Goal: Task Accomplishment & Management: Manage account settings

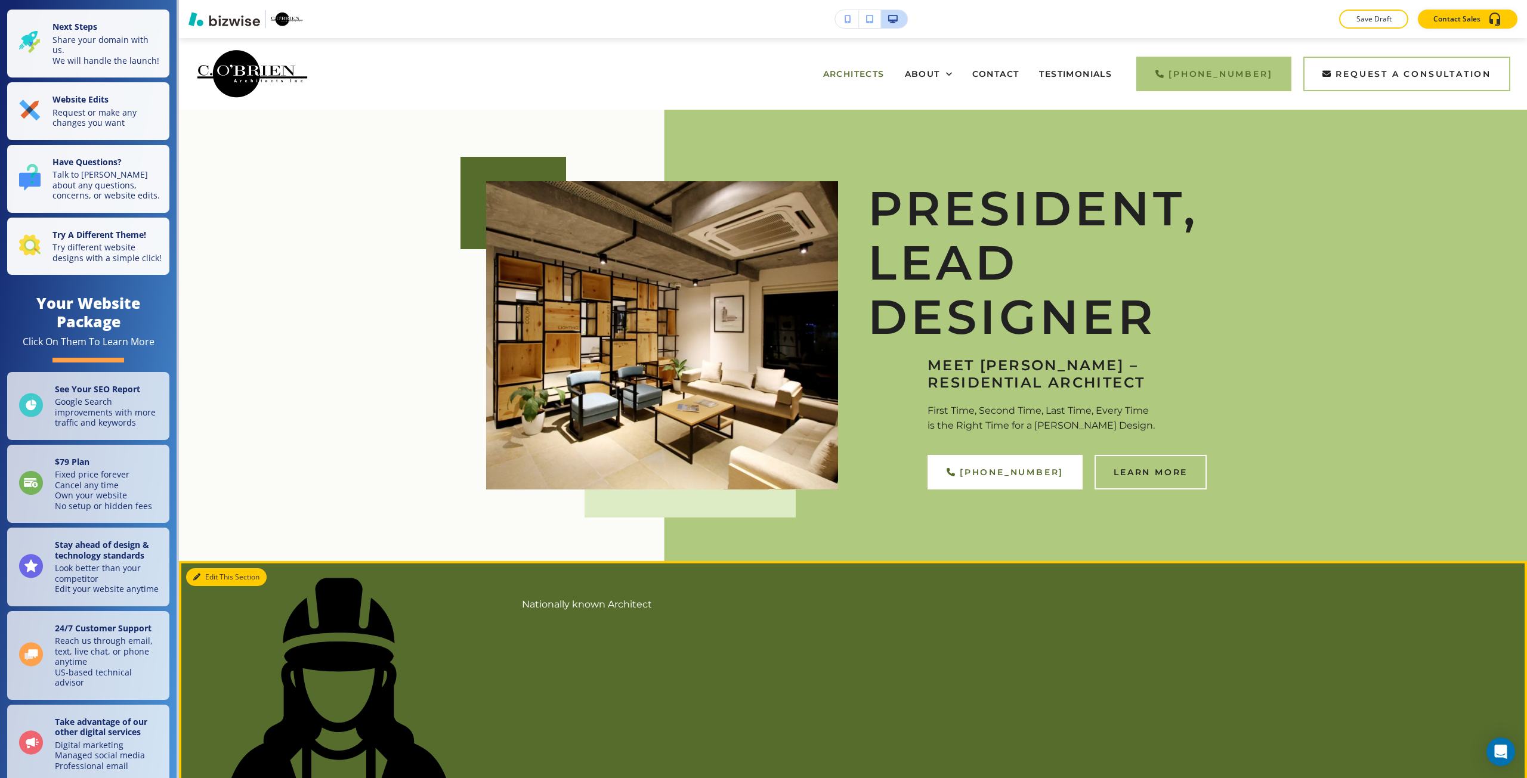
drag, startPoint x: 203, startPoint y: 571, endPoint x: 191, endPoint y: 426, distance: 145.4
click at [203, 571] on button "Edit This Section" at bounding box center [226, 577] width 81 height 18
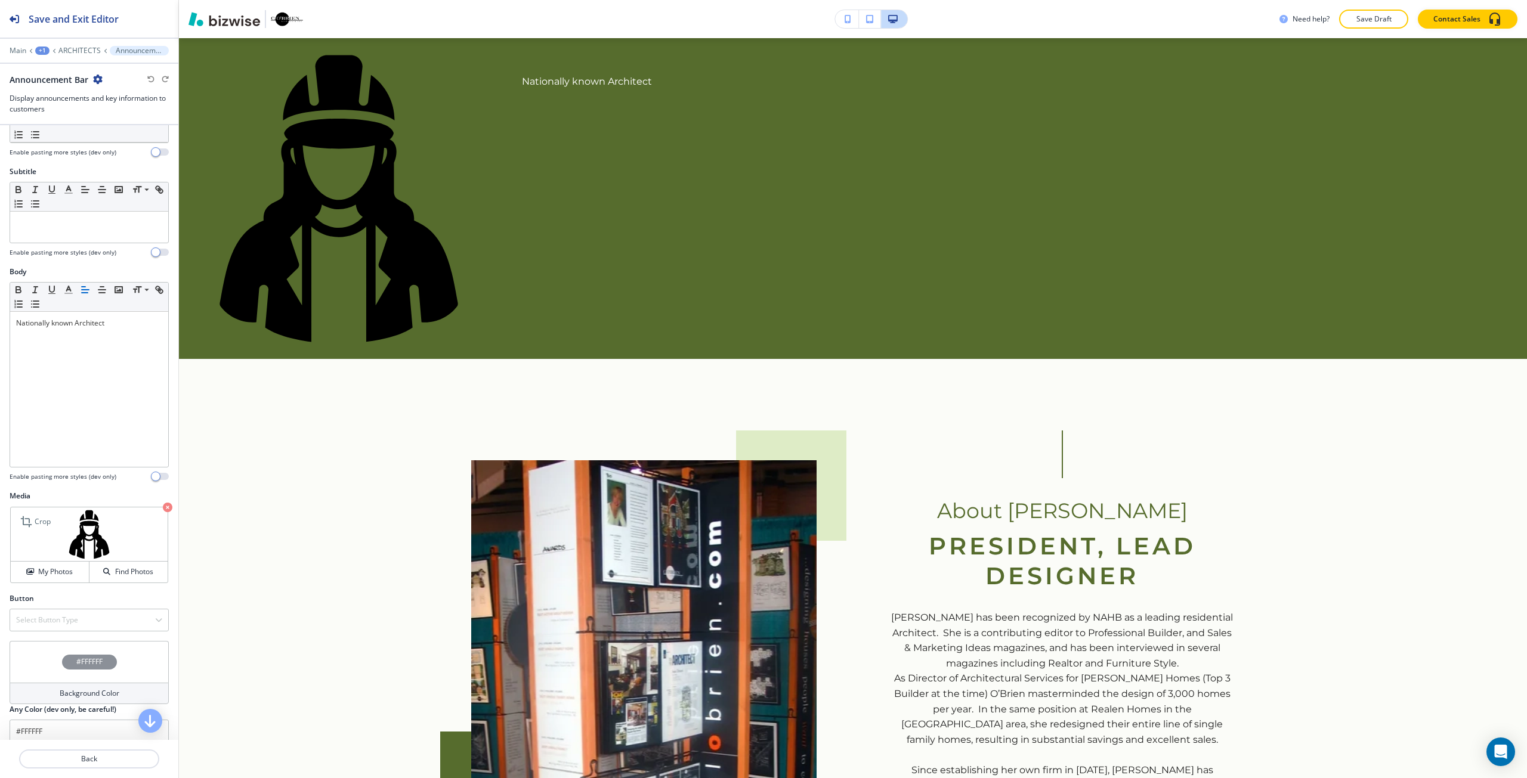
scroll to position [92, 0]
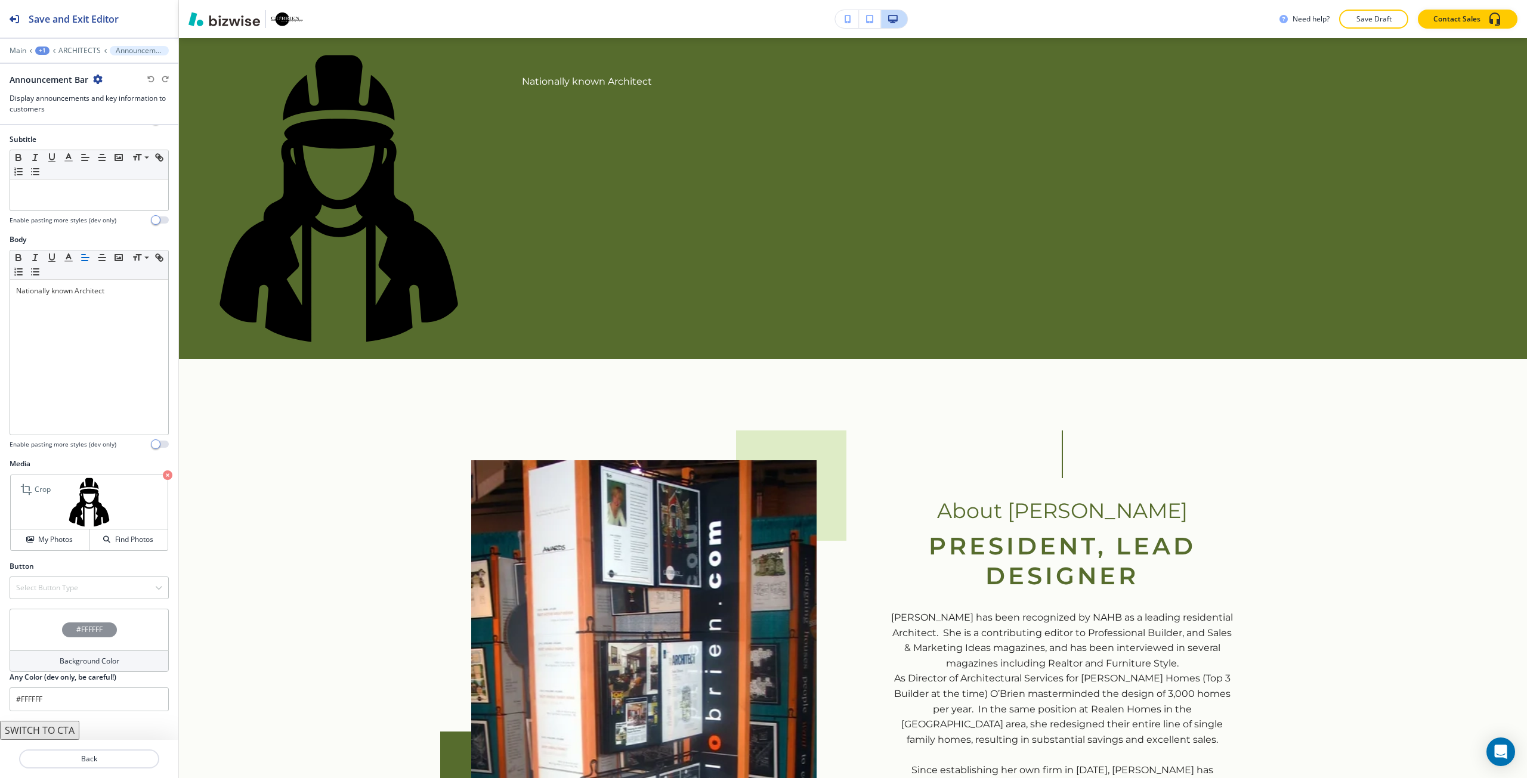
click at [163, 475] on icon "button" at bounding box center [168, 476] width 10 height 10
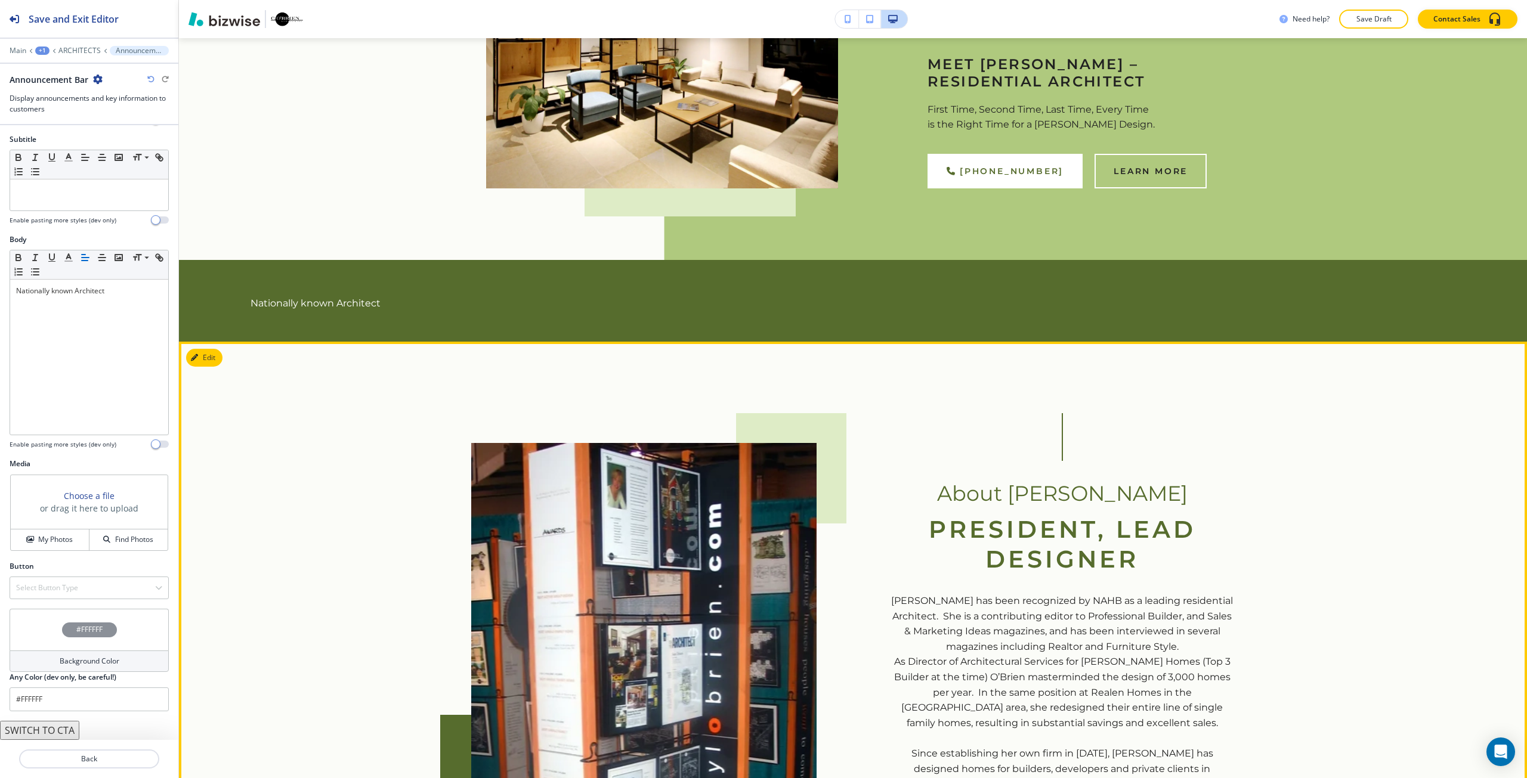
scroll to position [284, 0]
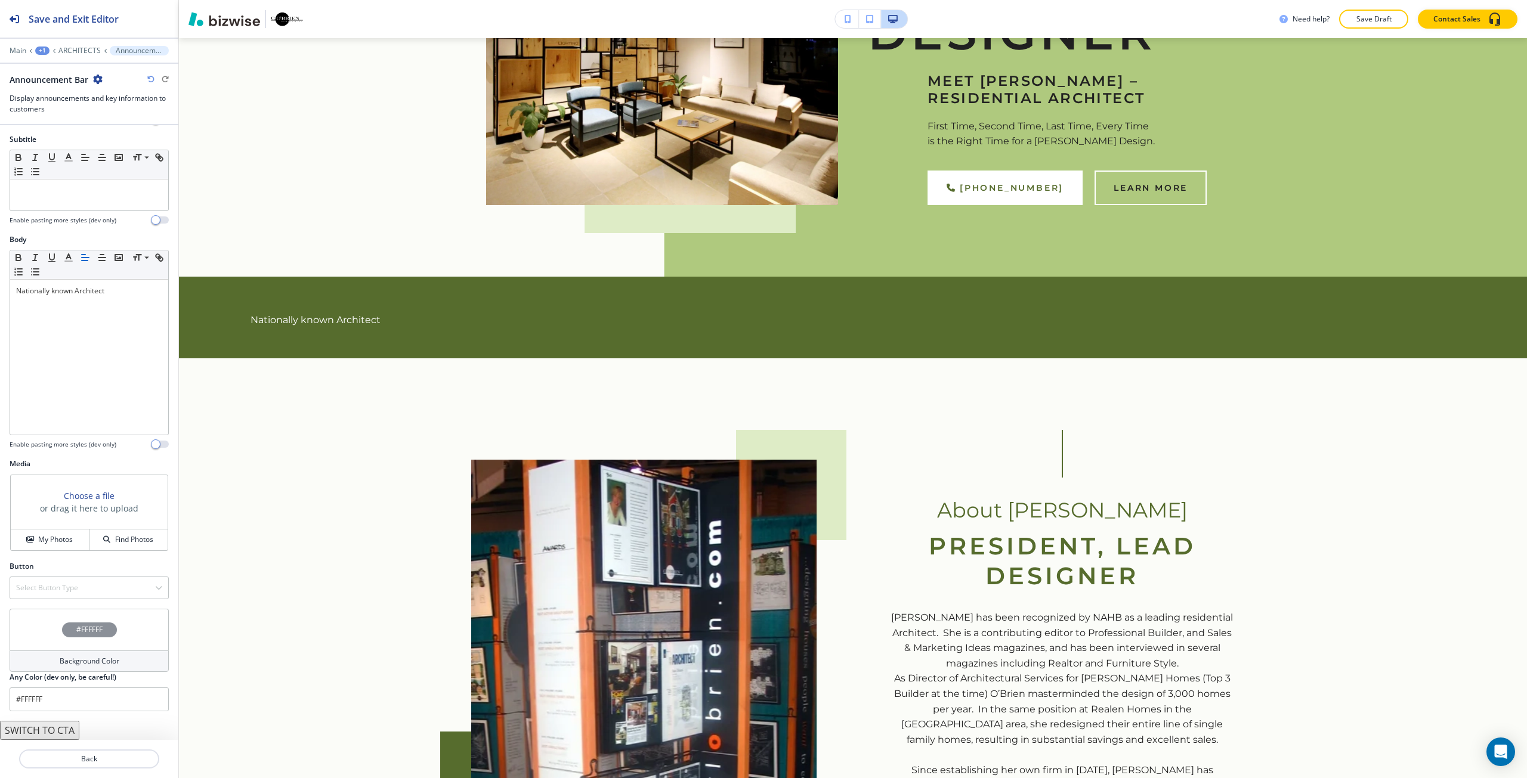
click at [149, 79] on icon "button" at bounding box center [150, 79] width 7 height 7
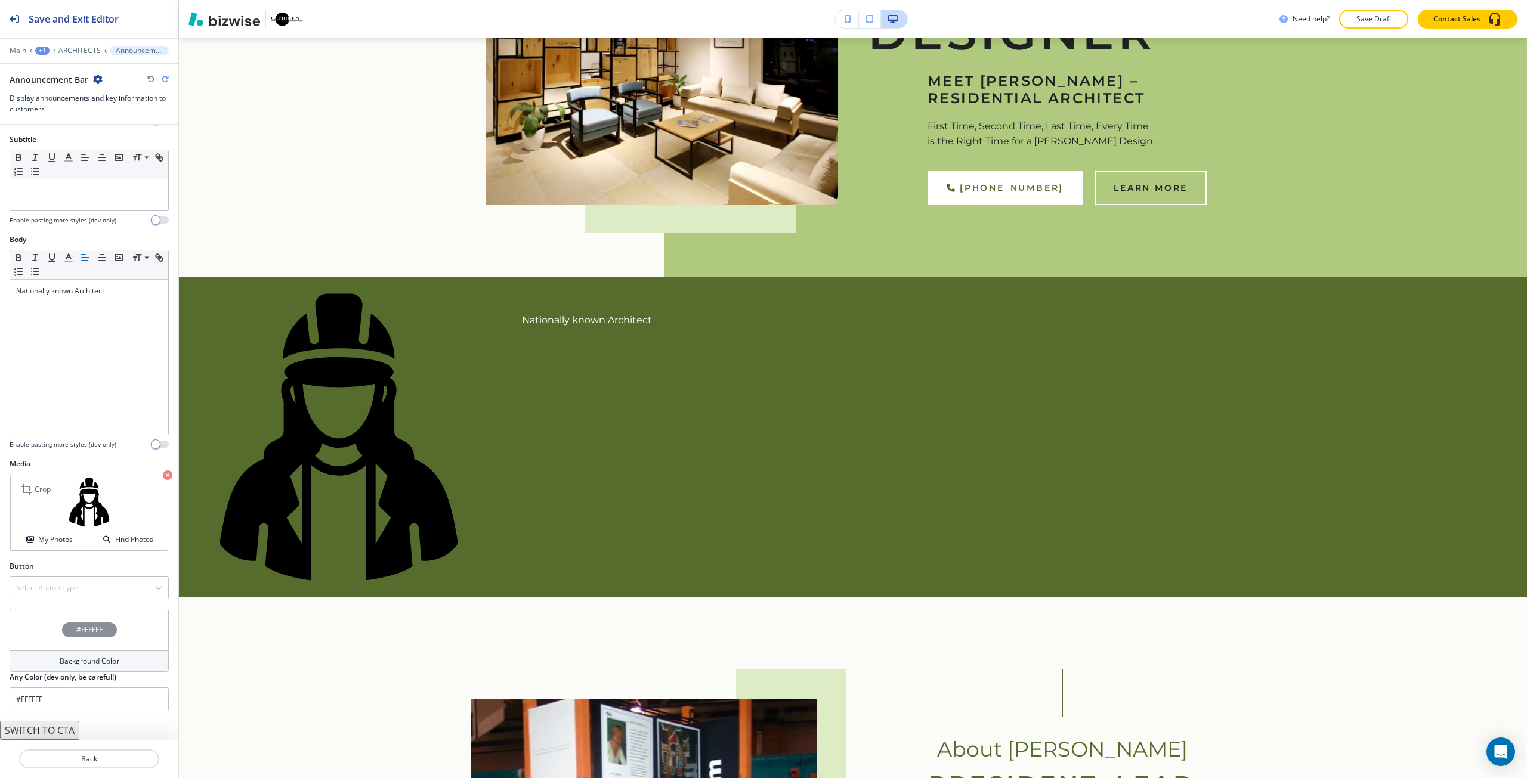
click at [76, 46] on div "Main +1 ARCHITECTS Announcement Bar" at bounding box center [89, 51] width 159 height 10
click at [82, 49] on p "ARCHITECTS" at bounding box center [79, 51] width 42 height 8
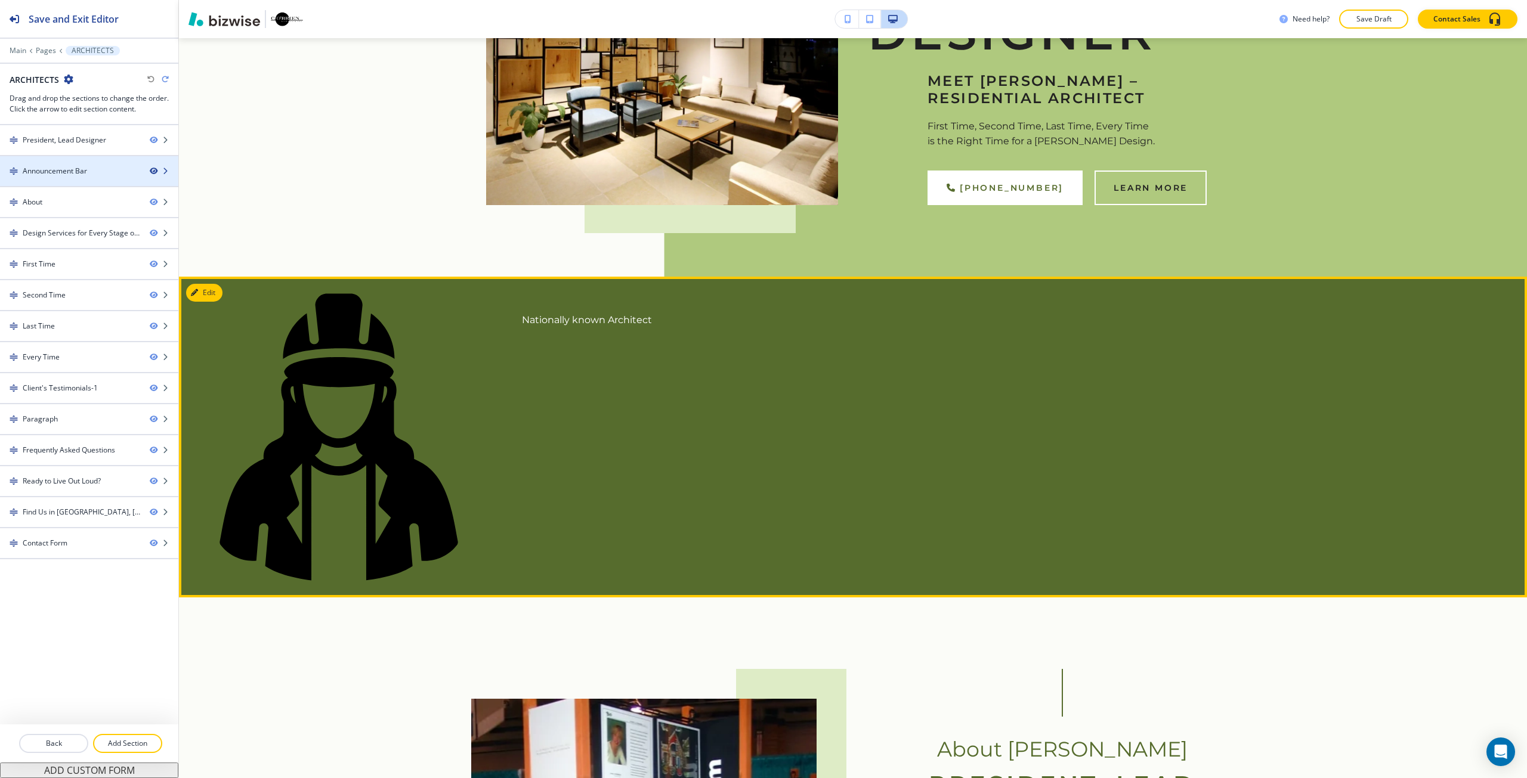
click at [154, 172] on icon "button" at bounding box center [153, 171] width 7 height 7
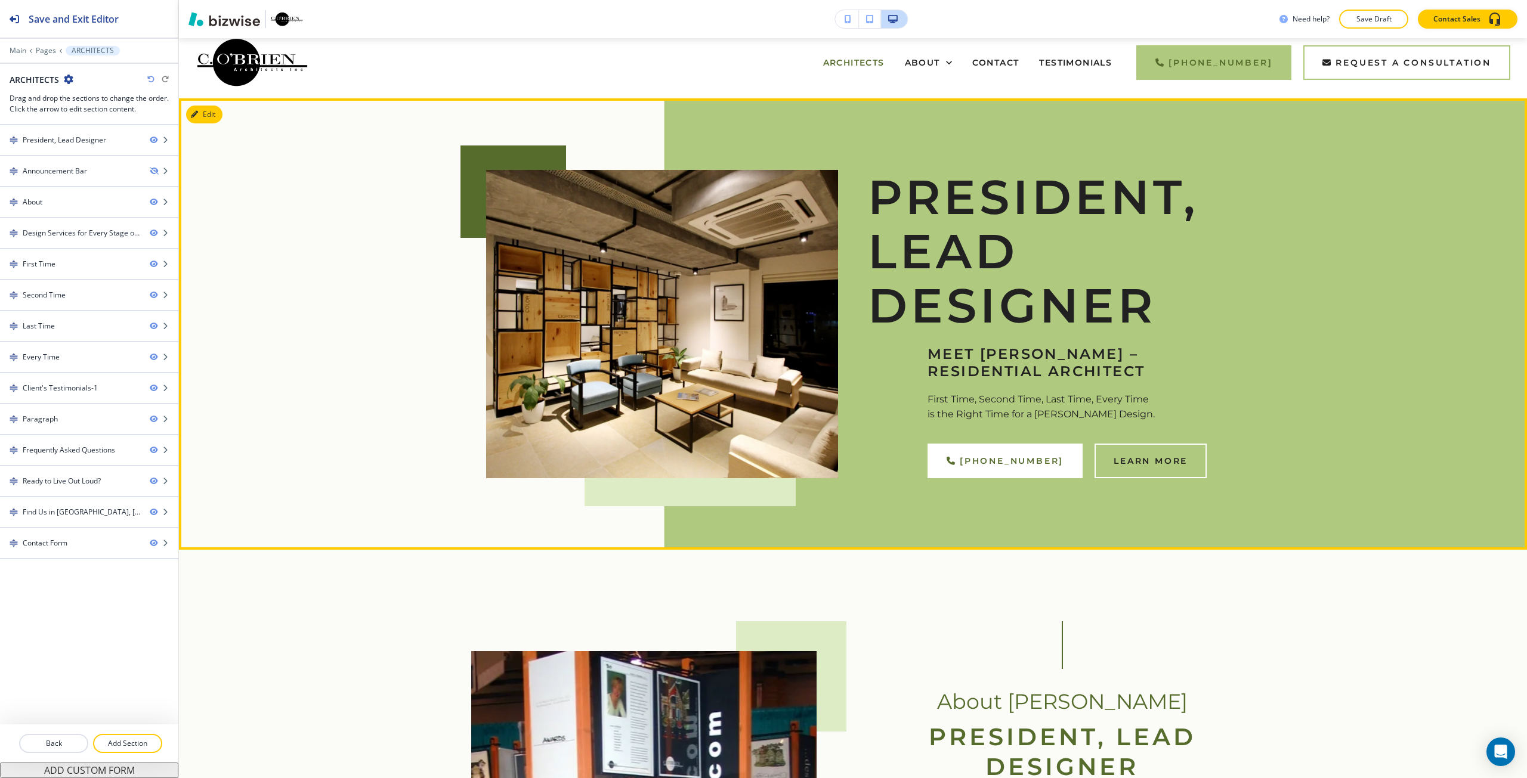
scroll to position [0, 0]
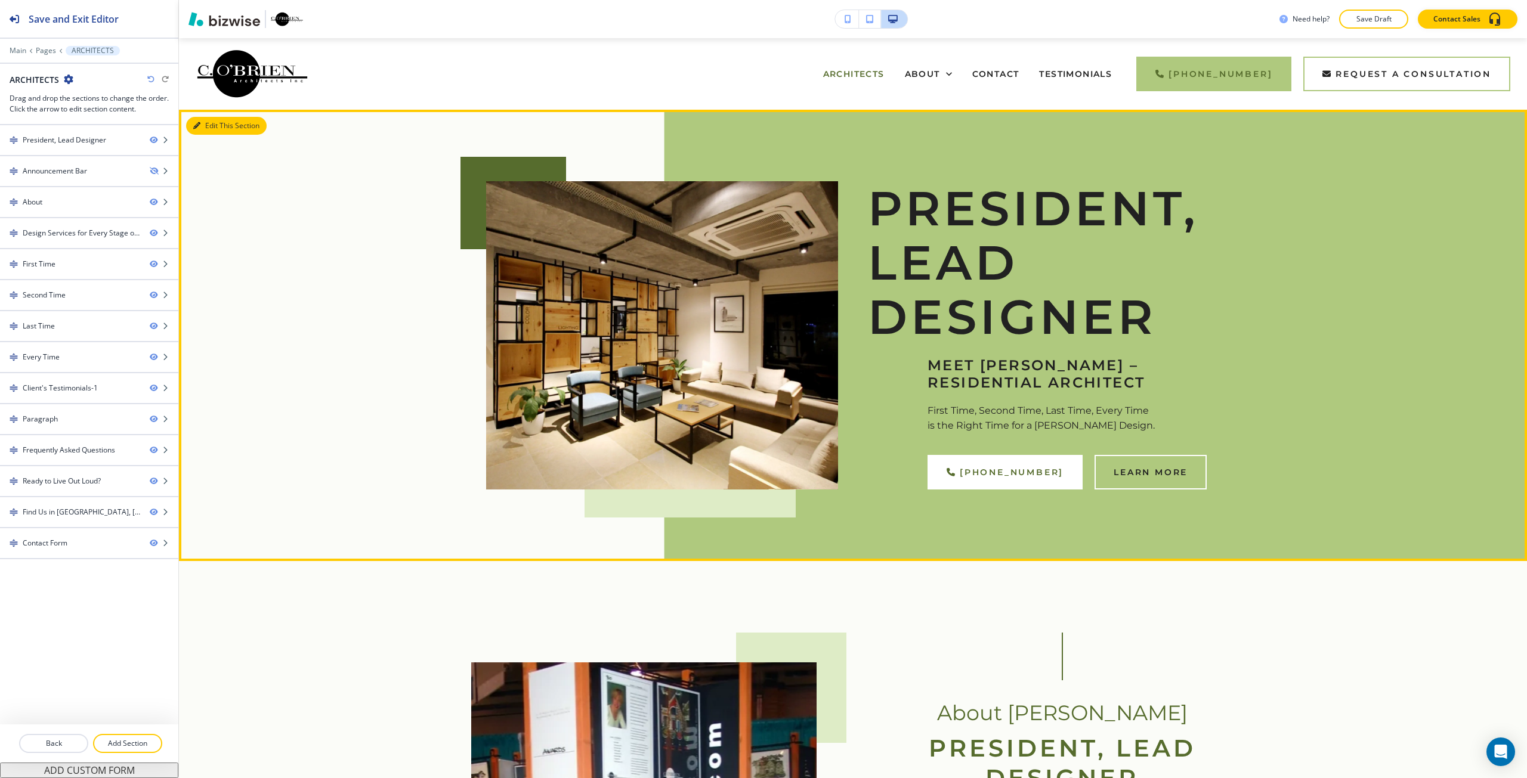
click at [209, 126] on button "Edit This Section" at bounding box center [226, 126] width 81 height 18
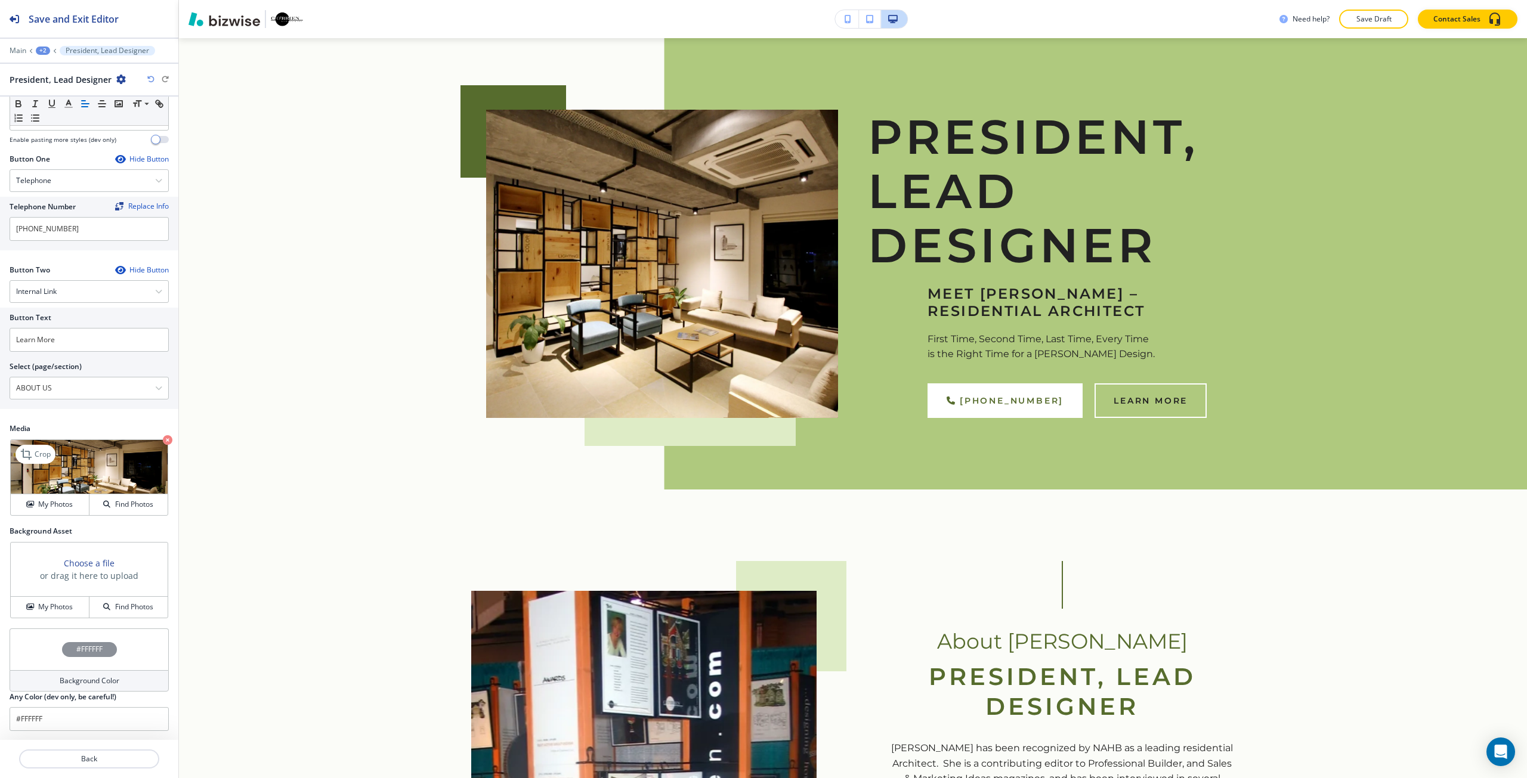
scroll to position [372, 0]
click at [62, 601] on button "My Photos" at bounding box center [50, 606] width 79 height 21
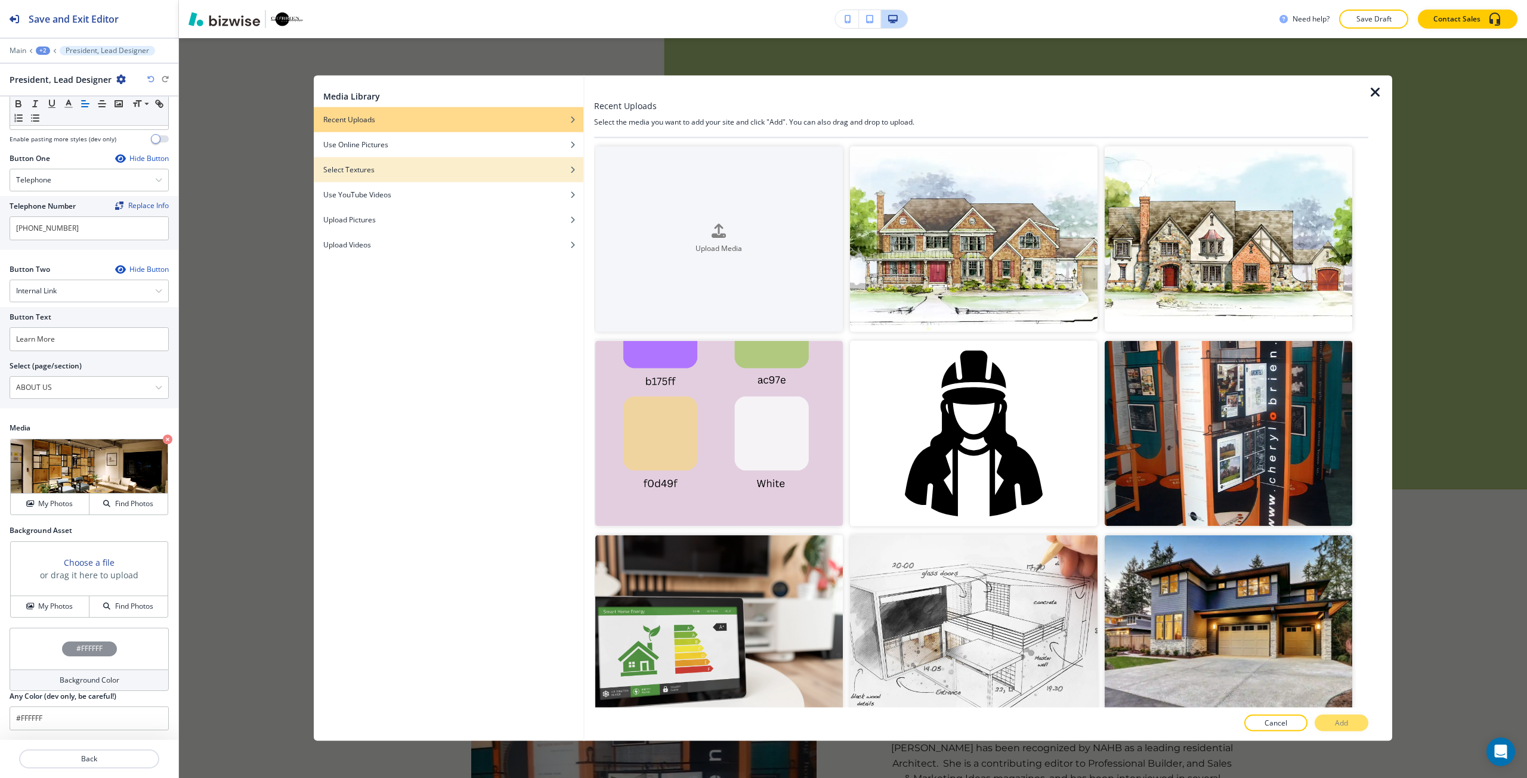
click at [428, 174] on div "Select Textures" at bounding box center [449, 169] width 270 height 11
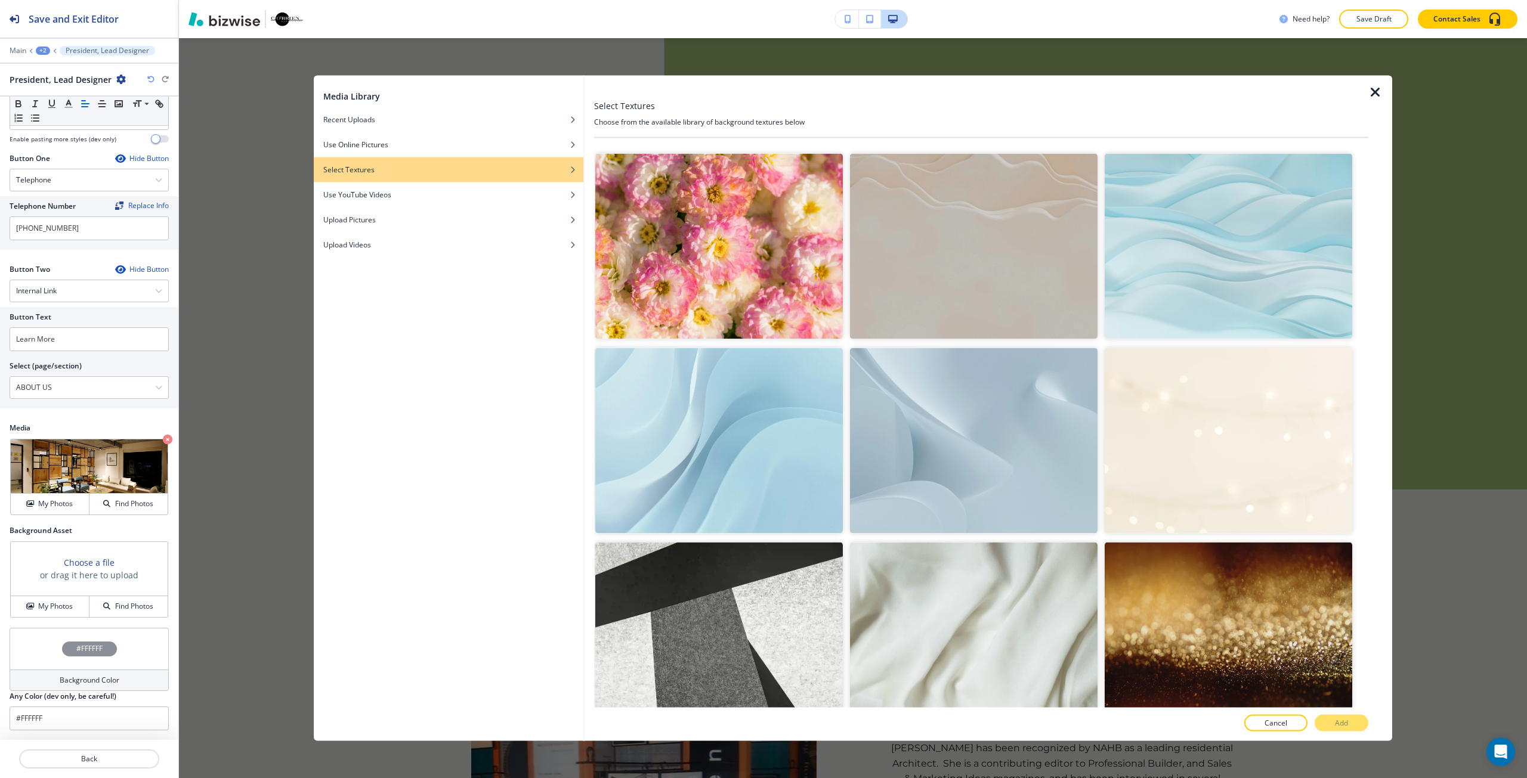
click at [762, 396] on img "button" at bounding box center [973, 440] width 247 height 185
click at [762, 722] on button "Add" at bounding box center [1341, 723] width 54 height 17
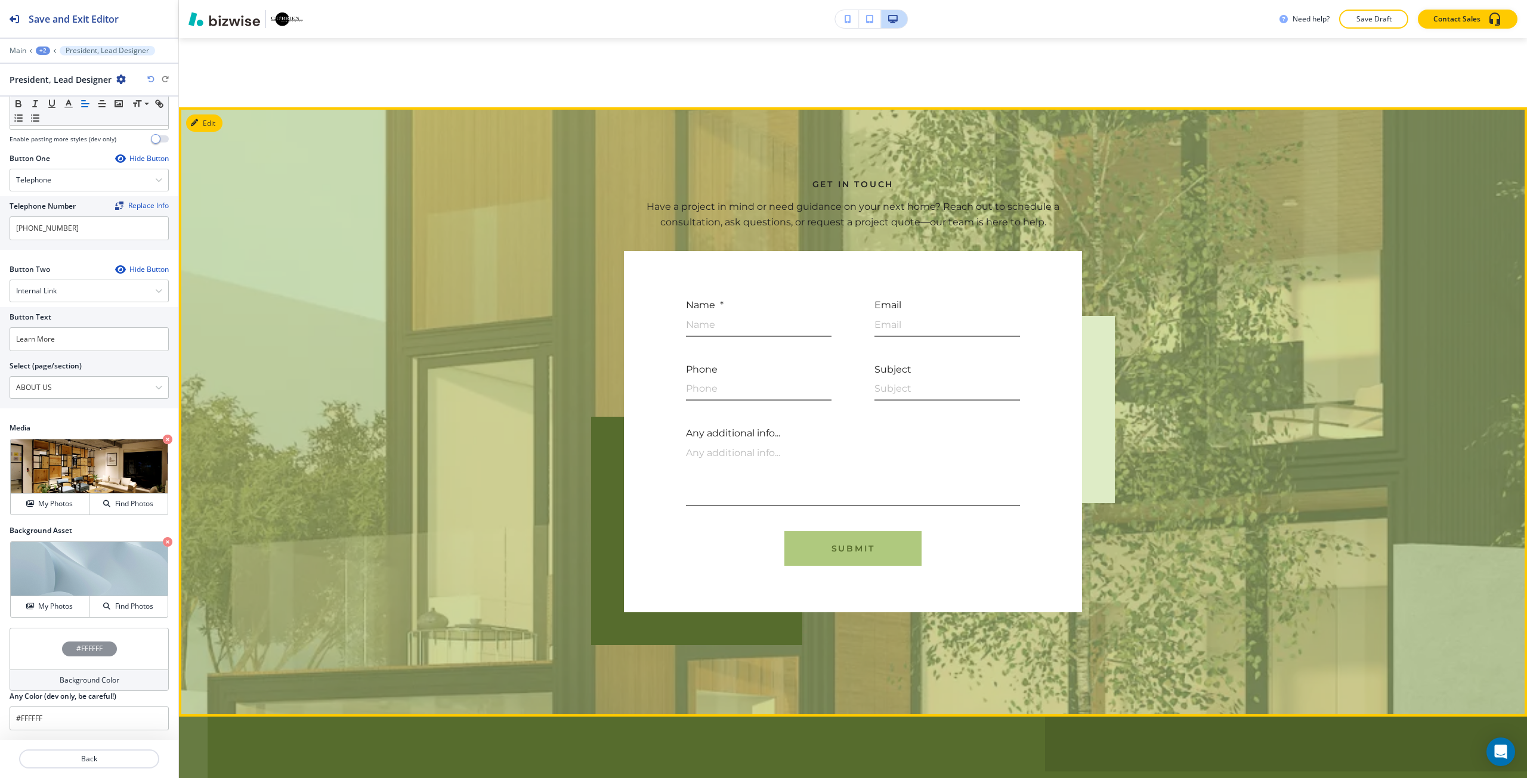
scroll to position [6202, 0]
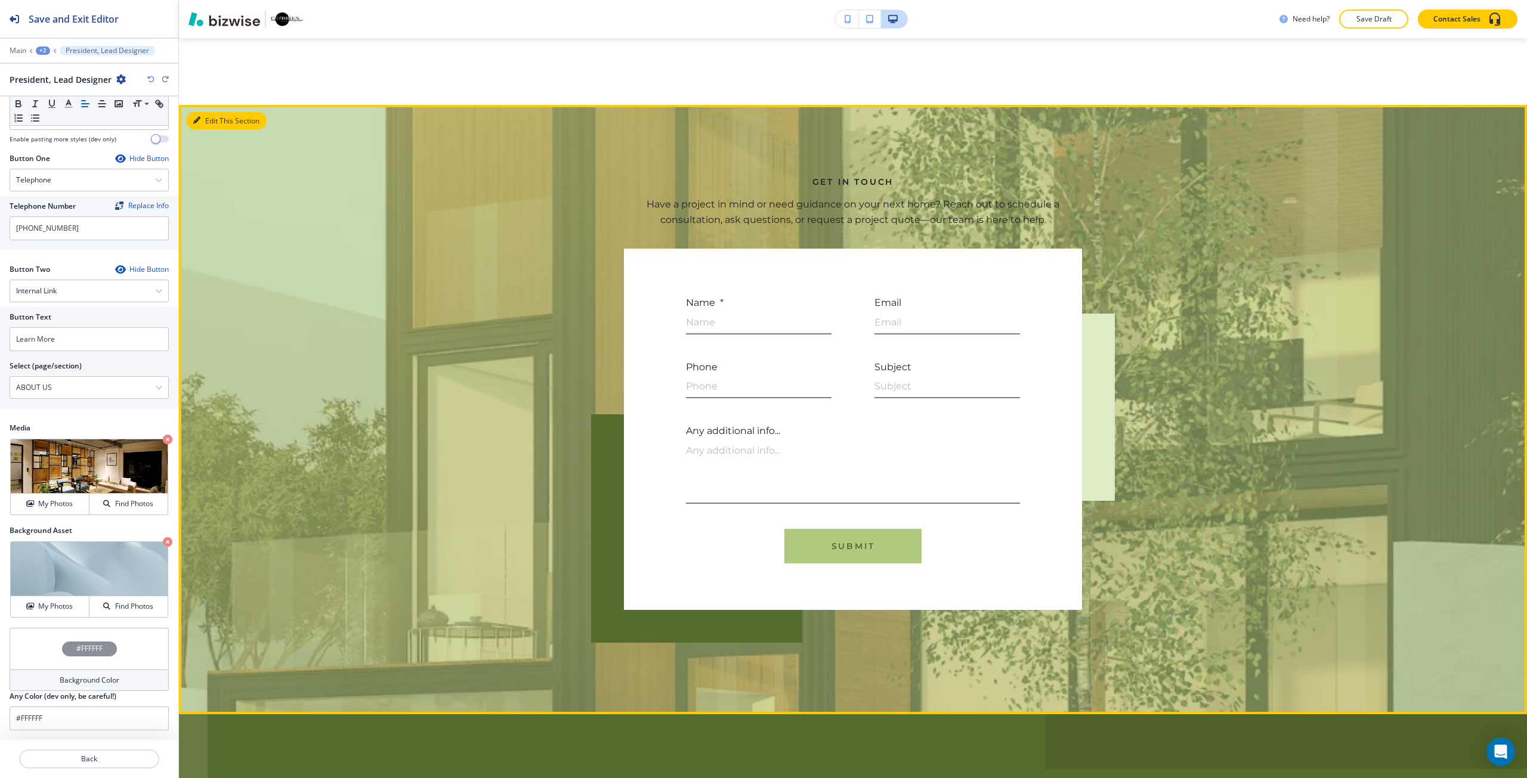
click at [210, 112] on button "Edit This Section" at bounding box center [226, 121] width 81 height 18
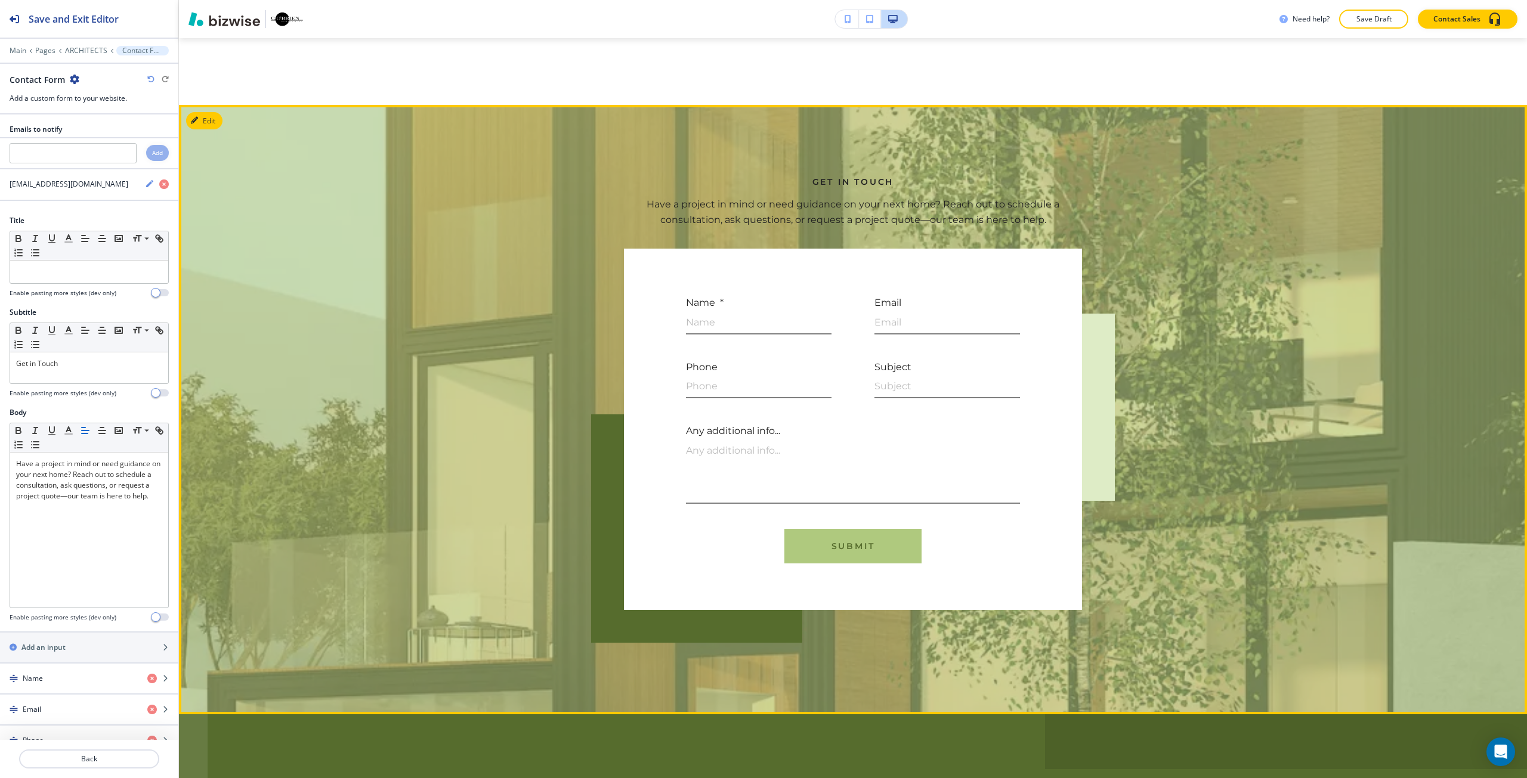
scroll to position [6239, 0]
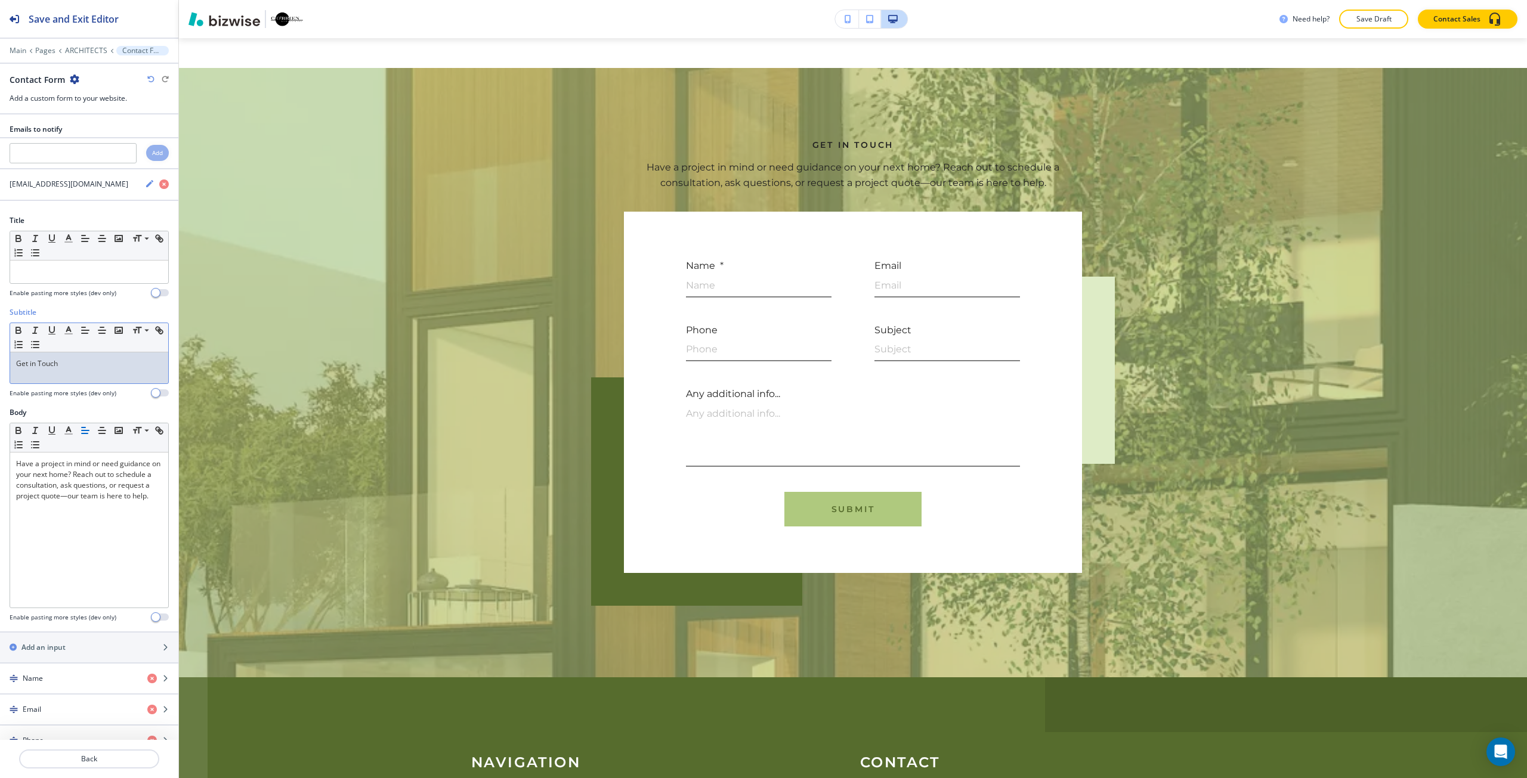
click at [59, 360] on p "Get in Touch" at bounding box center [89, 363] width 146 height 11
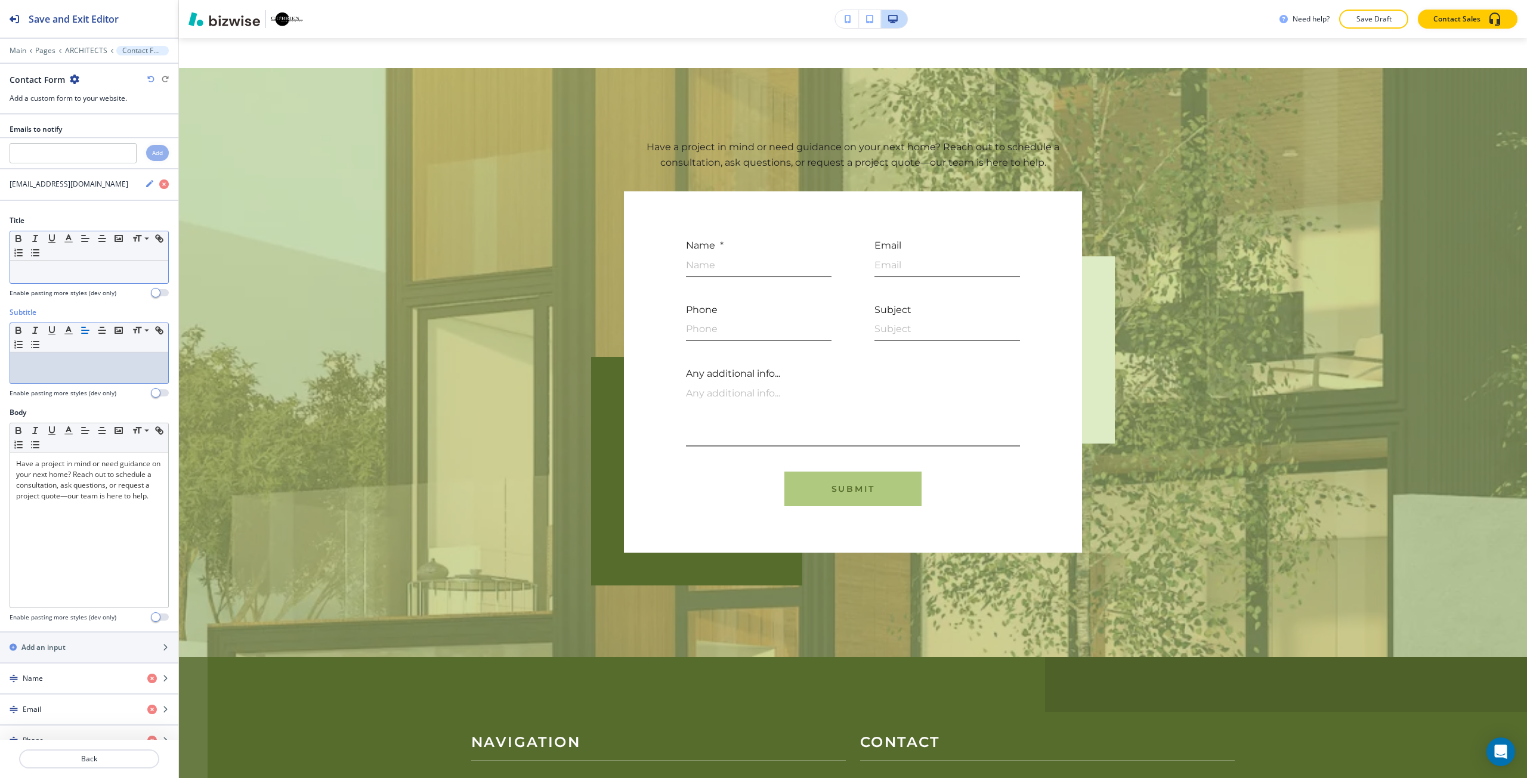
click at [39, 270] on p at bounding box center [89, 272] width 146 height 11
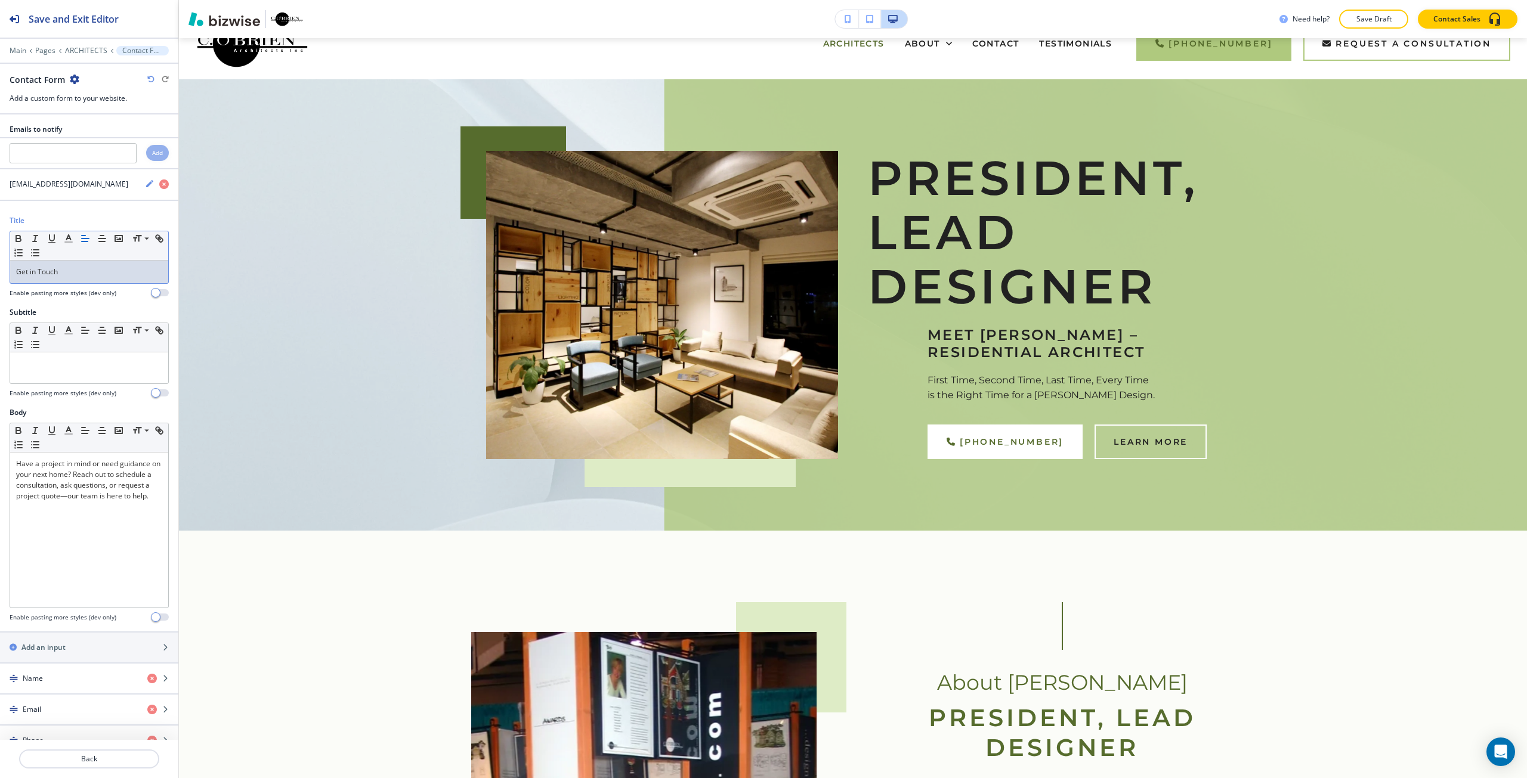
scroll to position [0, 0]
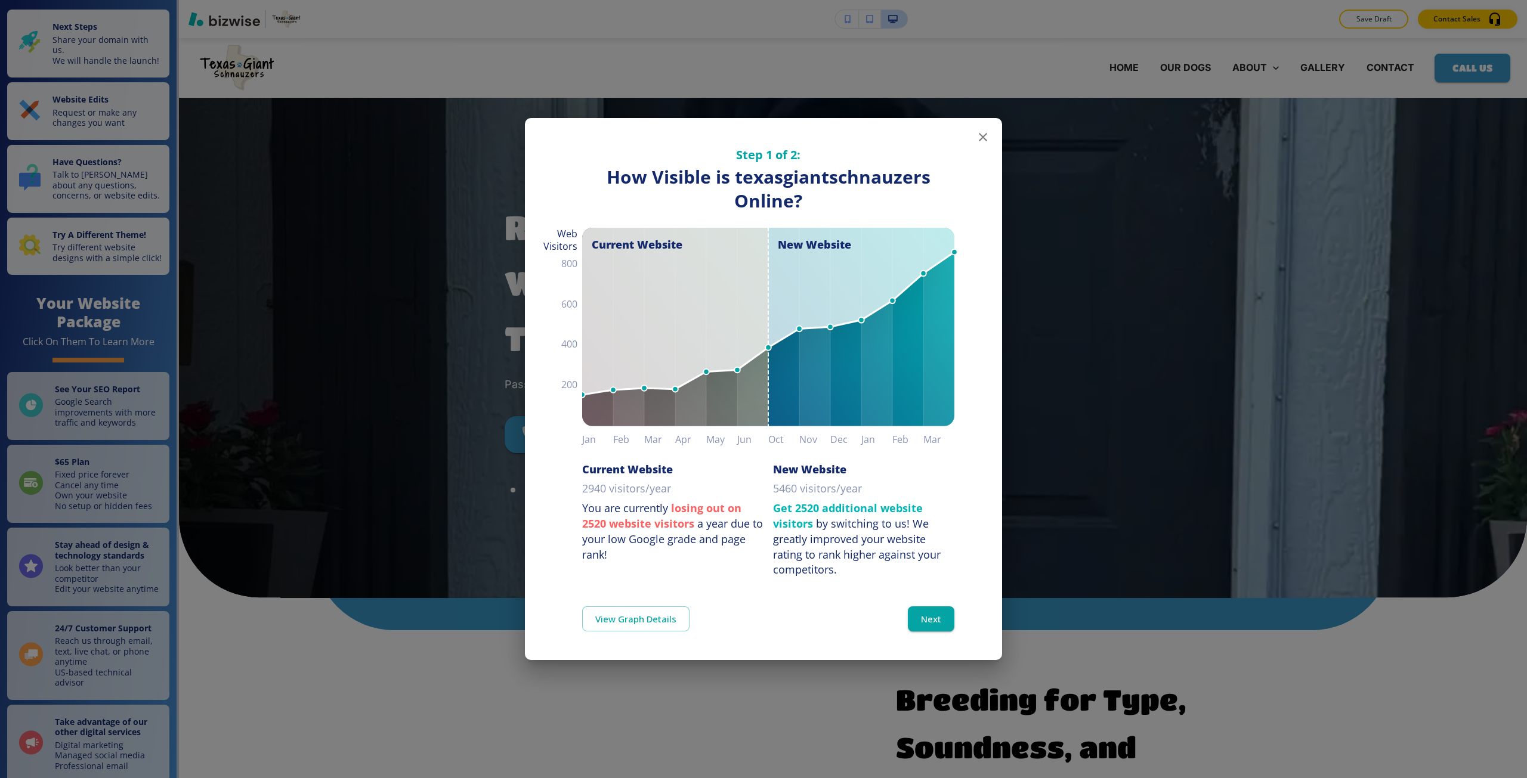
click at [937, 51] on div "Step 1 of 2: How Visible are You Online? How Visible is texasgiantschnauzers On…" at bounding box center [763, 389] width 1527 height 778
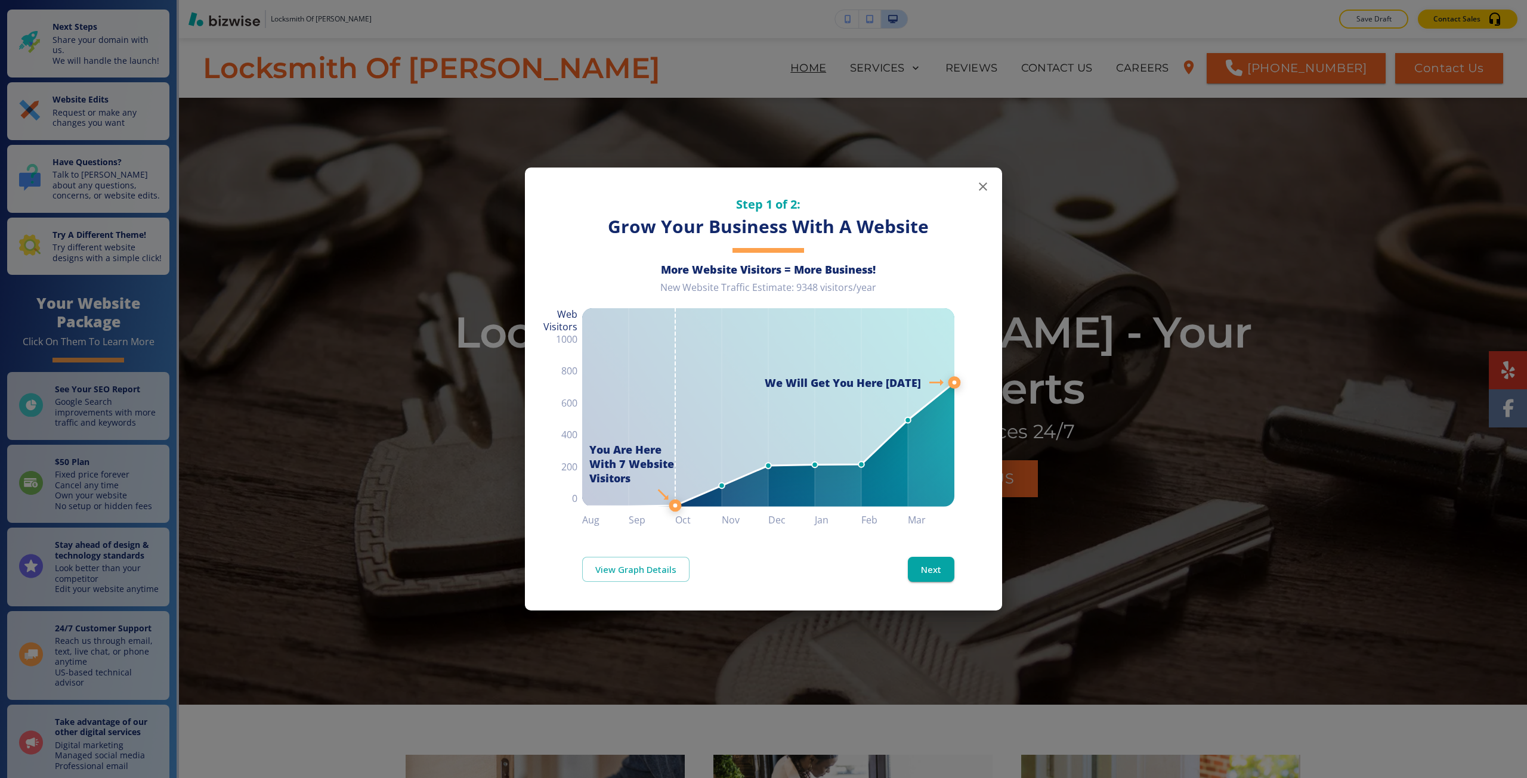
click at [891, 119] on div "Step 1 of 2: Grow Your Business With A Website More Website Visitors = More Bus…" at bounding box center [763, 389] width 1527 height 778
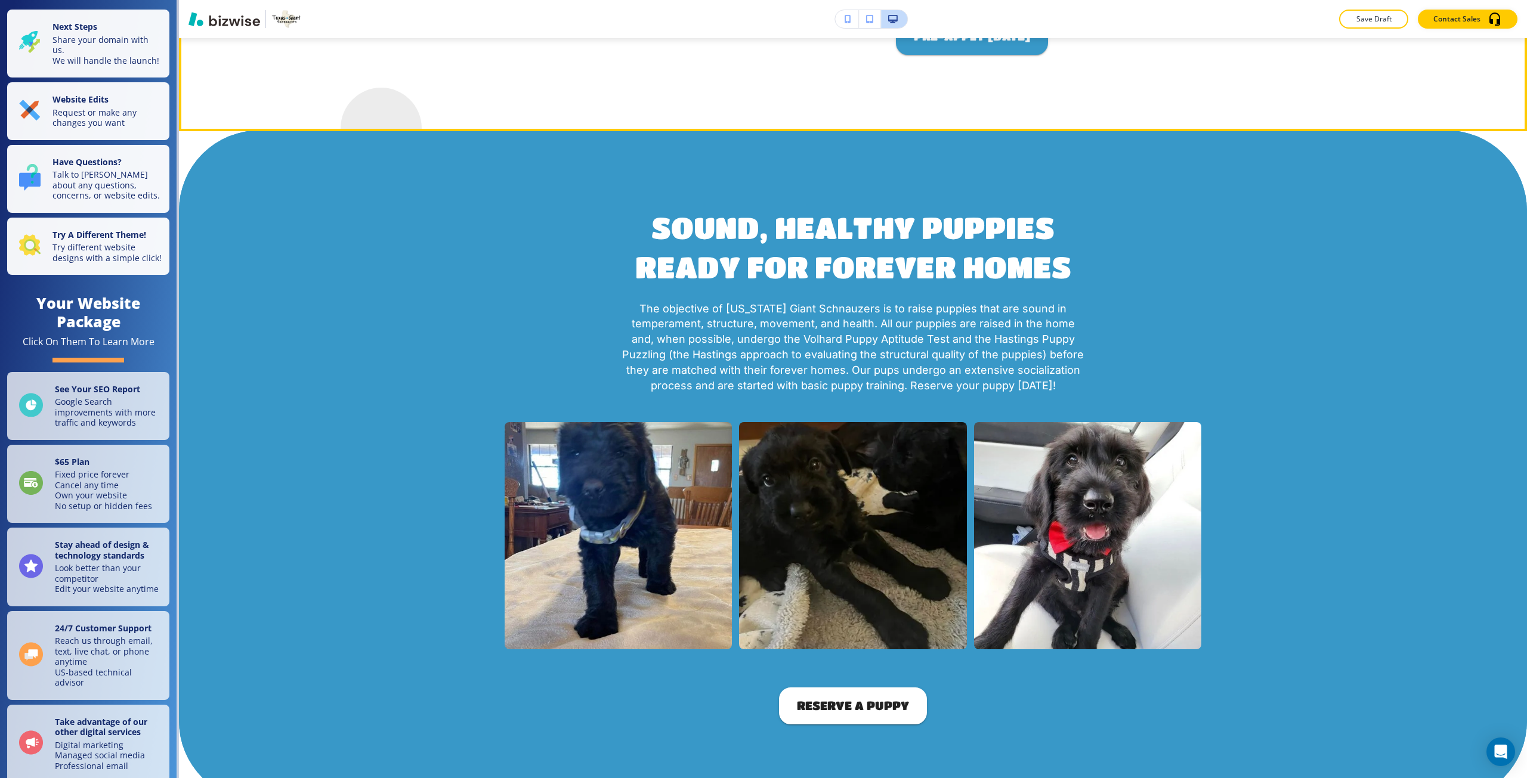
scroll to position [1133, 0]
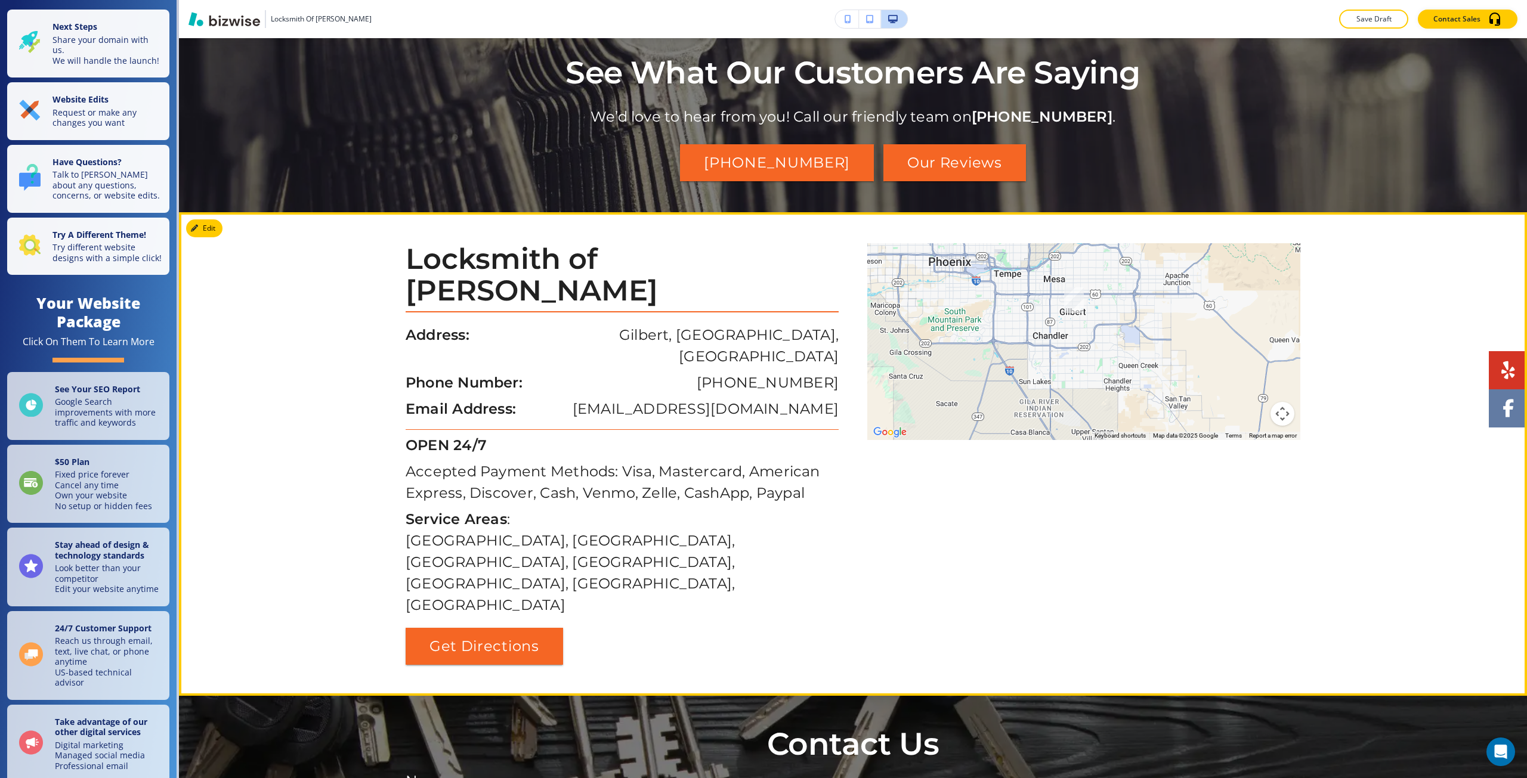
scroll to position [2087, 0]
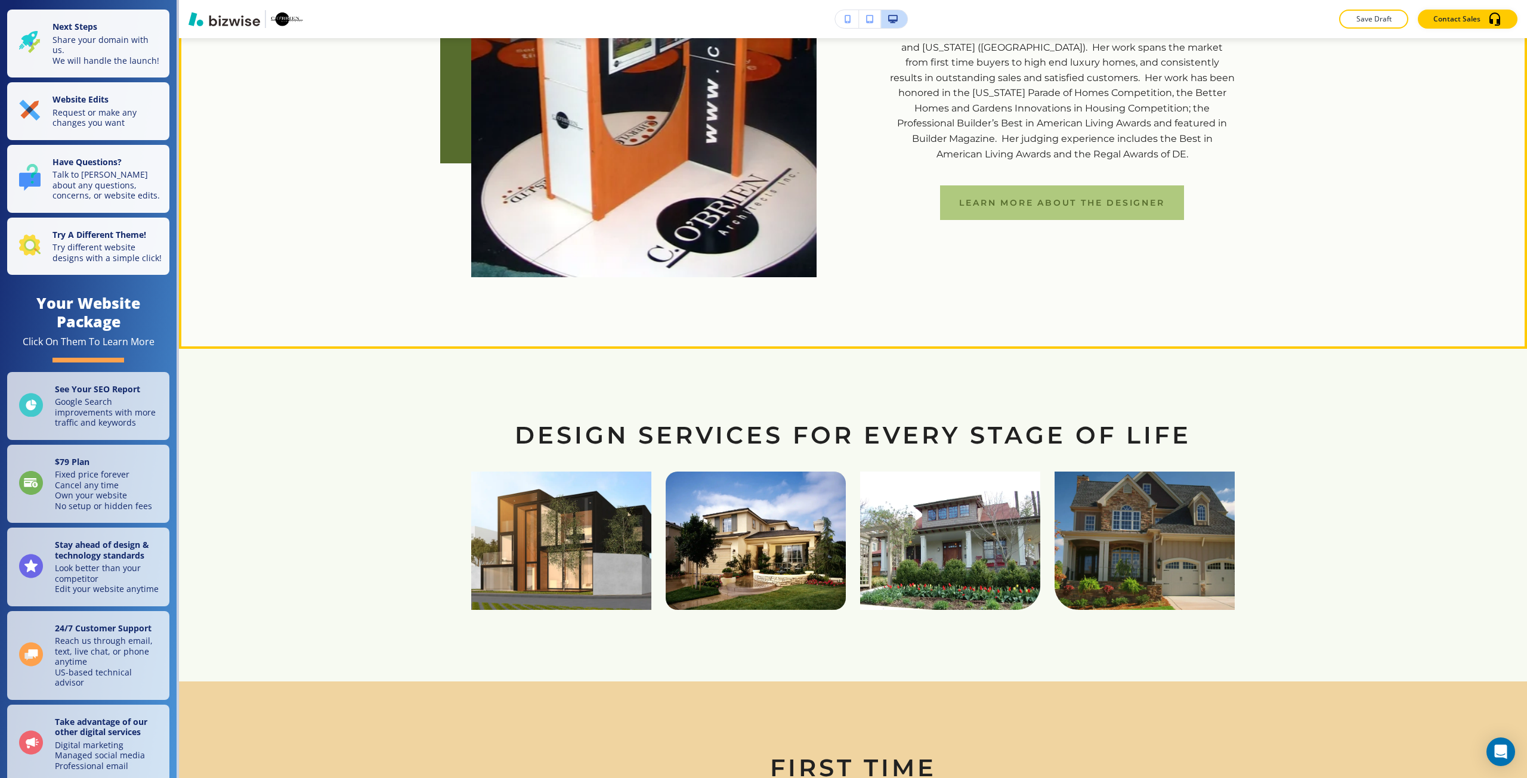
scroll to position [1073, 0]
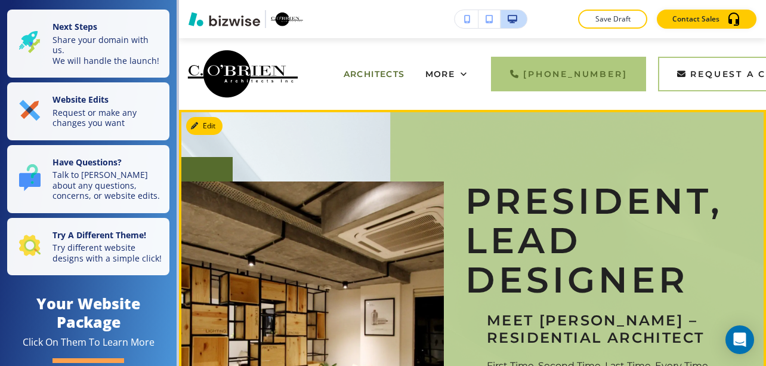
click at [513, 297] on p "President, Lead Designer" at bounding box center [597, 240] width 265 height 118
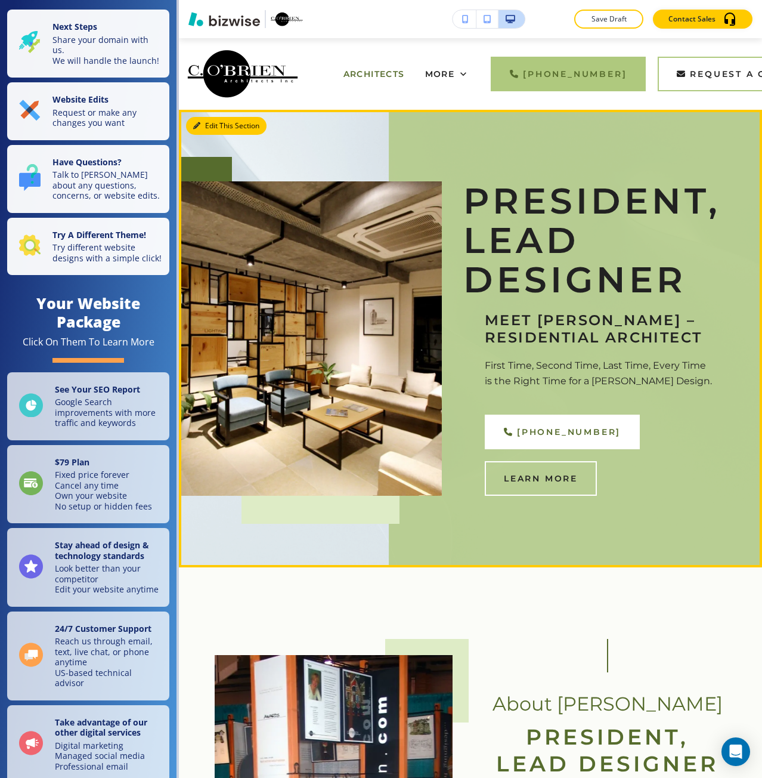
click at [203, 129] on button "Edit This Section" at bounding box center [226, 126] width 81 height 18
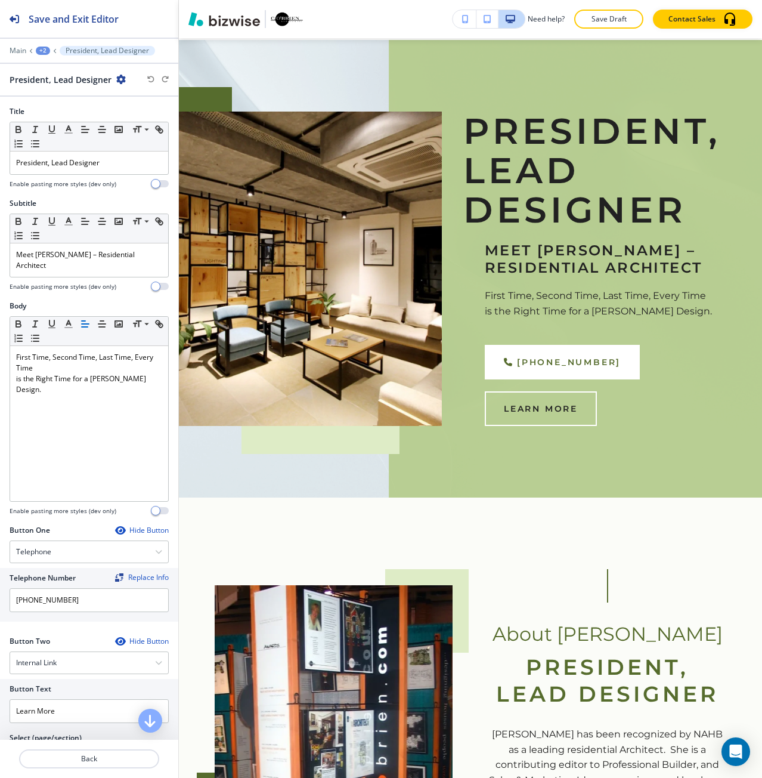
scroll to position [72, 0]
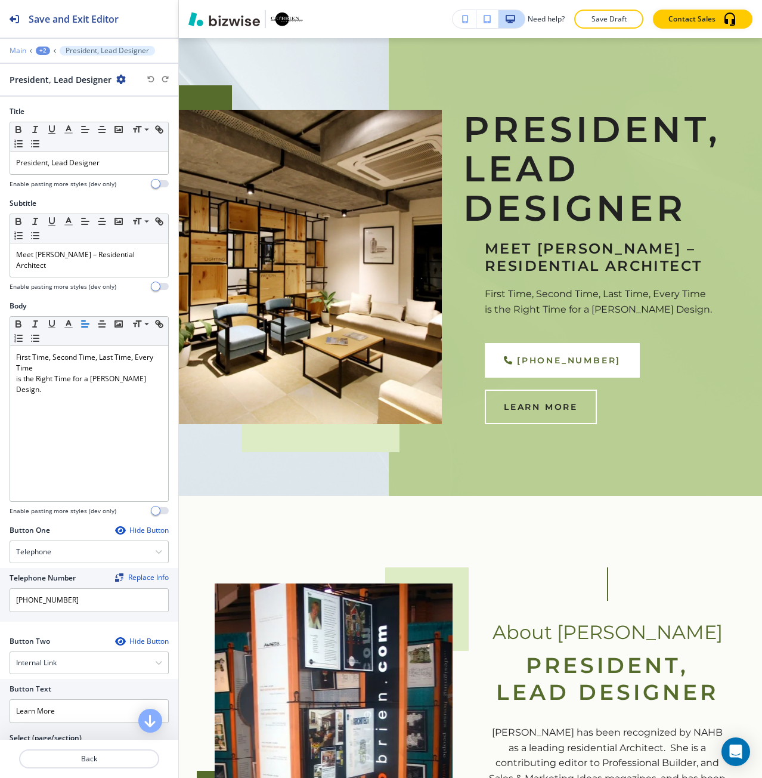
click at [20, 48] on p "Main" at bounding box center [18, 51] width 17 height 8
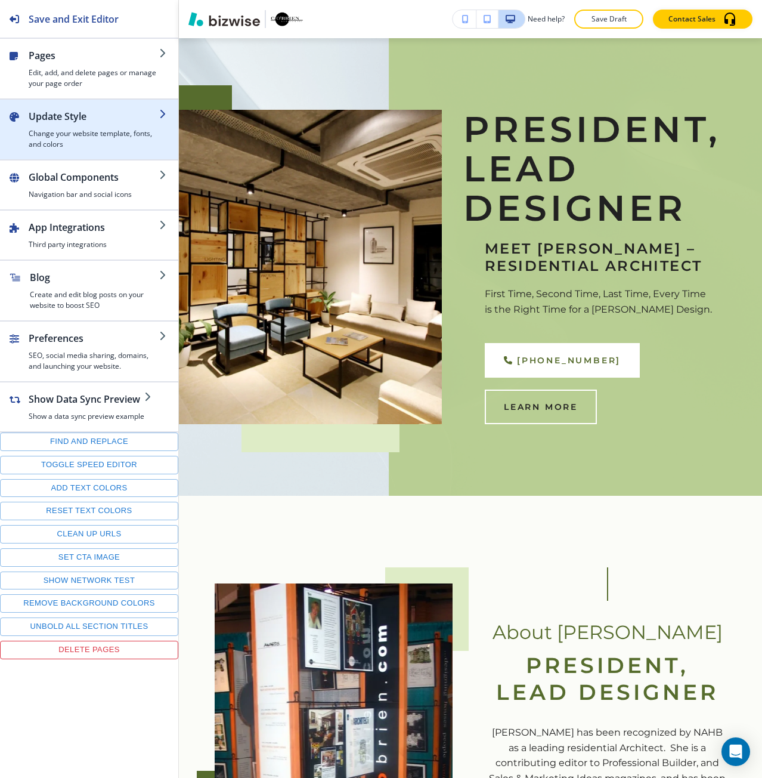
click at [57, 138] on h4 "Change your website template, fonts, and colors" at bounding box center [94, 138] width 131 height 21
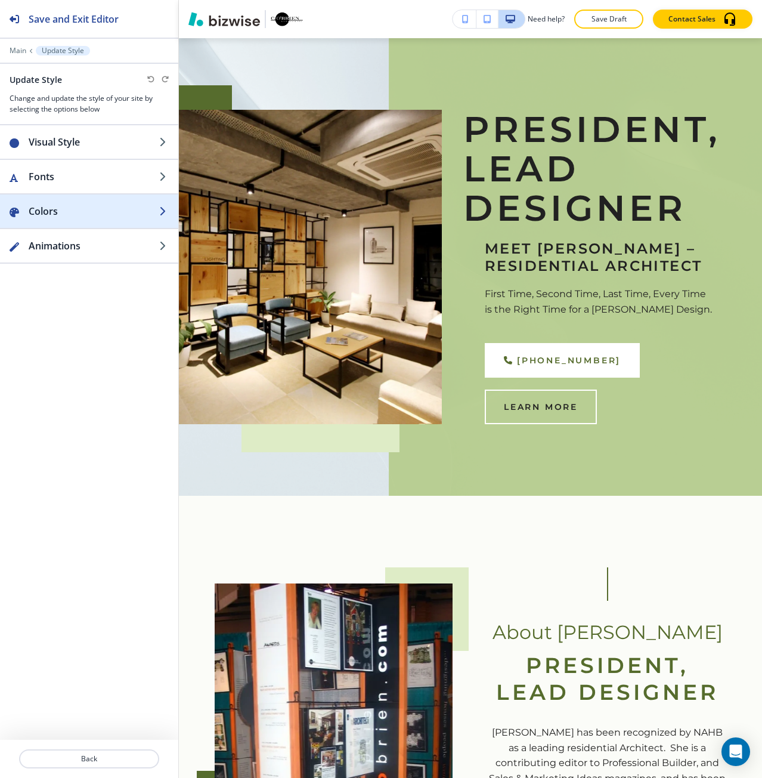
click at [69, 212] on h2 "Colors" at bounding box center [94, 211] width 131 height 14
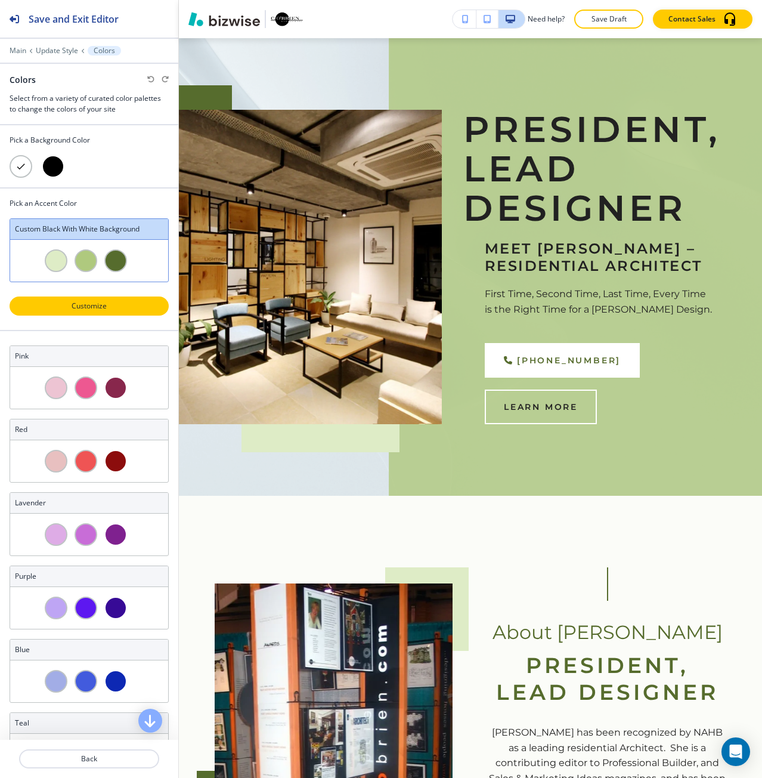
click at [76, 301] on p "Customize" at bounding box center [89, 306] width 128 height 11
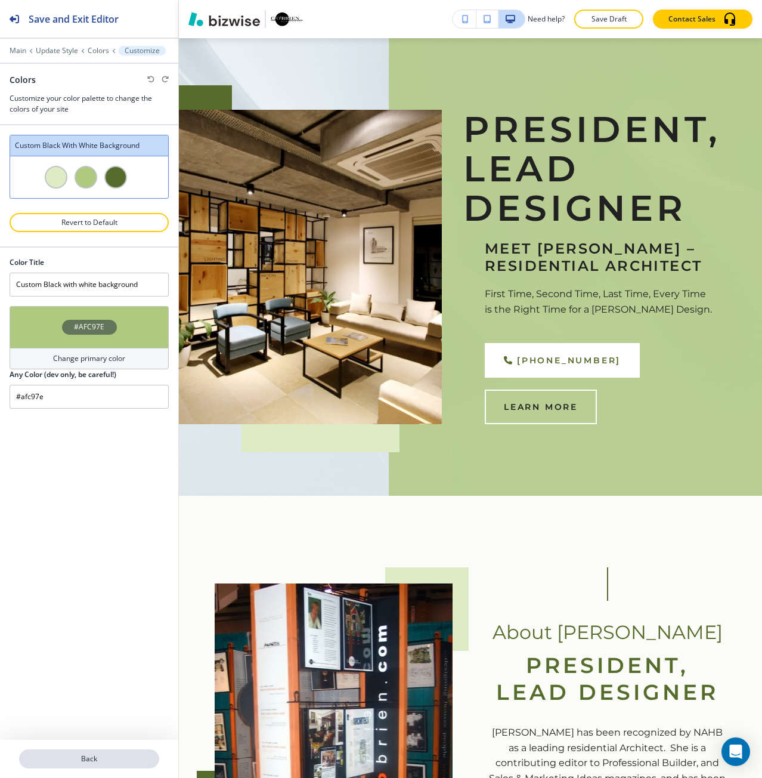
click at [95, 752] on button "Back" at bounding box center [89, 758] width 140 height 19
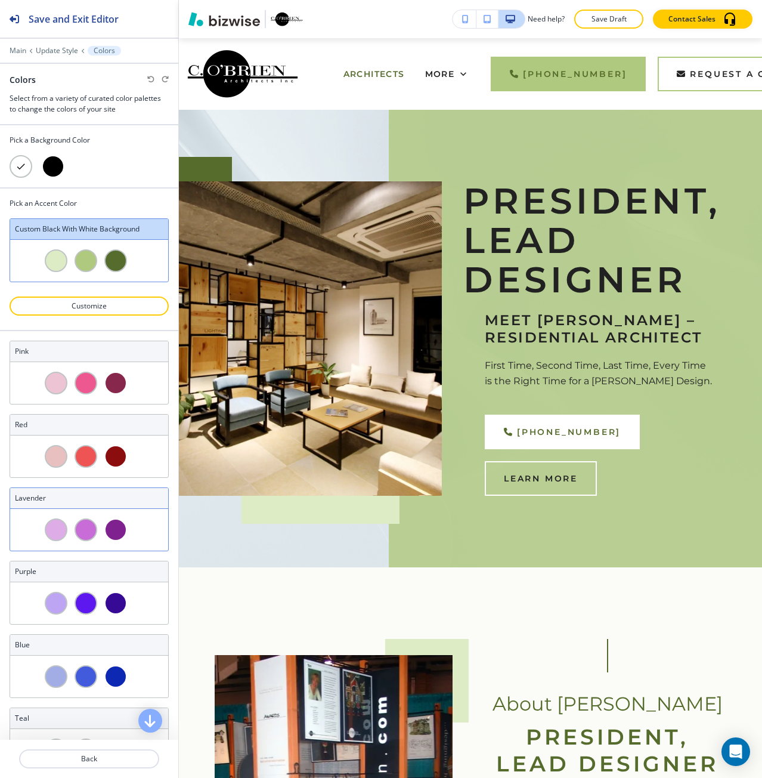
scroll to position [0, 0]
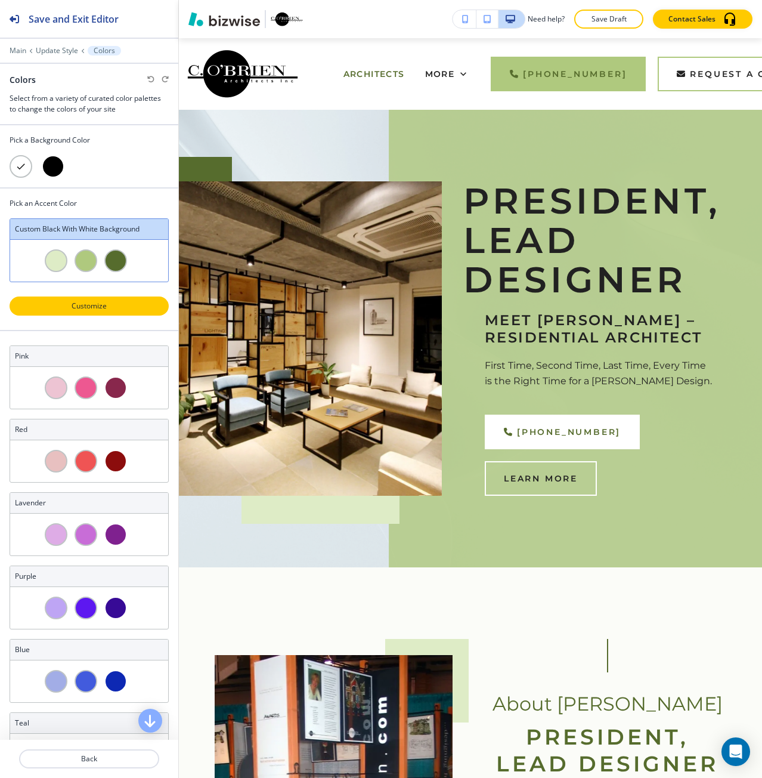
click at [96, 312] on button "Customize" at bounding box center [89, 305] width 159 height 19
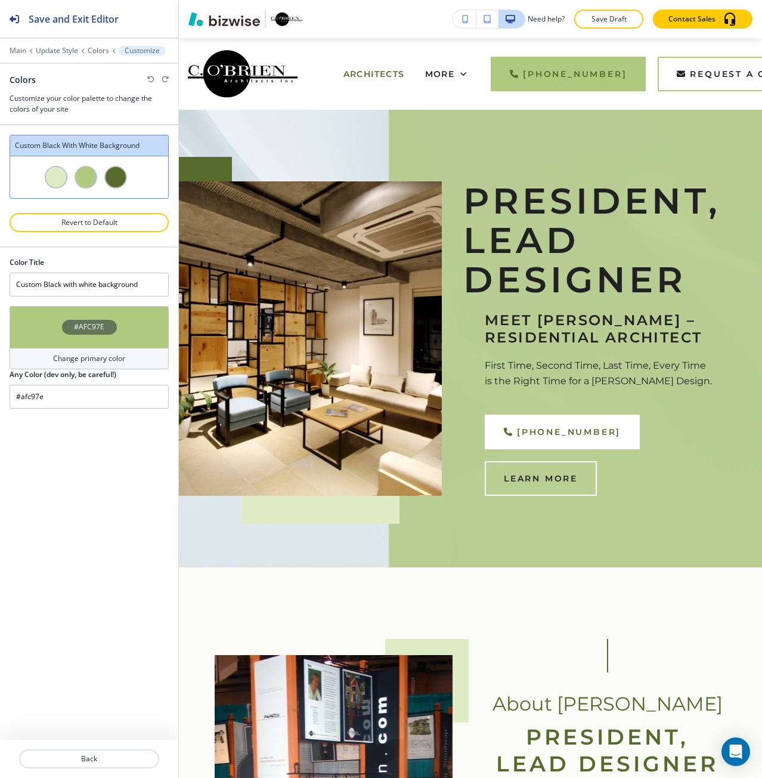
click at [79, 333] on div "#AFC97E" at bounding box center [89, 327] width 55 height 15
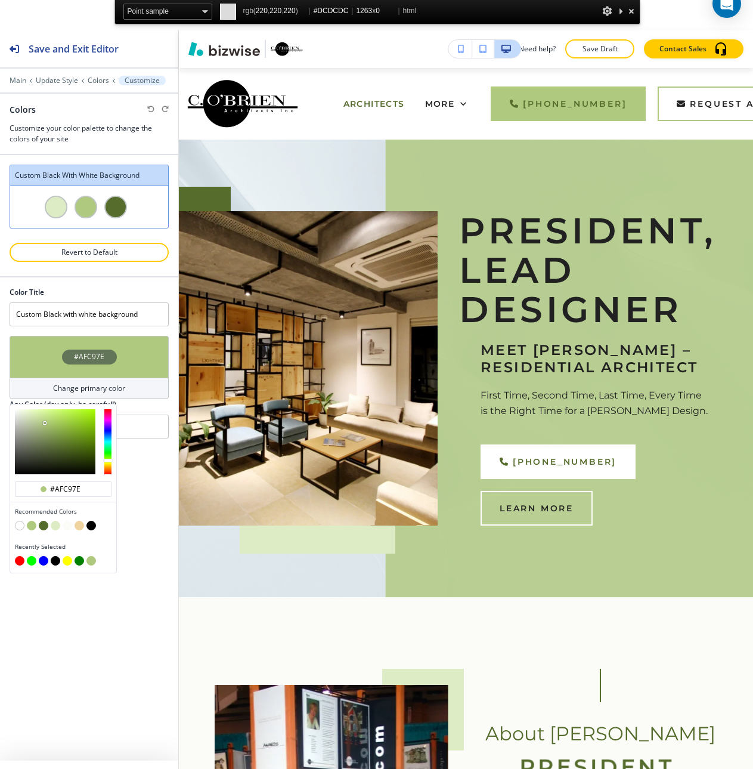
click at [631, 13] on div at bounding box center [632, 11] width 12 height 15
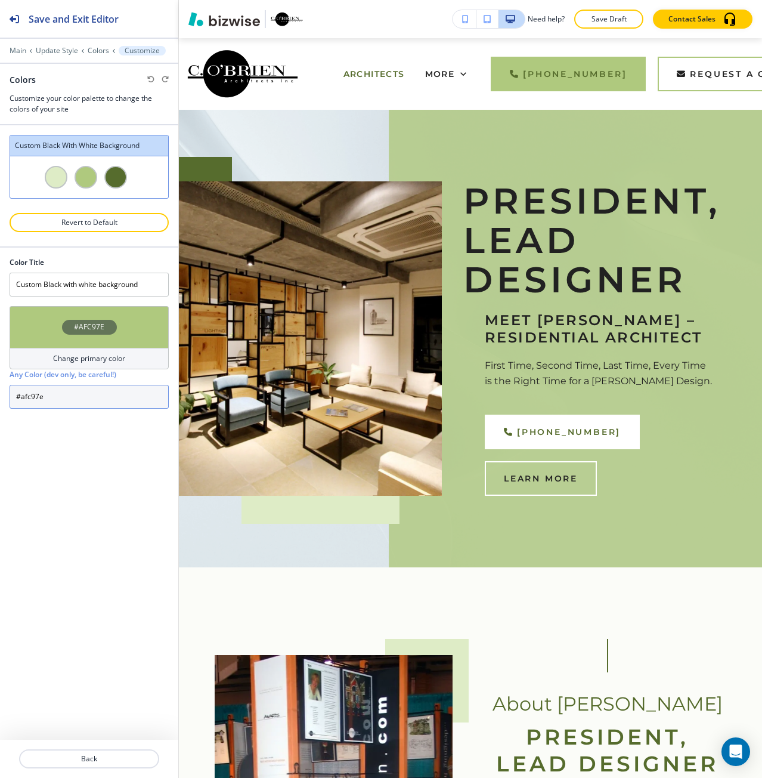
click at [60, 395] on input "#afc97e" at bounding box center [89, 397] width 159 height 24
click at [46, 329] on div "#AFC97E" at bounding box center [89, 327] width 159 height 42
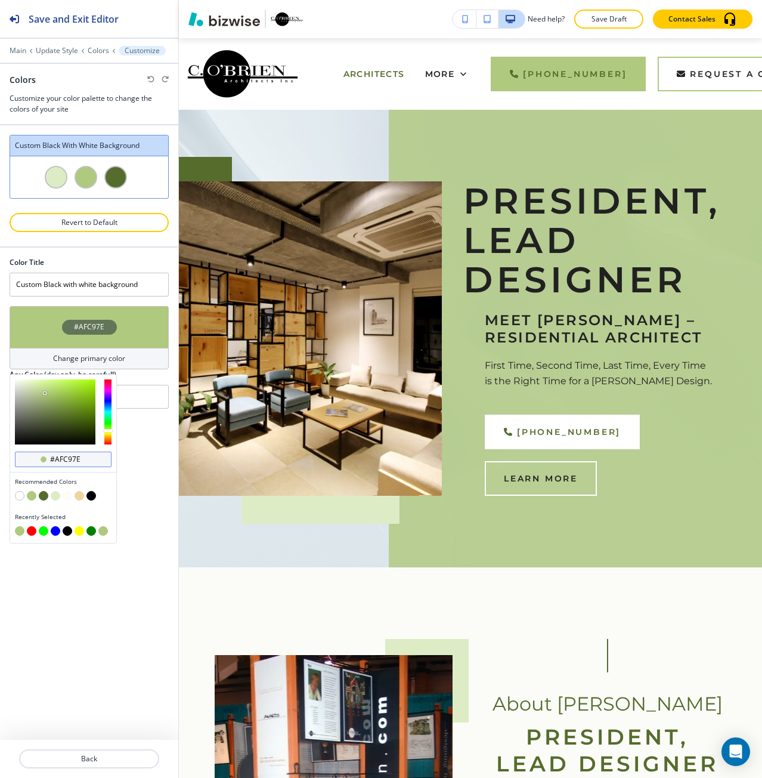
click at [63, 457] on input "#afc97e" at bounding box center [70, 459] width 42 height 10
paste input "9087B6"
type input "#9087B6"
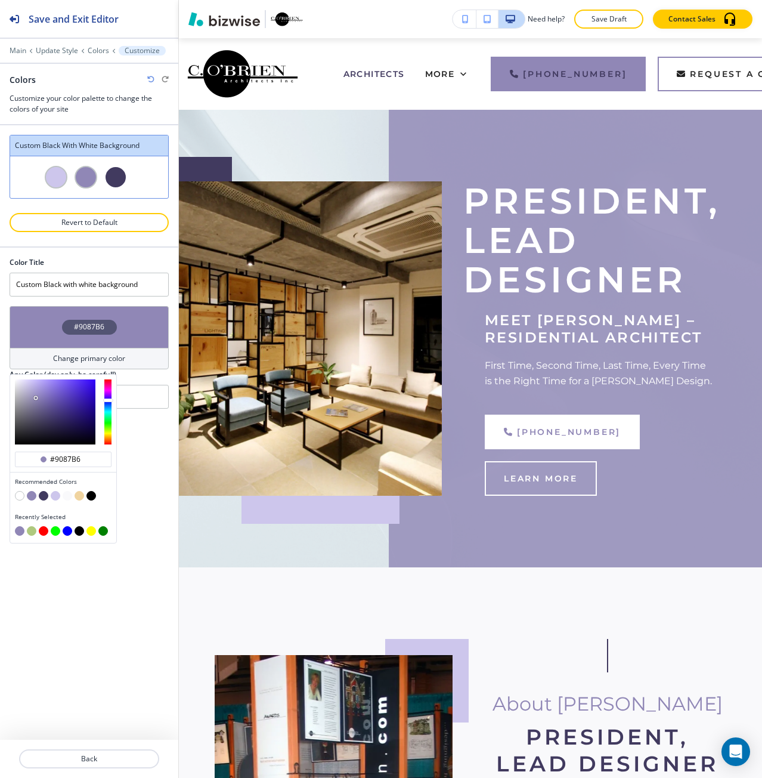
click at [140, 642] on div "Color Title Custom Black with white background #9087B6 Change primary color #90…" at bounding box center [89, 493] width 178 height 492
type input "#9087b6"
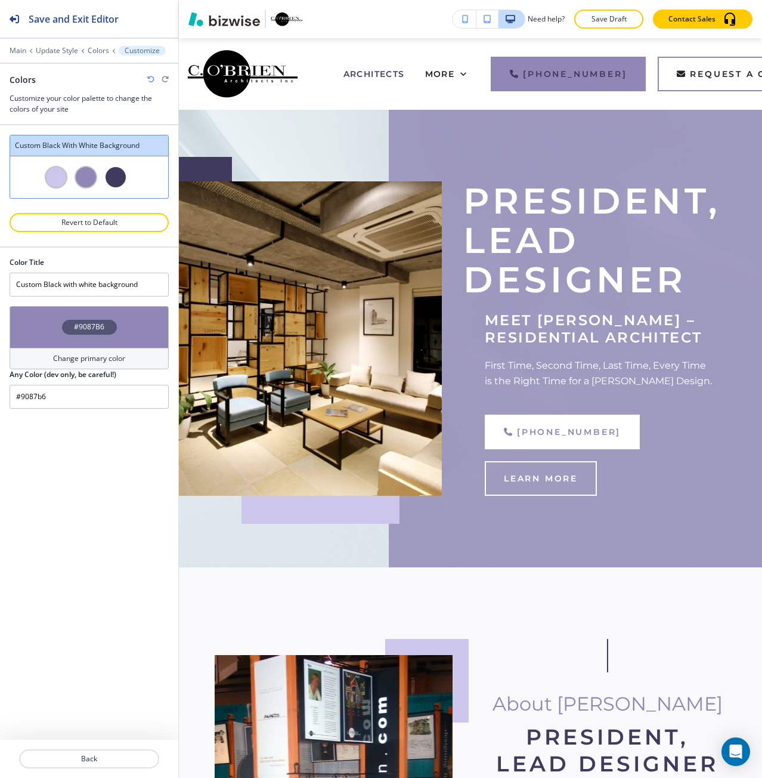
click at [95, 335] on div "#9087B6" at bounding box center [89, 327] width 159 height 42
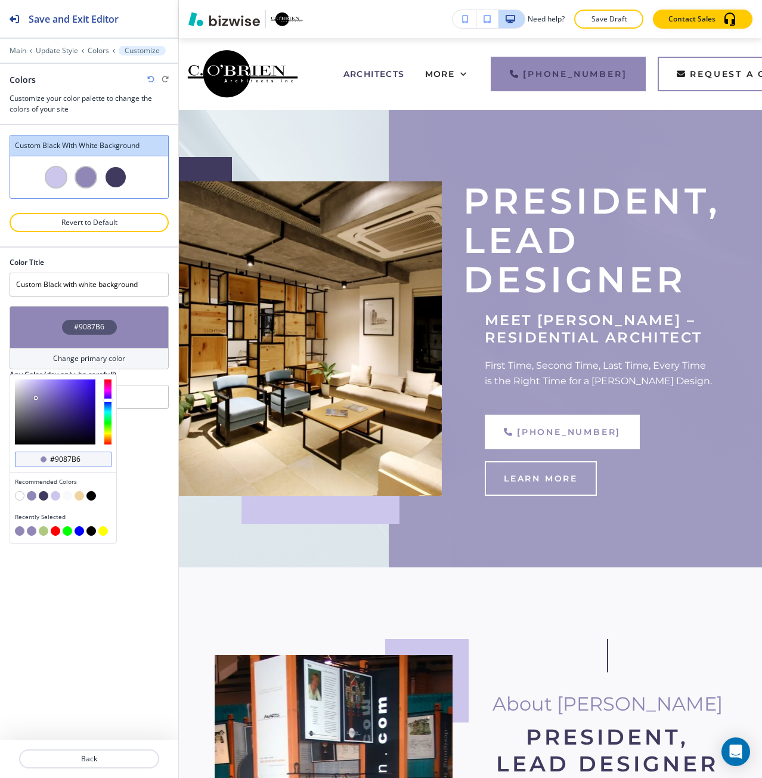
click at [68, 460] on input "#9087b6" at bounding box center [70, 459] width 42 height 10
paste input "E3CEE1"
type input "#E3CEE1"
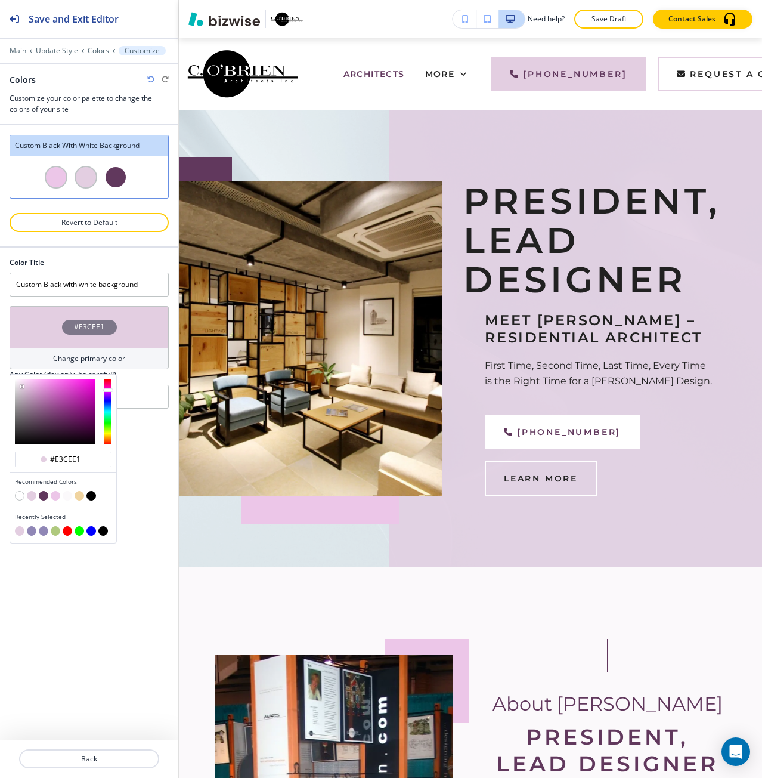
click at [69, 616] on div "Color Title Custom Black with white background #E3CEE1 Change primary color #E3…" at bounding box center [89, 493] width 178 height 492
type input "#e3cee1"
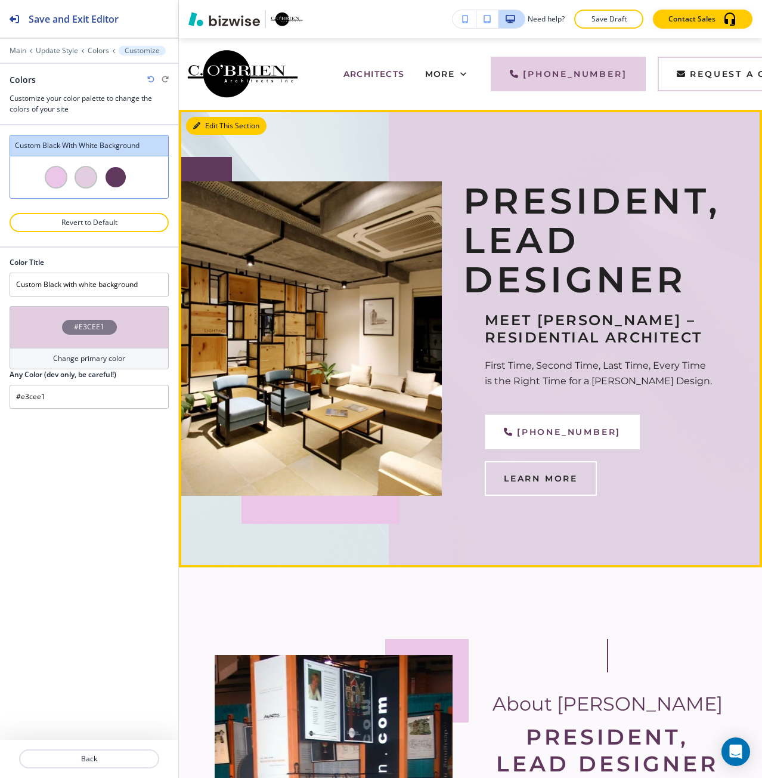
click at [196, 128] on icon "button" at bounding box center [196, 125] width 7 height 7
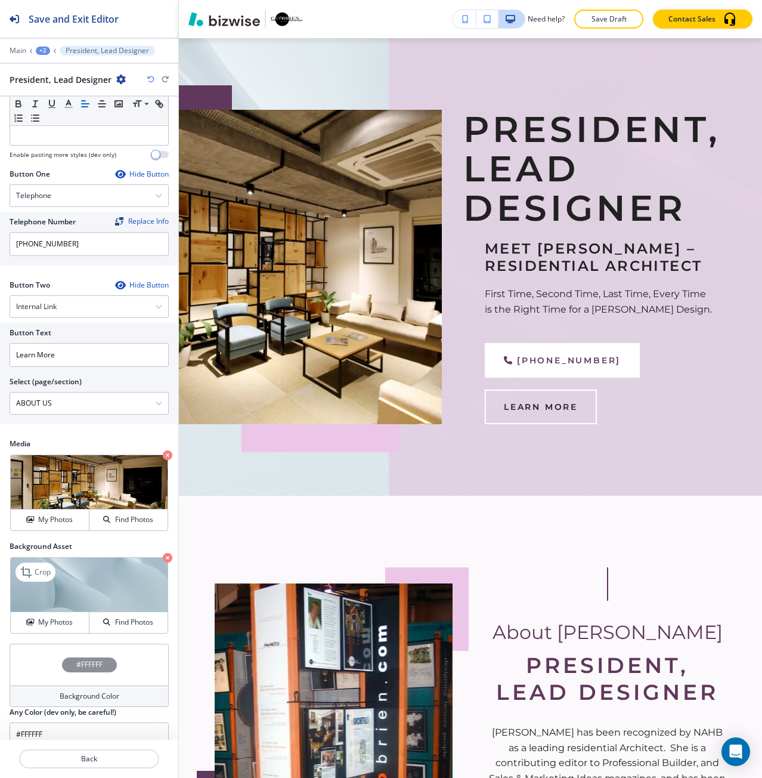
scroll to position [358, 0]
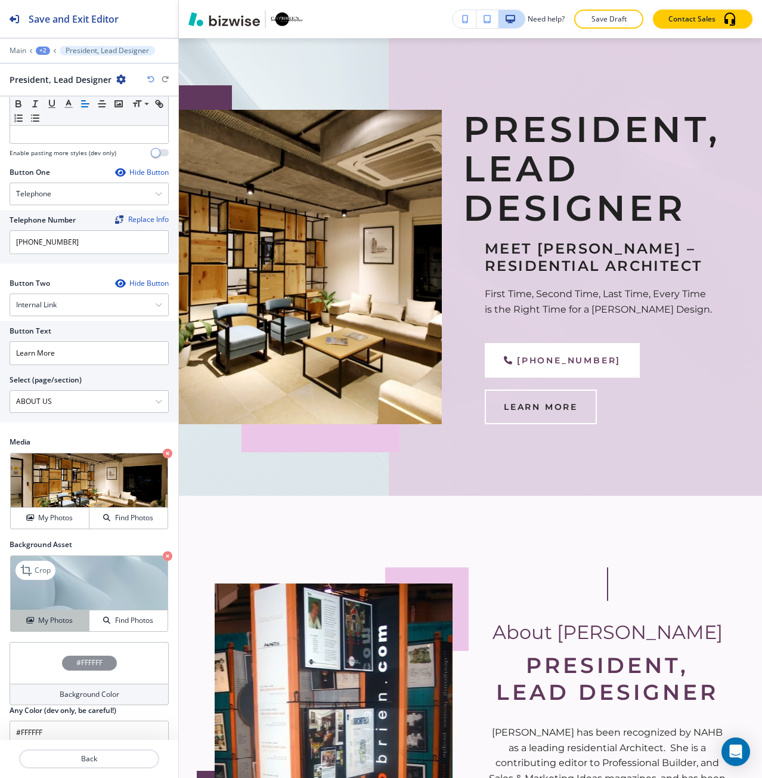
click at [65, 614] on button "My Photos" at bounding box center [50, 620] width 79 height 21
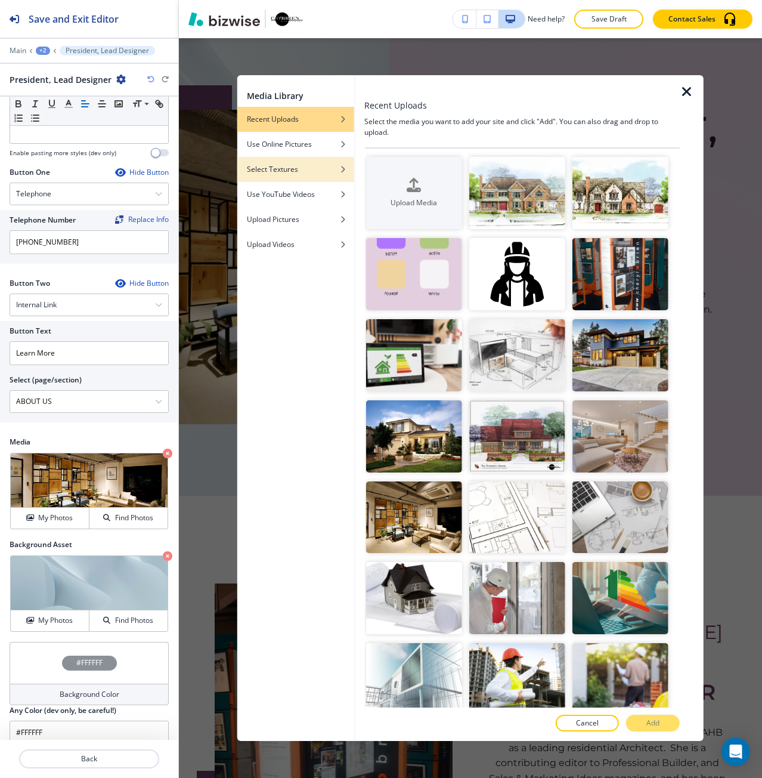
click at [341, 178] on div "button" at bounding box center [295, 178] width 117 height 7
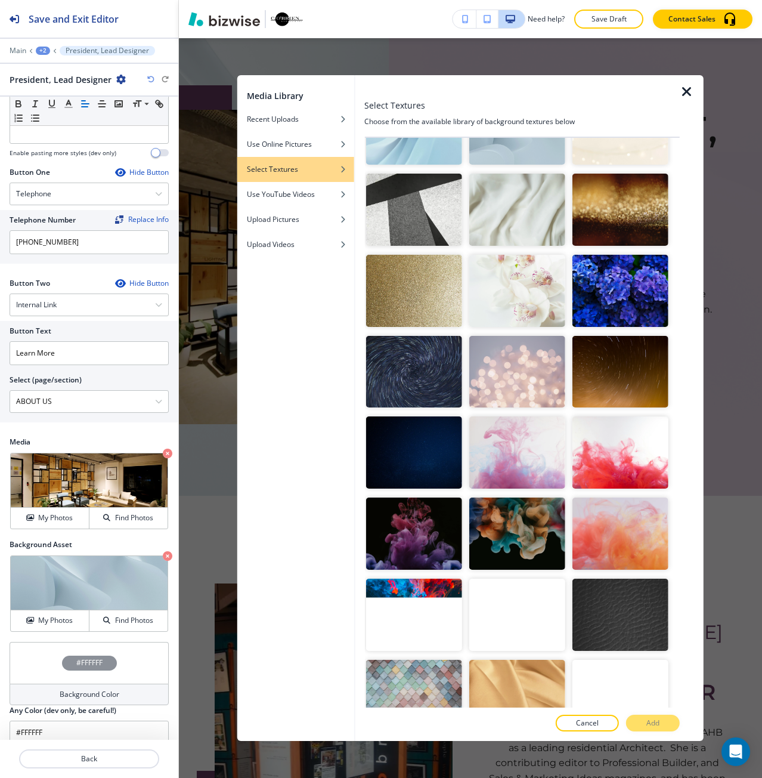
scroll to position [321, 0]
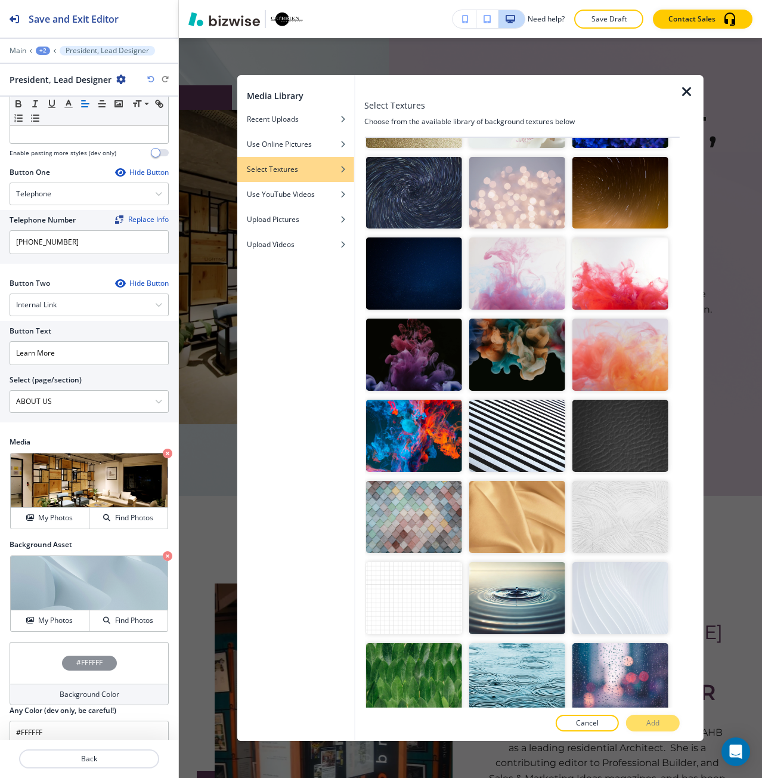
click at [442, 497] on img "button" at bounding box center [414, 517] width 96 height 72
click at [638, 722] on button "Add" at bounding box center [653, 722] width 54 height 17
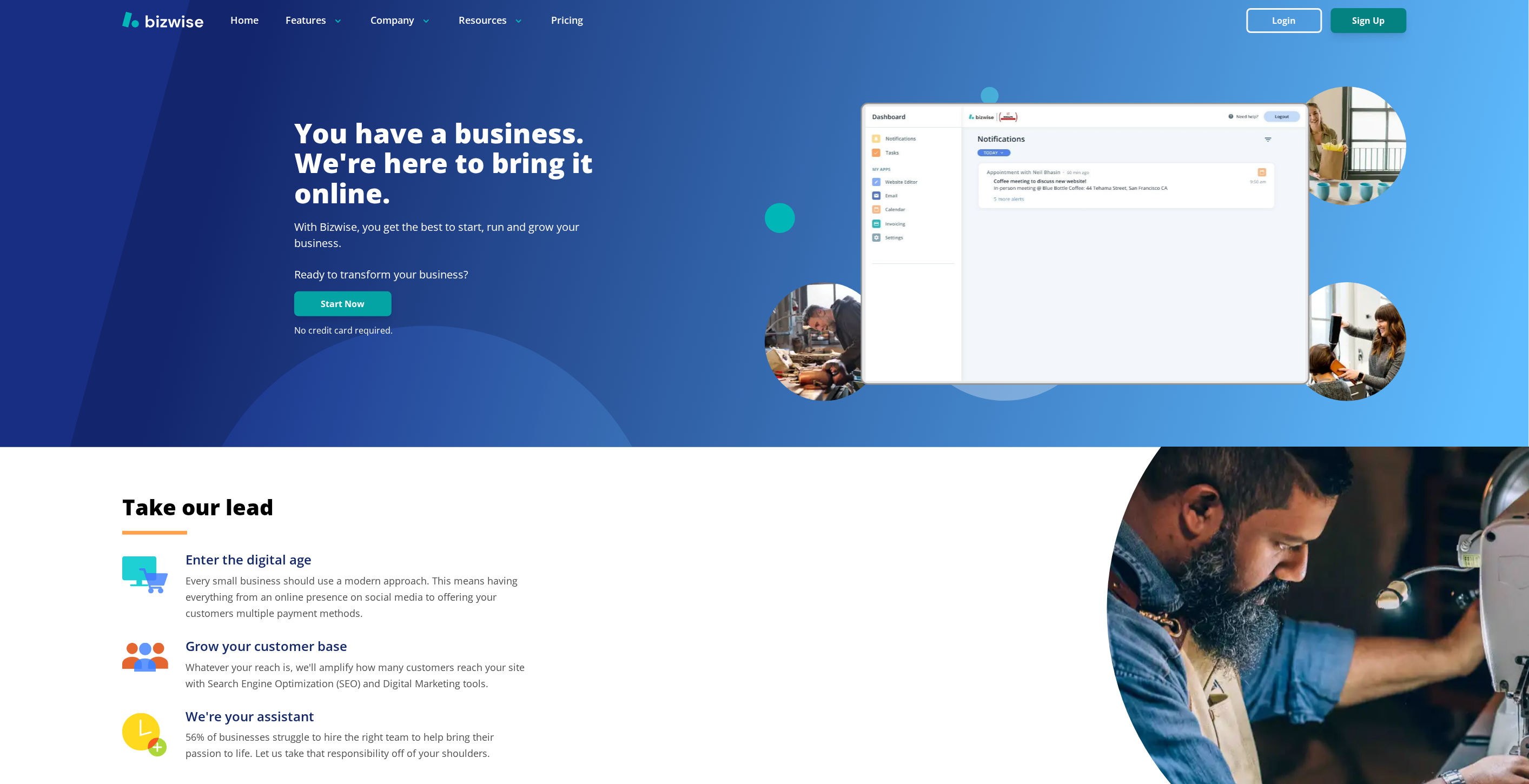
click at [1383, 18] on button "Sign Up" at bounding box center [1368, 20] width 75 height 24
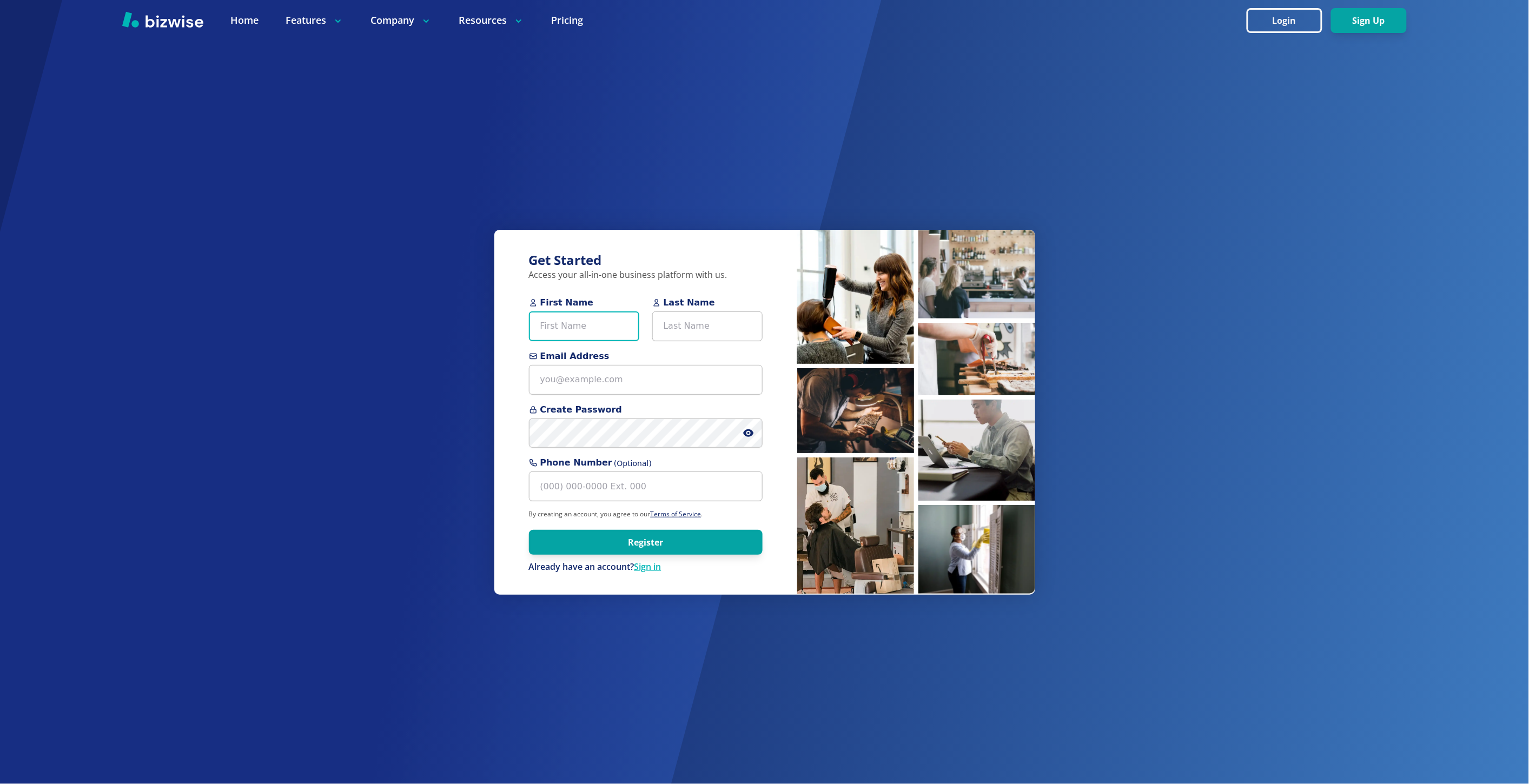
click at [594, 331] on input "First Name" at bounding box center [584, 325] width 111 height 30
paste input "John Cruz"
type input "John Cruz"
click at [660, 334] on input "Last Name" at bounding box center [707, 325] width 111 height 30
paste input "John Cruz"
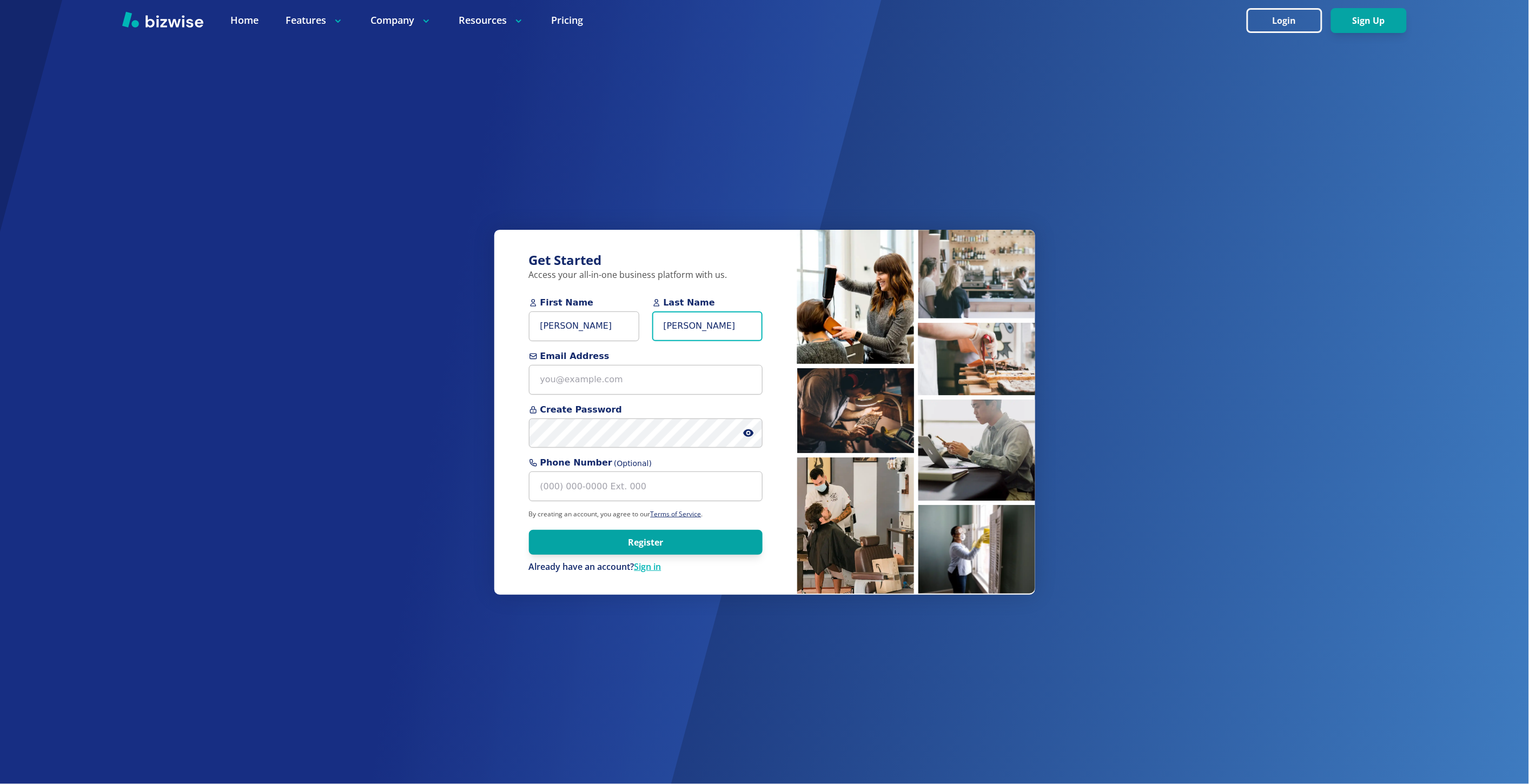
click at [677, 330] on input "John Cruz" at bounding box center [707, 325] width 111 height 30
click at [674, 330] on input "John Cruz" at bounding box center [707, 325] width 111 height 30
click at [674, 329] on input "John Cruz" at bounding box center [707, 325] width 111 height 30
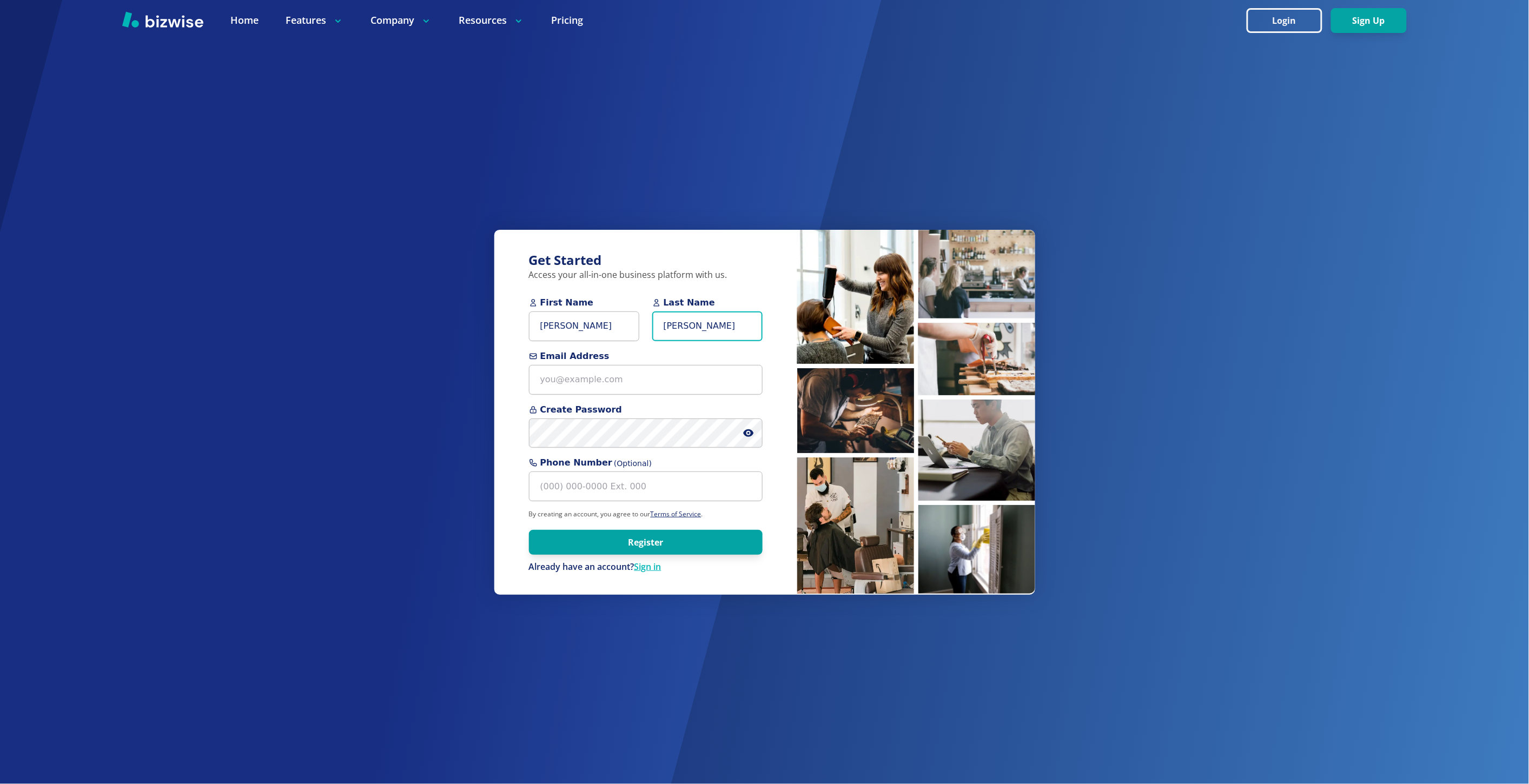
click at [674, 329] on input "John Cruz" at bounding box center [707, 325] width 111 height 30
type input "Cruz"
click at [565, 330] on input "John Cruz" at bounding box center [584, 325] width 111 height 30
type input "[PERSON_NAME]"
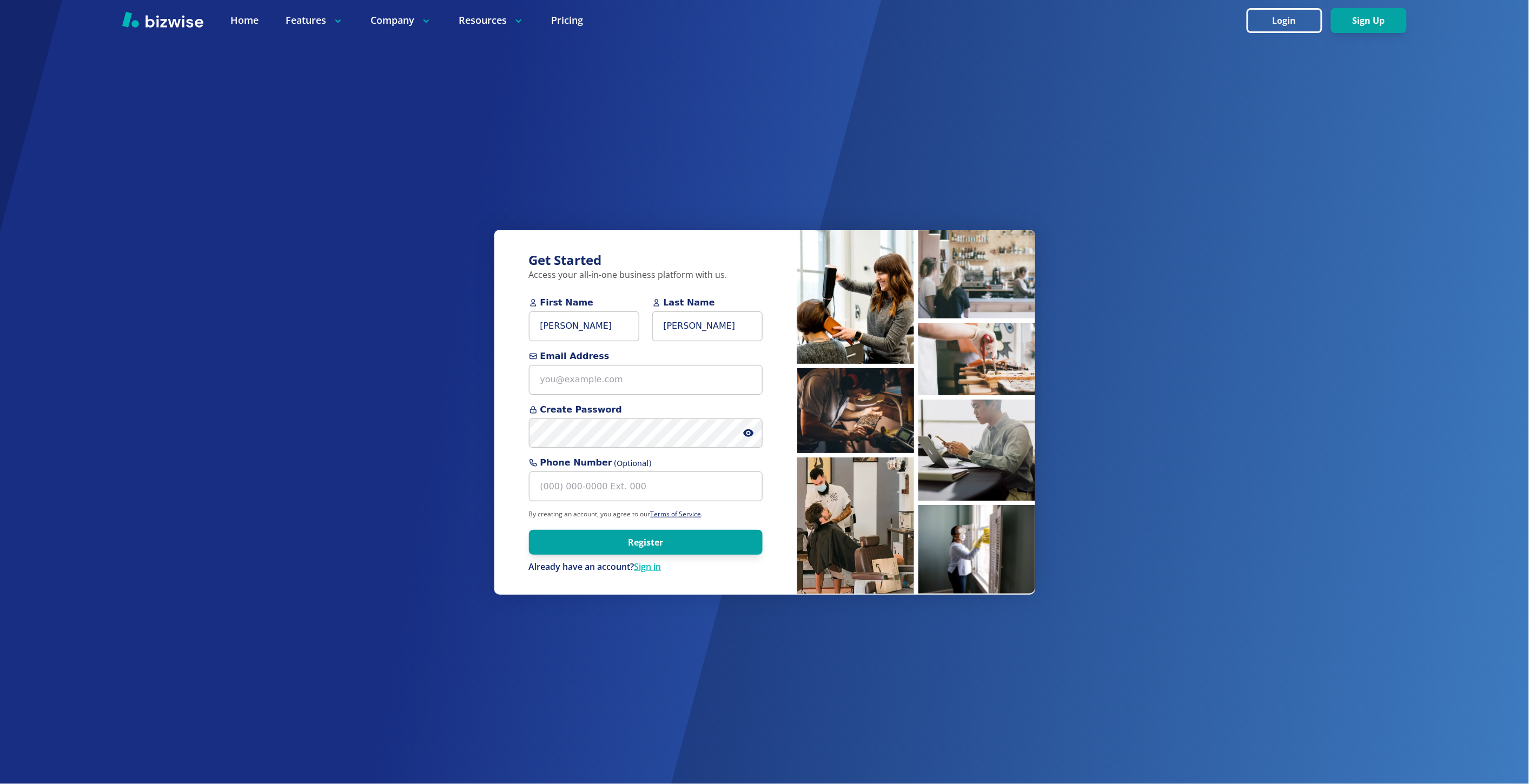
click at [1052, 152] on div "Get Started Access your all-in-one business platform with us. First Name John L…" at bounding box center [764, 392] width 1529 height 784
click at [585, 369] on input "Email Address" at bounding box center [646, 380] width 234 height 30
paste input "locksmithofgilbert@gmail.com>"
type input "[EMAIL_ADDRESS][DOMAIN_NAME]"
click at [748, 436] on icon at bounding box center [747, 432] width 10 height 7
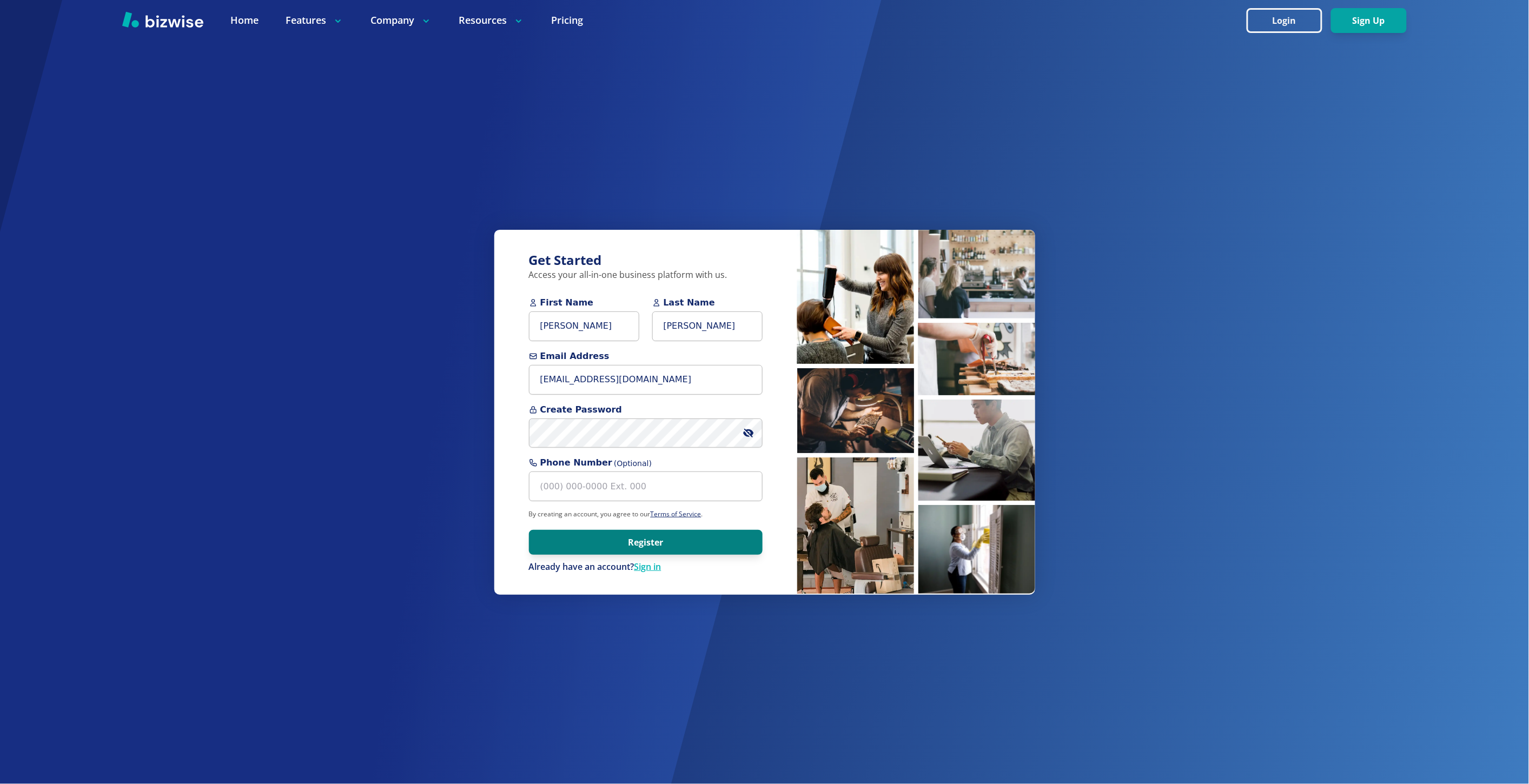
click at [696, 533] on button "Register" at bounding box center [646, 541] width 234 height 24
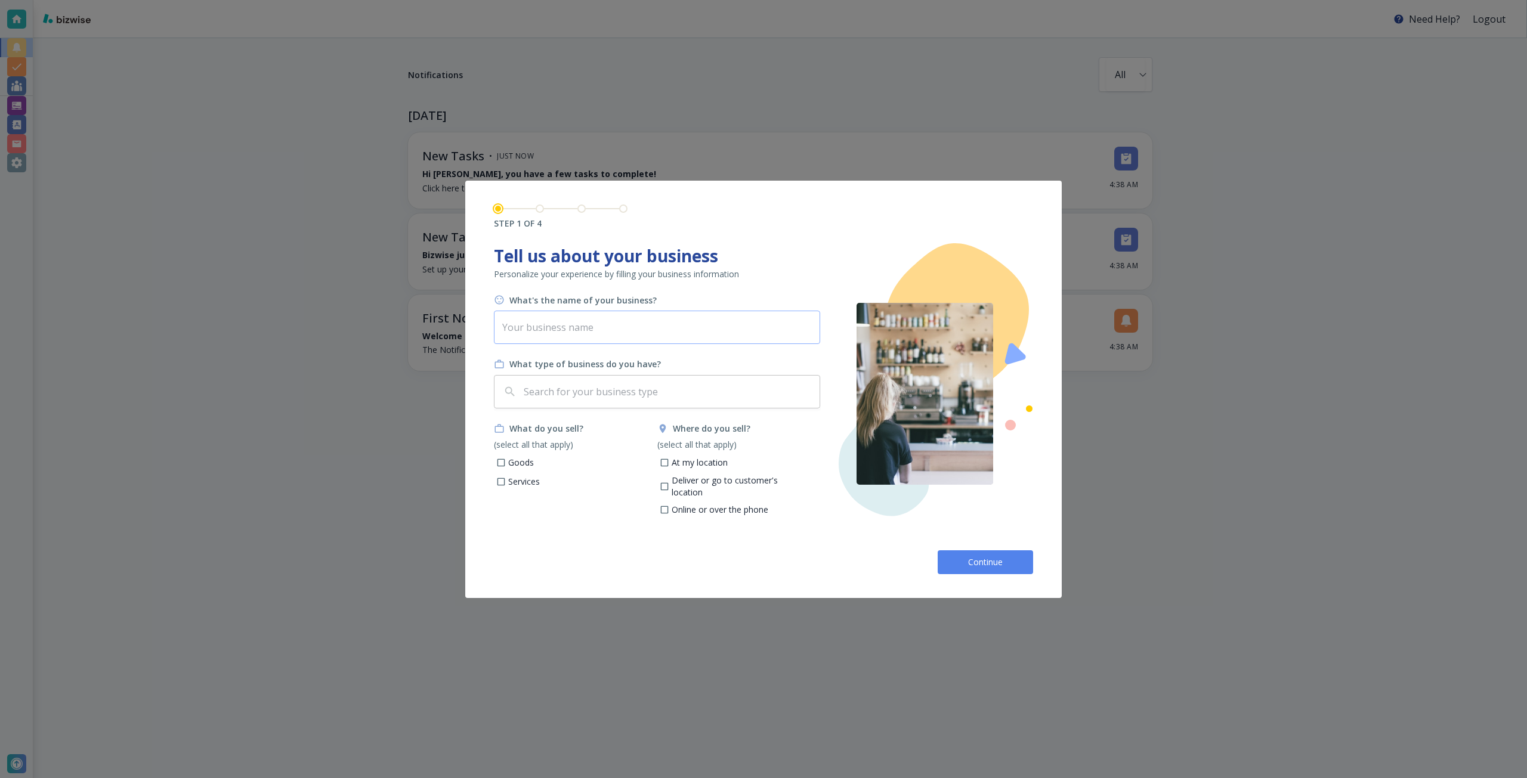
click at [670, 330] on input "text" at bounding box center [657, 327] width 326 height 33
paste input "Locksmith Of [PERSON_NAME]"
type input "Locksmith Of [PERSON_NAME]"
click at [643, 388] on input "text" at bounding box center [667, 391] width 293 height 23
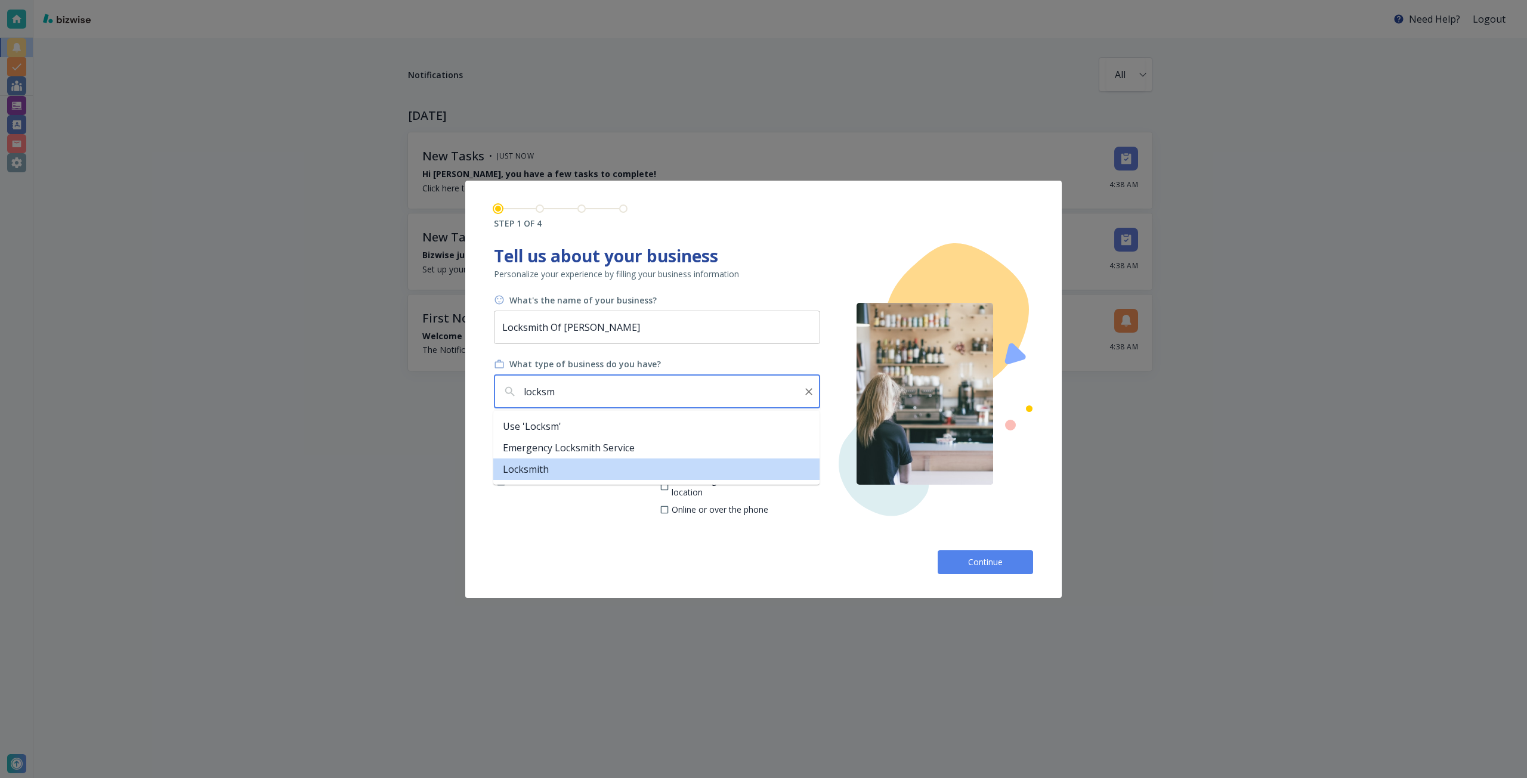
click at [593, 460] on li "Locksmith" at bounding box center [656, 469] width 326 height 21
type input "Locksmith"
click at [522, 477] on p "Services" at bounding box center [524, 482] width 32 height 12
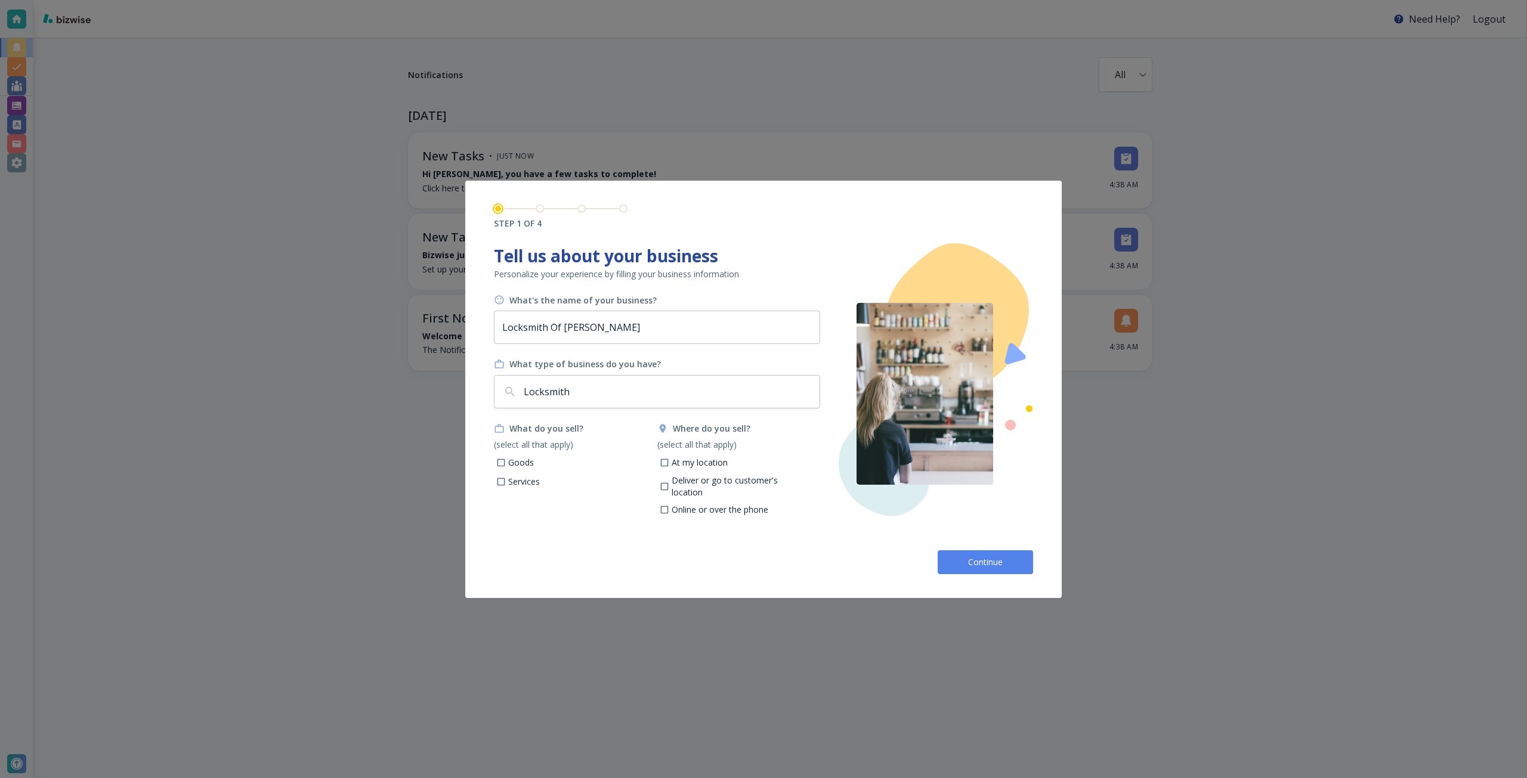
click at [697, 481] on p "Deliver or go to customer's location" at bounding box center [741, 486] width 140 height 23
click at [669, 483] on input "Deliver or go to customer's location" at bounding box center [664, 488] width 10 height 10
checkbox input "true"
click at [528, 483] on p "Services" at bounding box center [524, 482] width 32 height 12
click at [506, 483] on input "Services" at bounding box center [501, 483] width 10 height 10
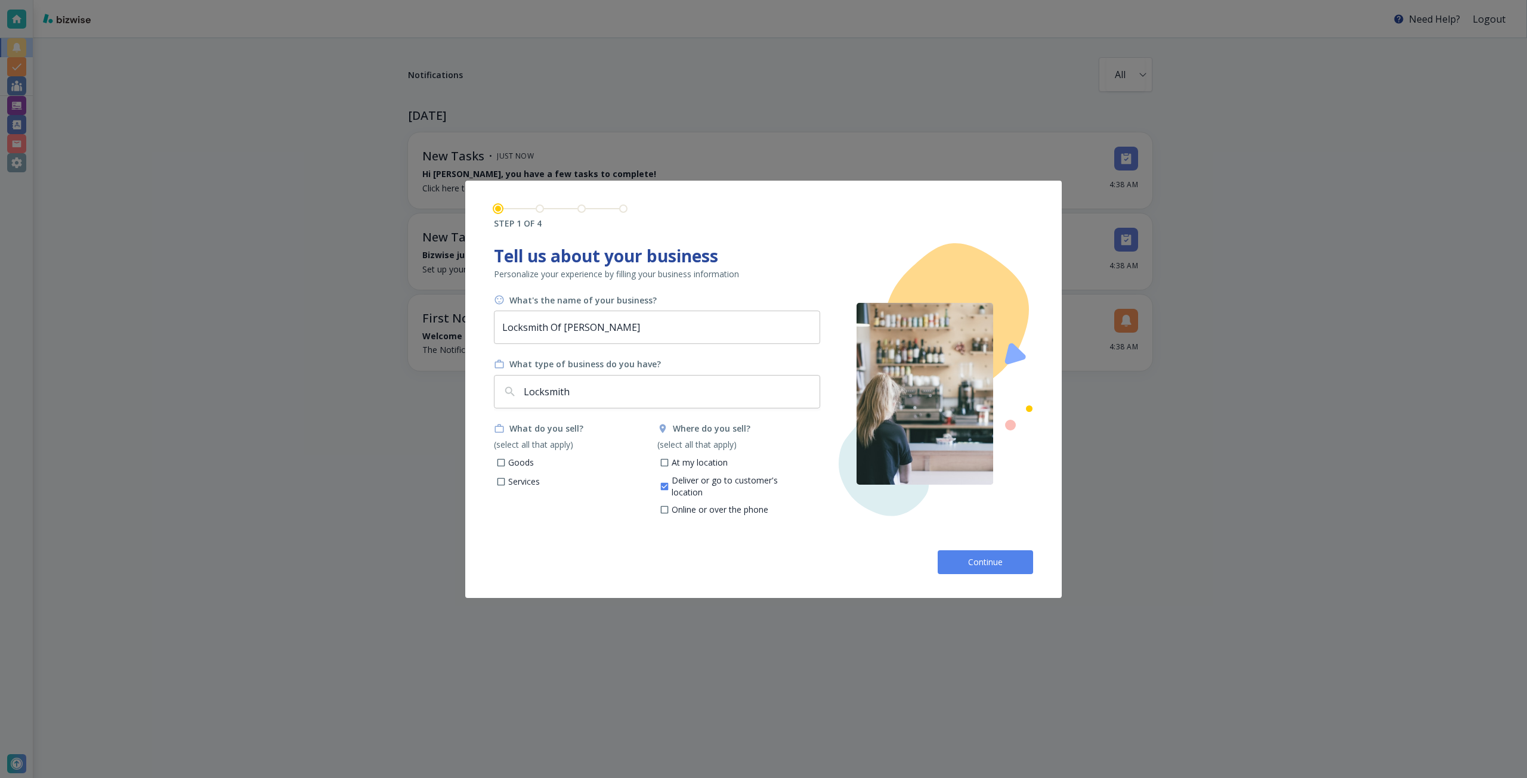
checkbox input "true"
click at [983, 558] on span "Continue" at bounding box center [985, 562] width 38 height 12
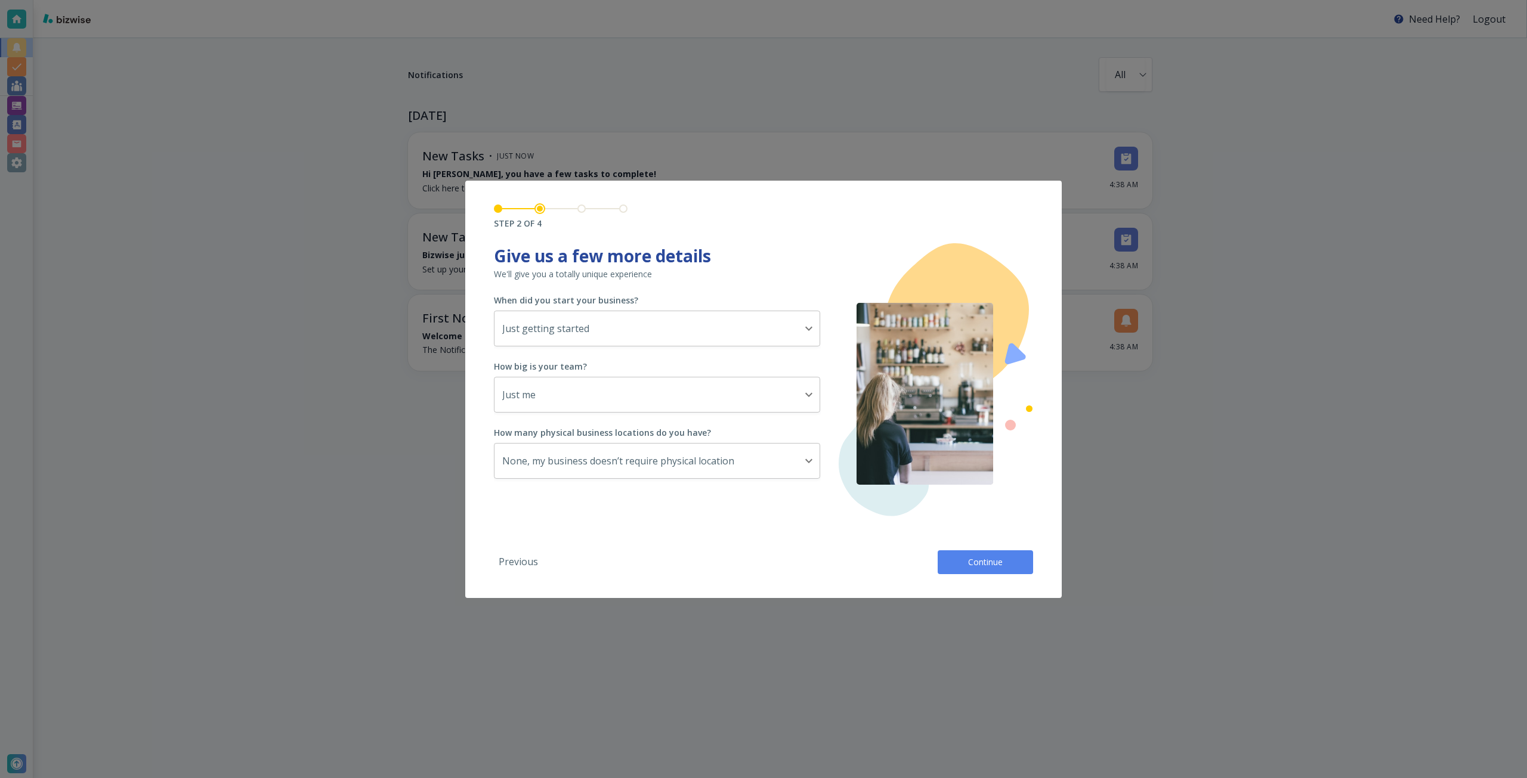
click at [964, 565] on button "Continue" at bounding box center [984, 562] width 95 height 24
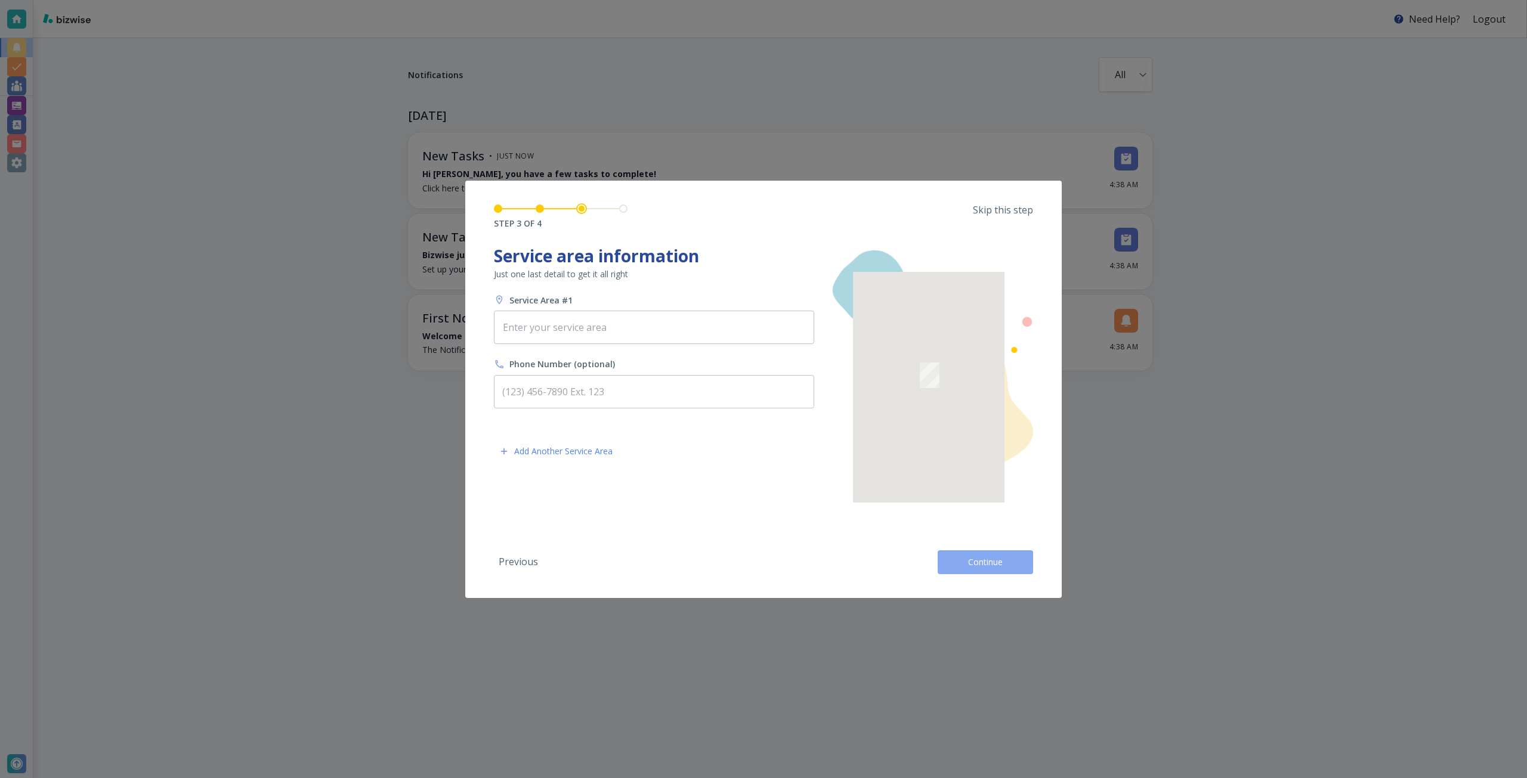
click at [958, 563] on button "Continue" at bounding box center [984, 562] width 95 height 24
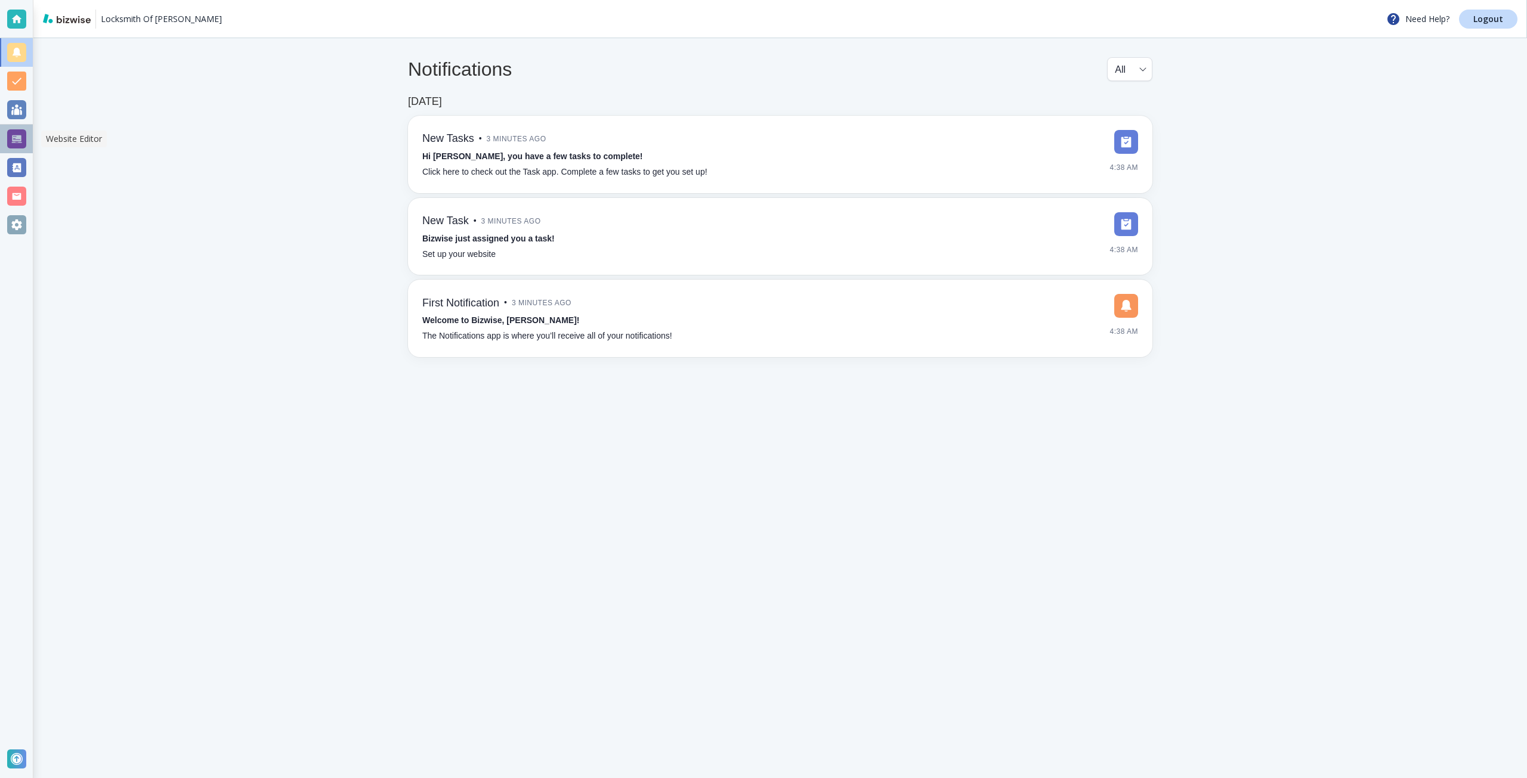
click at [27, 136] on div at bounding box center [16, 139] width 33 height 29
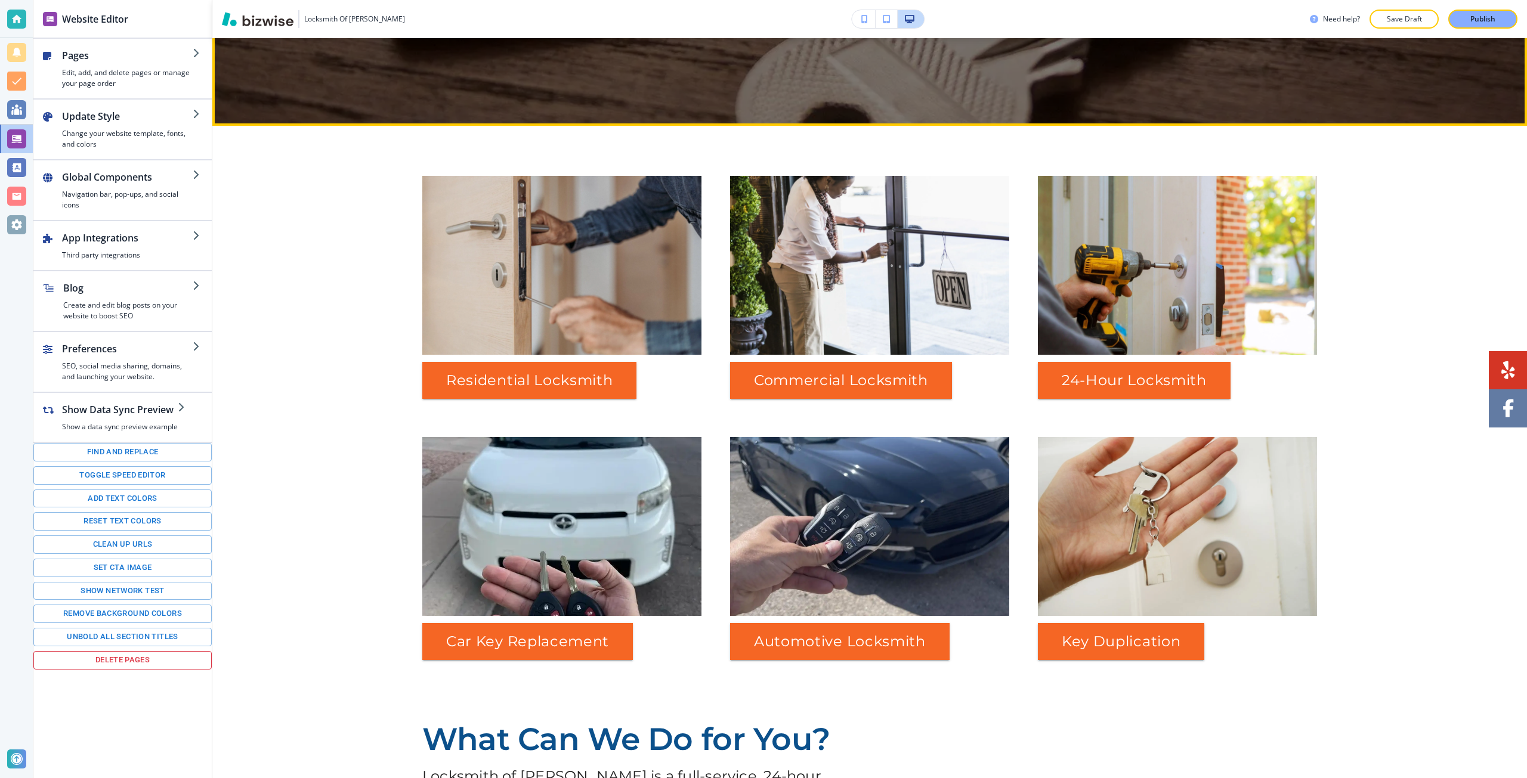
scroll to position [716, 0]
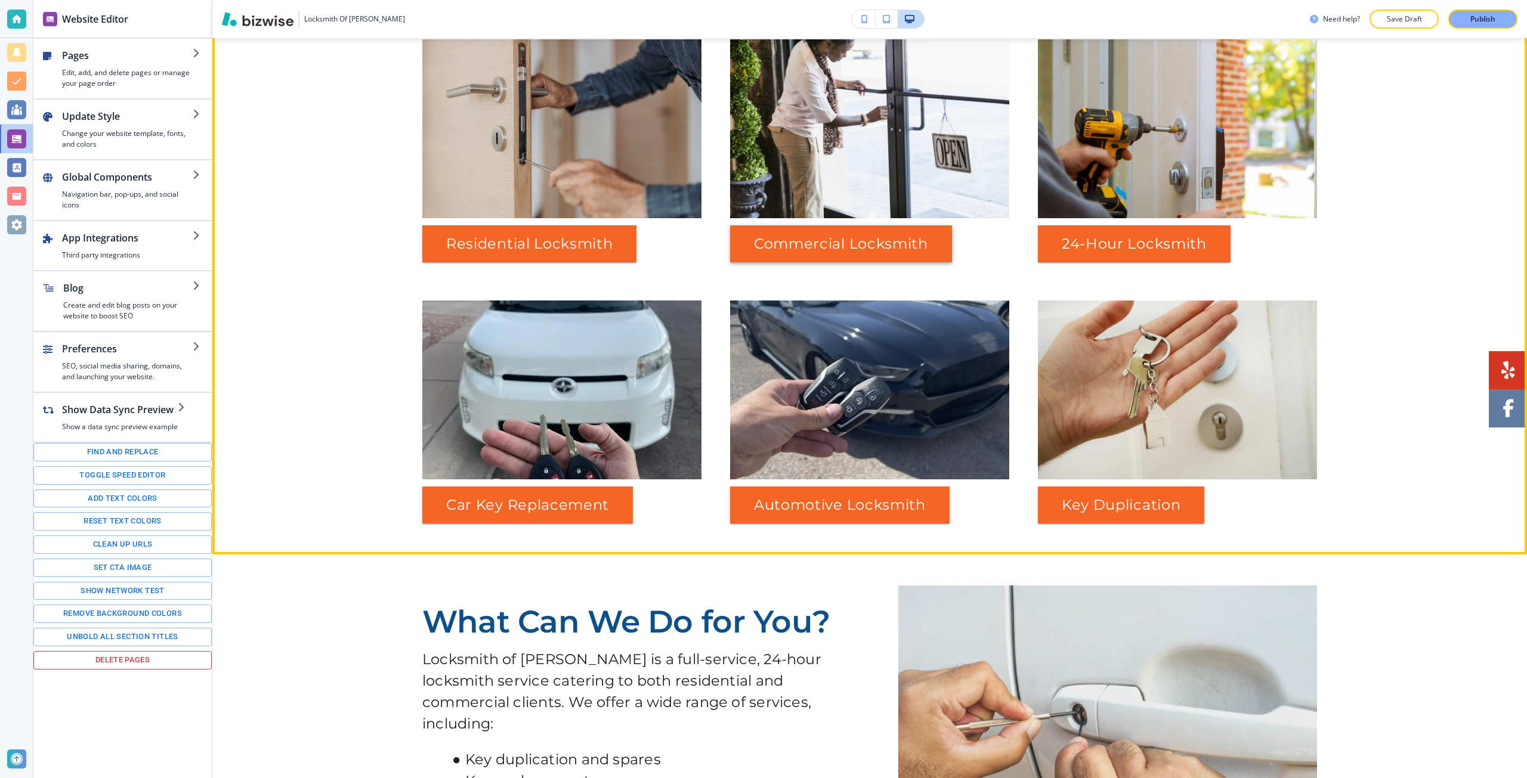
click at [791, 250] on button "Commercial Locksmith" at bounding box center [841, 243] width 222 height 37
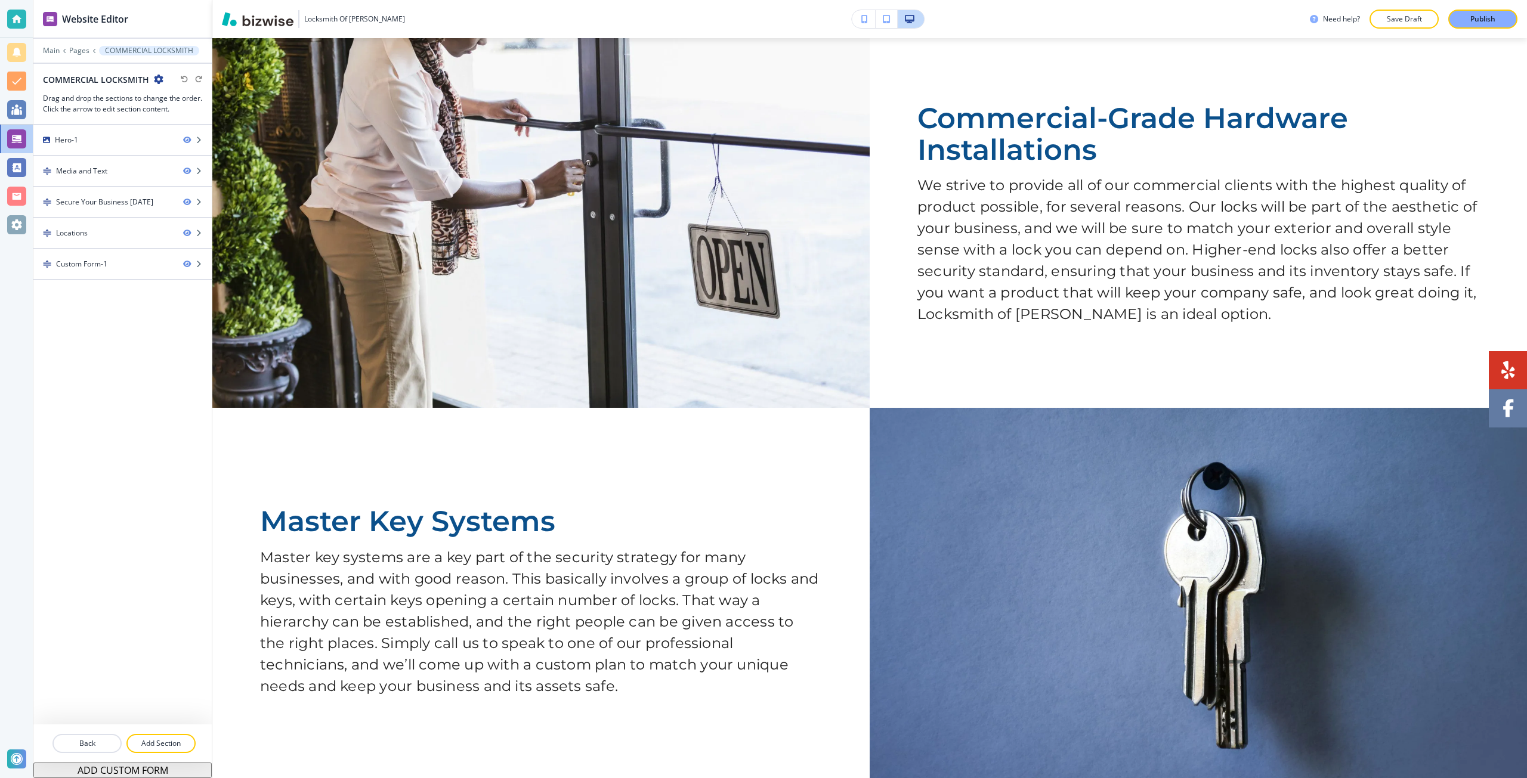
scroll to position [0, 0]
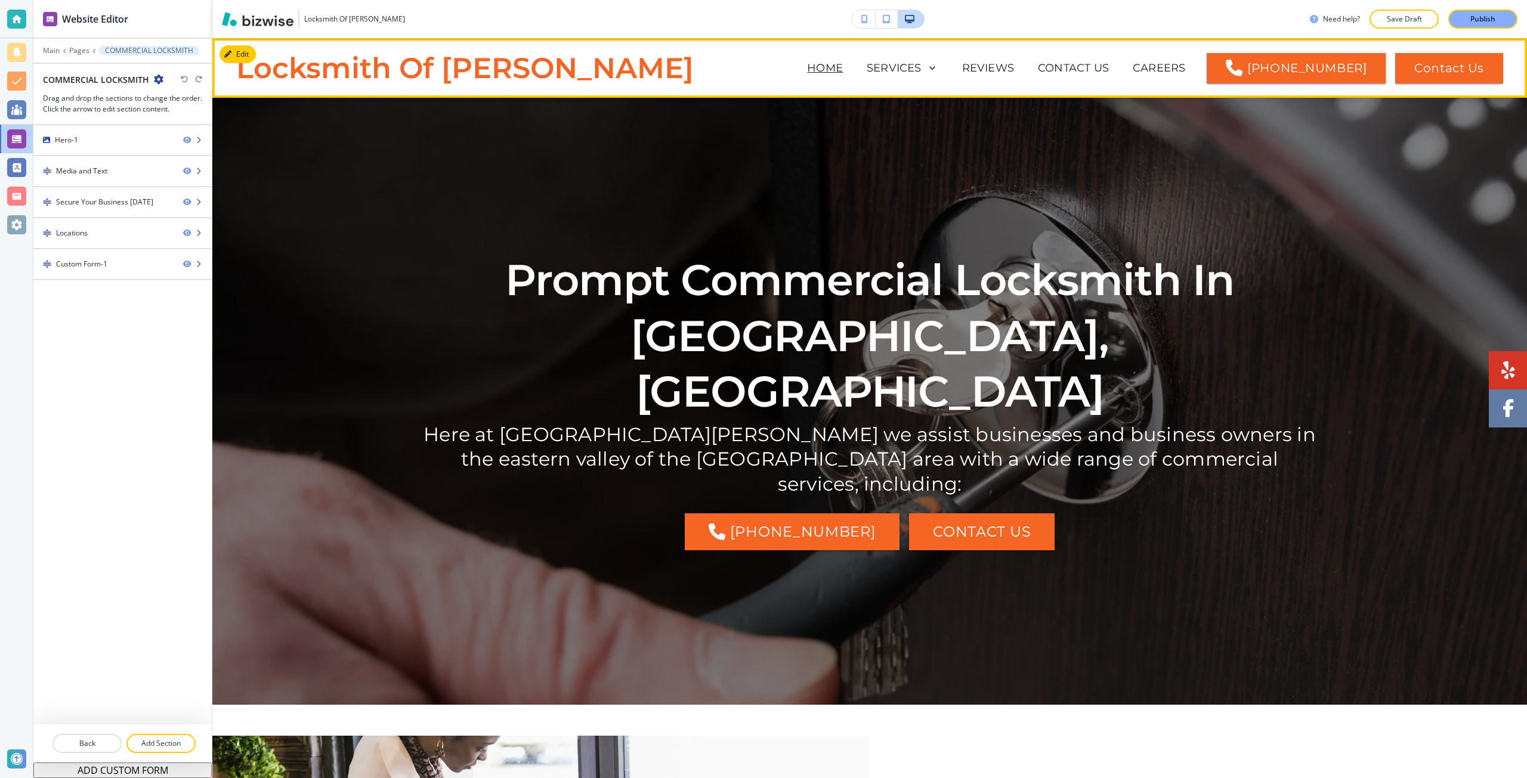
click at [843, 67] on p "HOME" at bounding box center [825, 68] width 36 height 16
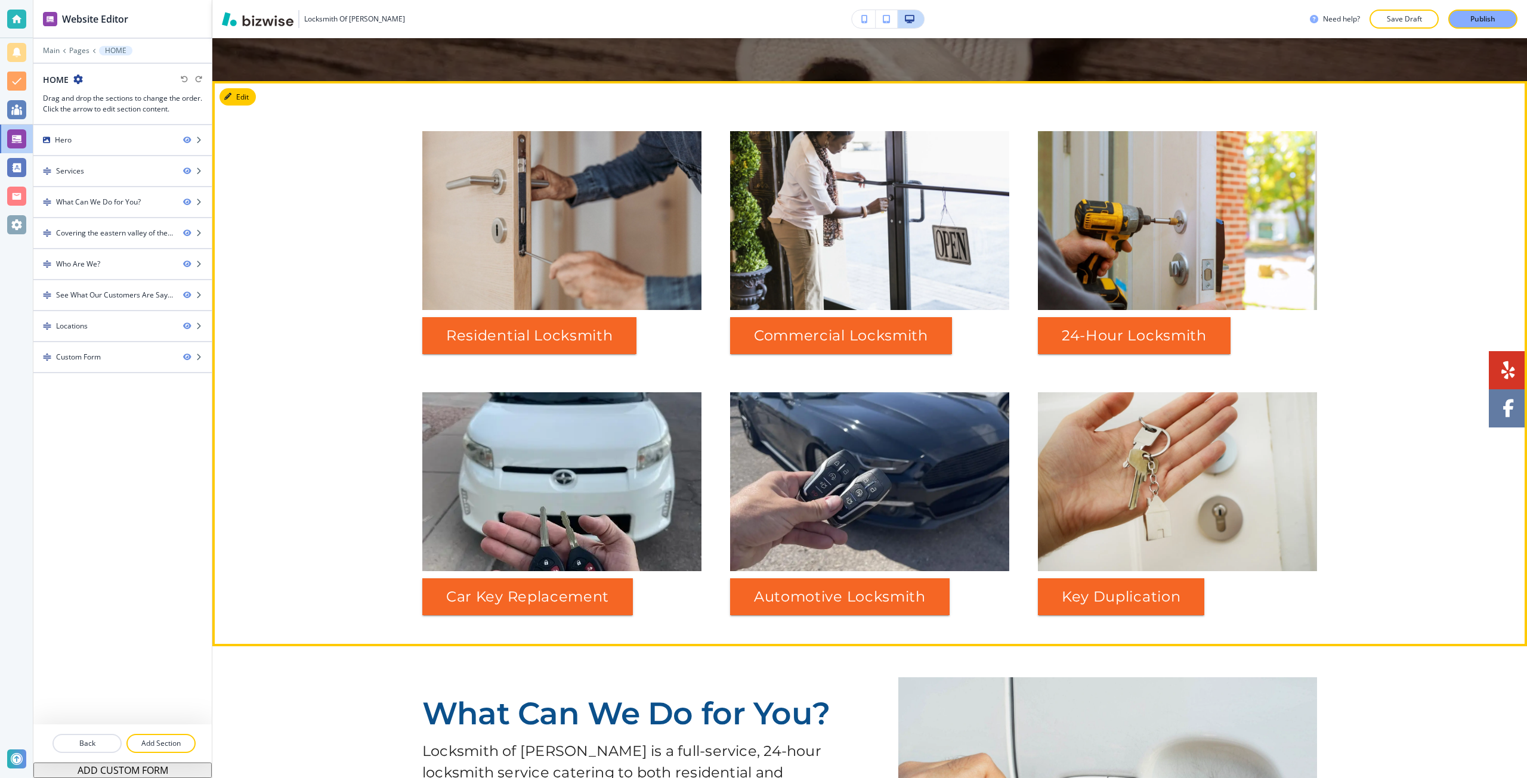
scroll to position [596, 0]
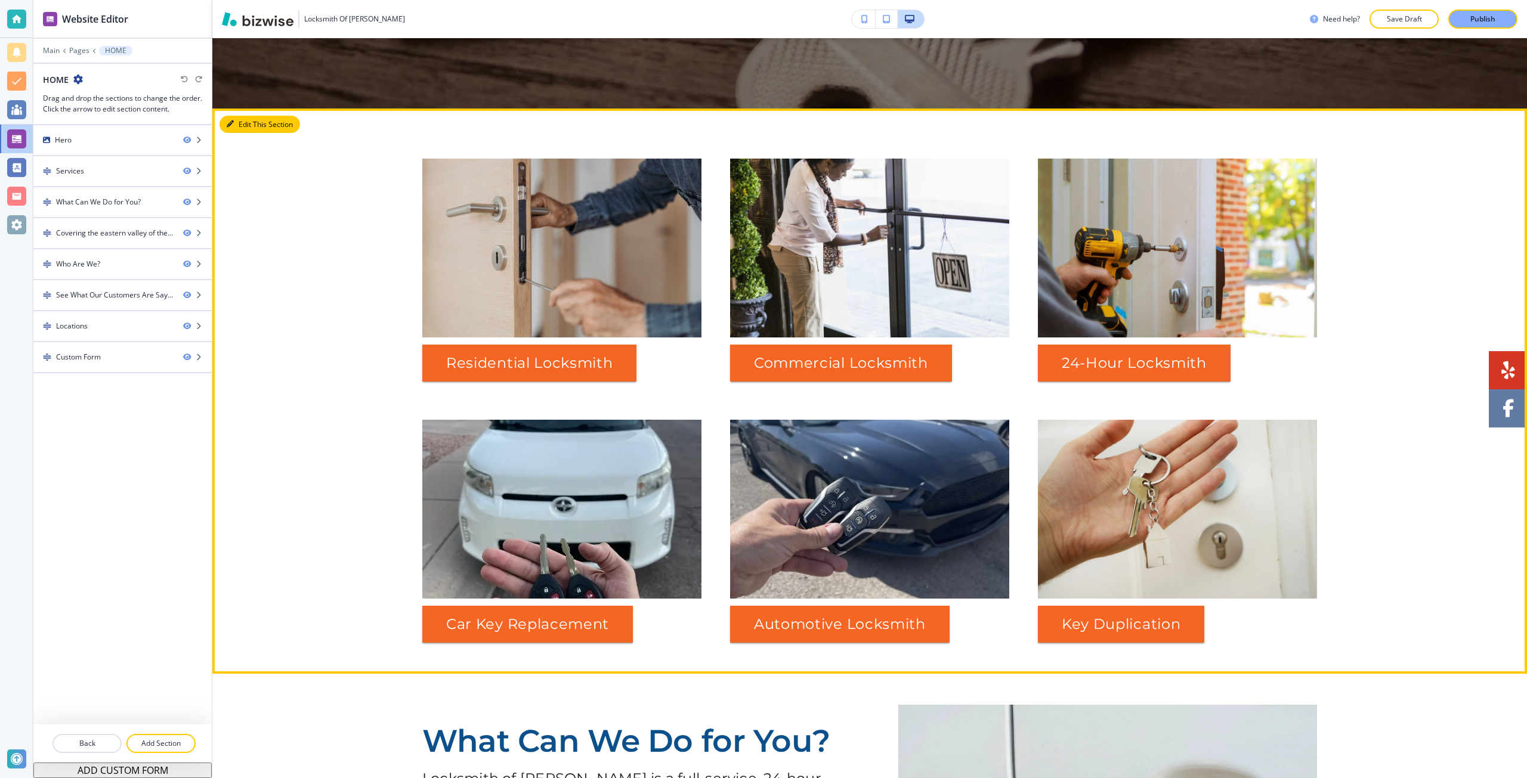
click at [229, 130] on button "Edit This Section" at bounding box center [259, 125] width 81 height 18
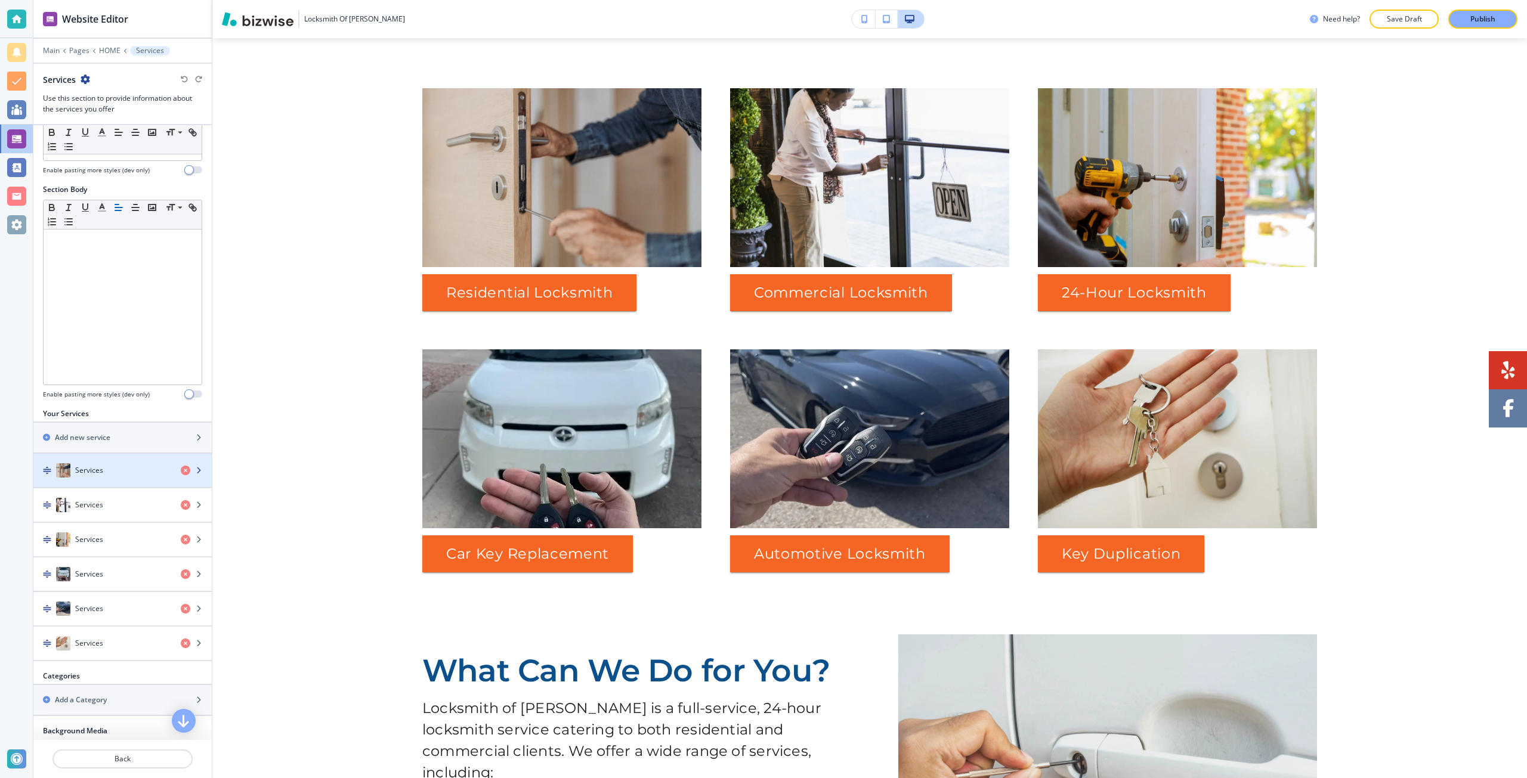
scroll to position [179, 0]
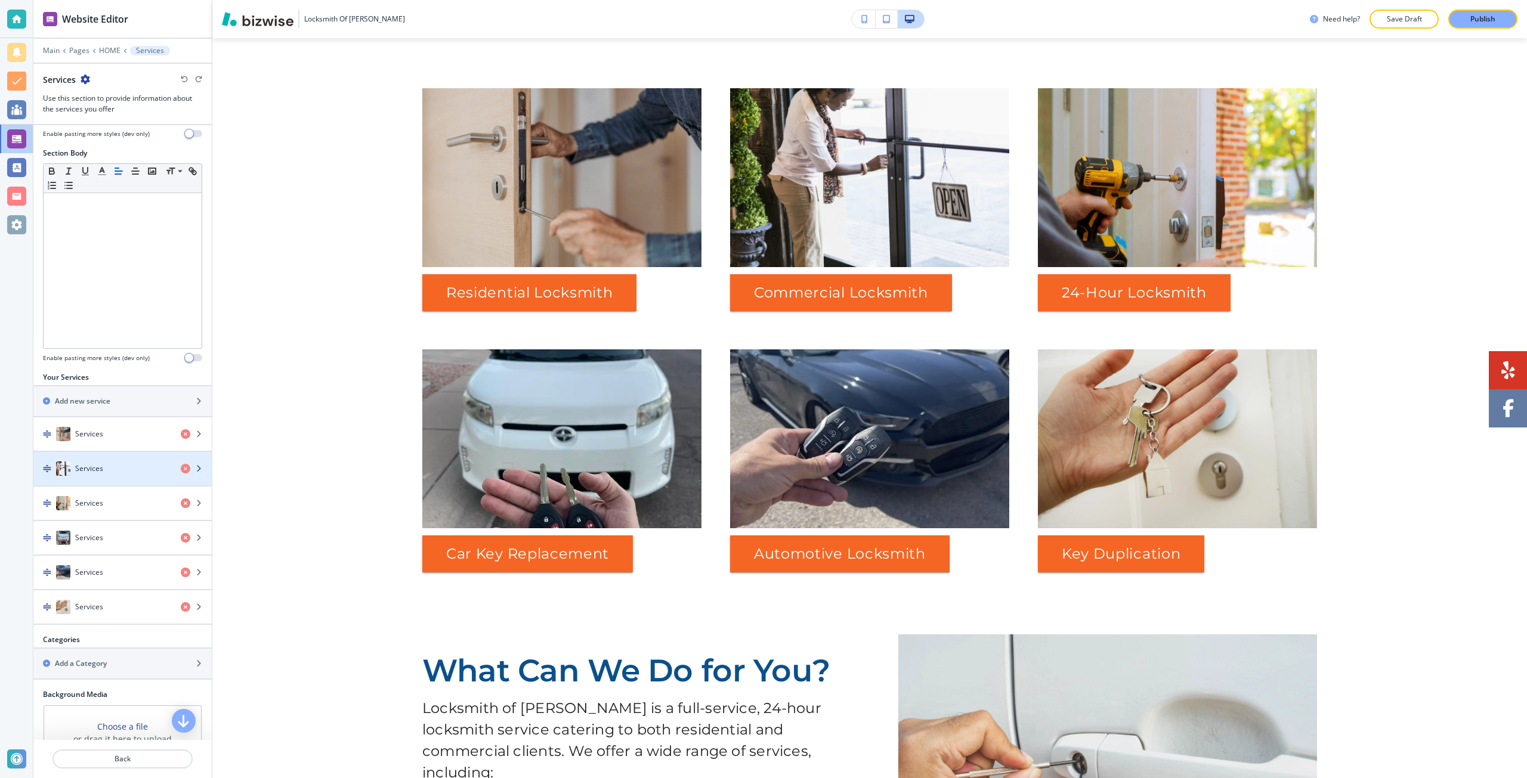
click at [126, 458] on div "button" at bounding box center [122, 457] width 178 height 10
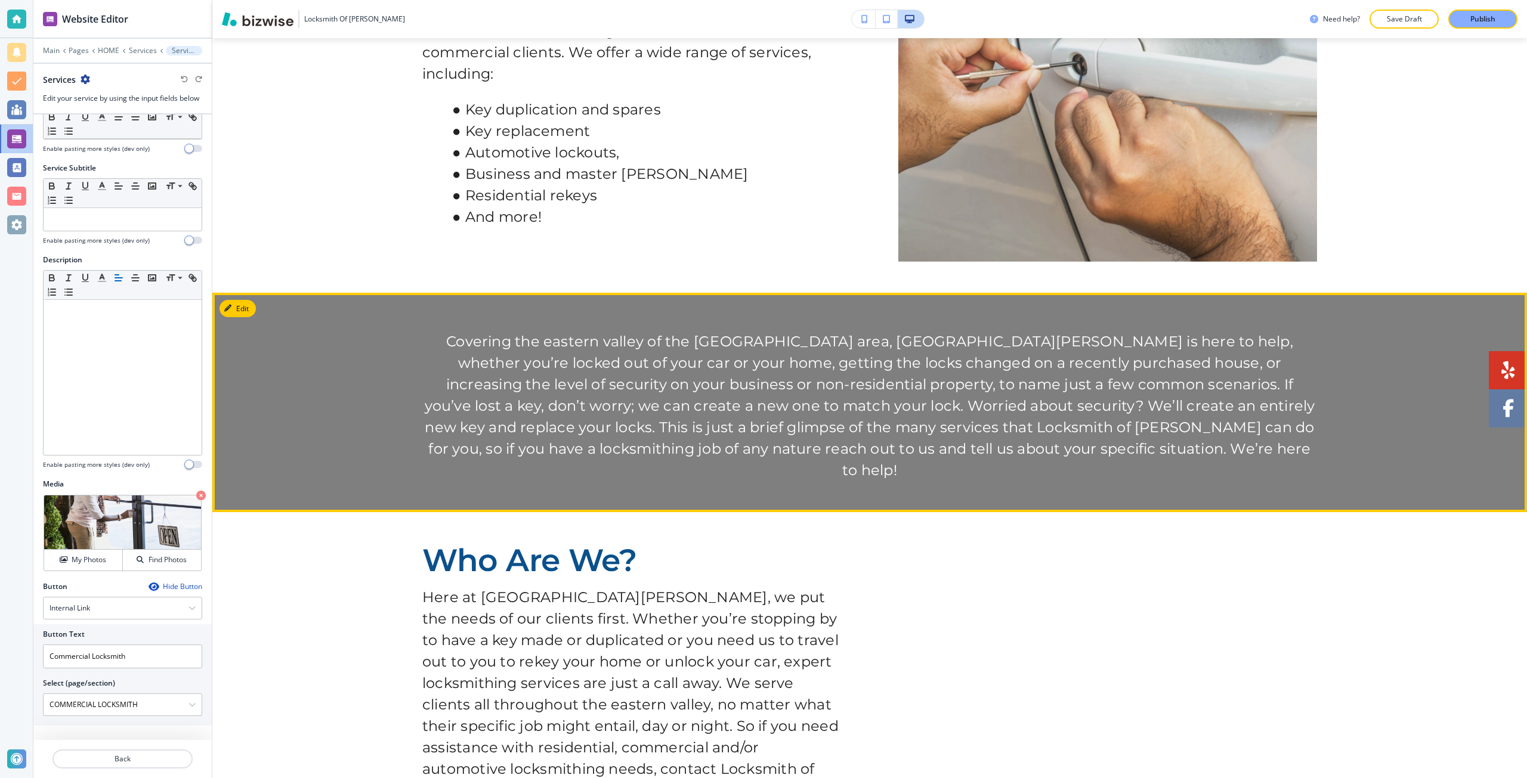
scroll to position [1671, 0]
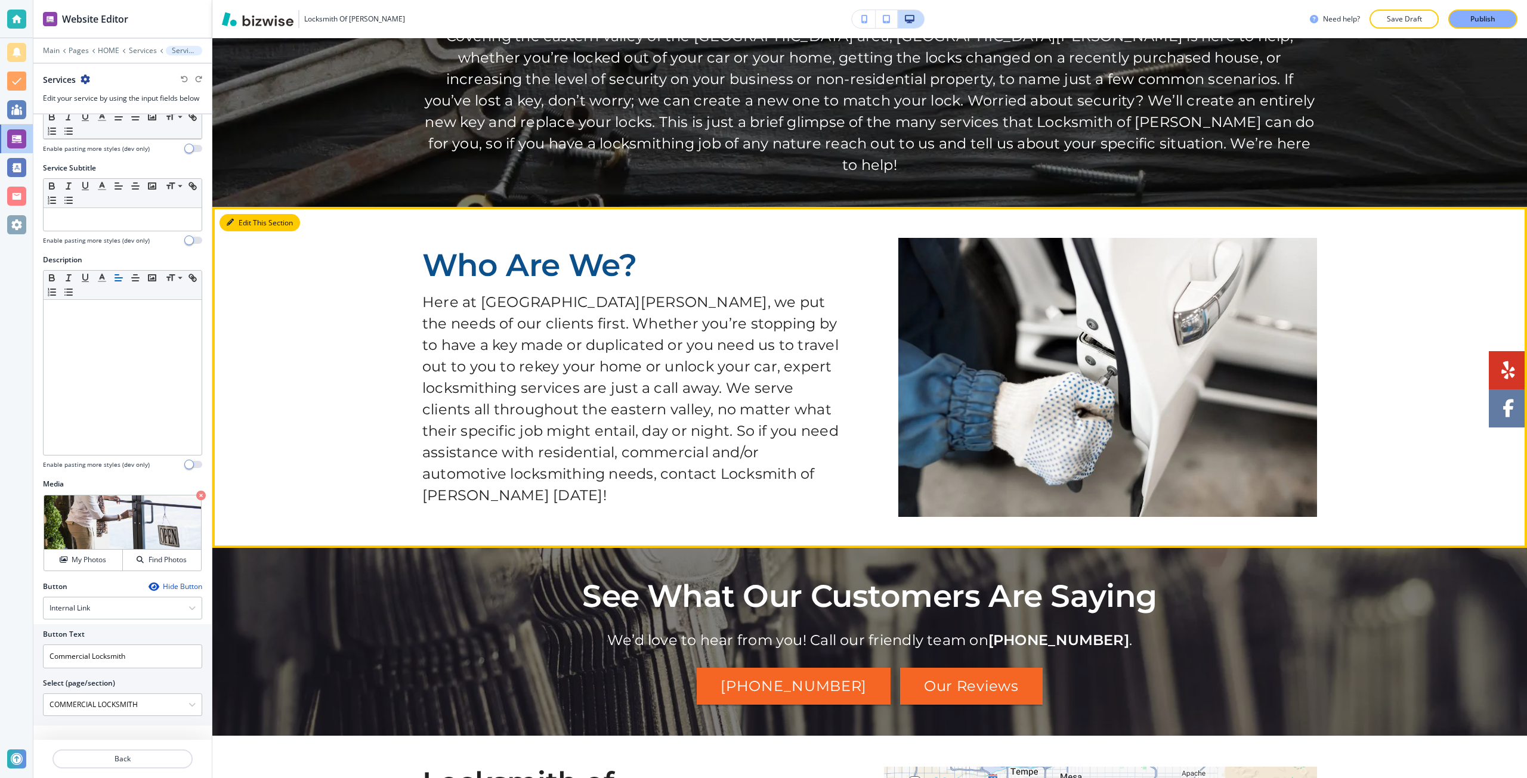
click at [244, 214] on button "Edit This Section" at bounding box center [259, 223] width 81 height 18
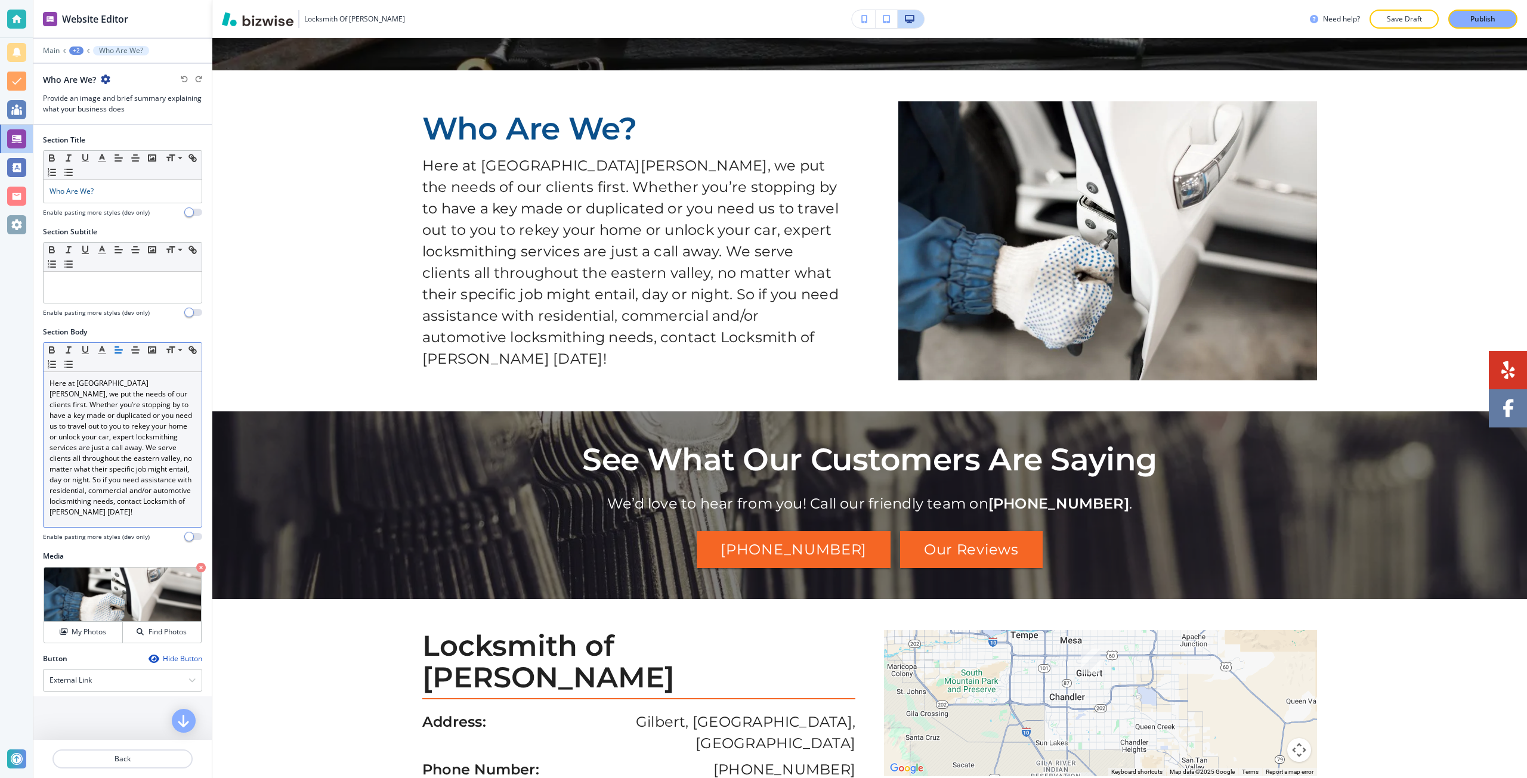
scroll to position [1818, 0]
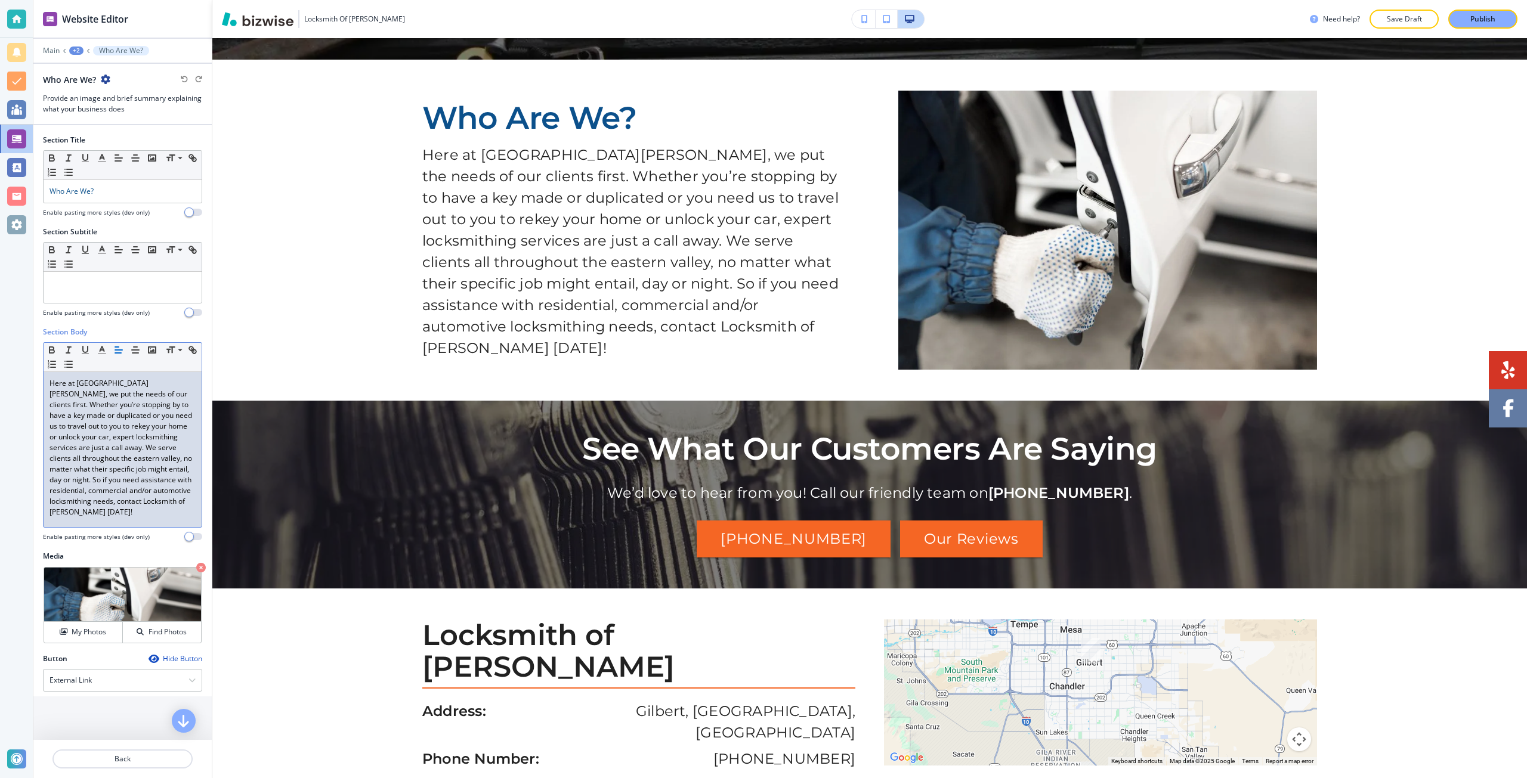
click at [94, 382] on p "Here at Locksmith of Gilbert, we put the needs of our clients first. Whether yo…" at bounding box center [122, 448] width 146 height 140
drag, startPoint x: 94, startPoint y: 382, endPoint x: 129, endPoint y: 379, distance: 35.3
click at [129, 379] on p "Here at Locksmith of Gilbert, we put the needs of our clients first. Whether yo…" at bounding box center [122, 448] width 146 height 140
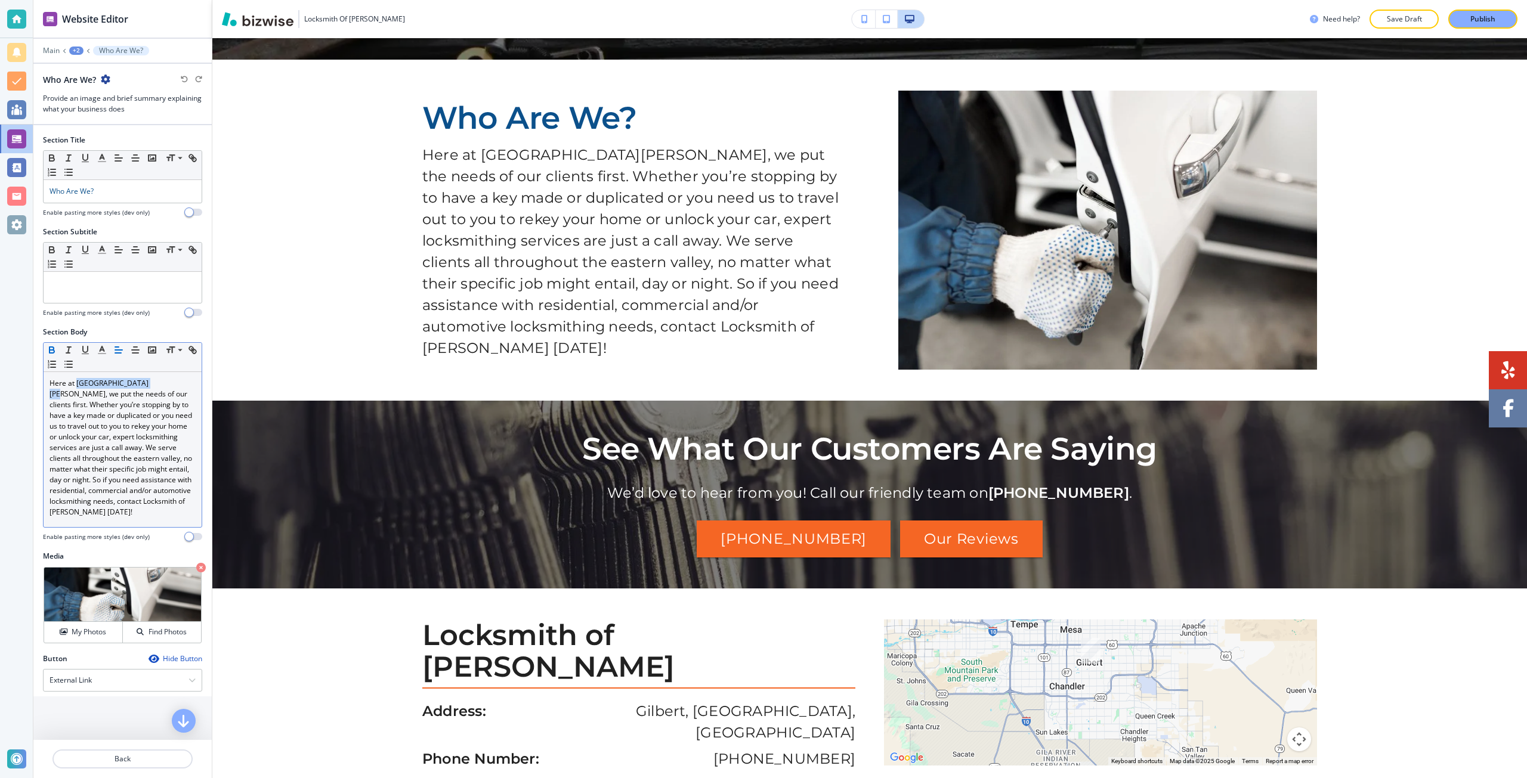
click at [50, 347] on icon "button" at bounding box center [51, 348] width 4 height 3
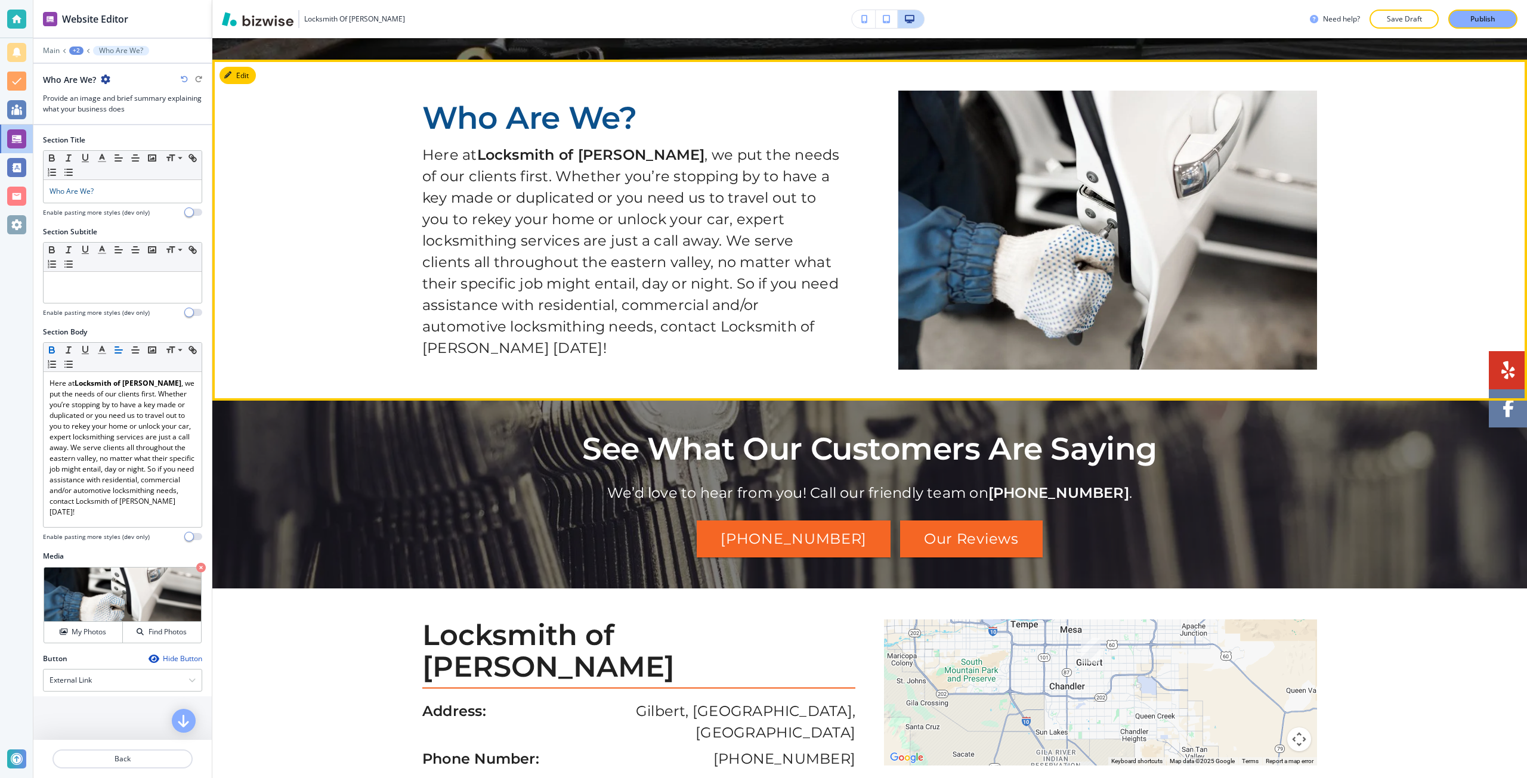
click at [402, 354] on section "Who Are We? Here at Locksmith of Gilbert , we put the needs of our clients firs…" at bounding box center [869, 230] width 1314 height 341
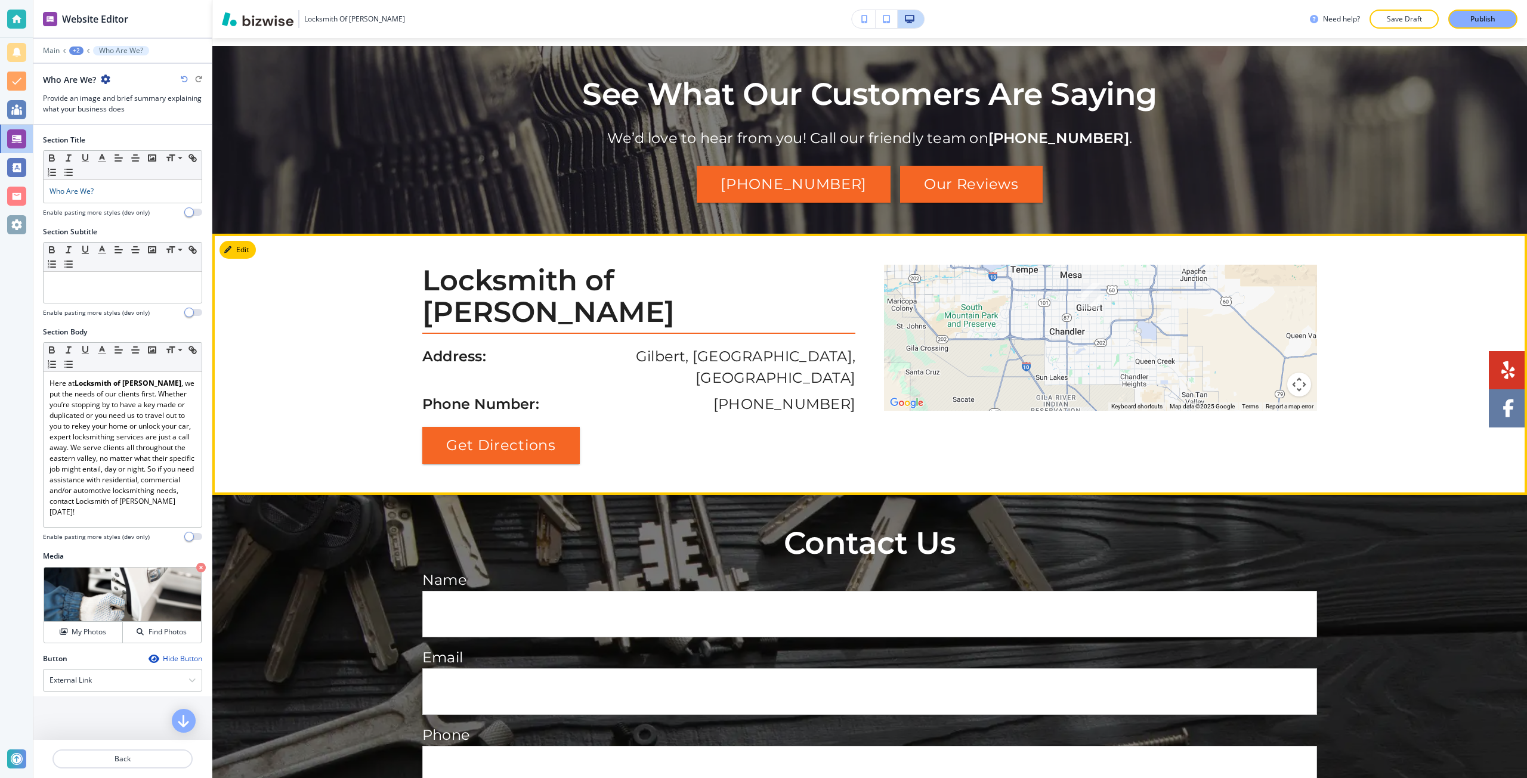
scroll to position [2176, 0]
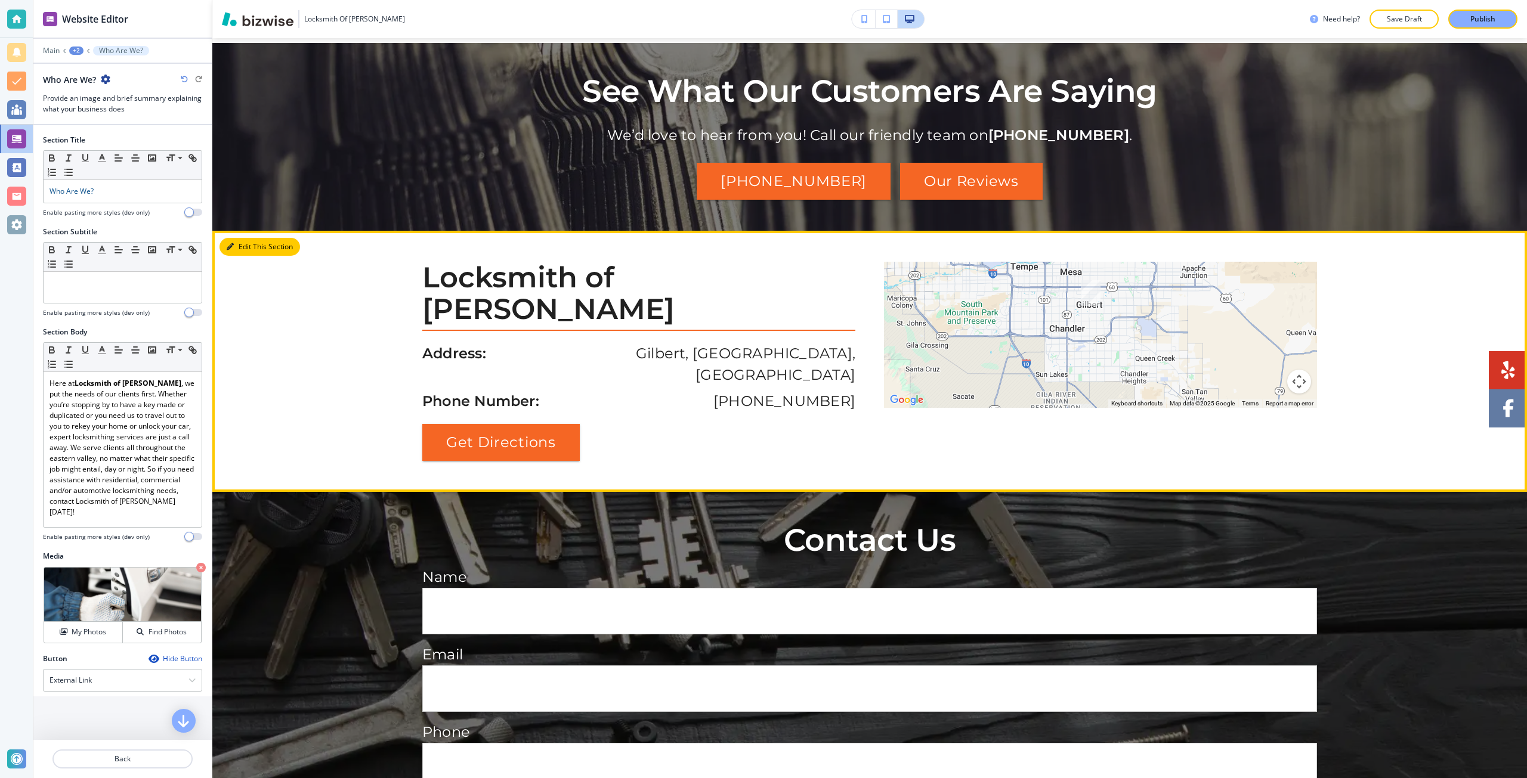
click at [250, 238] on button "Edit This Section" at bounding box center [259, 247] width 81 height 18
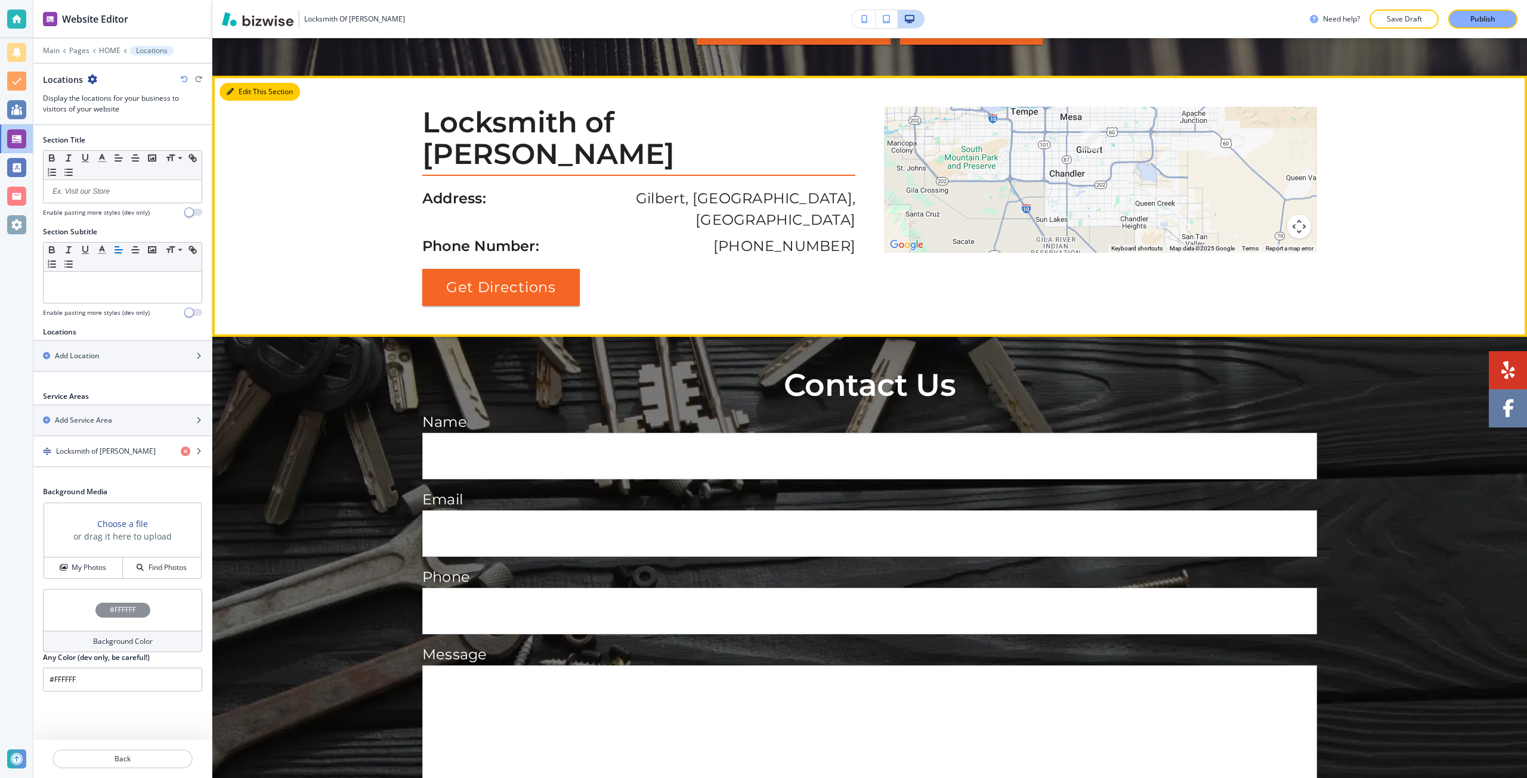
scroll to position [2347, 0]
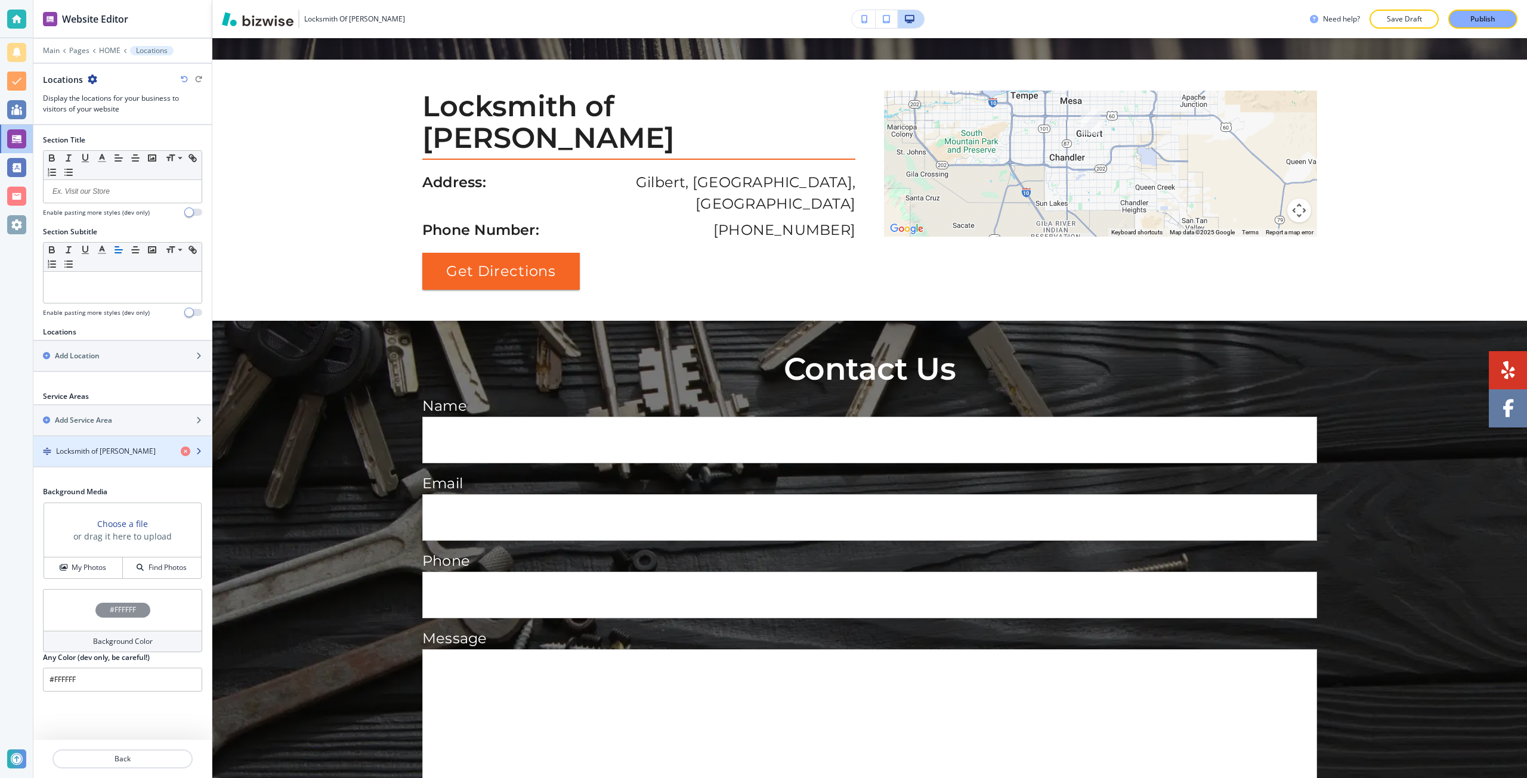
click at [113, 455] on h4 "Locksmith of [PERSON_NAME]" at bounding box center [106, 451] width 100 height 11
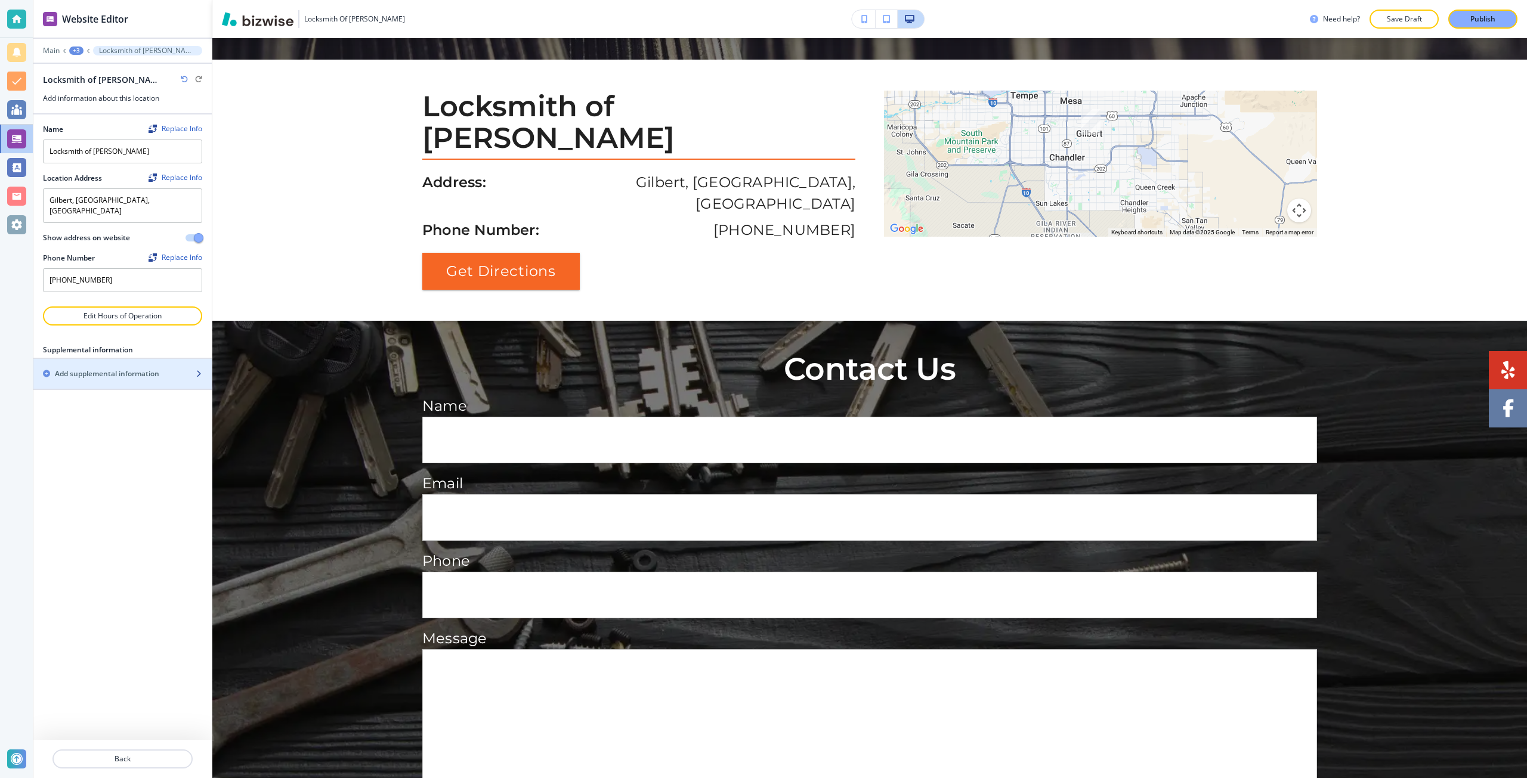
click at [123, 369] on h2 "Add supplemental information" at bounding box center [107, 374] width 104 height 11
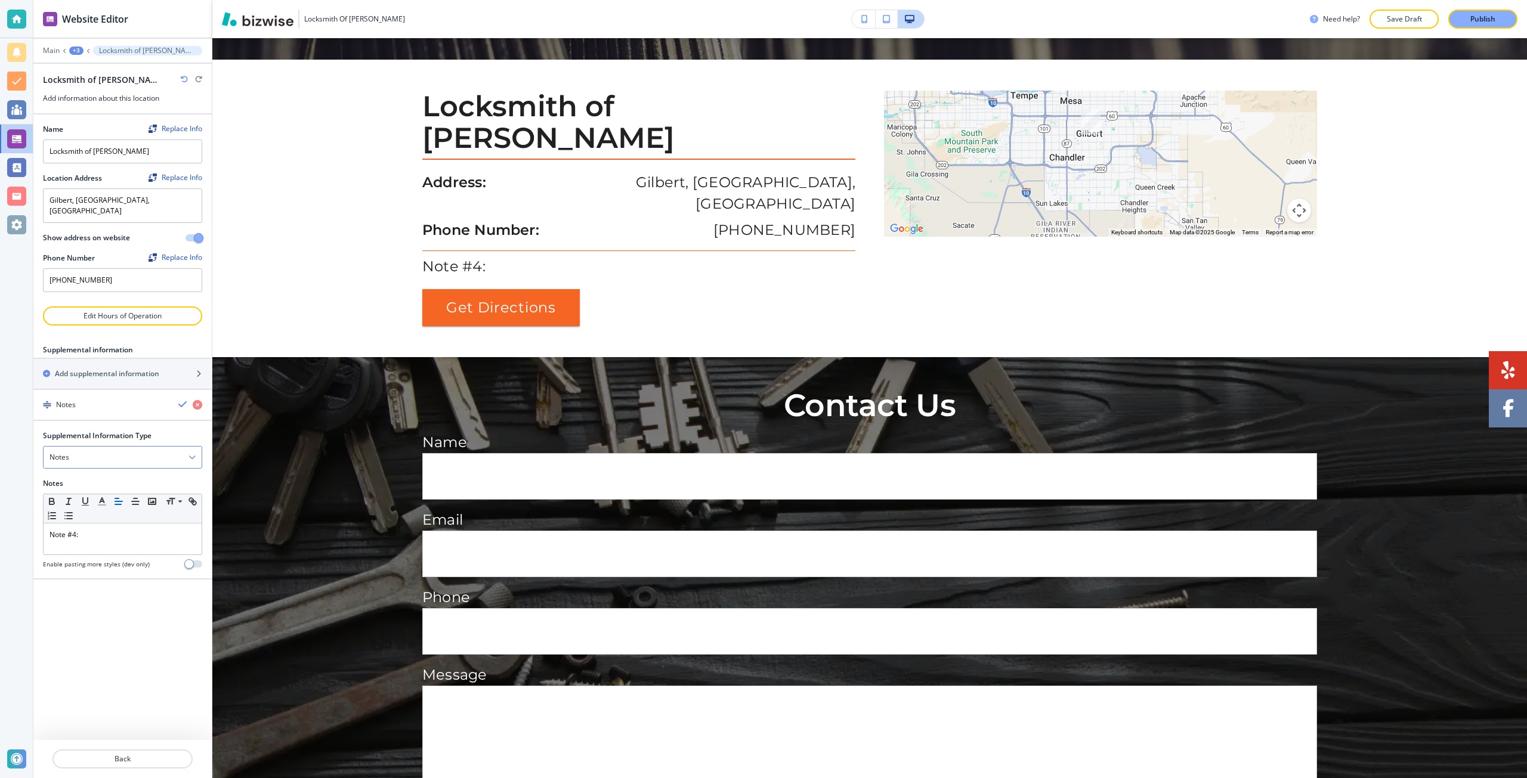
click at [112, 451] on div "Notes" at bounding box center [123, 457] width 158 height 21
click at [112, 493] on h4 "Email Address" at bounding box center [122, 498] width 146 height 11
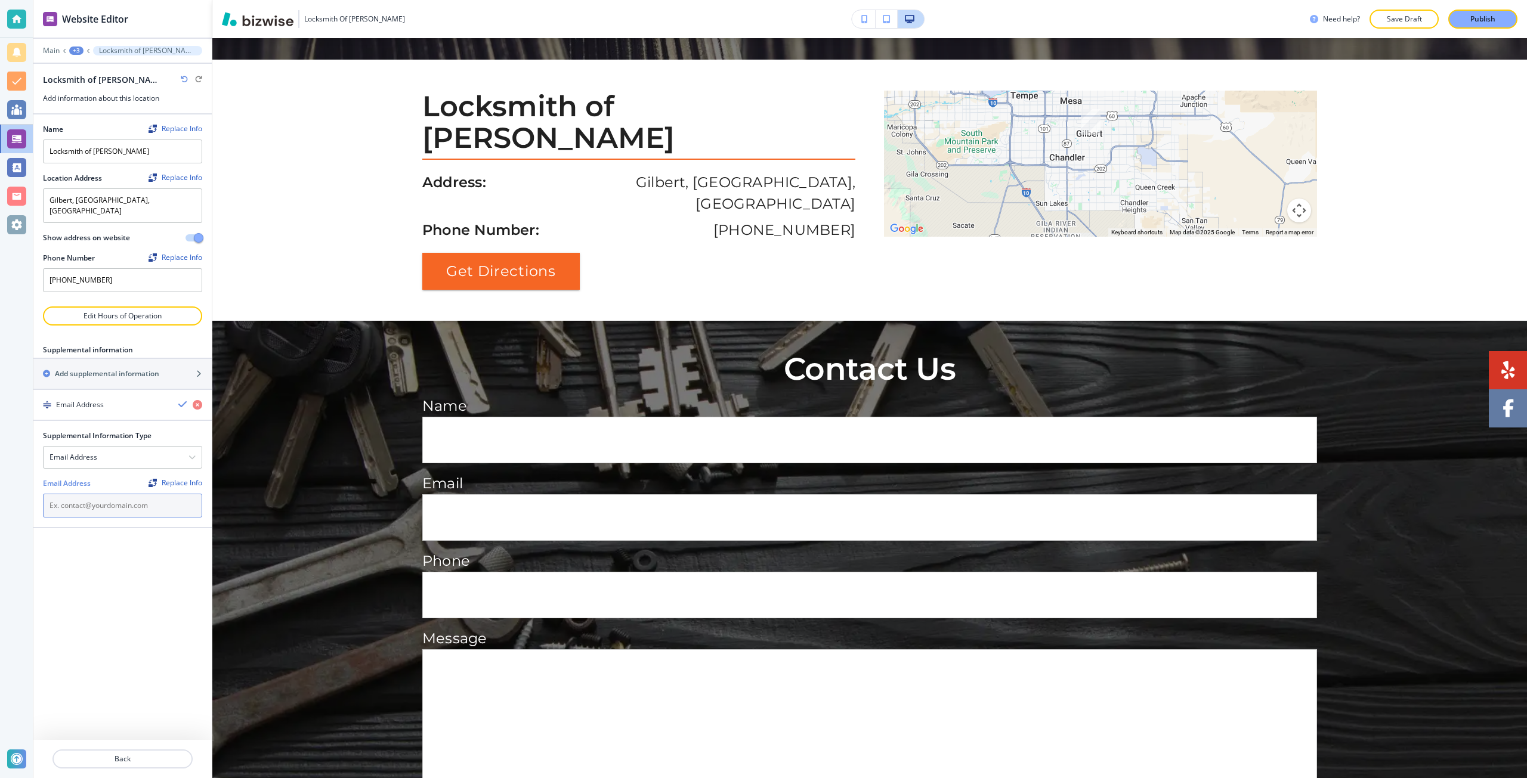
click at [83, 494] on input "text" at bounding box center [122, 506] width 159 height 24
paste input "locksmithofgilbert@gmail.com"
type input "locksmithofgilbert@gmail.com"
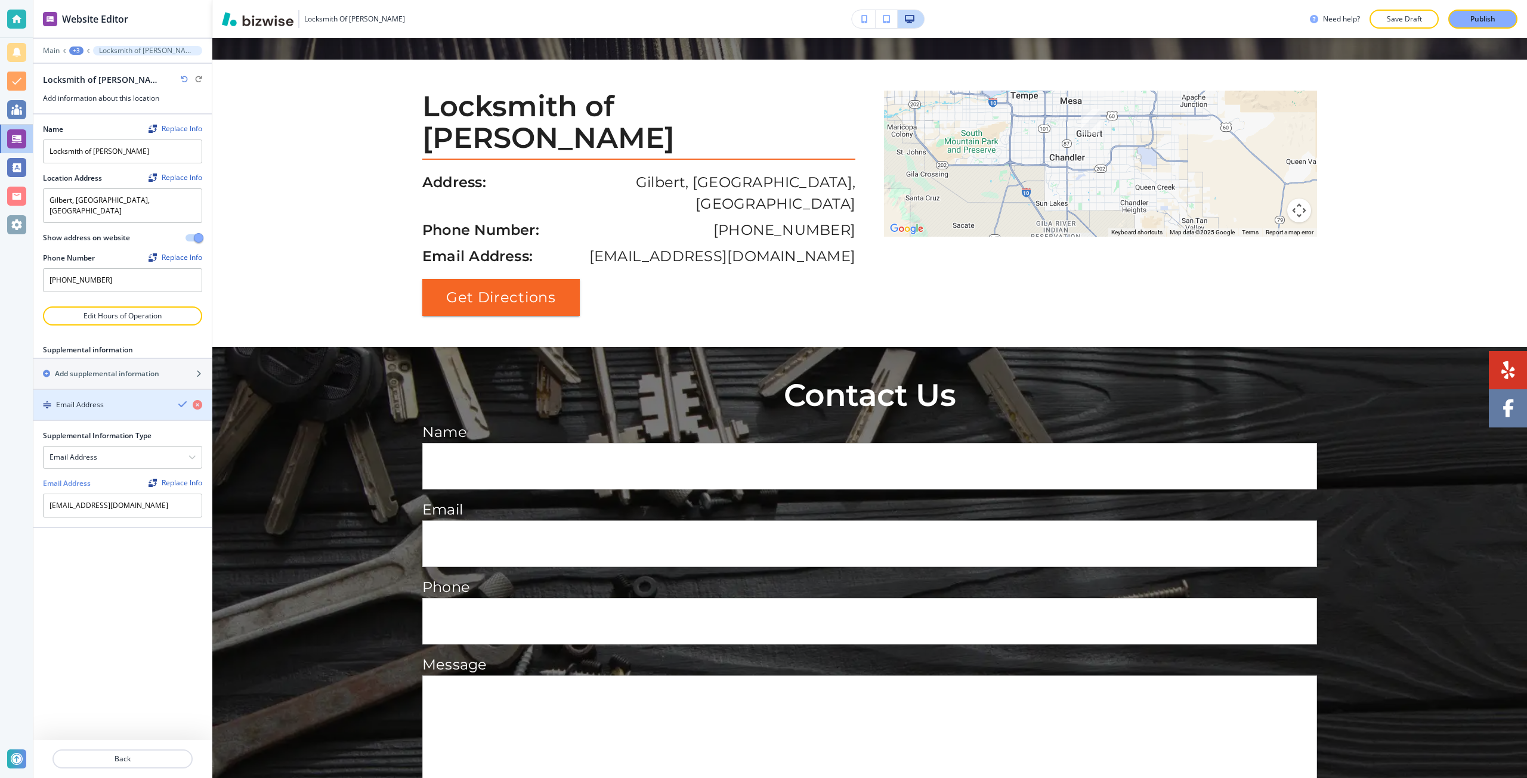
click at [171, 400] on div "Email Address" at bounding box center [122, 405] width 178 height 11
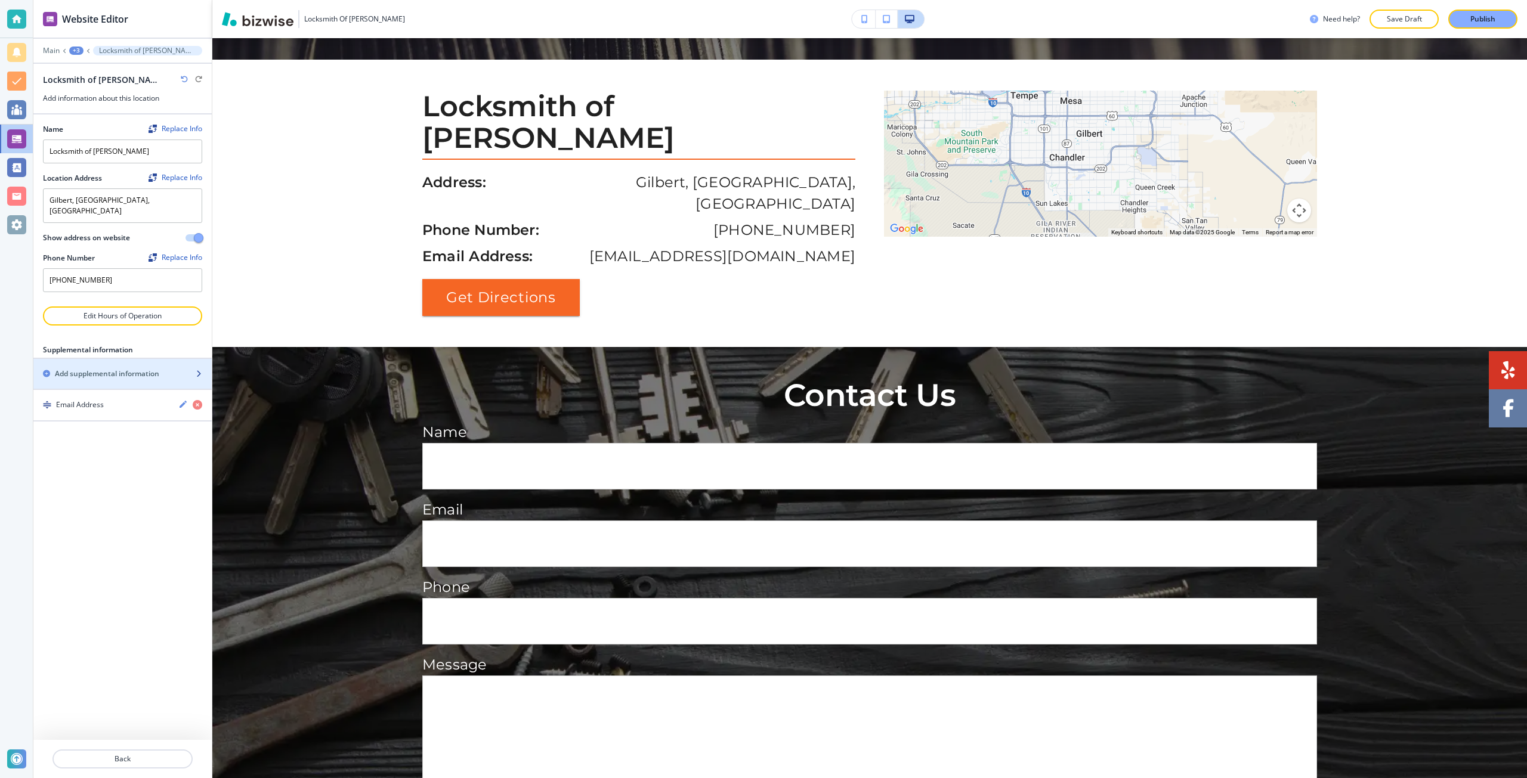
click at [165, 359] on div "button" at bounding box center [122, 364] width 178 height 10
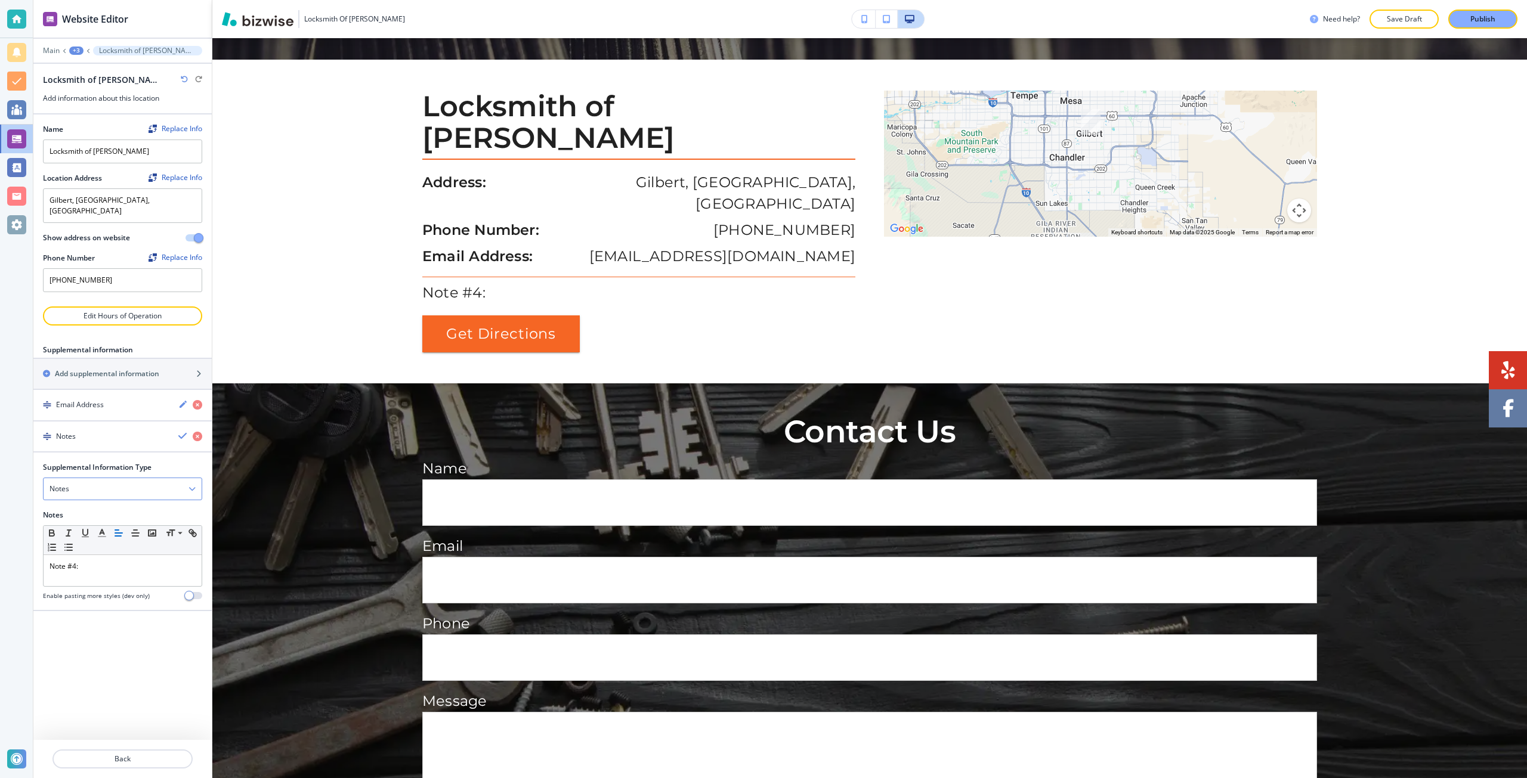
click at [114, 478] on div "Notes" at bounding box center [123, 488] width 158 height 21
click at [101, 504] on h4 "Notes" at bounding box center [122, 509] width 146 height 11
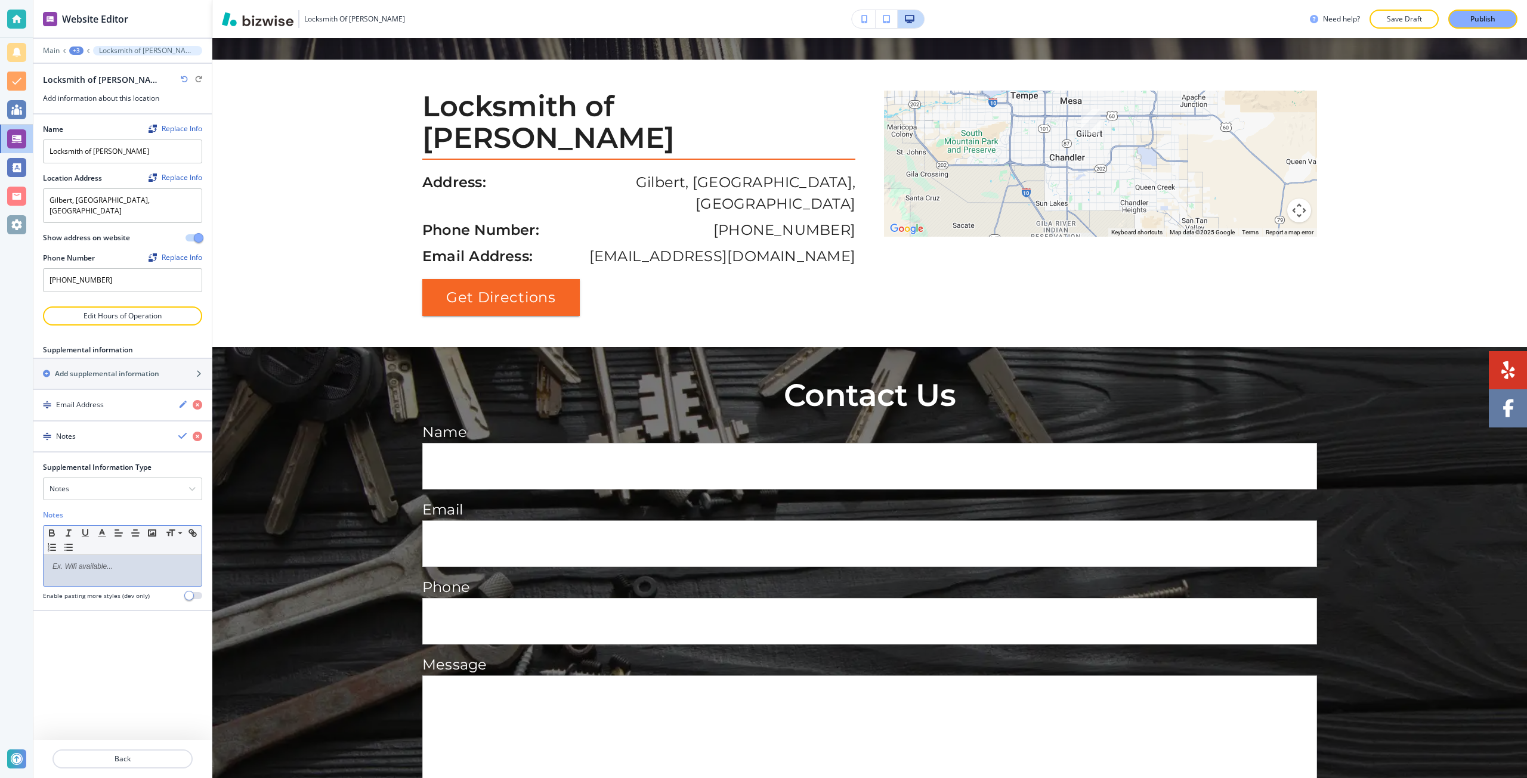
click at [90, 561] on p at bounding box center [122, 566] width 146 height 11
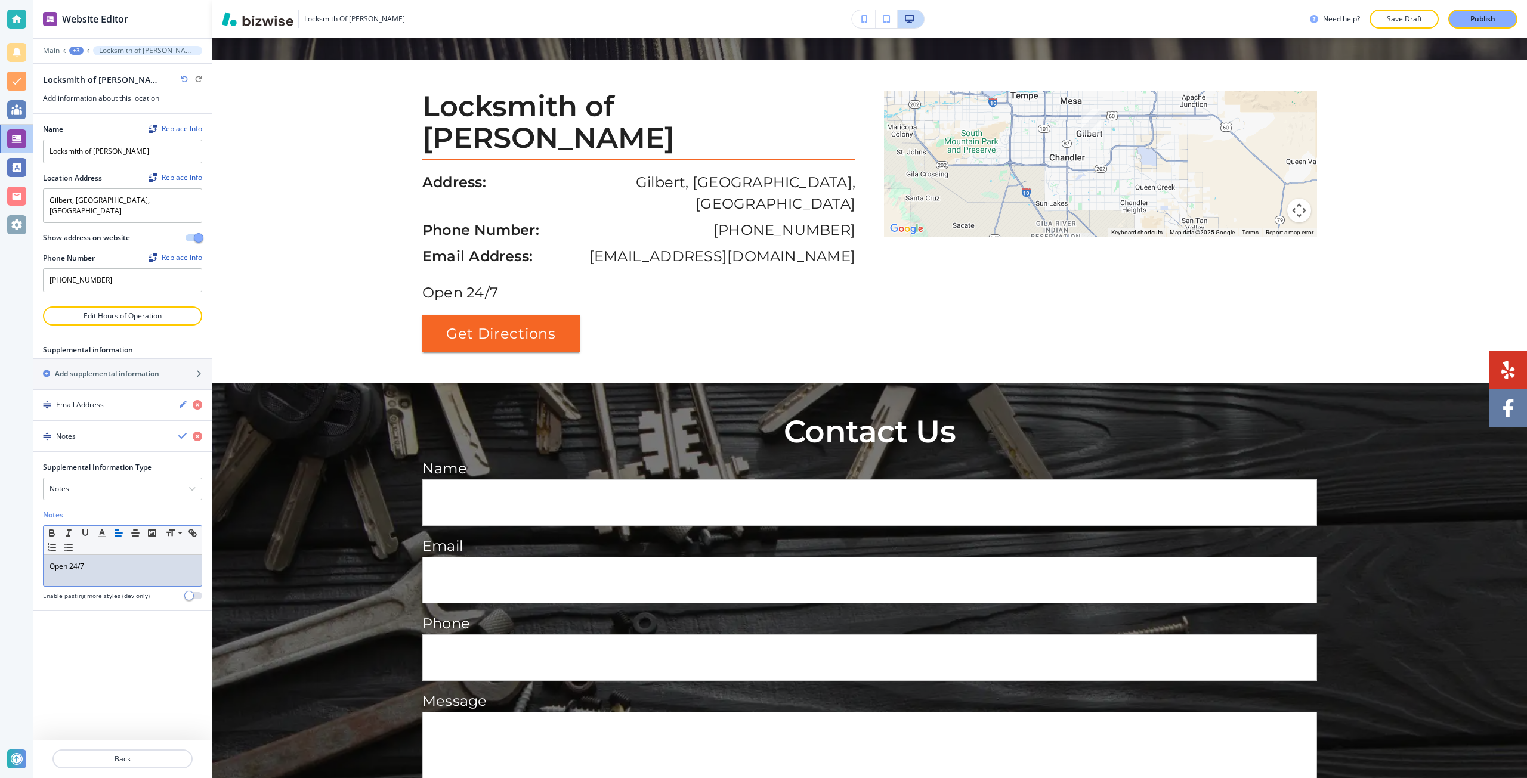
click at [73, 561] on p "Open 24/7" at bounding box center [122, 566] width 146 height 11
click at [107, 630] on div "Name Replace Info Locksmith of Gilbert Location Address Replace Info Gilbert, A…" at bounding box center [122, 427] width 178 height 626
click at [179, 431] on icon "button" at bounding box center [183, 436] width 10 height 10
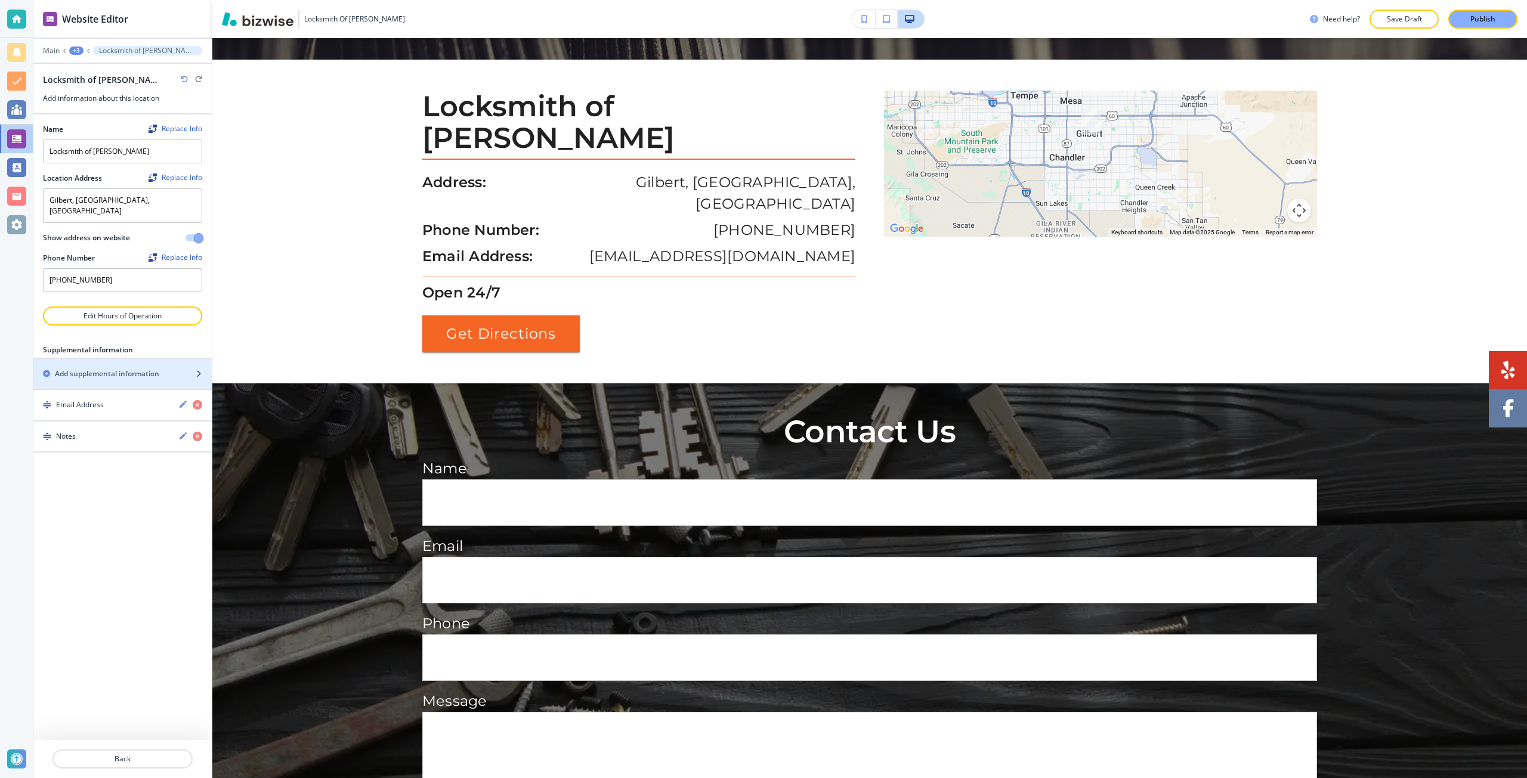
click at [162, 369] on div "Add supplemental information" at bounding box center [109, 374] width 152 height 11
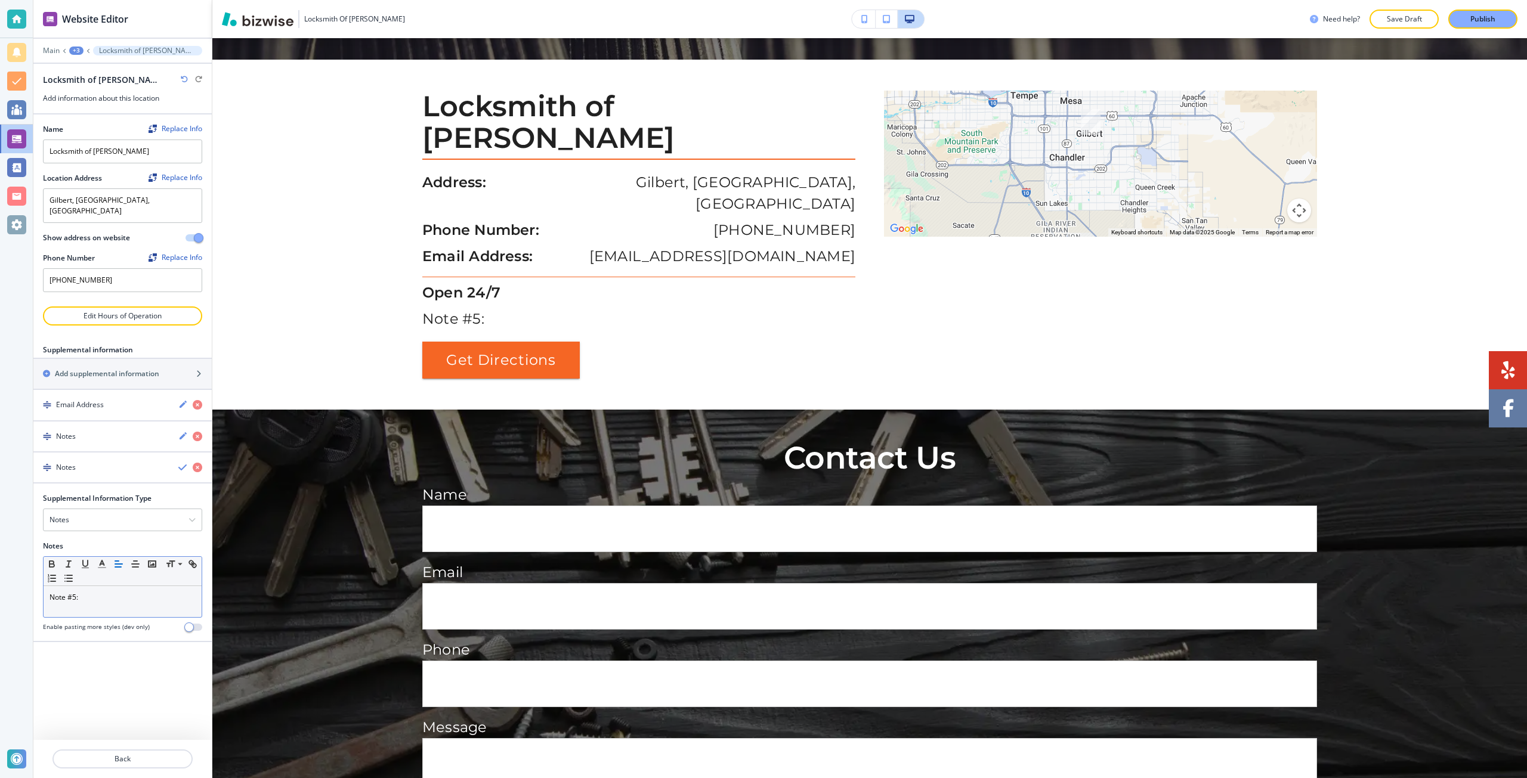
click at [108, 586] on div "Note #5:" at bounding box center [123, 601] width 158 height 31
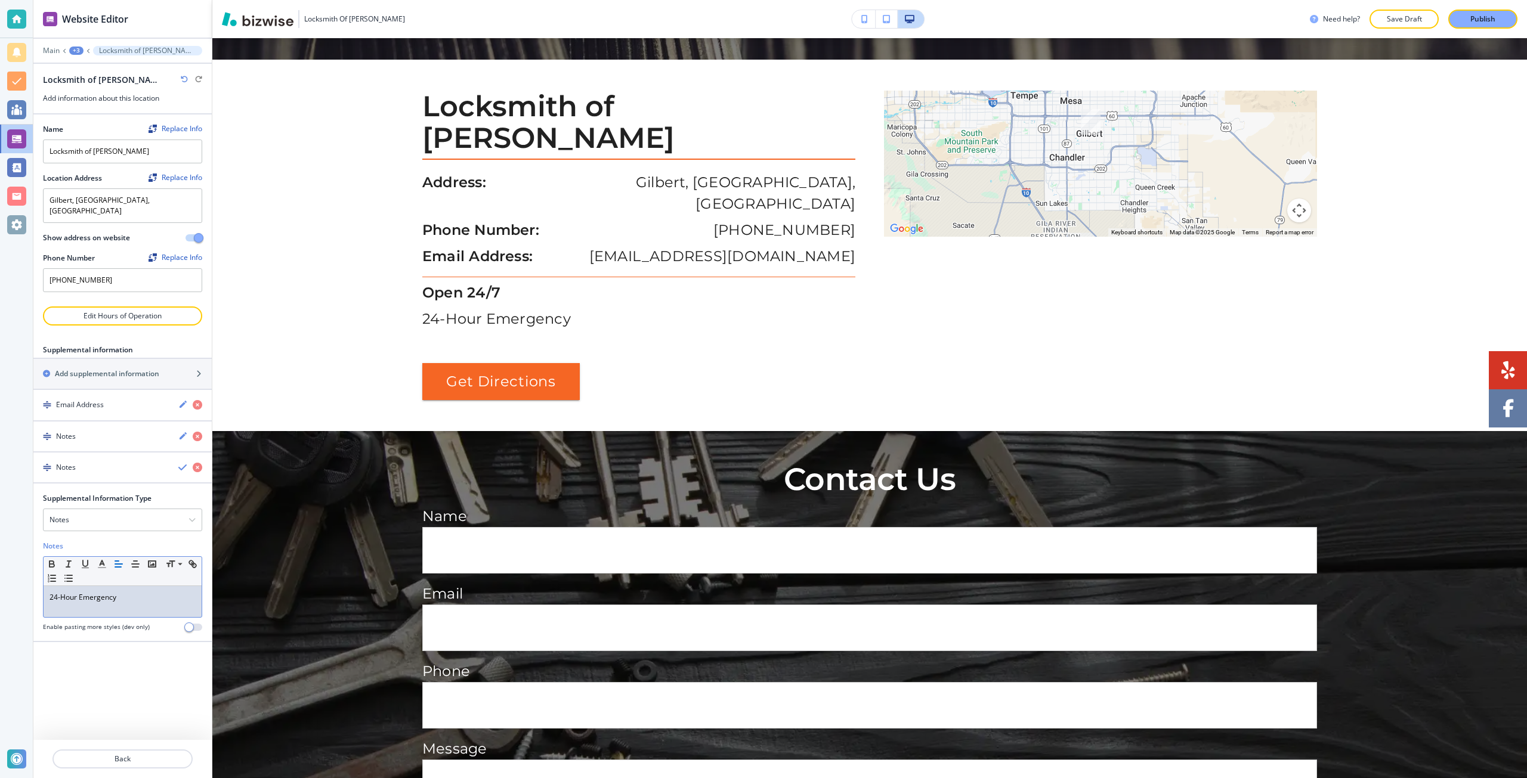
scroll to position [0, 0]
click at [108, 586] on div "24-Hour Emergency" at bounding box center [123, 601] width 158 height 31
click at [54, 559] on icon "button" at bounding box center [52, 564] width 11 height 11
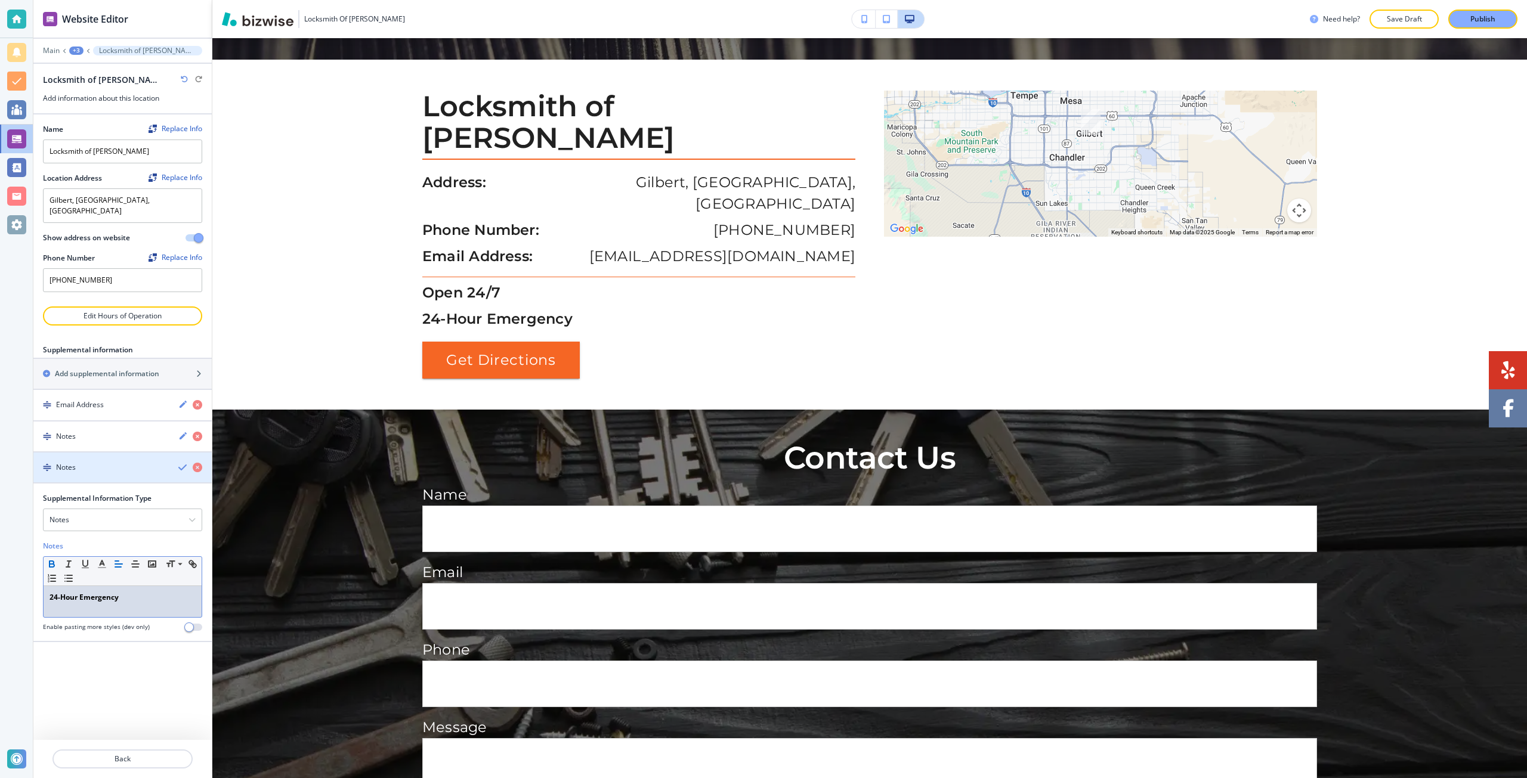
click at [178, 463] on icon "button" at bounding box center [183, 468] width 10 height 10
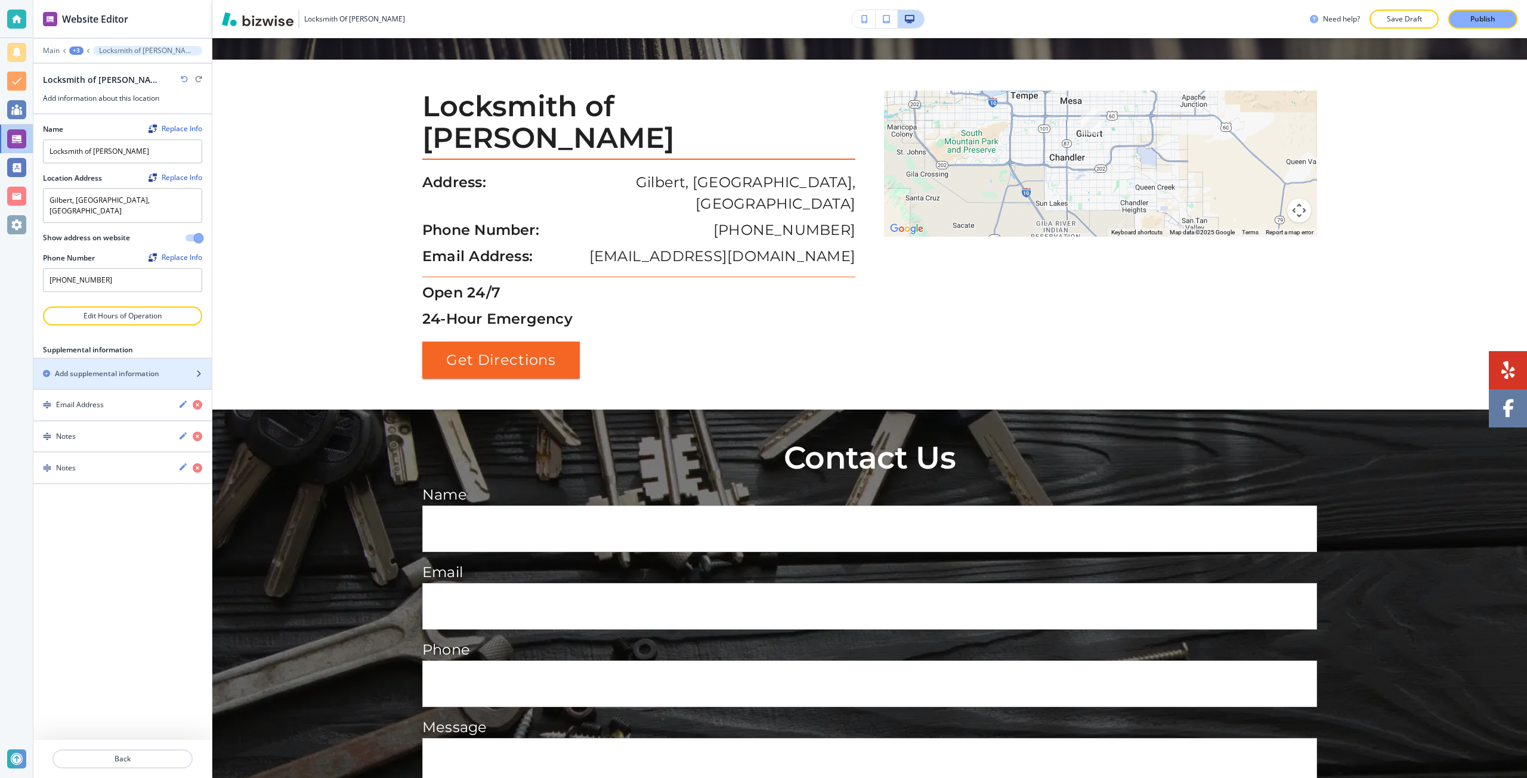
click at [159, 369] on h2 "Add supplemental information" at bounding box center [107, 374] width 104 height 11
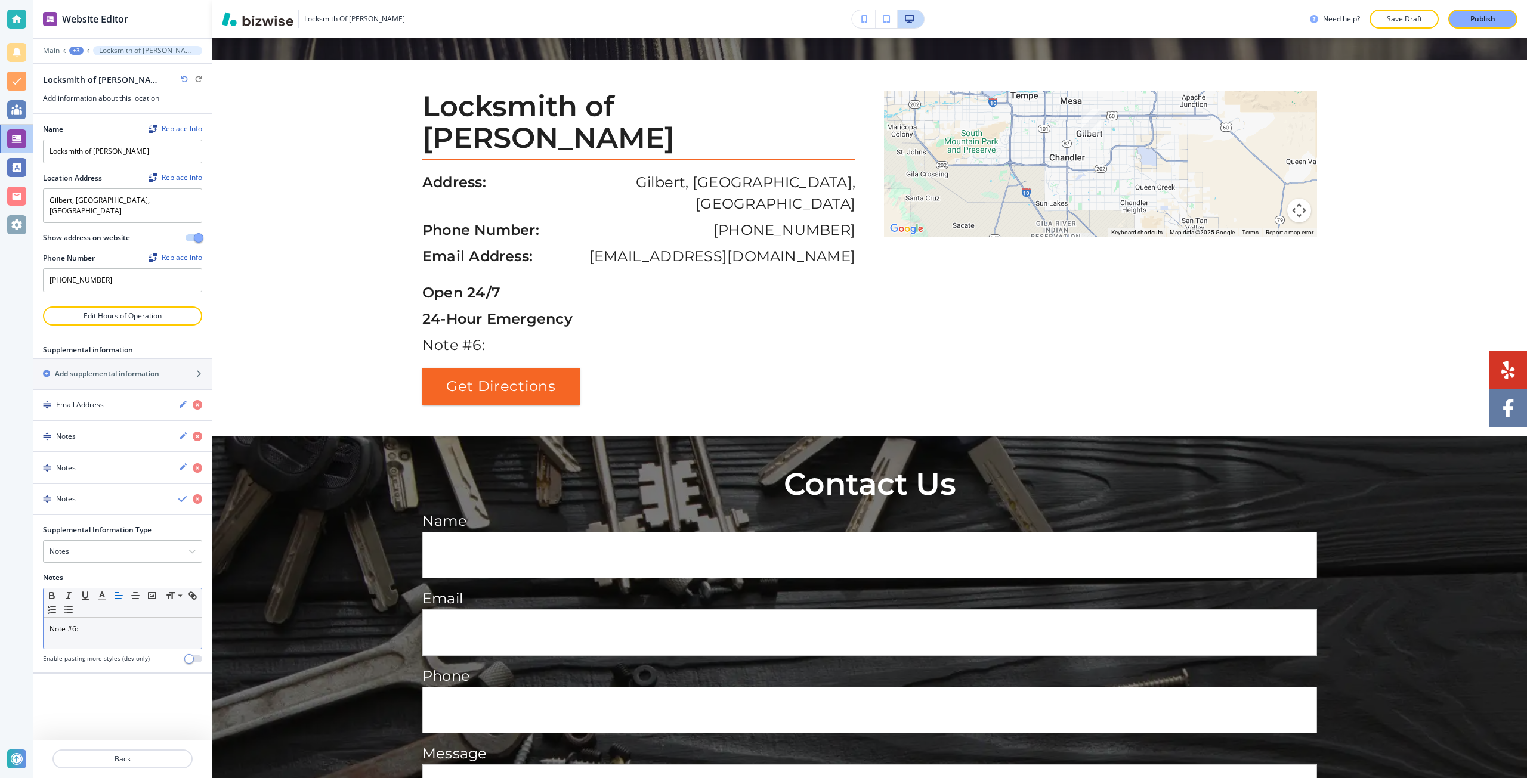
click at [87, 624] on p "Note #6:" at bounding box center [122, 629] width 146 height 11
click at [88, 624] on p "Note #6:" at bounding box center [122, 629] width 146 height 11
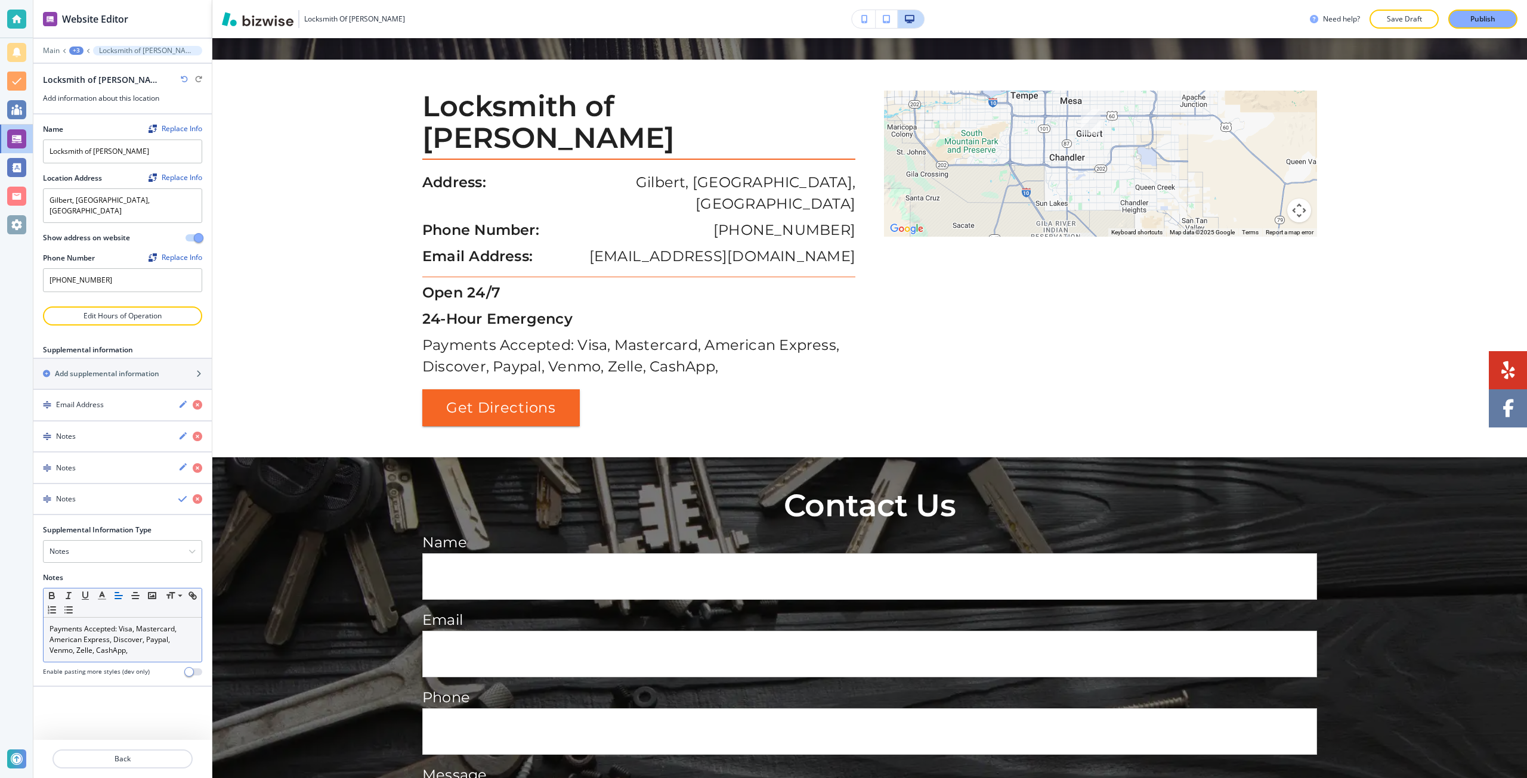
drag, startPoint x: 1, startPoint y: 611, endPoint x: 165, endPoint y: 636, distance: 165.8
click at [165, 636] on div "Notes Supplemental Information Type Notes Notes Email Address PO Box Fax Number…" at bounding box center [122, 585] width 178 height 203
click at [147, 640] on p "Payments Accepted: Visa, Mastercard, American Express, Discover, Paypal, Venmo,…" at bounding box center [122, 640] width 146 height 32
drag, startPoint x: 94, startPoint y: 479, endPoint x: 93, endPoint y: 448, distance: 30.4
click at [93, 448] on div "Supplemental information Add supplemental information Email Address Notes Notes…" at bounding box center [122, 516] width 178 height 342
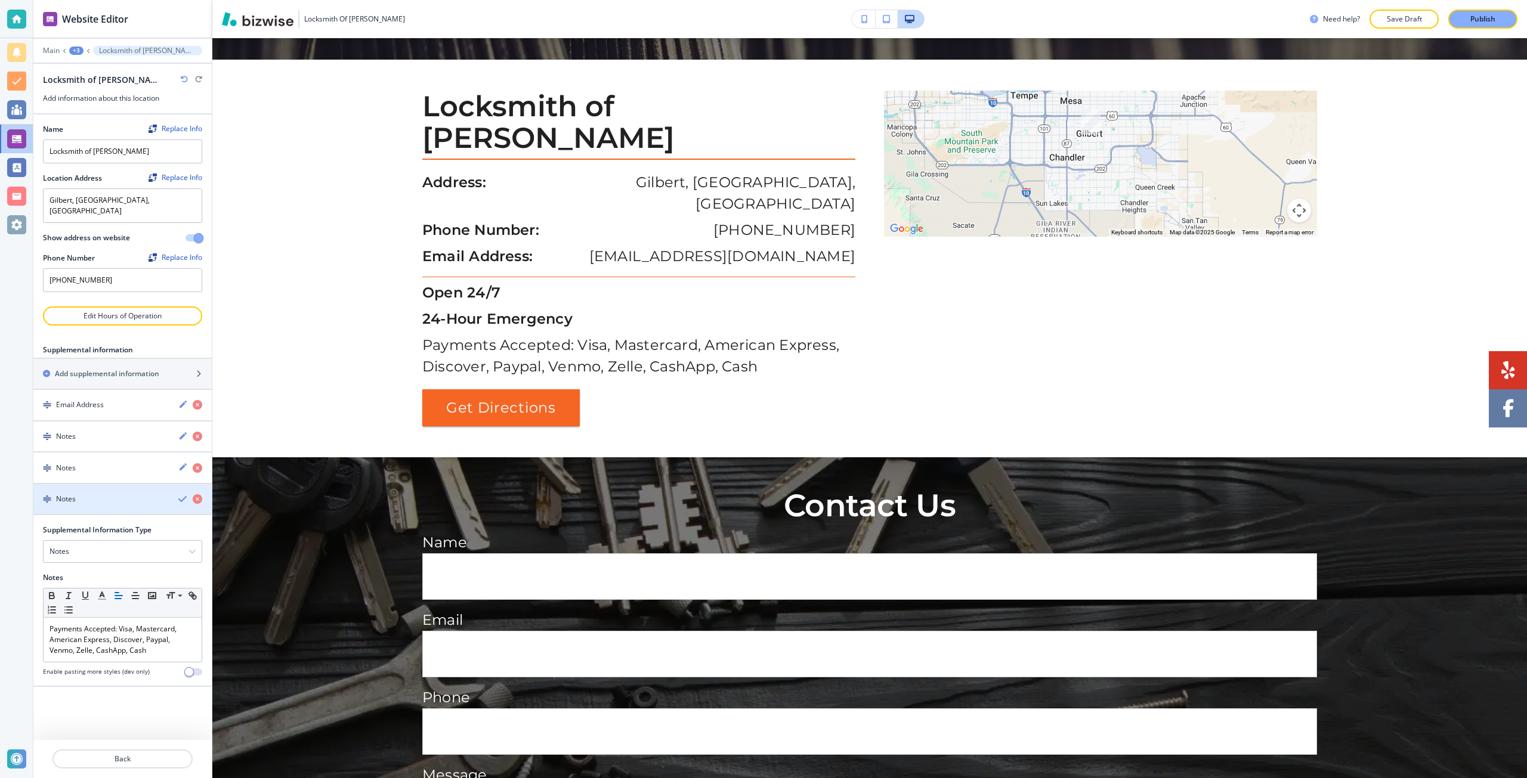
click at [180, 494] on icon "button" at bounding box center [183, 499] width 10 height 10
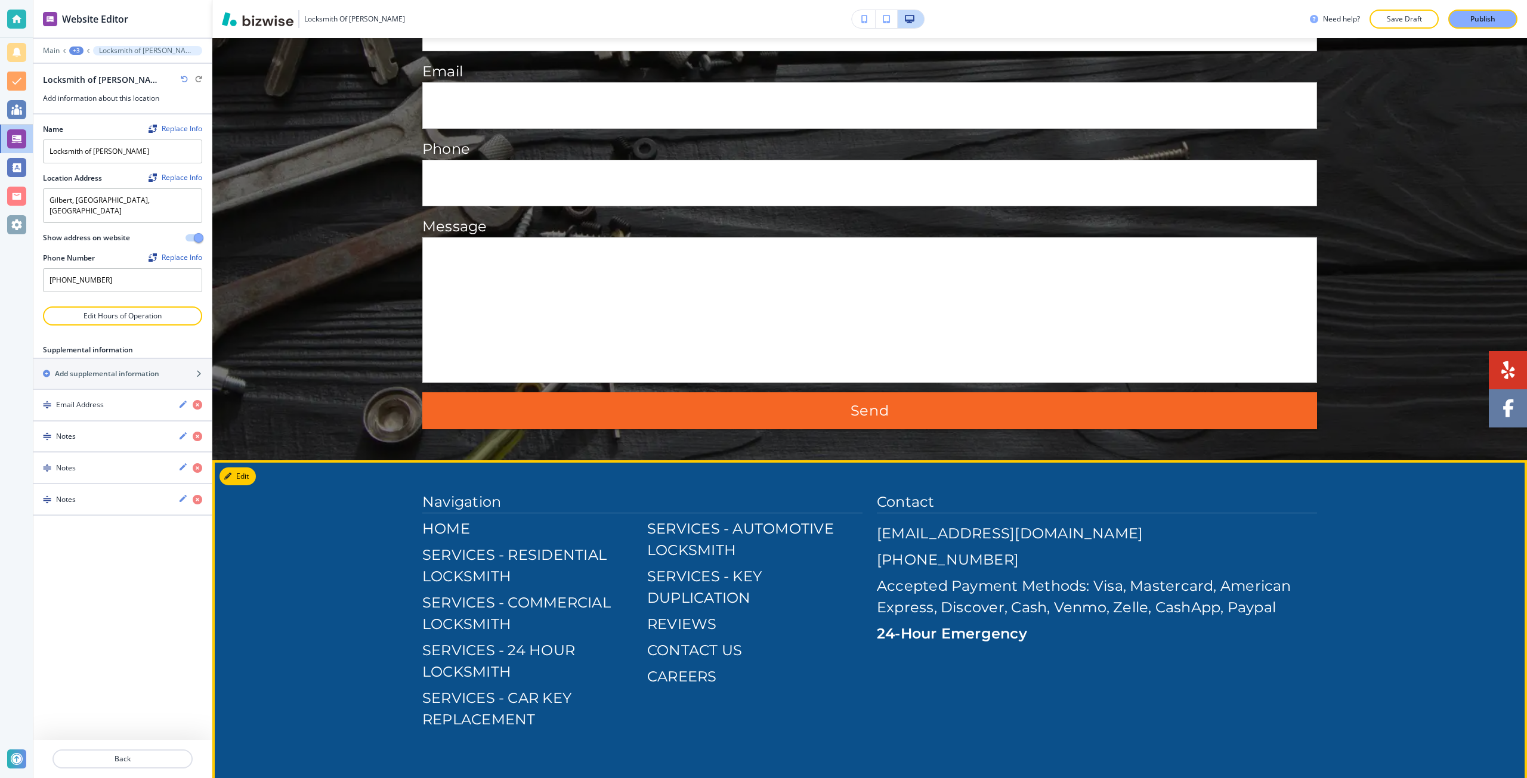
scroll to position [2914, 0]
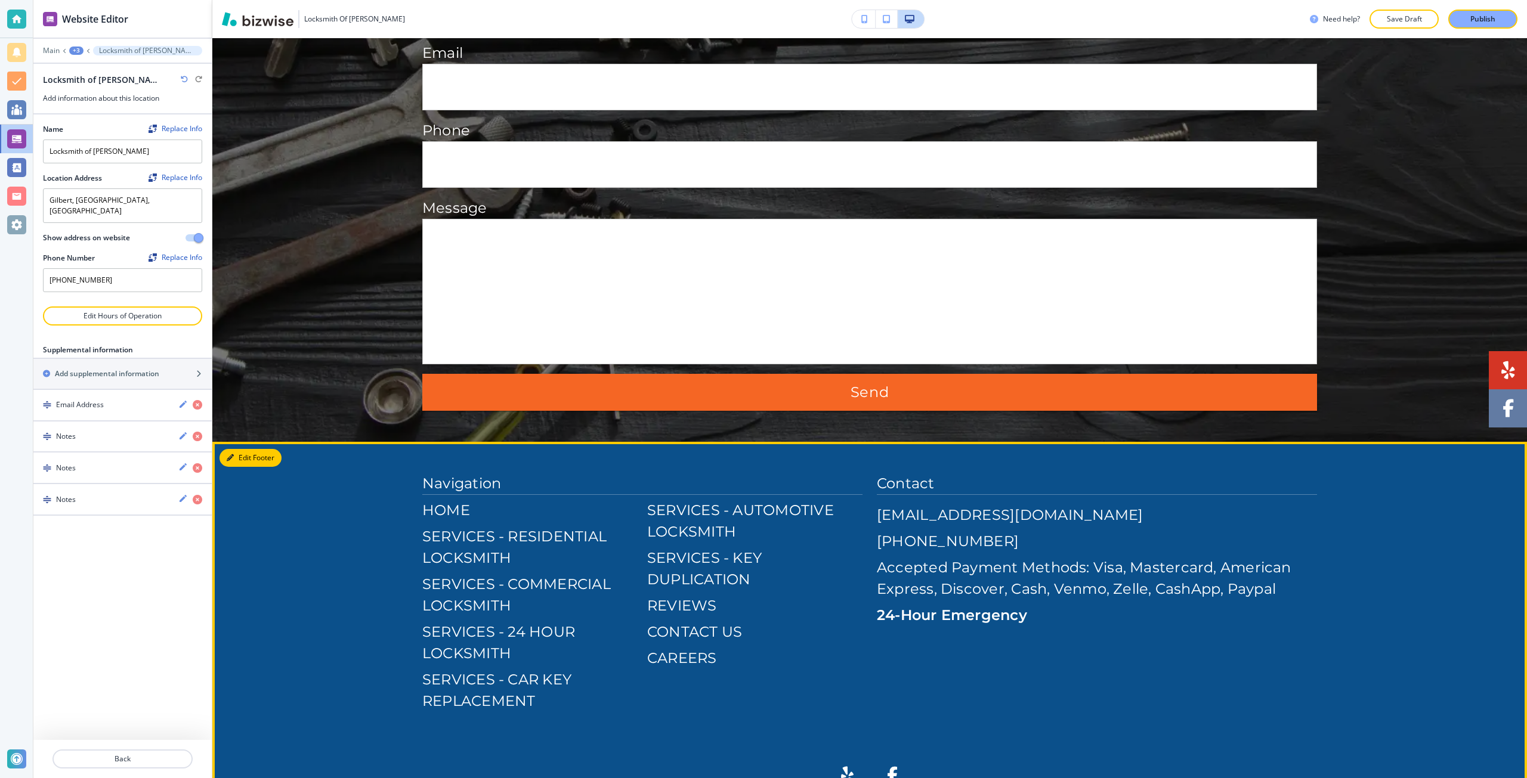
click at [245, 449] on button "Edit Footer" at bounding box center [250, 458] width 62 height 18
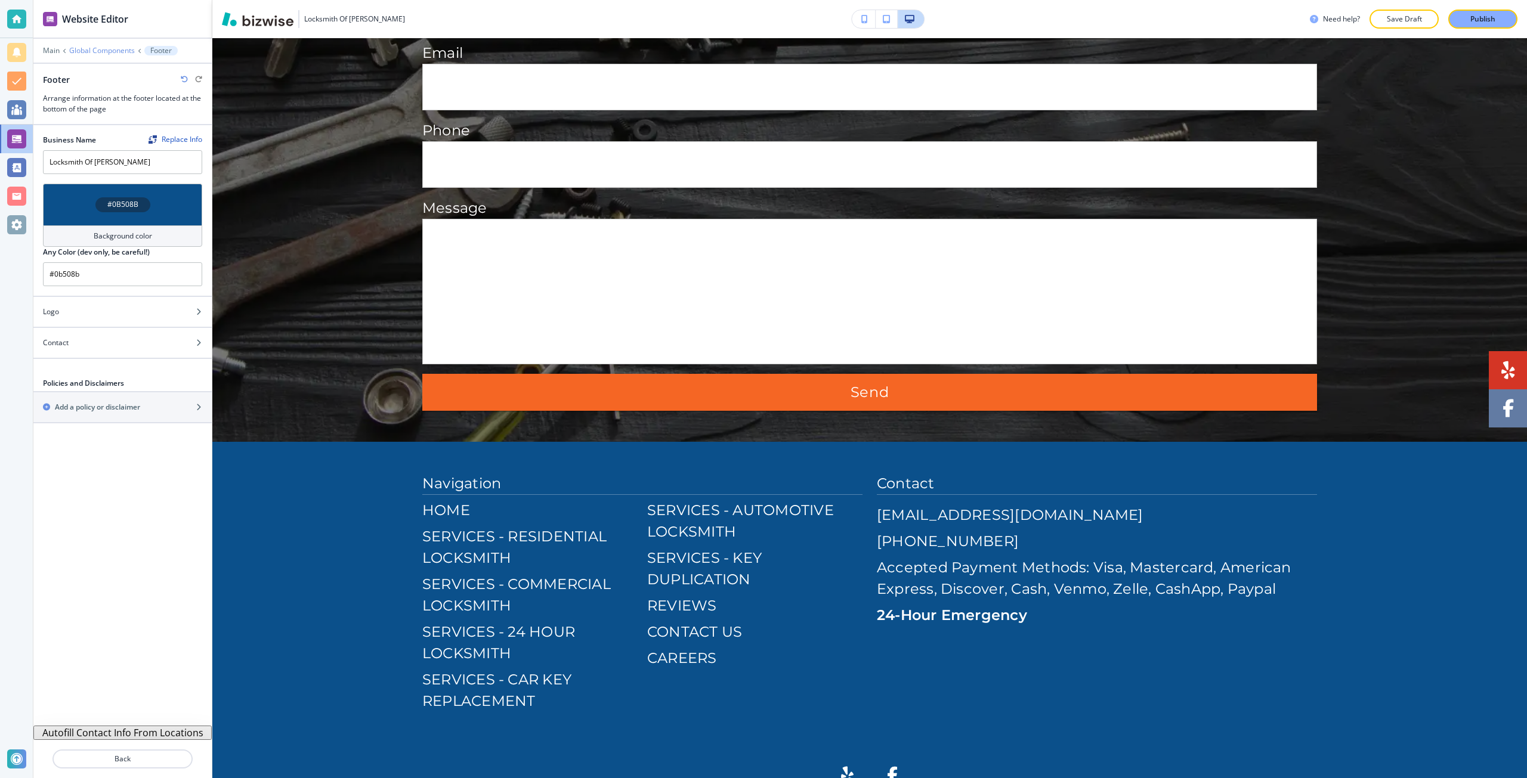
click at [73, 49] on p "Global Components" at bounding box center [102, 51] width 66 height 8
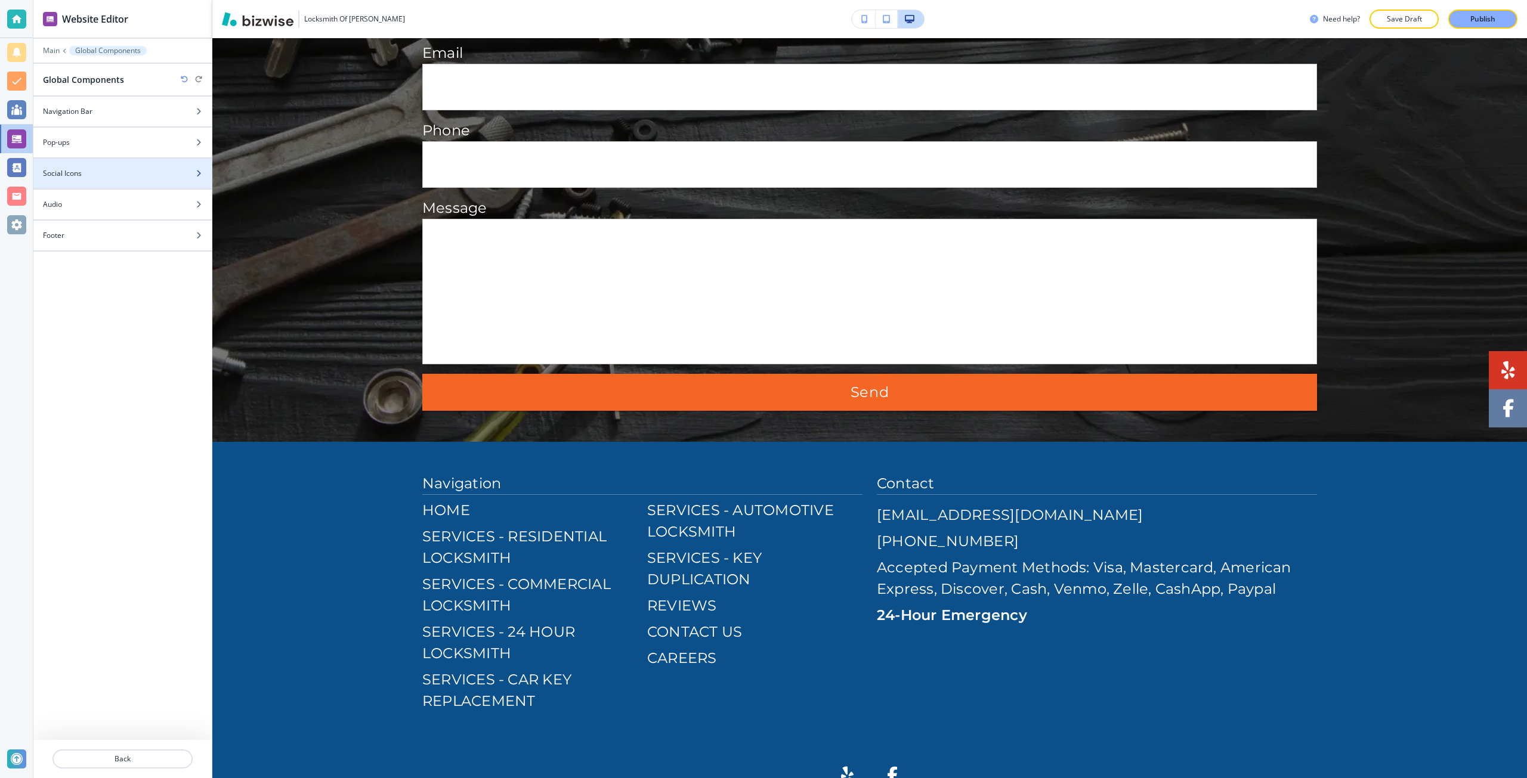
click at [91, 167] on div at bounding box center [122, 164] width 178 height 10
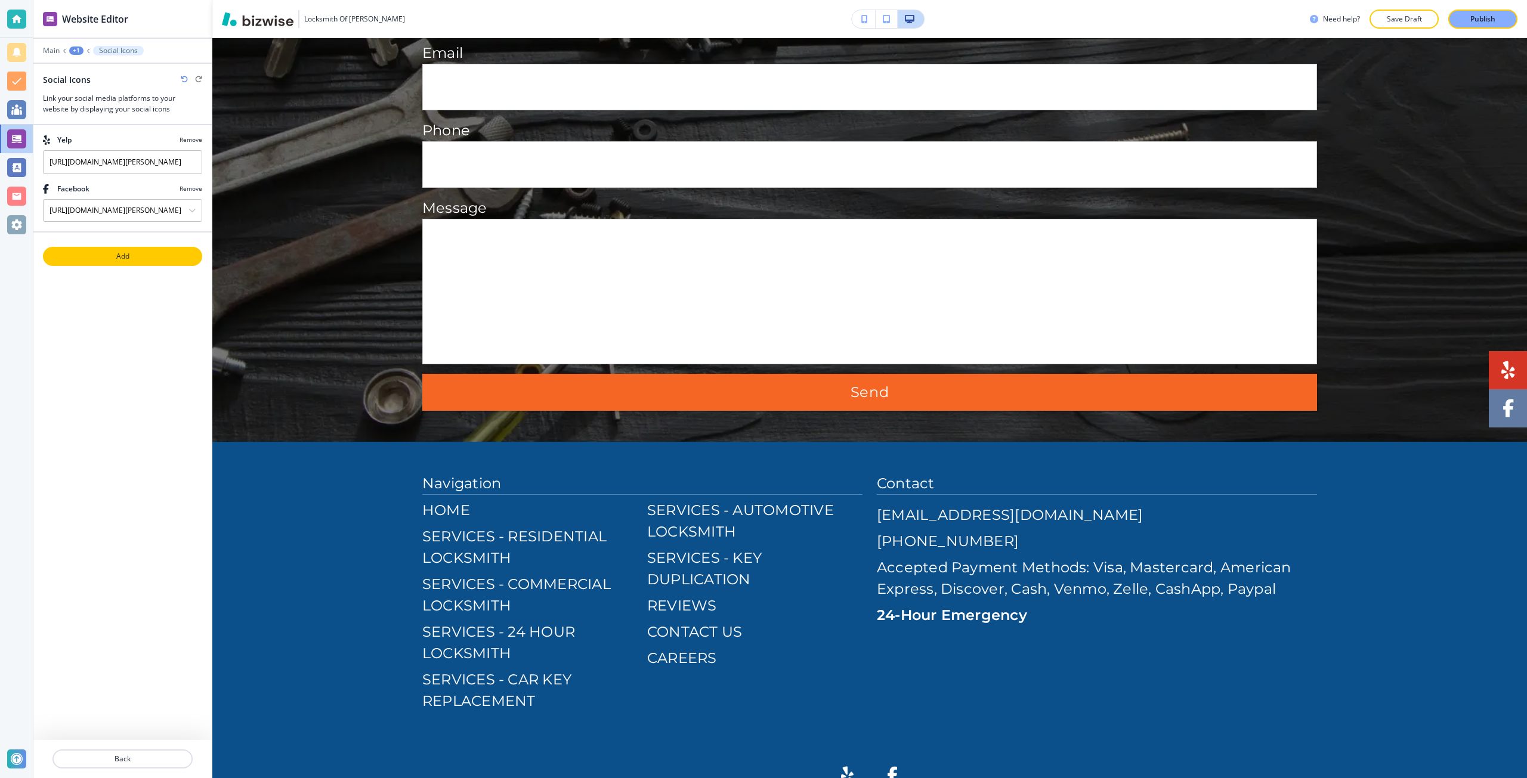
click at [101, 252] on p "Add" at bounding box center [122, 256] width 157 height 11
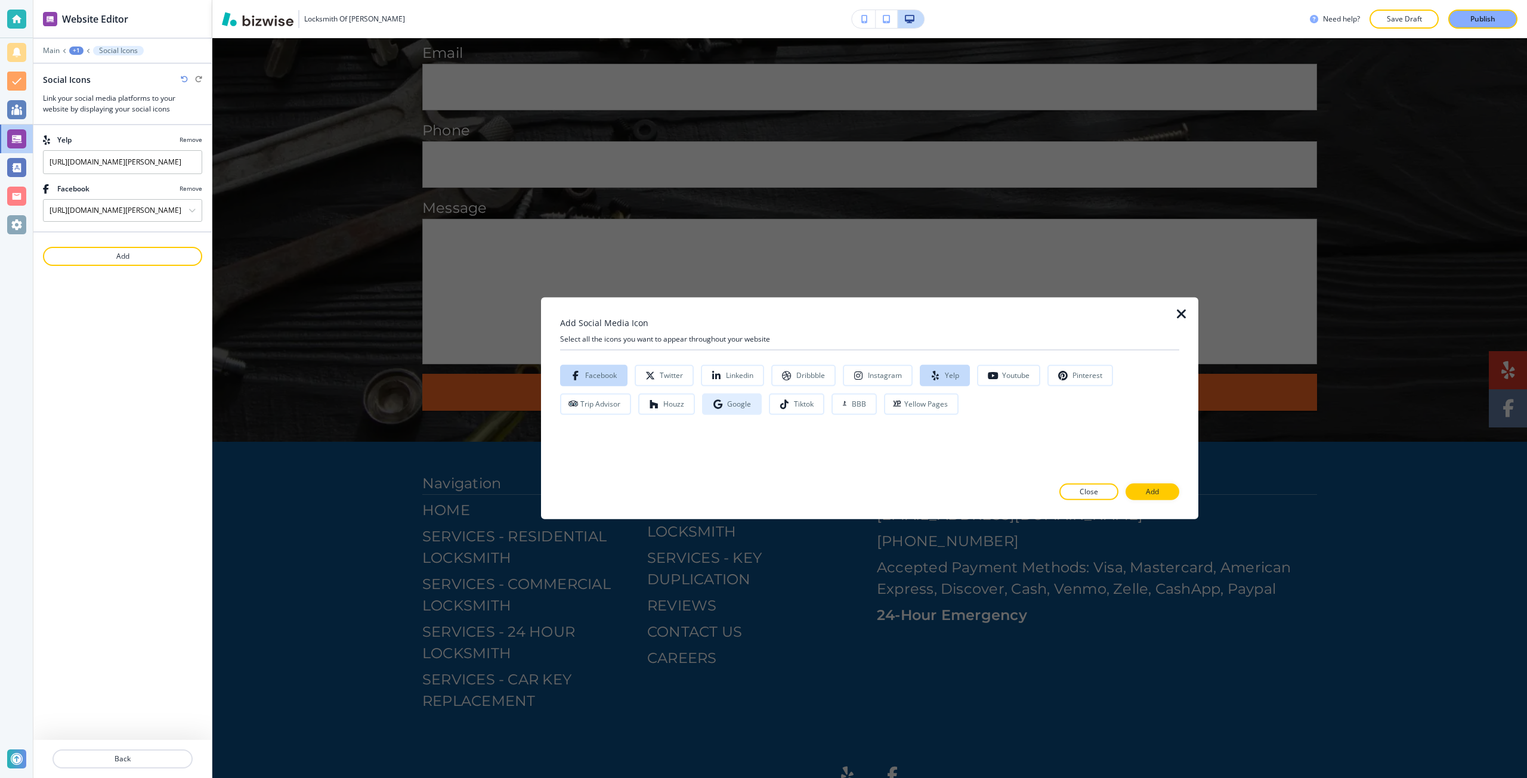
click at [713, 406] on icon "button" at bounding box center [718, 404] width 10 height 10
click at [1098, 488] on button "Close" at bounding box center [1088, 492] width 59 height 17
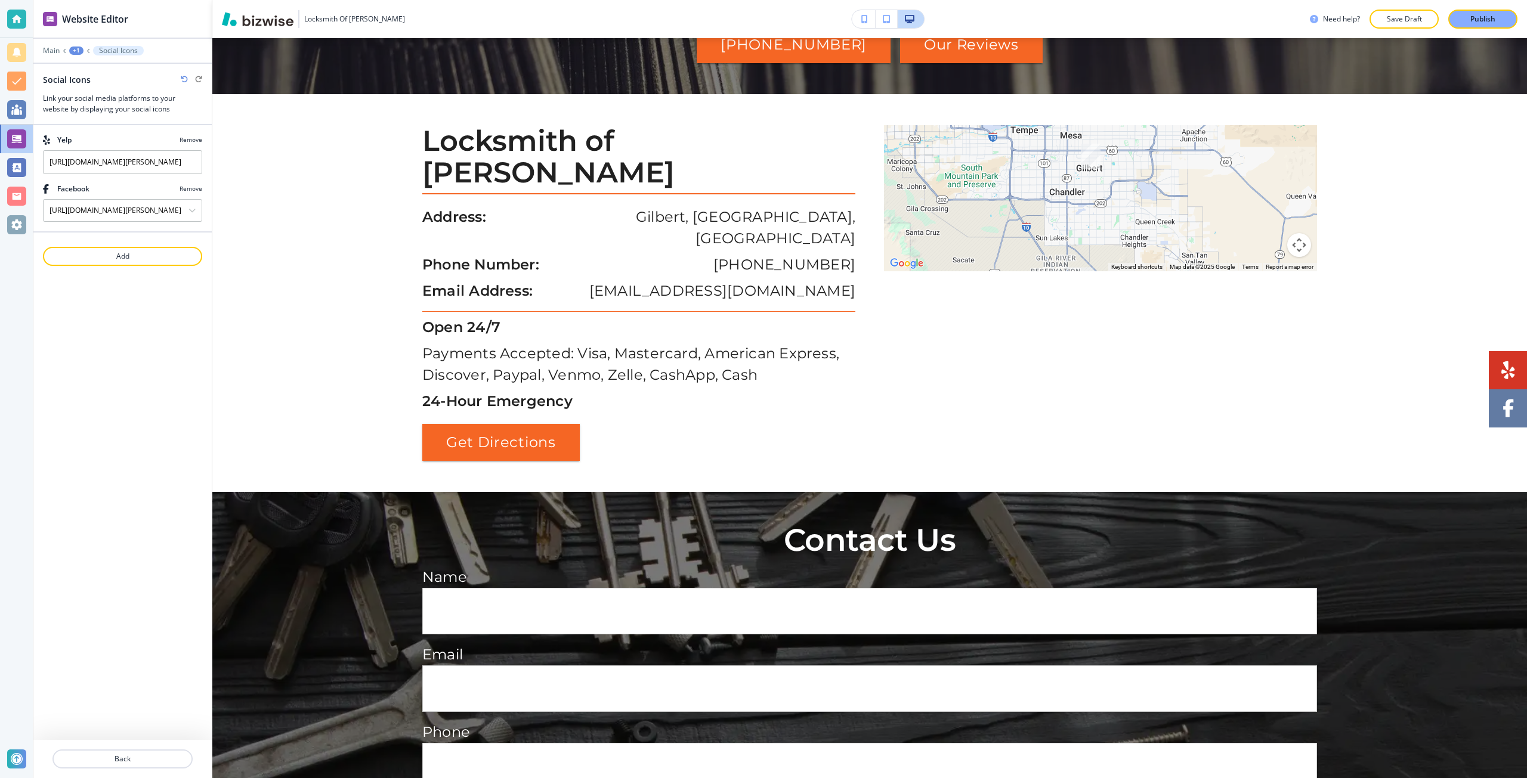
scroll to position [2258, 0]
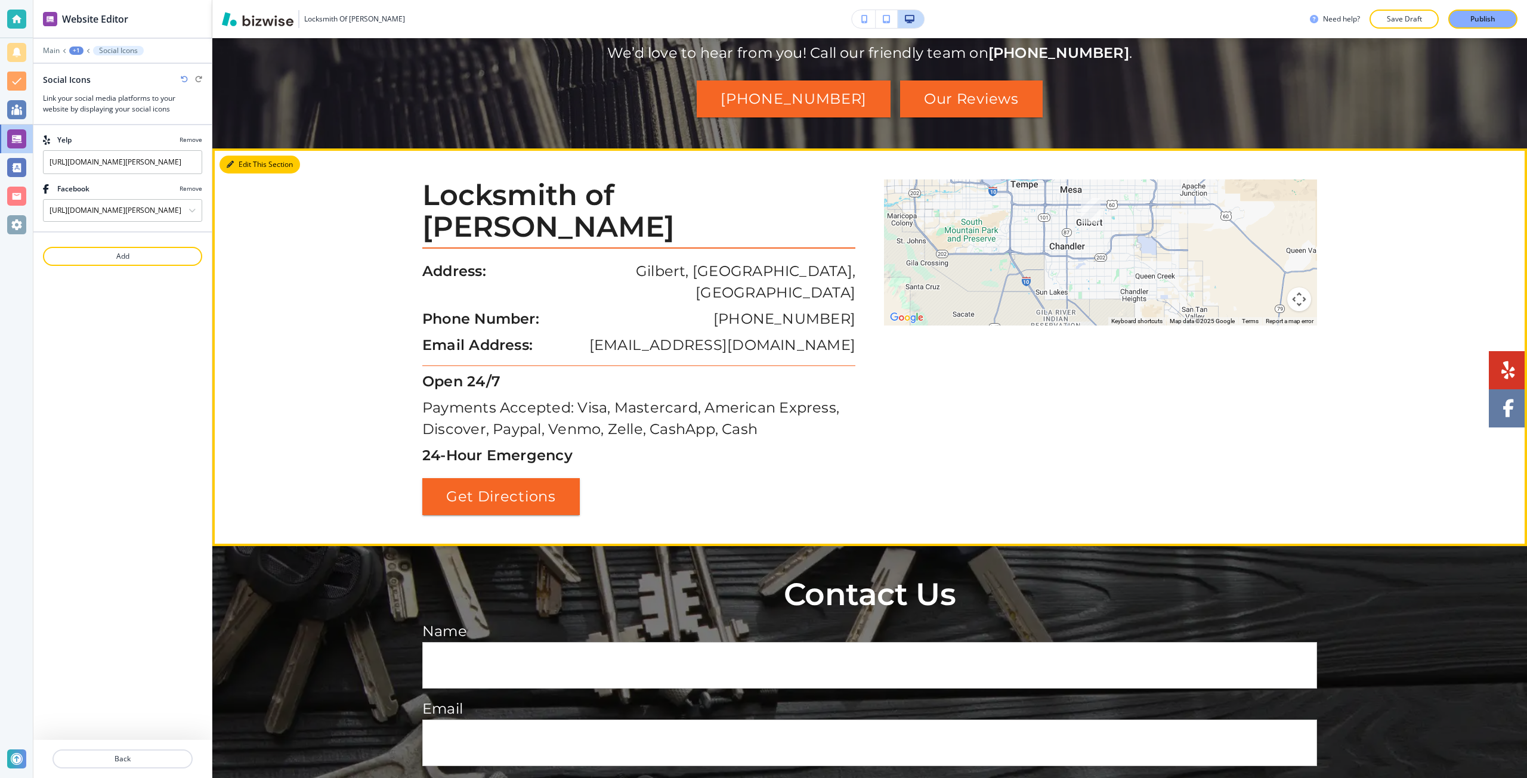
click at [233, 161] on icon "button" at bounding box center [230, 164] width 7 height 7
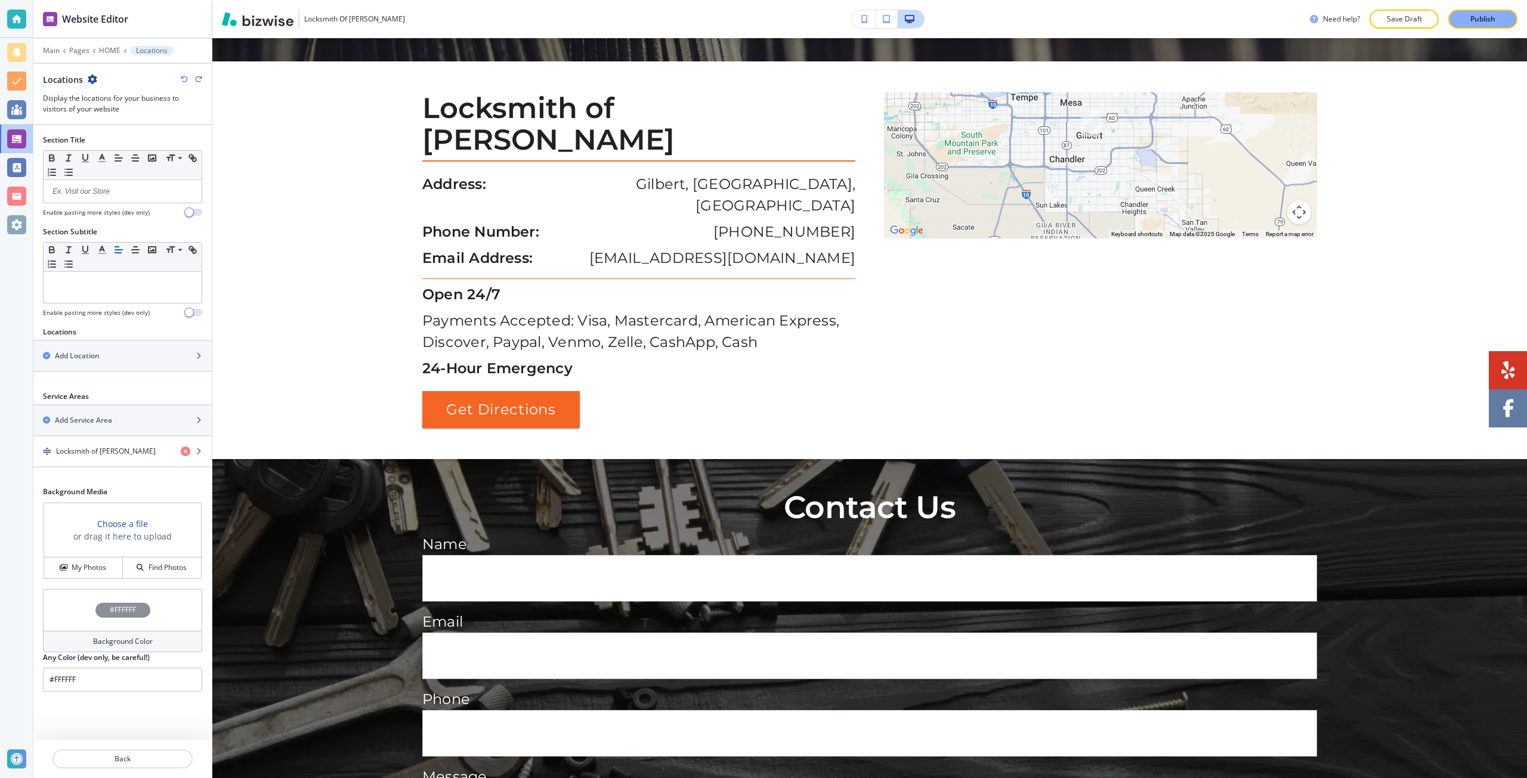
scroll to position [2347, 0]
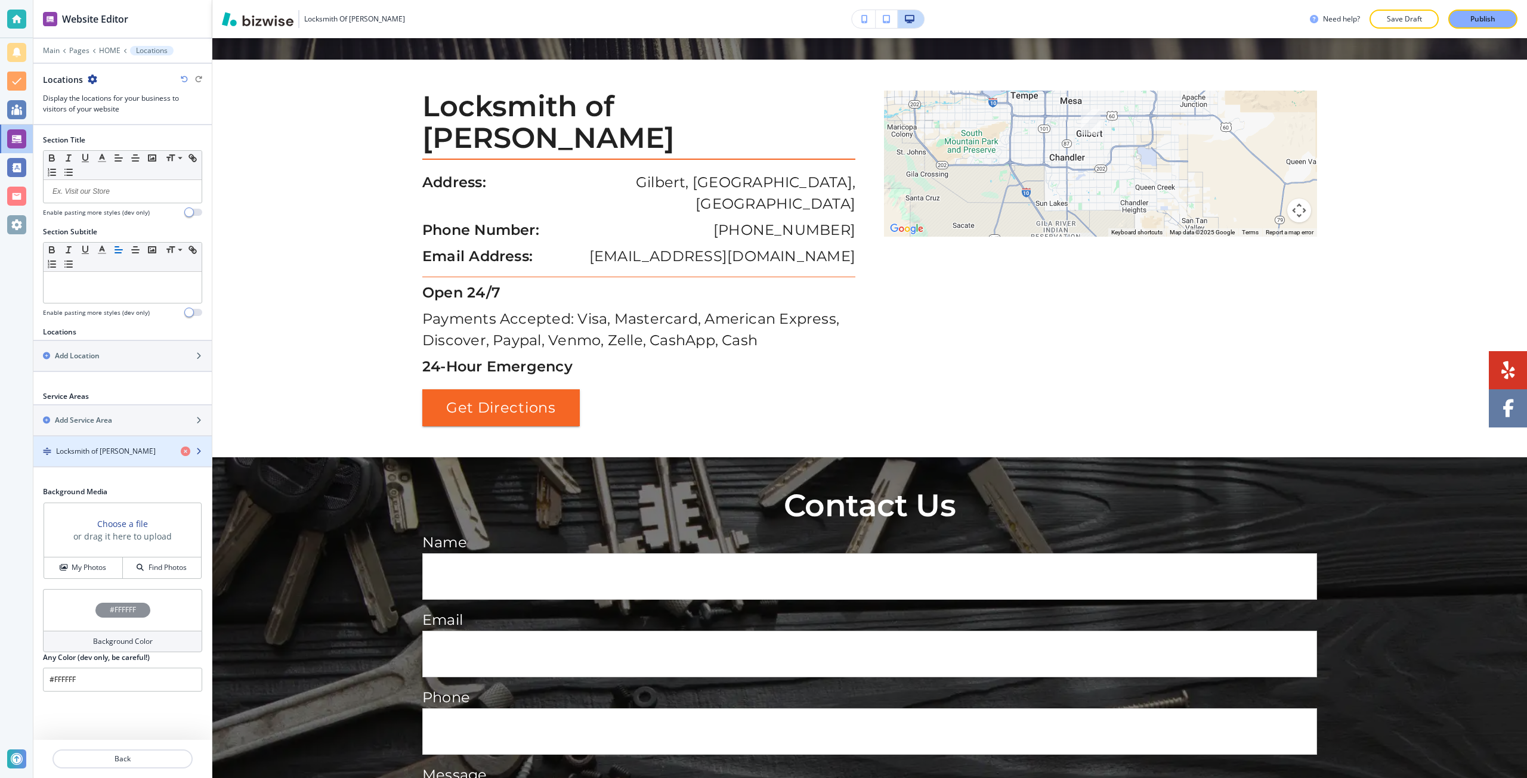
click at [124, 459] on div "button" at bounding box center [122, 462] width 178 height 10
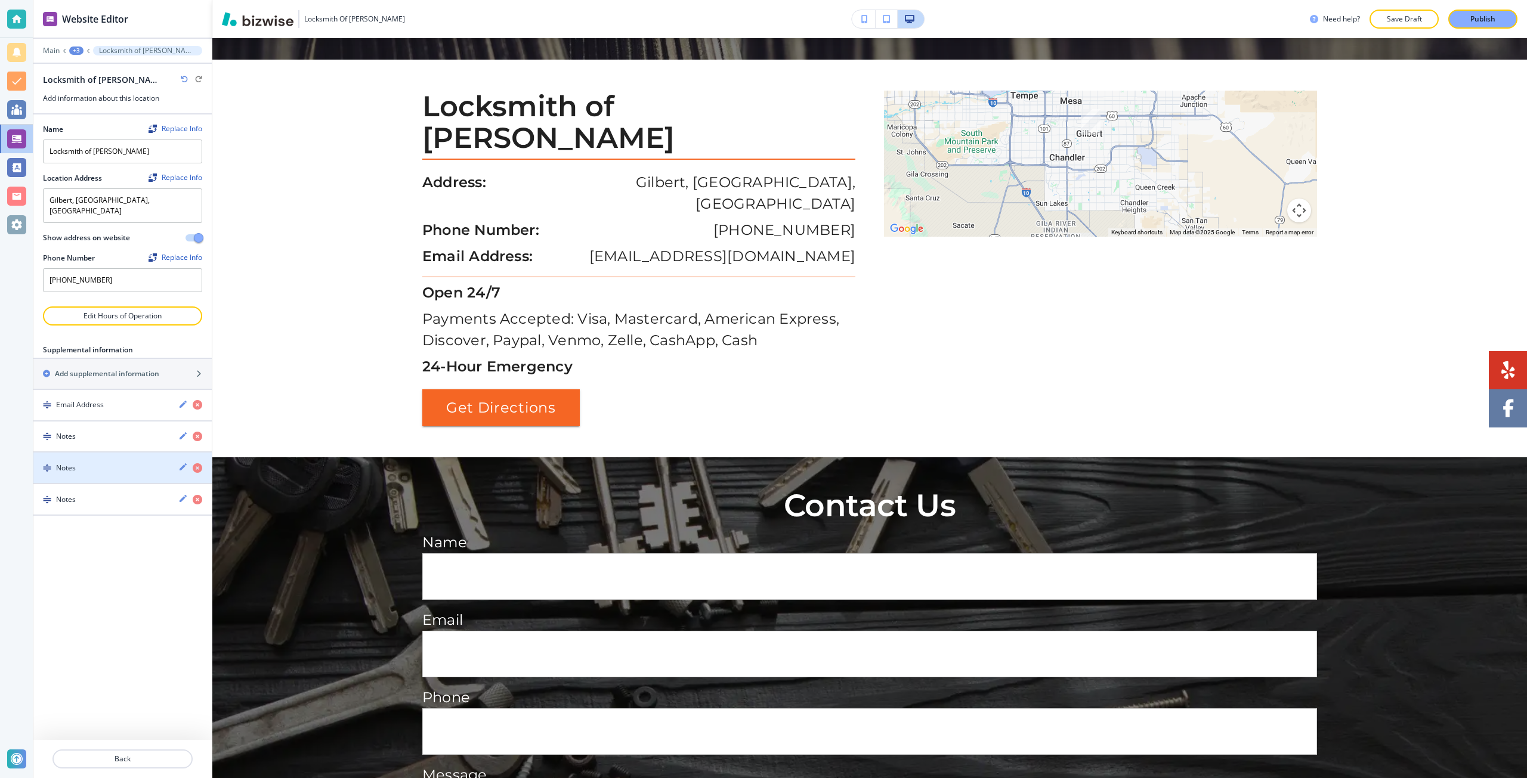
click at [96, 463] on div "Notes" at bounding box center [100, 468] width 135 height 11
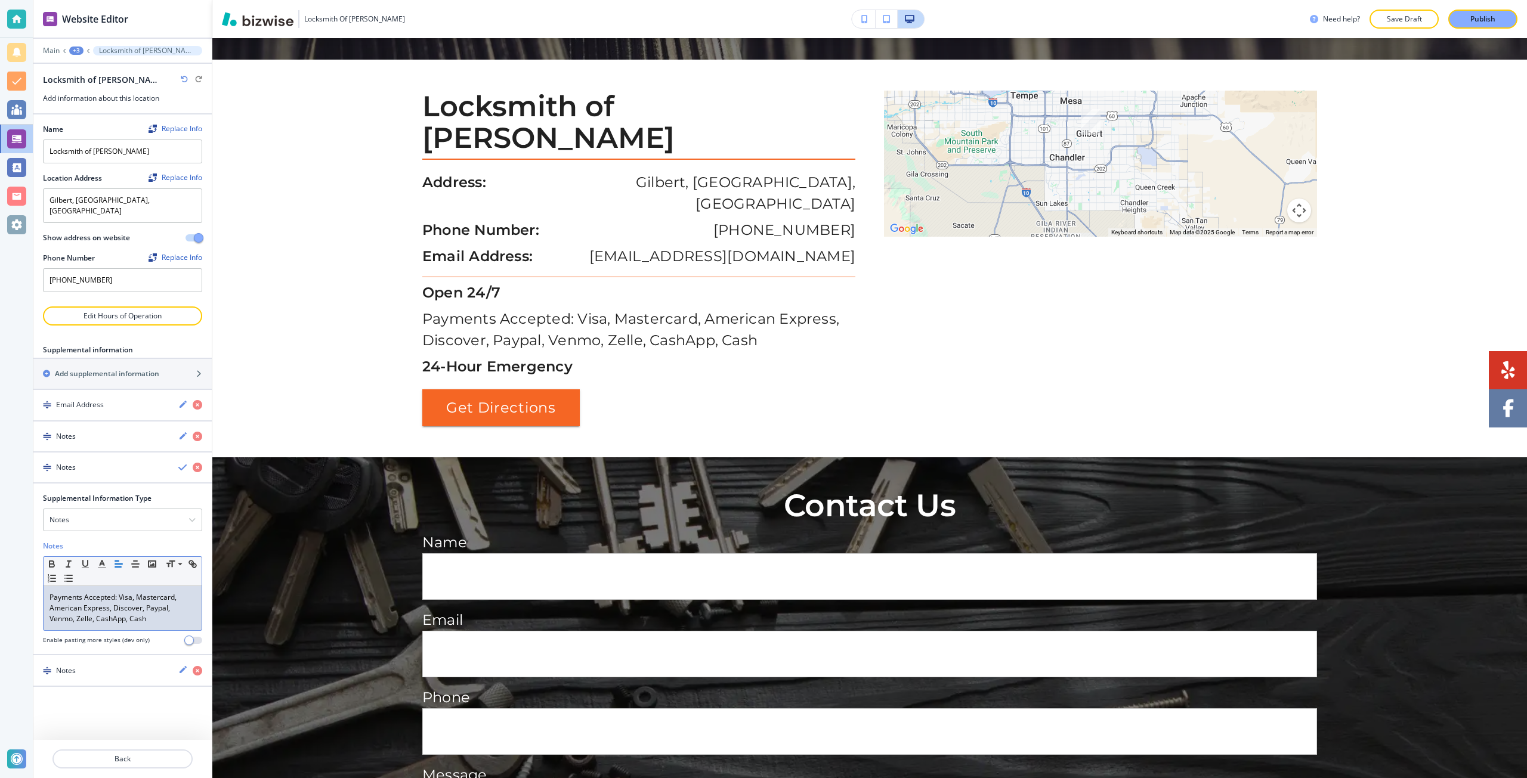
click at [65, 592] on p "Payments Accepted: Visa, Mastercard, American Express, Discover, Paypal, Venmo,…" at bounding box center [122, 608] width 146 height 32
drag, startPoint x: 65, startPoint y: 583, endPoint x: 99, endPoint y: 584, distance: 34.0
click at [99, 592] on p "Payments Accepted: Visa, Mastercard, American Express, Discover, Paypal, Venmo,…" at bounding box center [122, 608] width 146 height 32
click at [178, 463] on icon "button" at bounding box center [183, 468] width 10 height 10
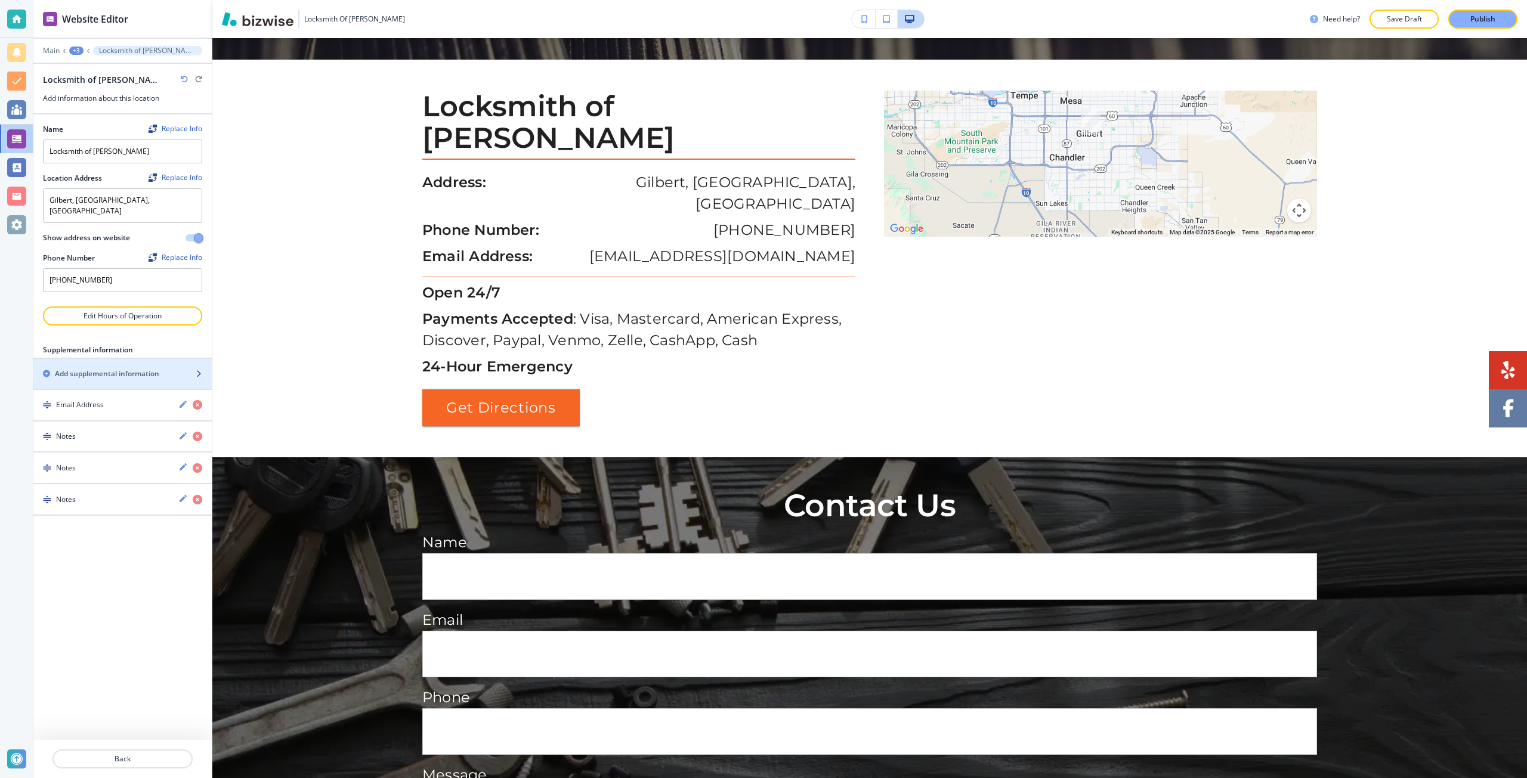
click at [150, 369] on h2 "Add supplemental information" at bounding box center [107, 374] width 104 height 11
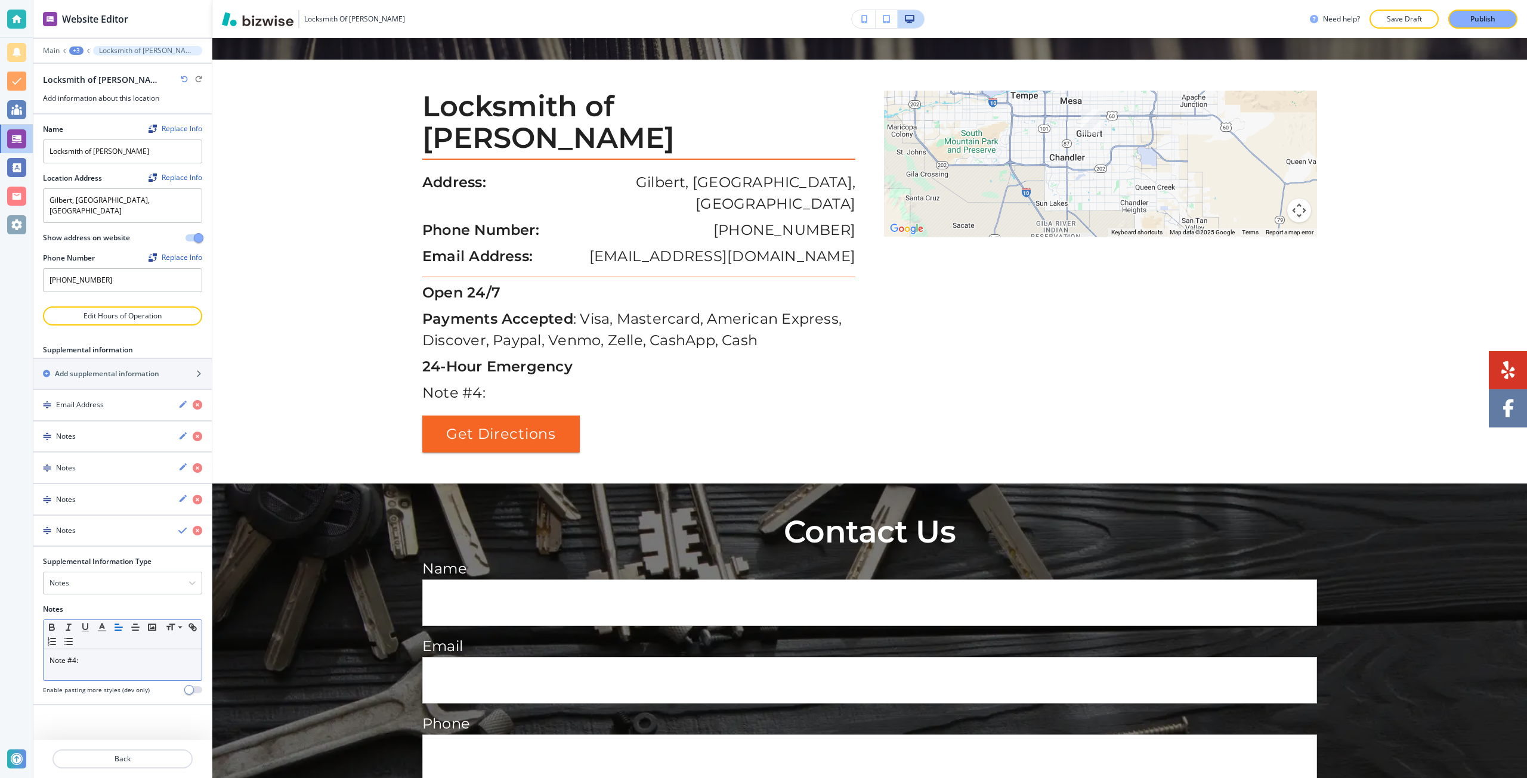
click at [100, 655] on p "Note #4:" at bounding box center [122, 660] width 146 height 11
click at [127, 649] on div "Service Areas:" at bounding box center [123, 664] width 158 height 31
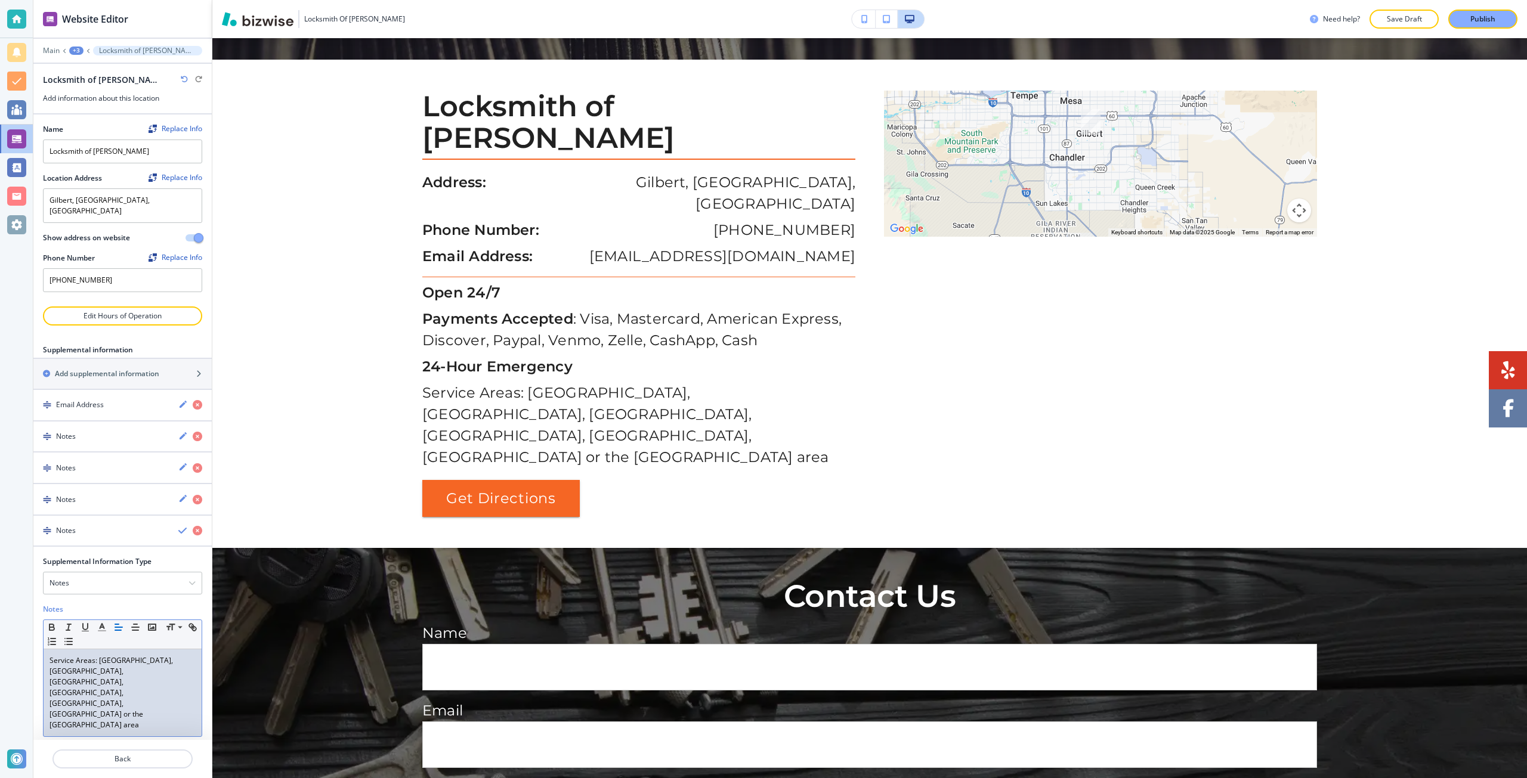
click at [98, 655] on p "Service Areas: chandler, Mesa, Fountain Hills, Apache Junction, queen creek, Sa…" at bounding box center [122, 692] width 146 height 75
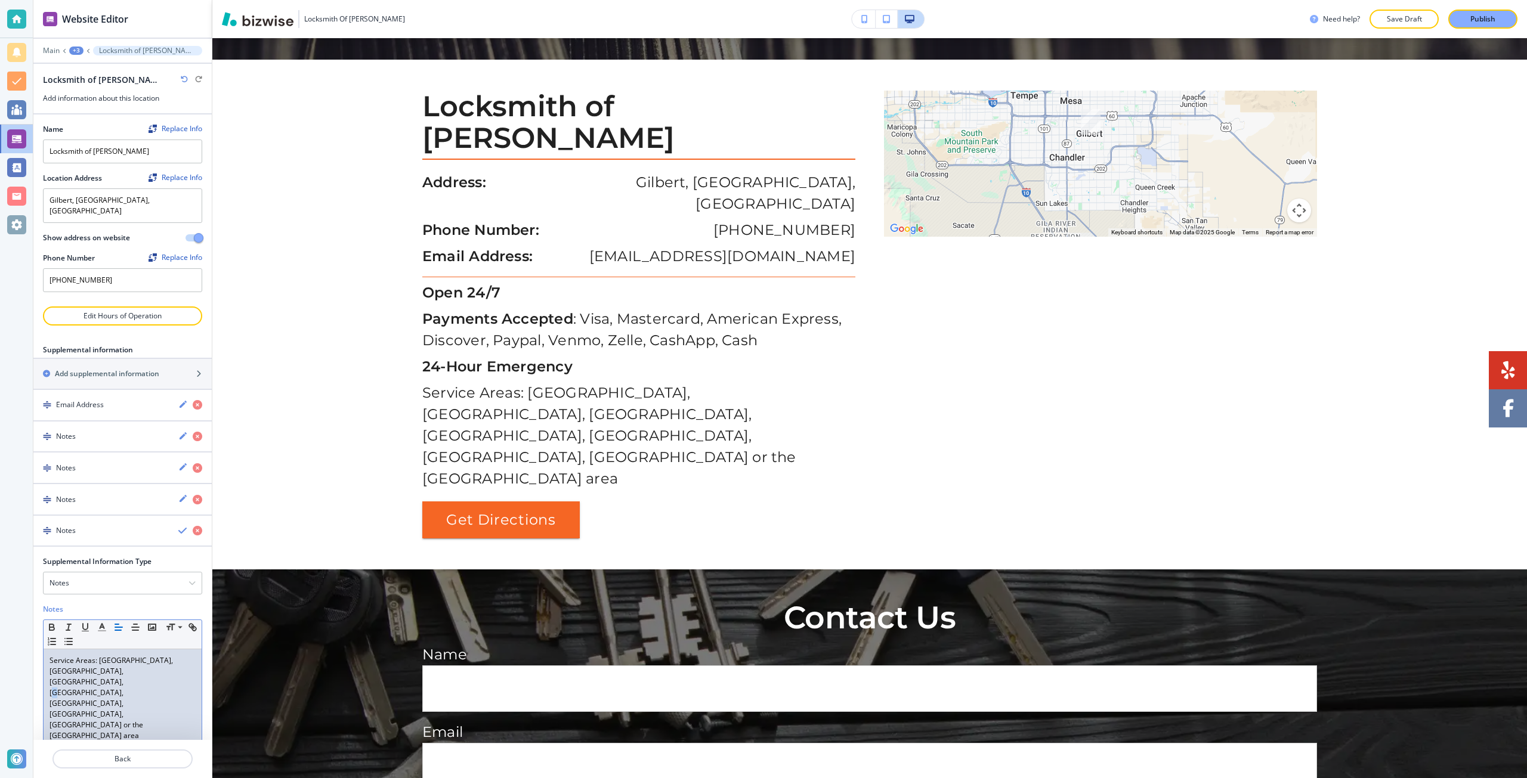
click at [160, 659] on p "Service Areas: Gilbert, Chandler, Mesa, Fountain Hills, Apache Junction, queen …" at bounding box center [122, 698] width 146 height 86
click at [51, 673] on p "Service Areas: Gilbert, Chandler, Mesa, Fountain Hills, Apache Junction, Queen …" at bounding box center [122, 698] width 146 height 86
click at [84, 463] on div "Notes" at bounding box center [100, 468] width 135 height 11
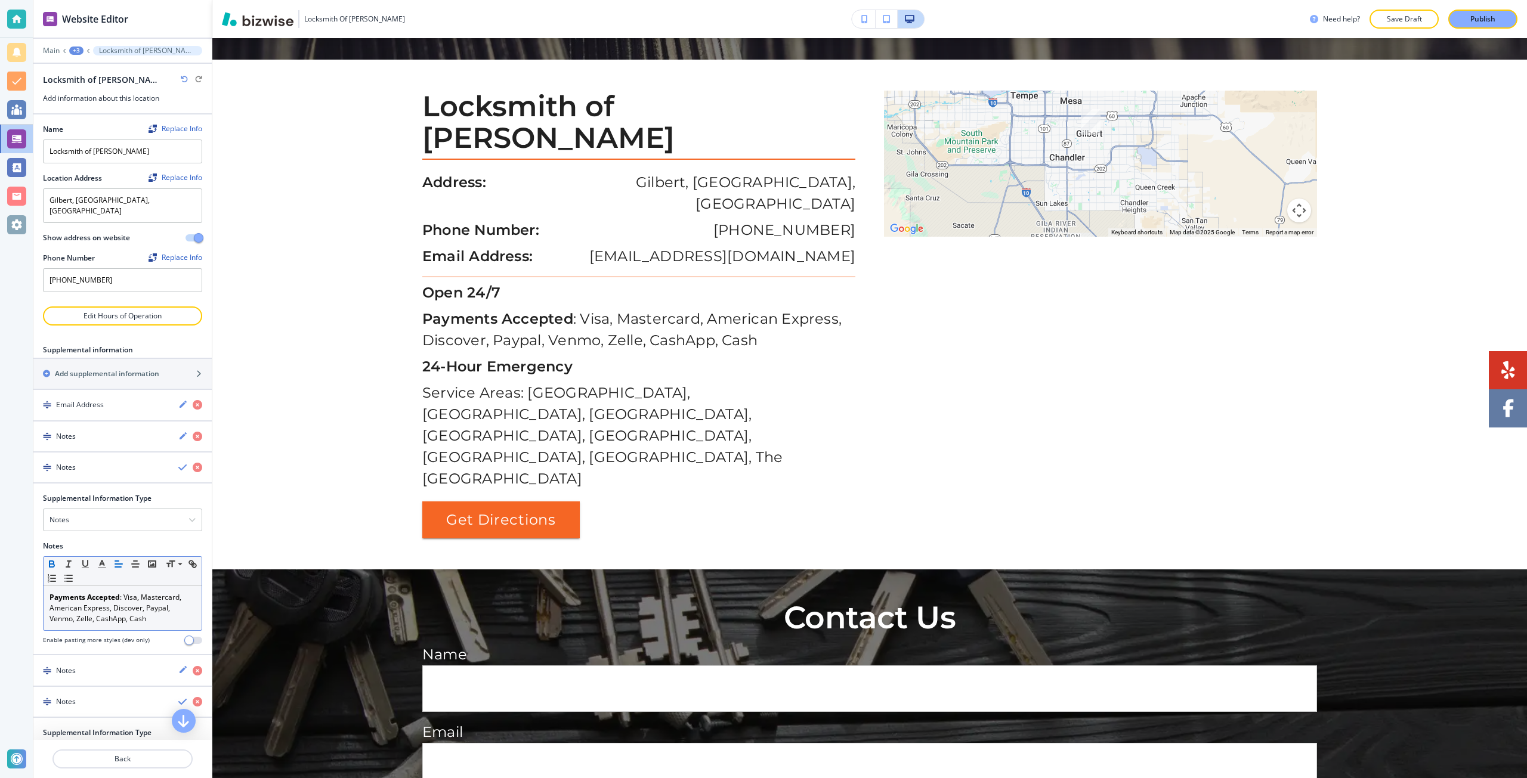
click at [81, 592] on strong "Payments Accepted" at bounding box center [84, 597] width 70 height 10
click at [52, 559] on icon "button" at bounding box center [52, 564] width 11 height 11
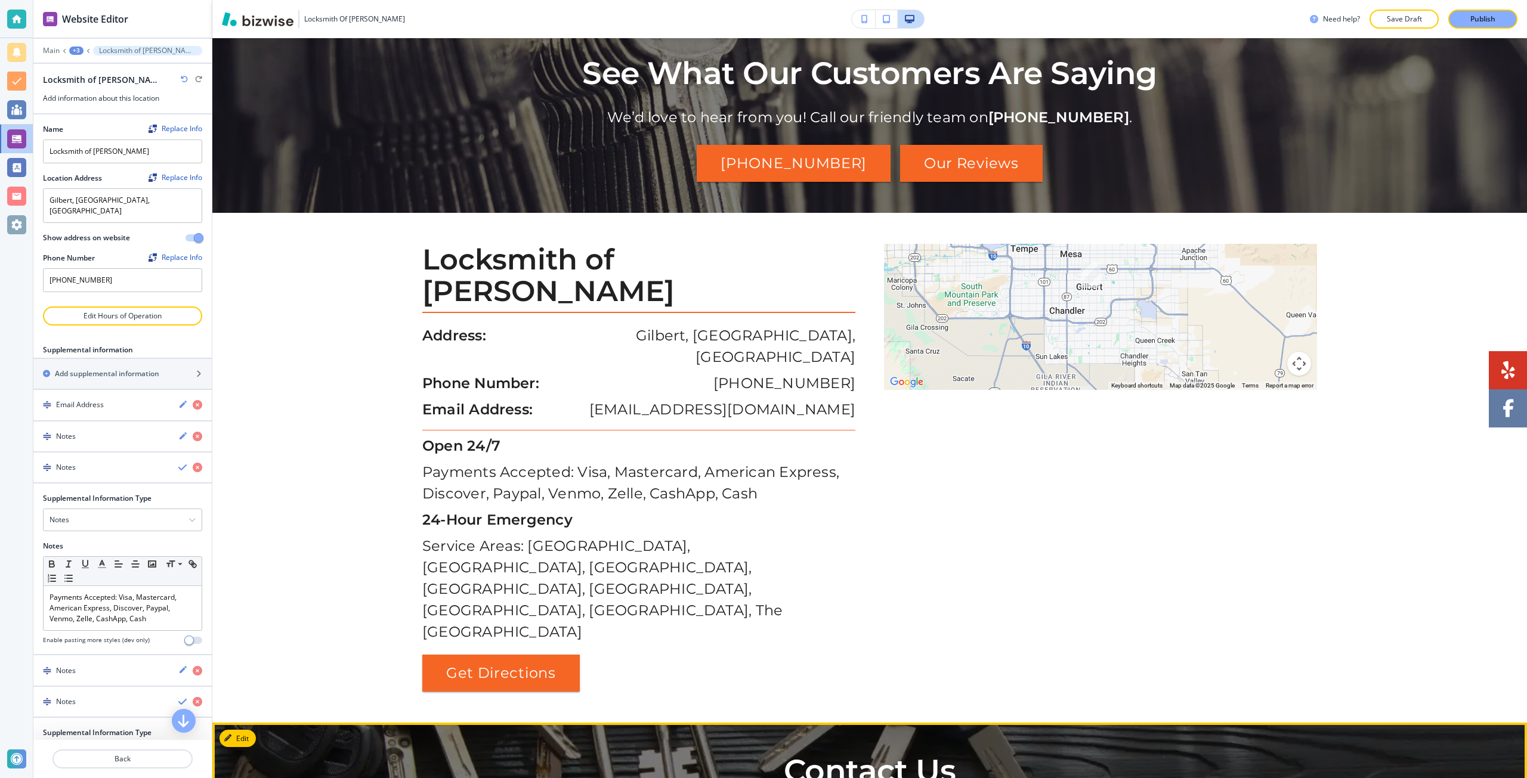
scroll to position [2168, 0]
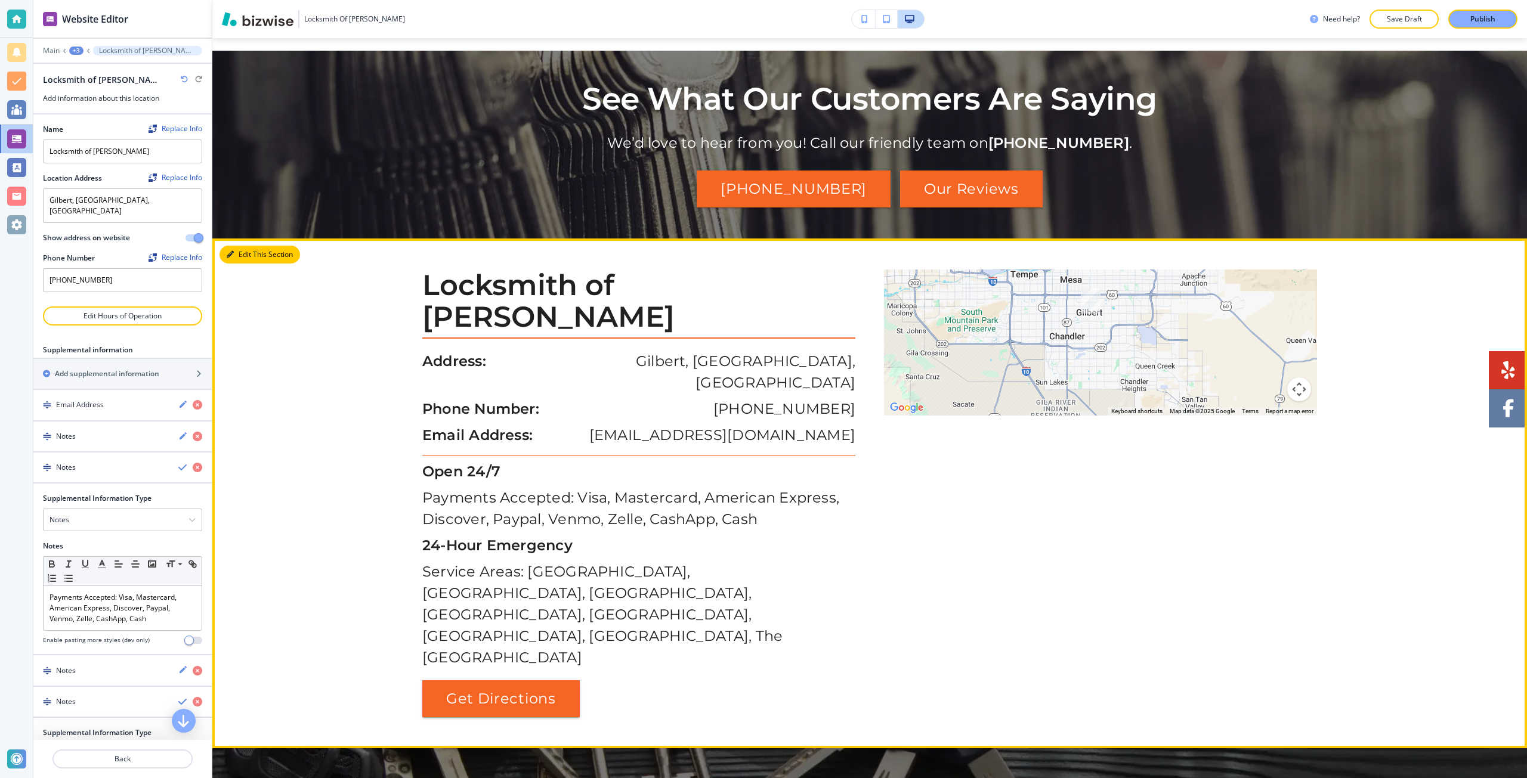
click at [246, 246] on button "Edit This Section" at bounding box center [259, 255] width 81 height 18
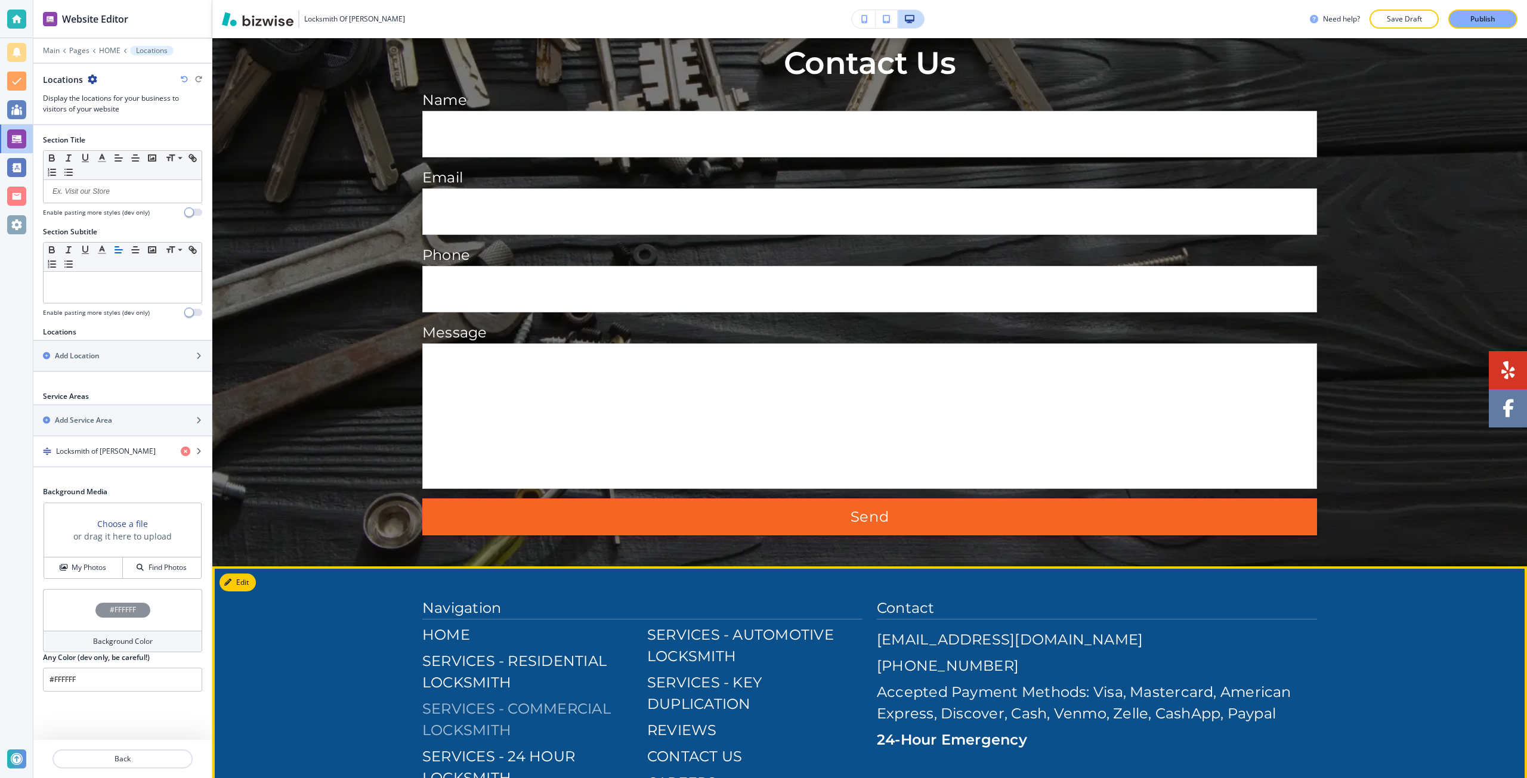
scroll to position [2924, 0]
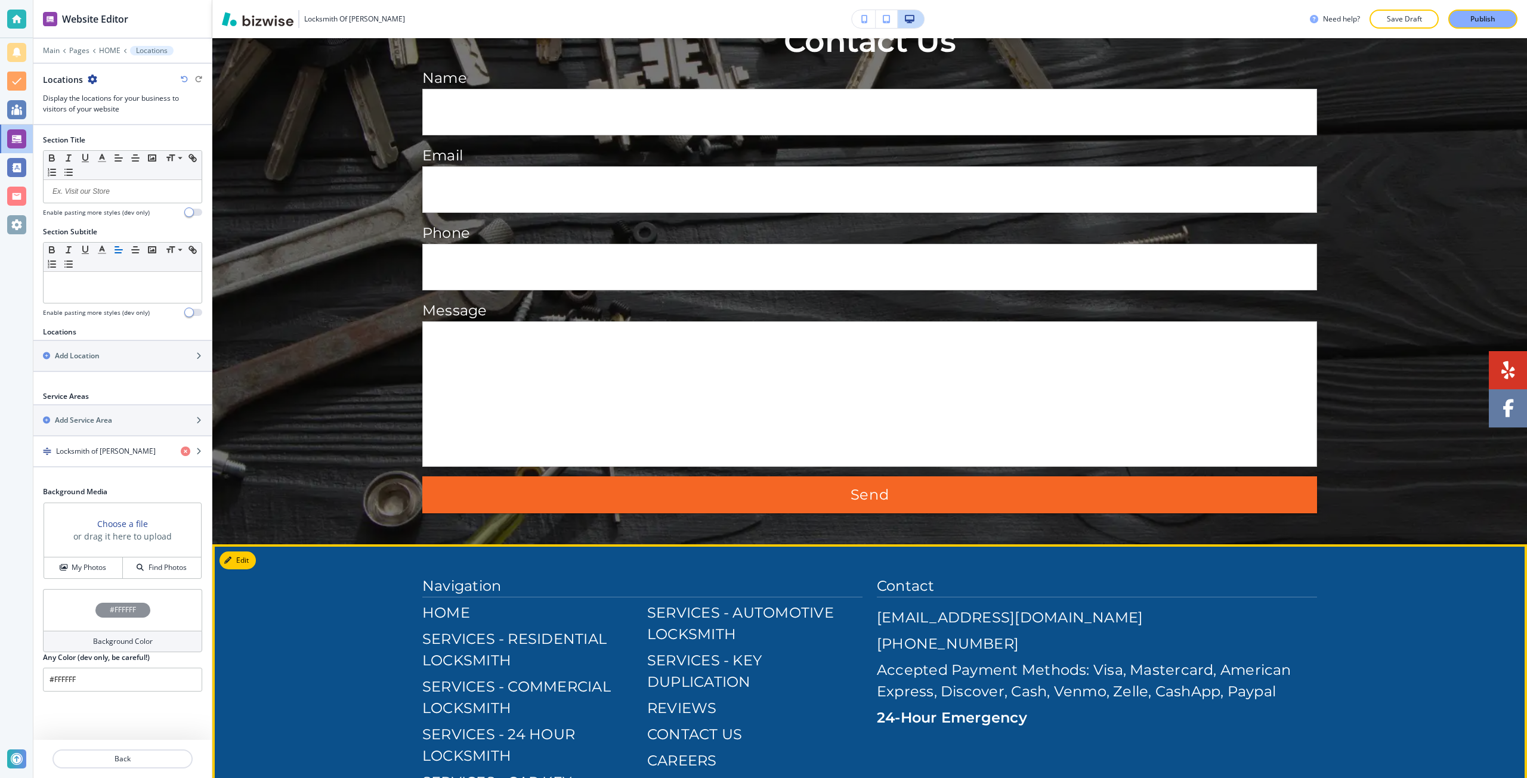
click at [930, 661] on span "Accepted Payment Methods: Visa, Mastercard, American Express, Discover, Cash, V…" at bounding box center [1084, 680] width 414 height 39
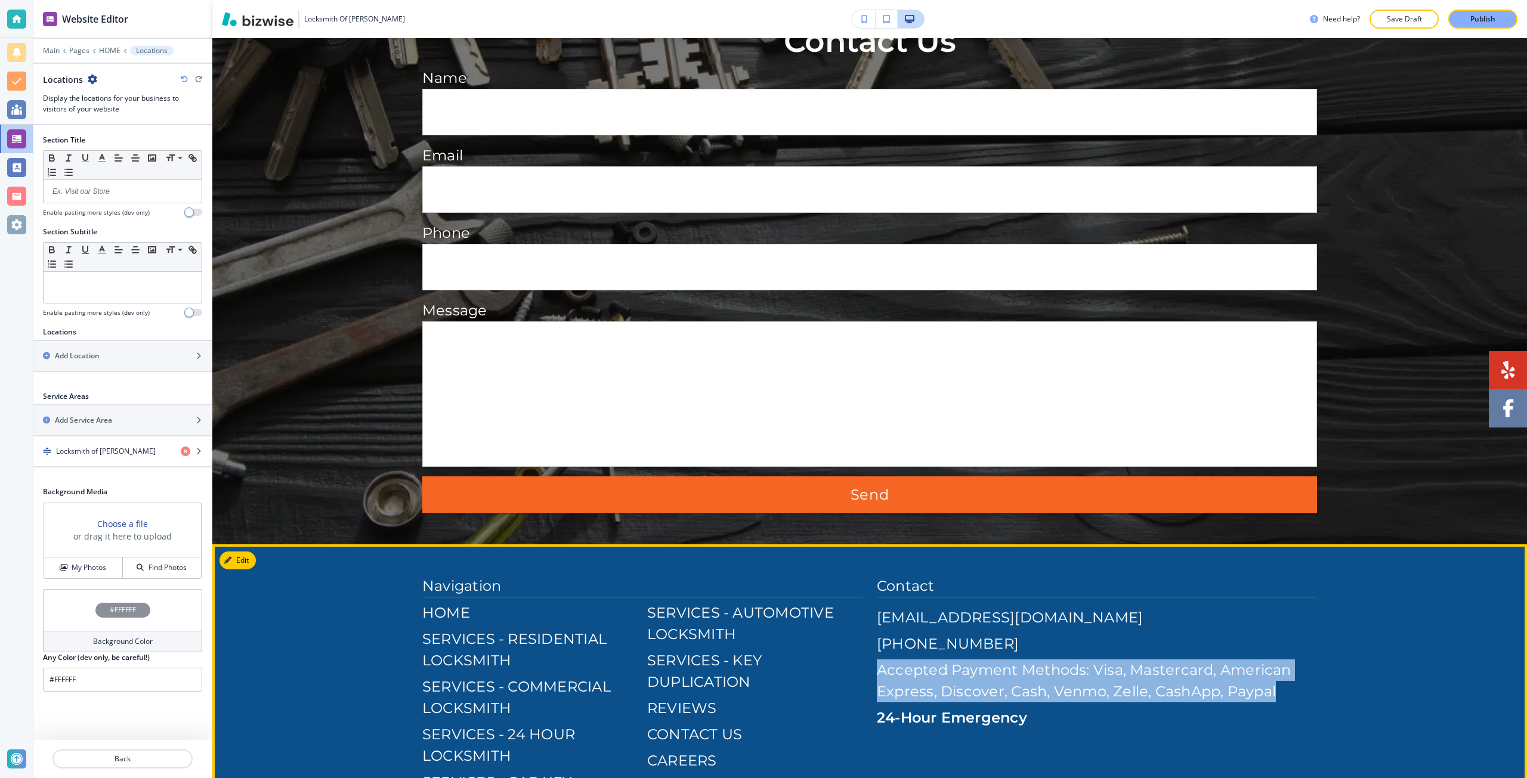
click at [930, 661] on span "Accepted Payment Methods: Visa, Mastercard, American Express, Discover, Cash, V…" at bounding box center [1084, 680] width 414 height 39
copy span "Accepted Payment Methods: Visa, Mastercard, American Express, Discover, Cash, V…"
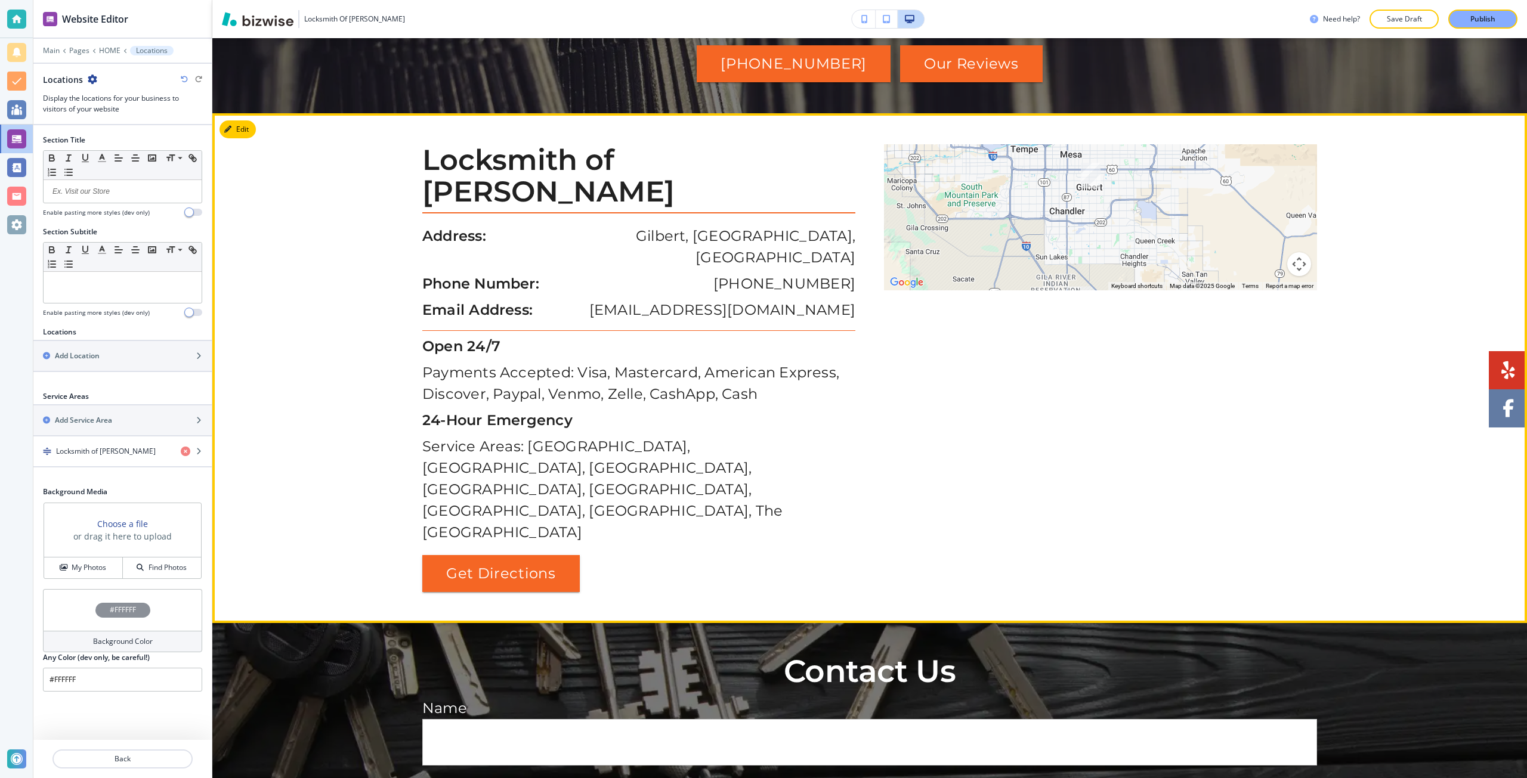
scroll to position [2268, 0]
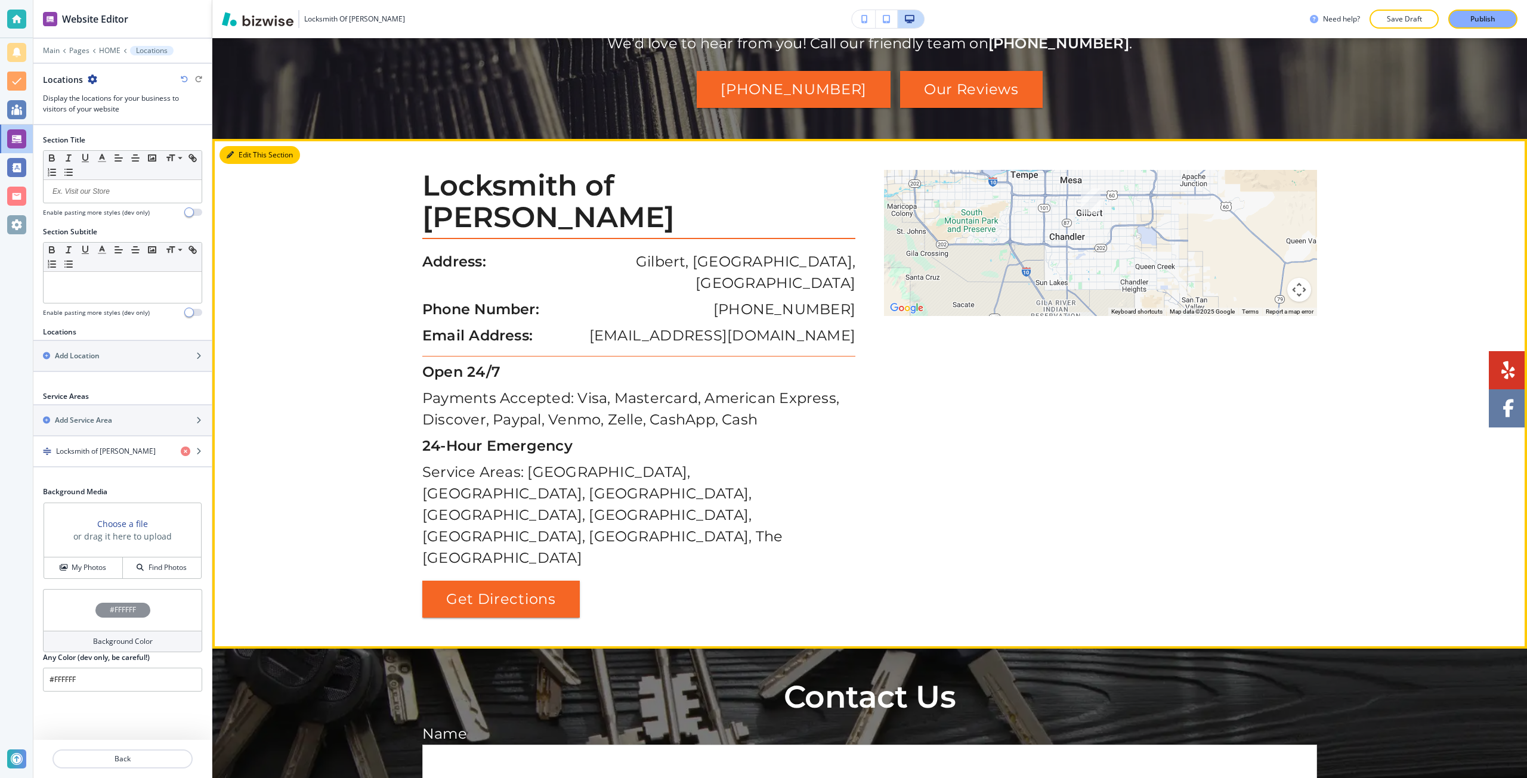
click at [240, 146] on button "Edit This Section" at bounding box center [259, 155] width 81 height 18
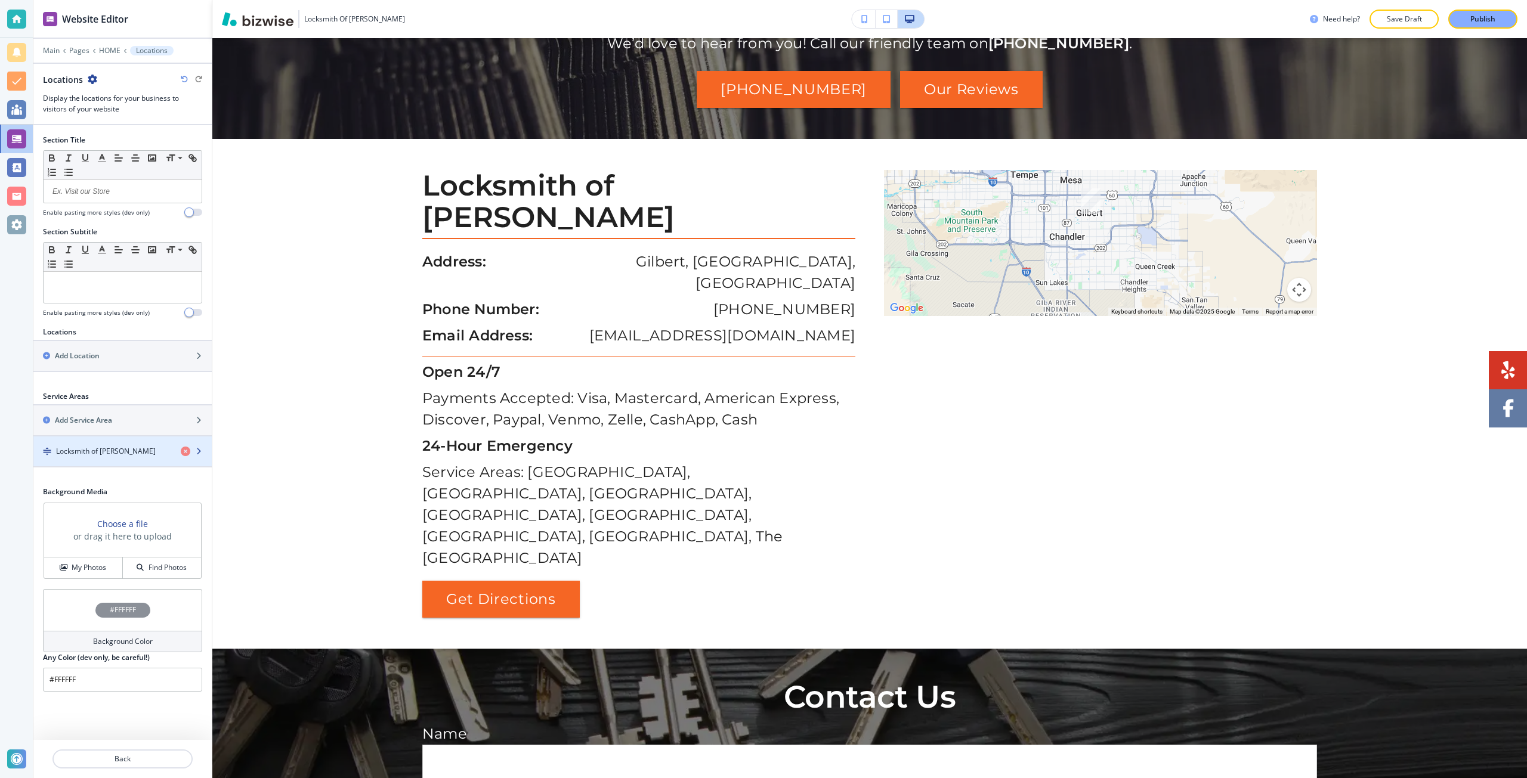
click at [120, 439] on div "button" at bounding box center [122, 442] width 178 height 10
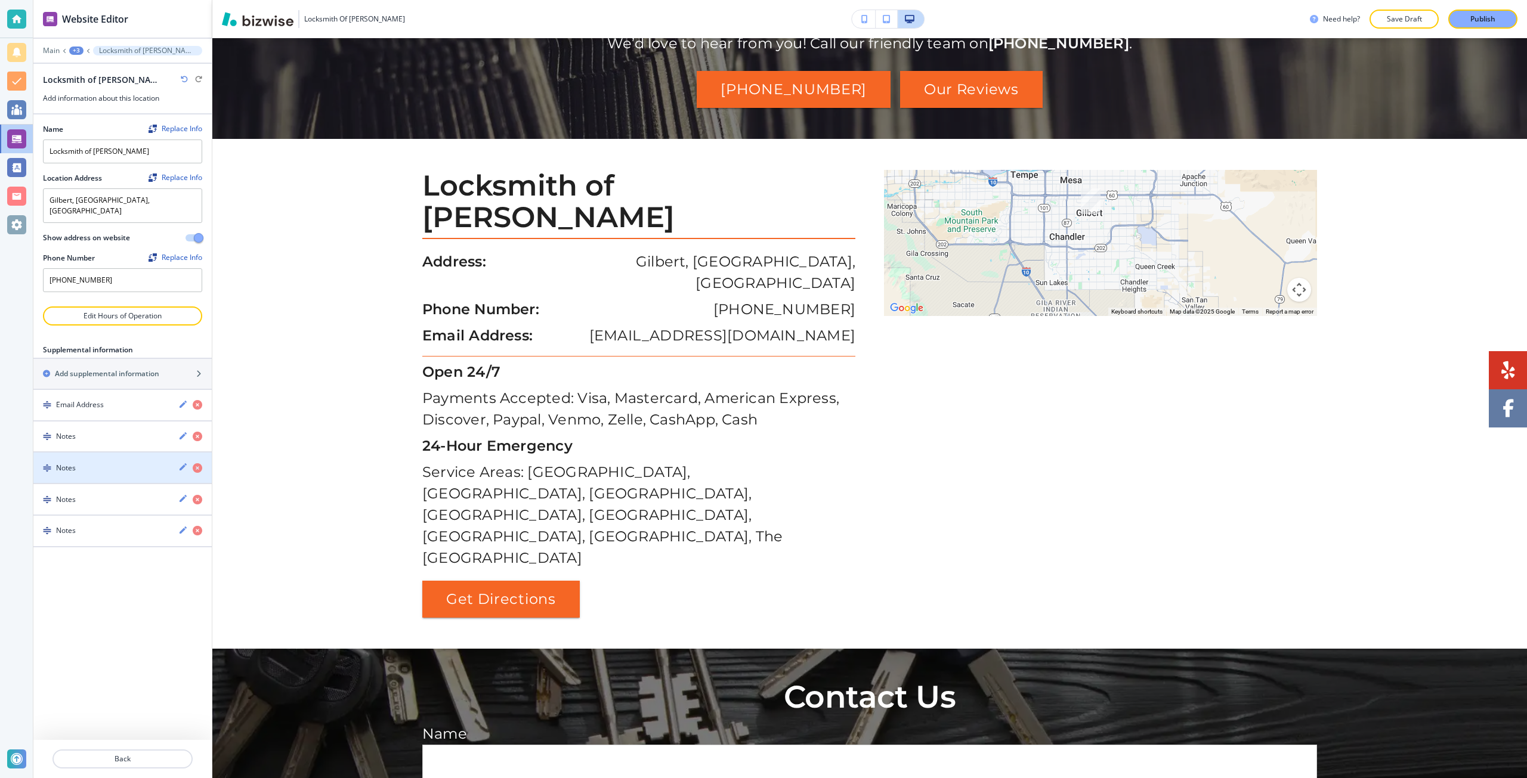
click at [85, 463] on div "Notes" at bounding box center [100, 468] width 135 height 11
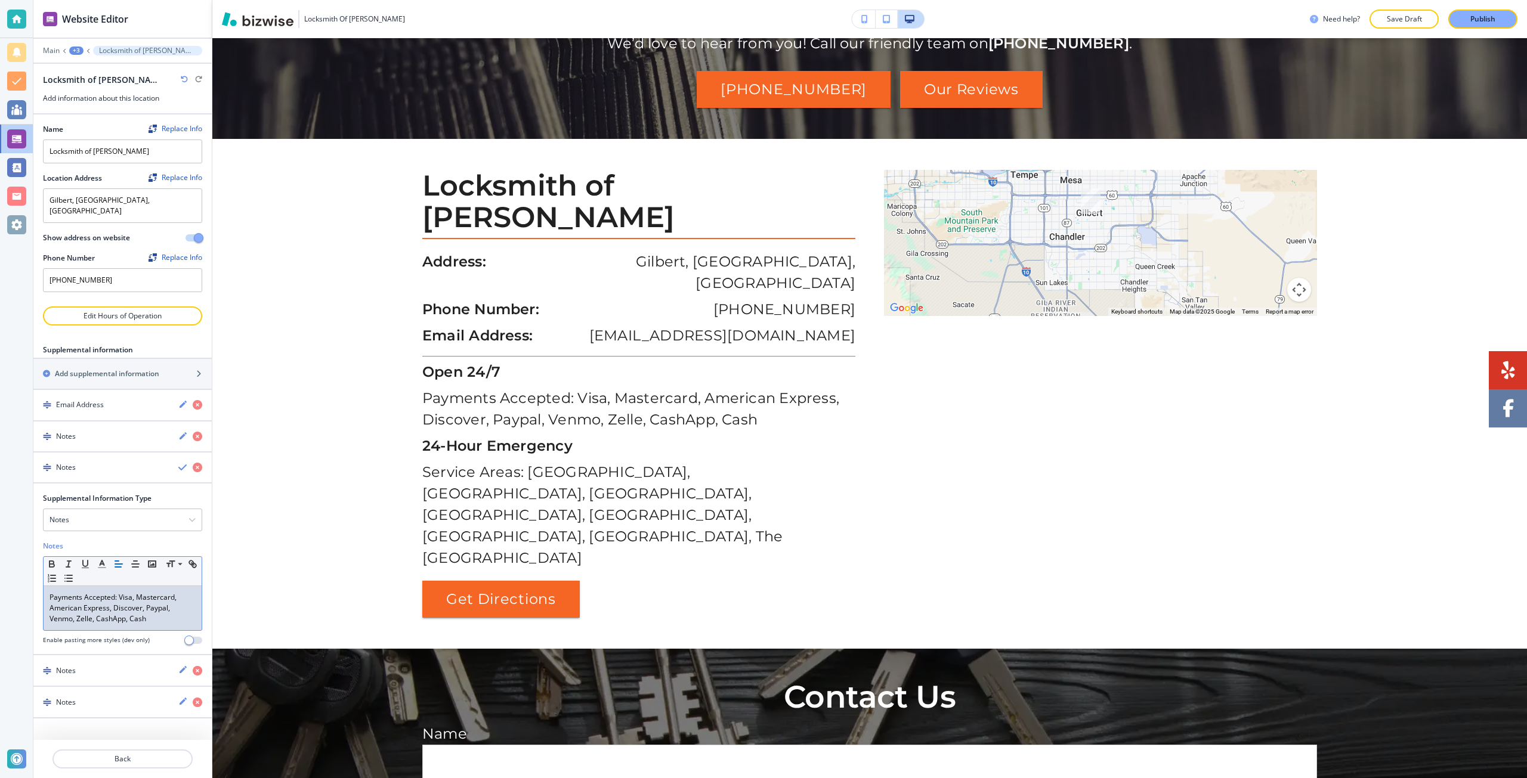
click at [117, 586] on div "Payments Accepted: Visa, Mastercard, American Express, Discover, Paypal, Venmo,…" at bounding box center [123, 608] width 158 height 44
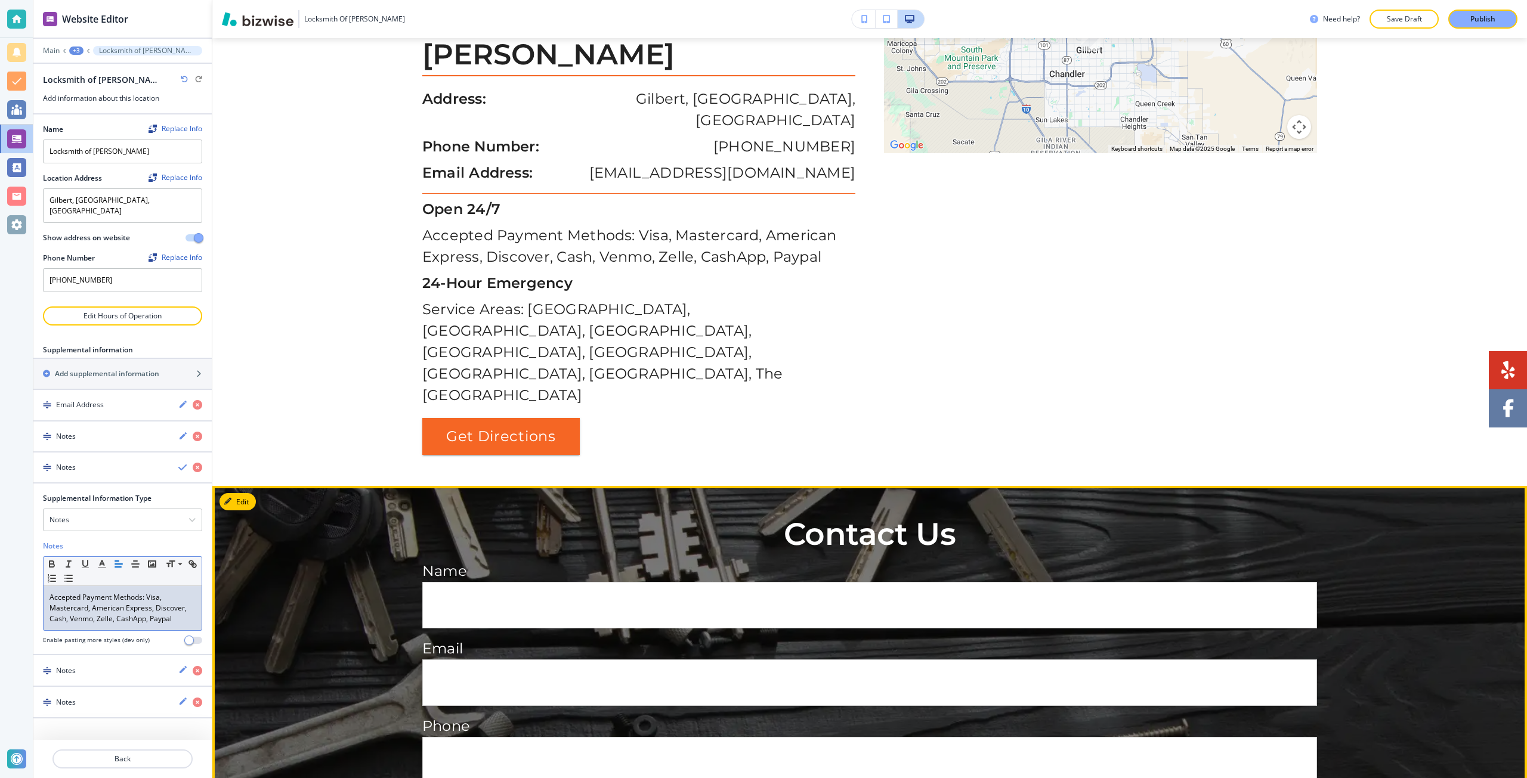
scroll to position [2387, 0]
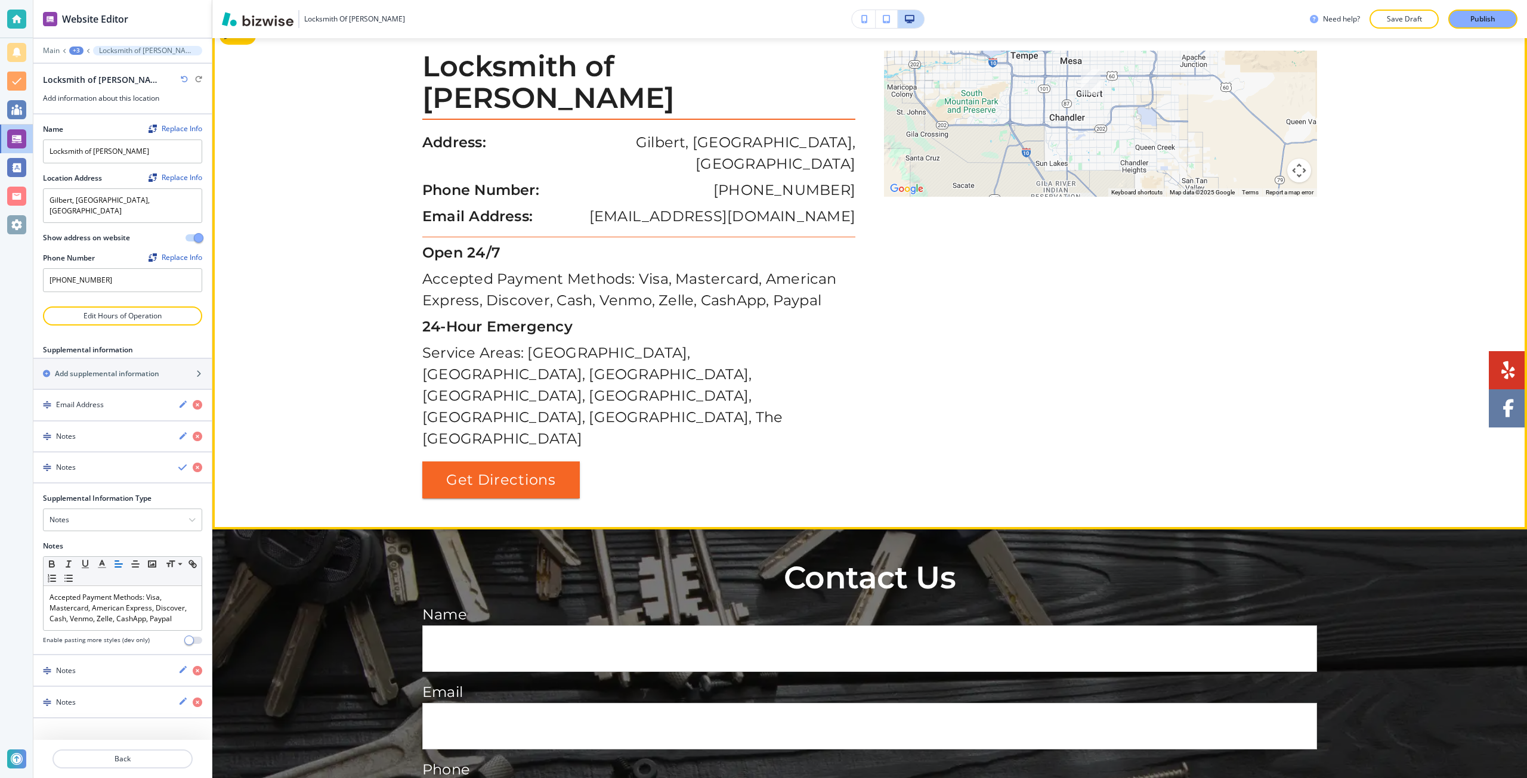
click at [427, 318] on strong "24-Hour Emergency" at bounding box center [497, 326] width 150 height 17
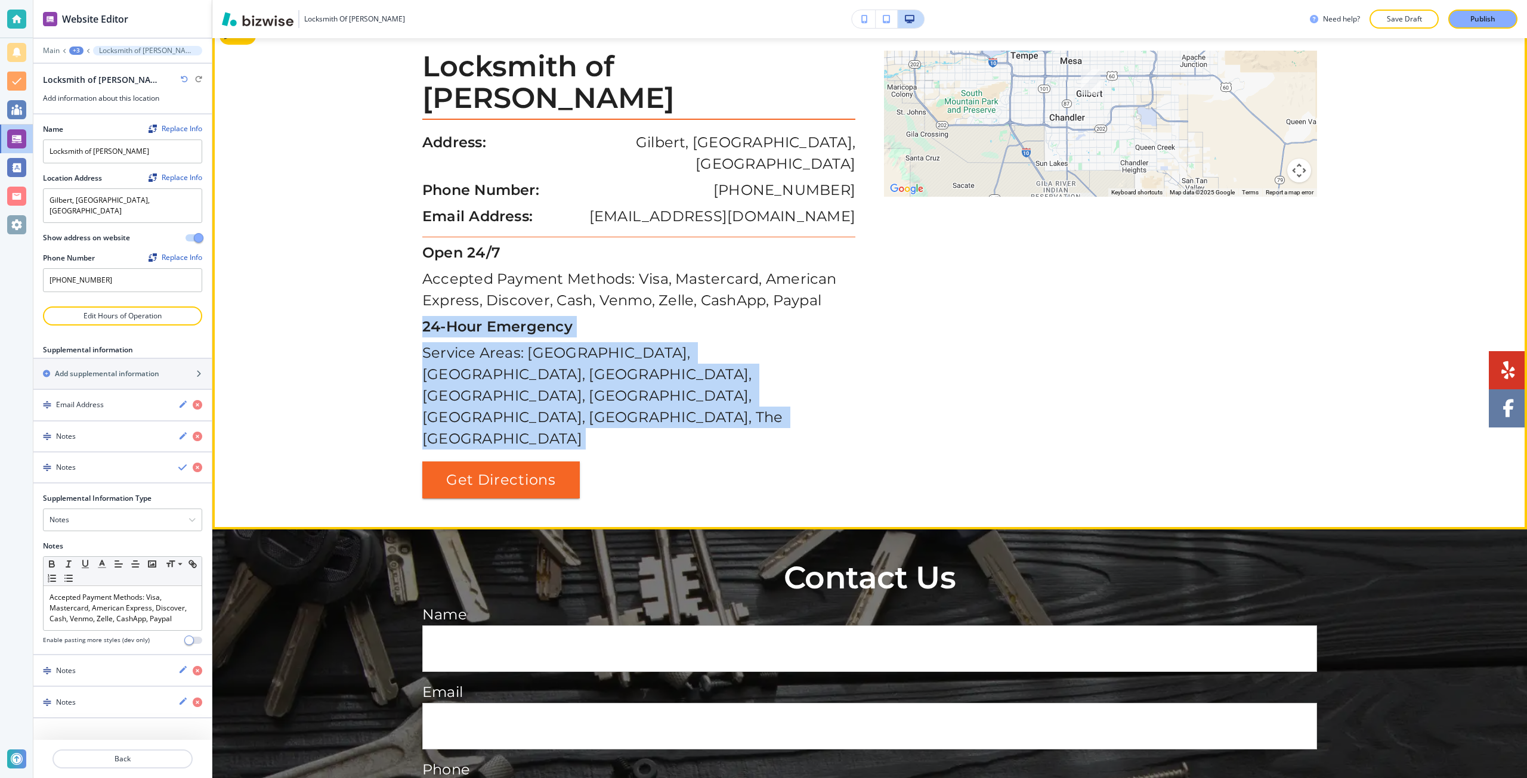
drag, startPoint x: 427, startPoint y: 253, endPoint x: 498, endPoint y: 327, distance: 102.1
click at [498, 327] on div "Locksmith of Gilbert Address: Gilbert, AZ, USA Phone Number: (480) 980-9308 Ema…" at bounding box center [645, 275] width 447 height 448
copy div "24-Hour Emergency Service Areas: Gilbert, Chandler, Mesa, Fountain Hills, Apach…"
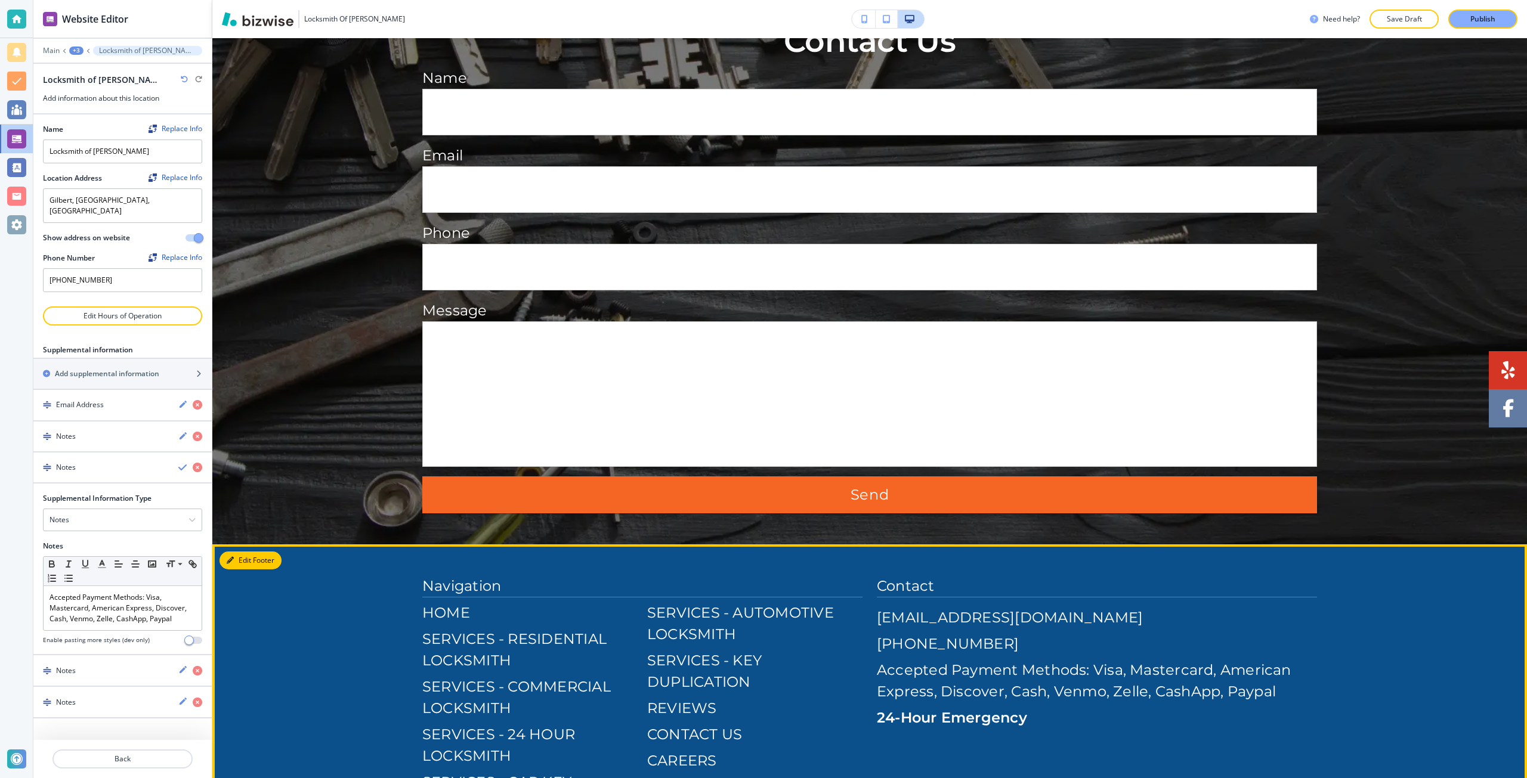
click at [243, 552] on button "Edit Footer" at bounding box center [250, 561] width 62 height 18
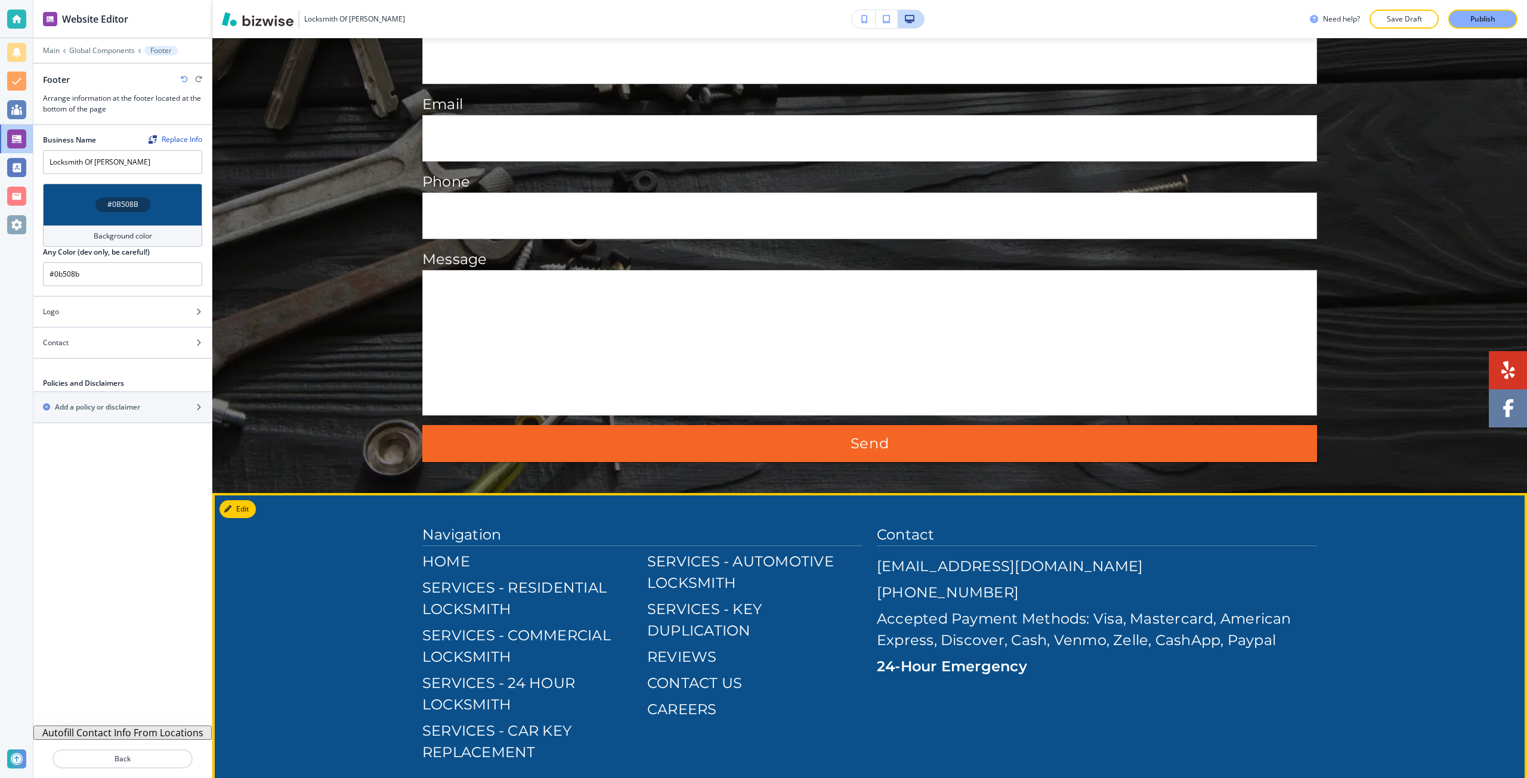
scroll to position [2983, 0]
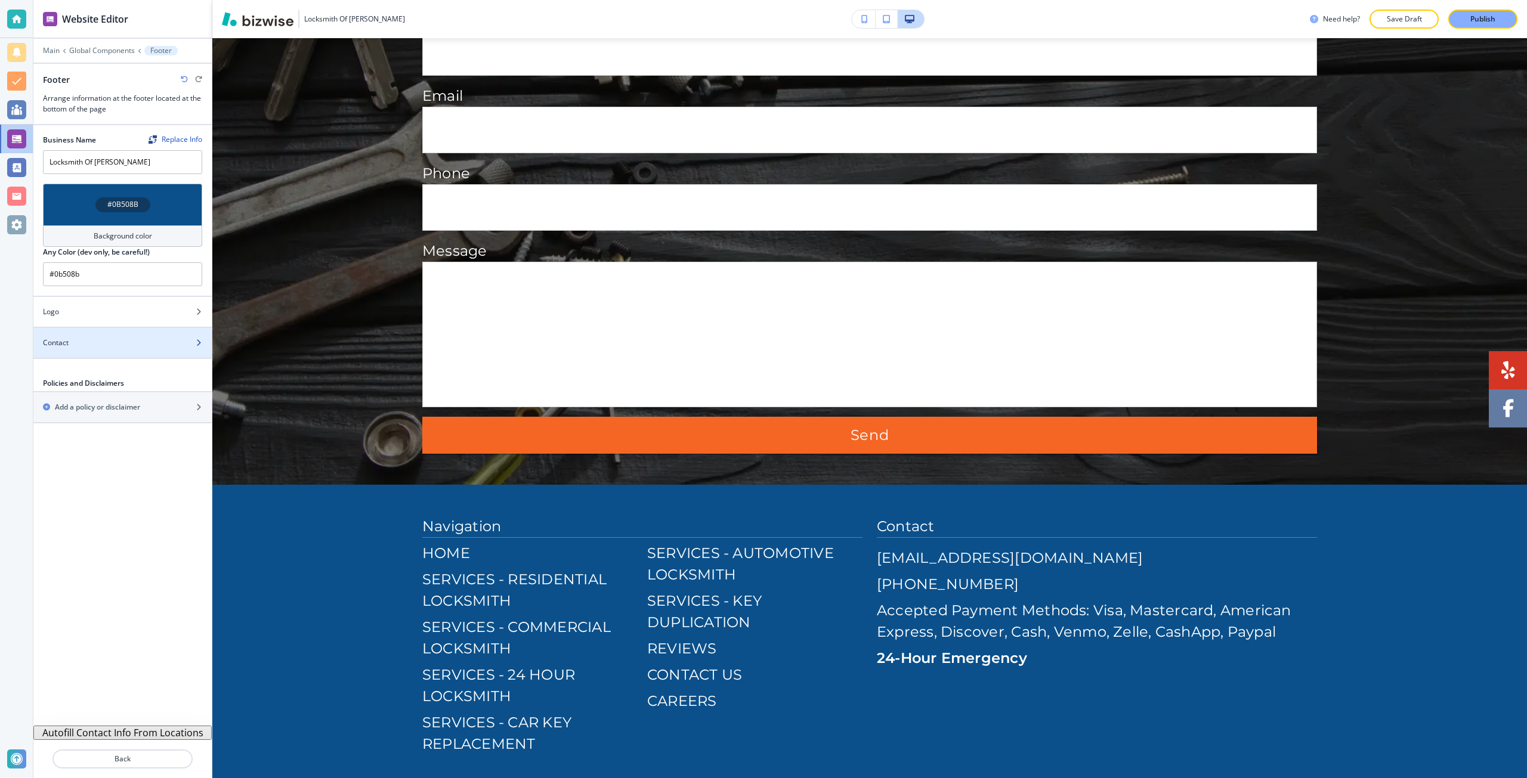
click at [90, 355] on div at bounding box center [122, 353] width 178 height 10
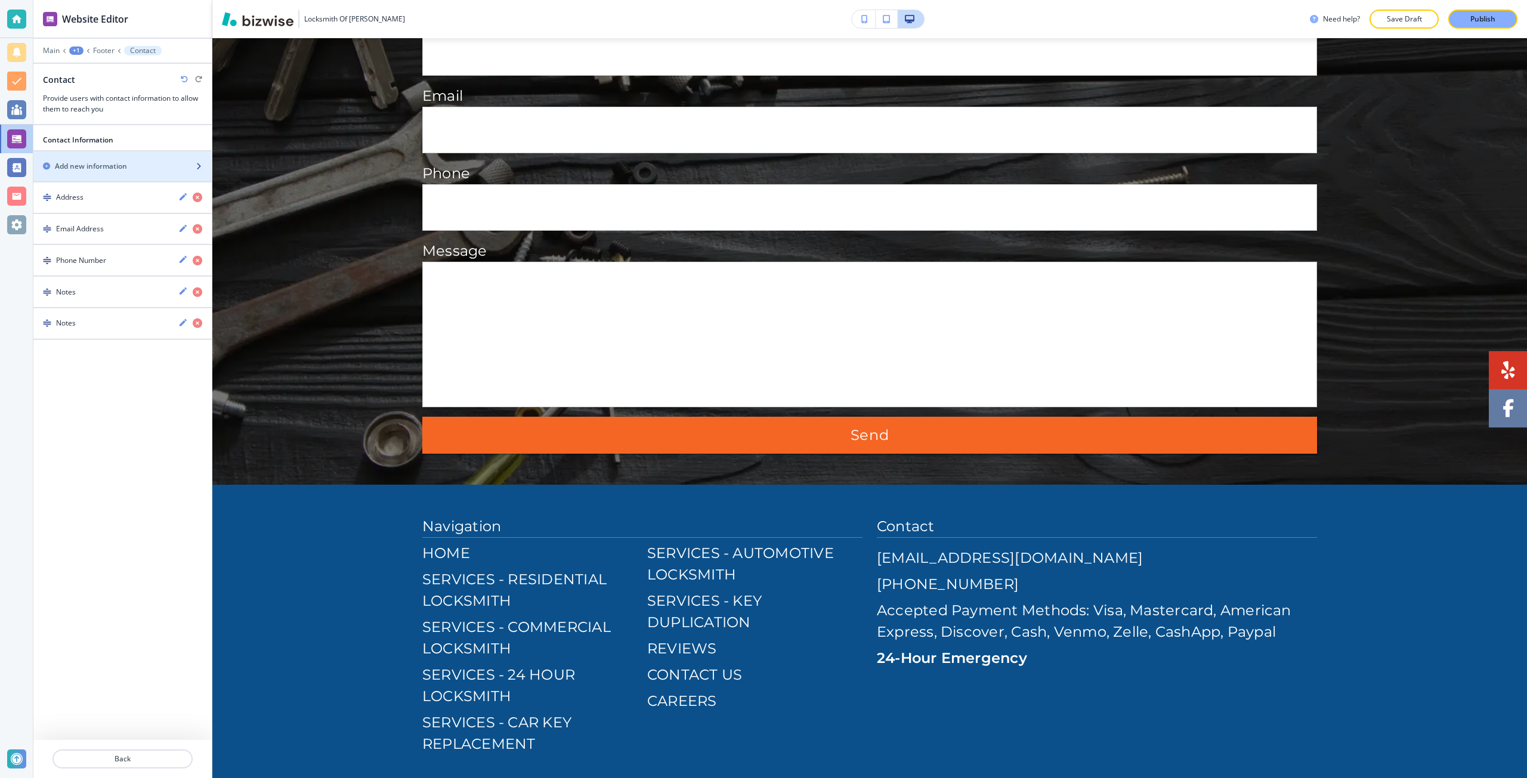
click at [165, 166] on div "Add new information" at bounding box center [109, 166] width 152 height 11
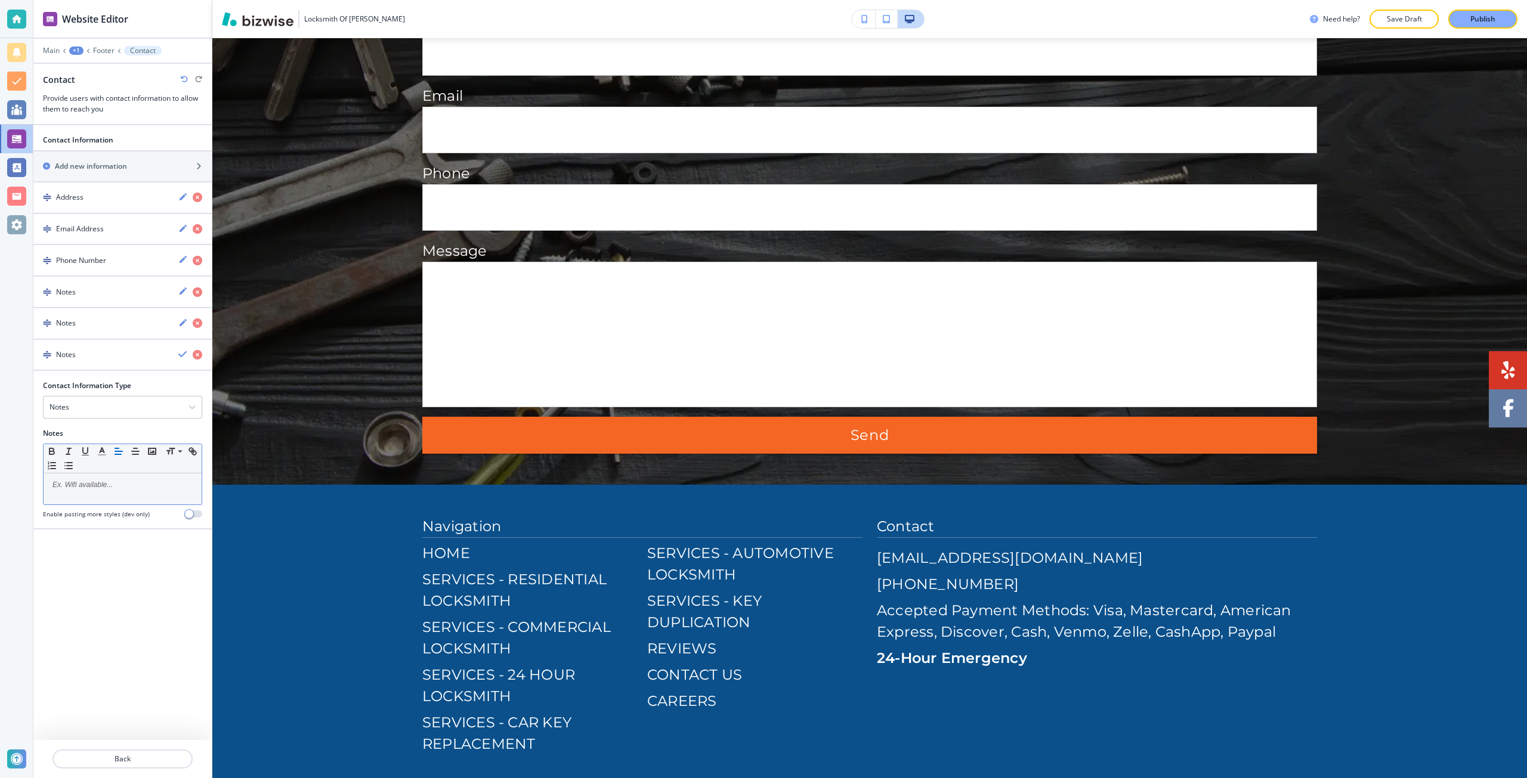
click at [95, 496] on div at bounding box center [123, 488] width 158 height 31
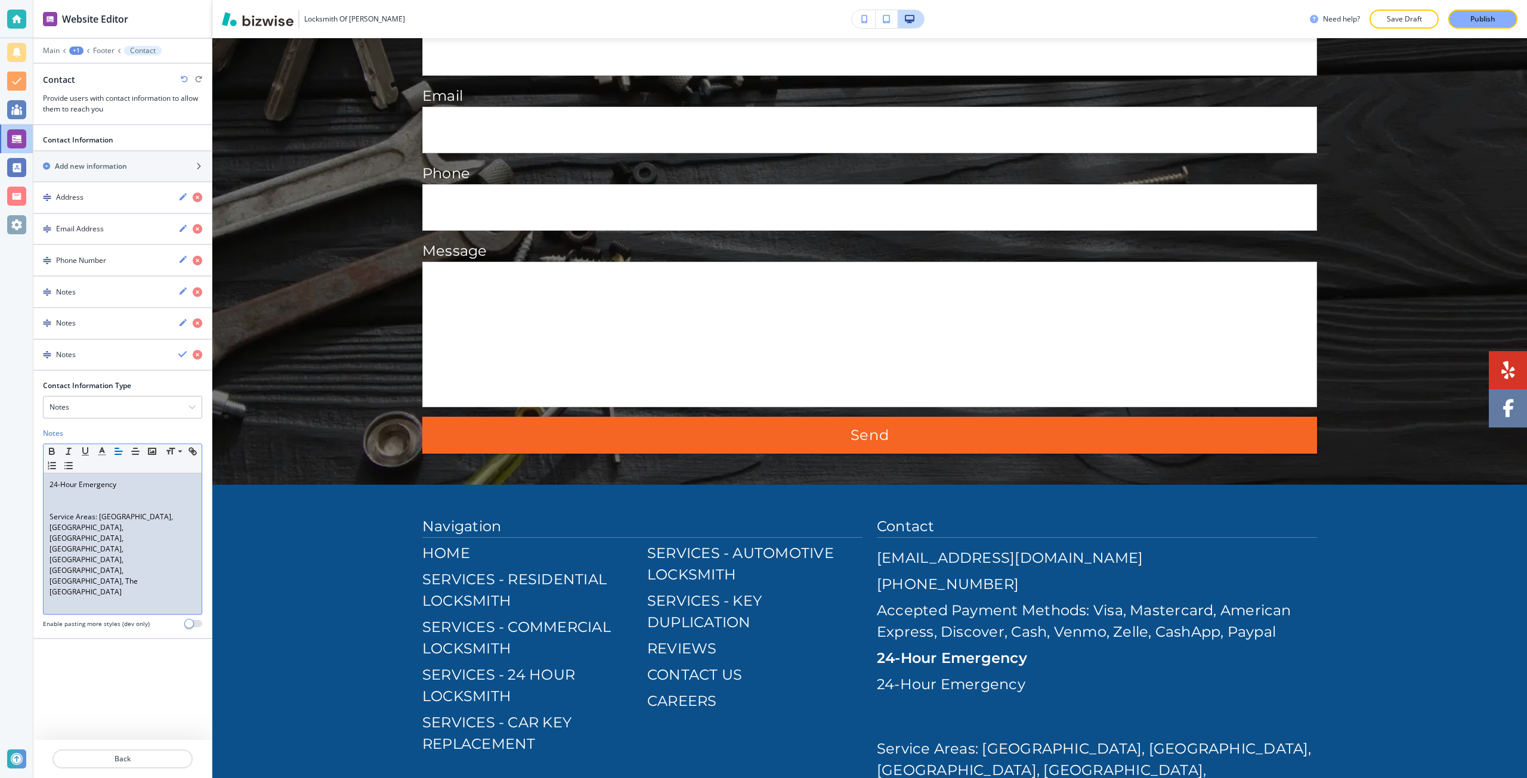
scroll to position [0, 0]
click at [81, 482] on p "24-Hour Emergency" at bounding box center [122, 484] width 146 height 11
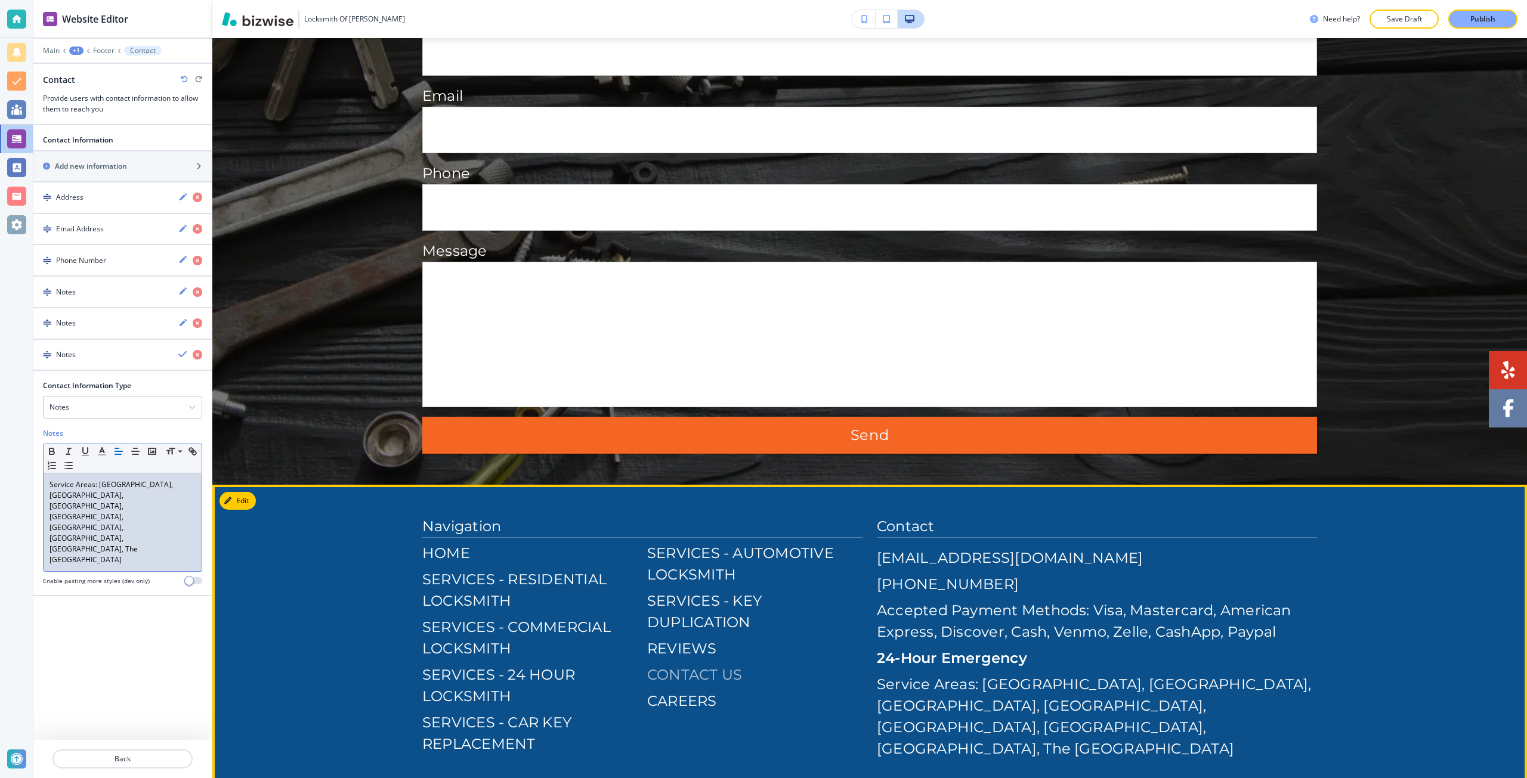
click at [699, 664] on p "CONTACT US" at bounding box center [754, 674] width 215 height 21
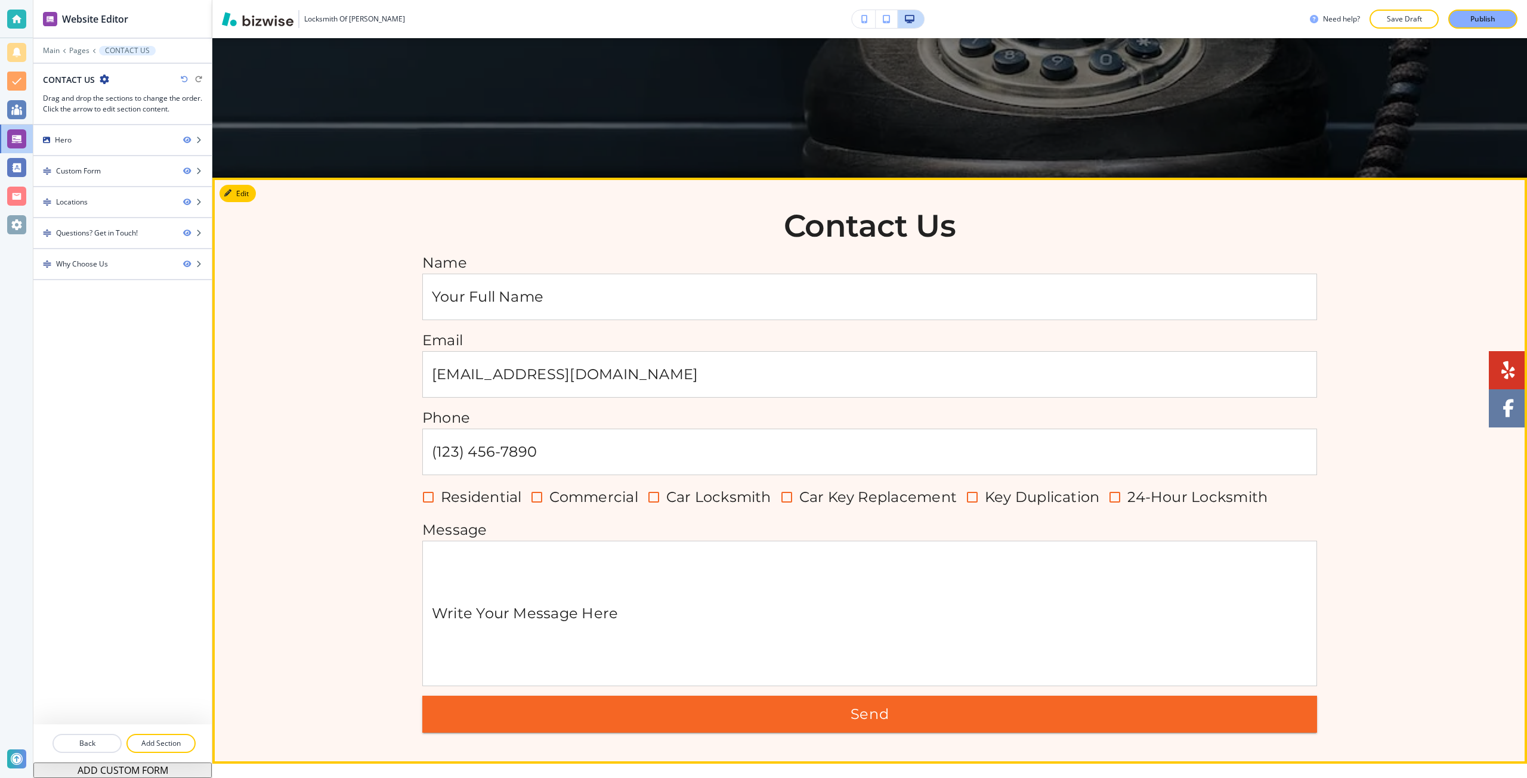
scroll to position [537, 0]
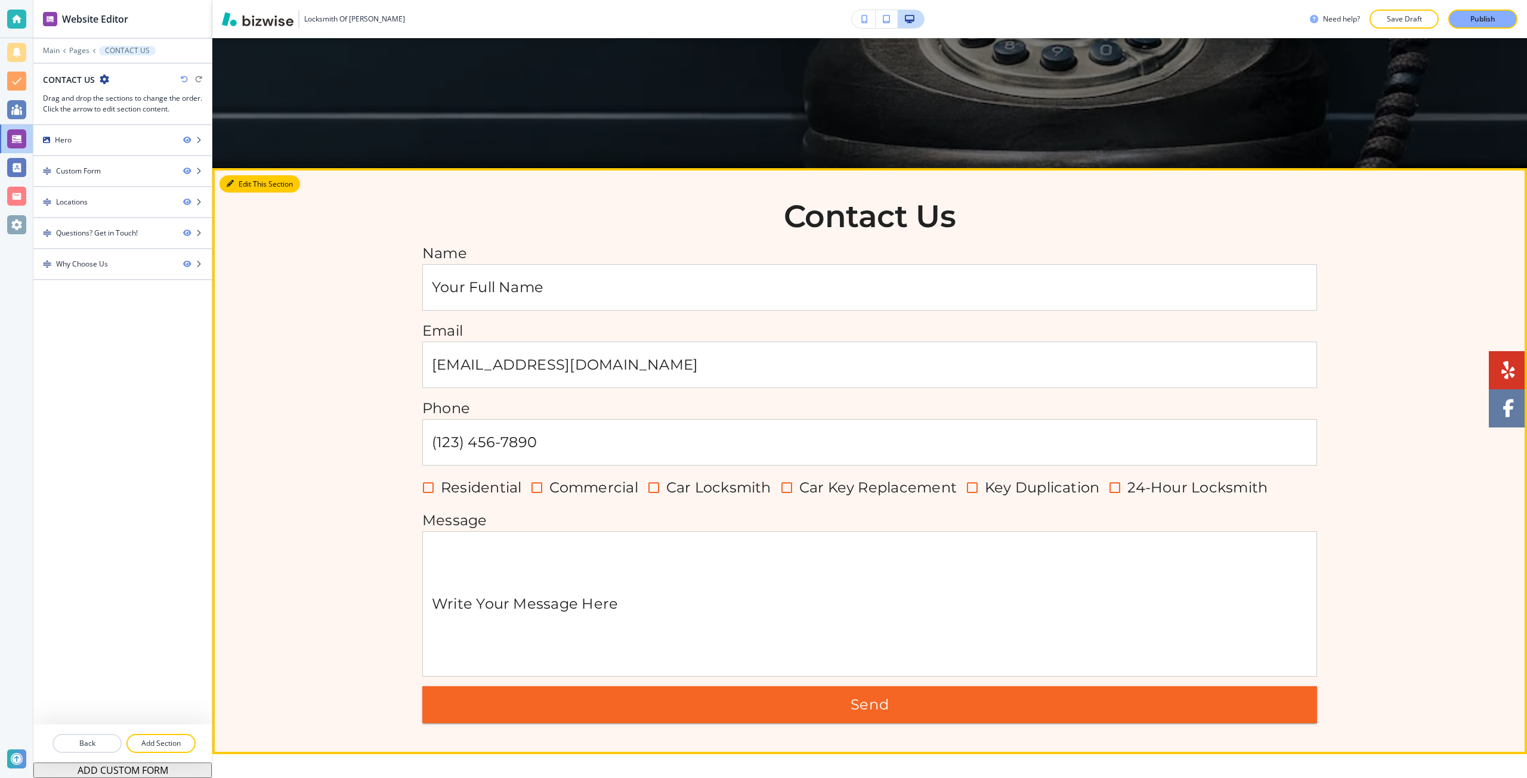
click at [241, 180] on button "Edit This Section" at bounding box center [259, 184] width 81 height 18
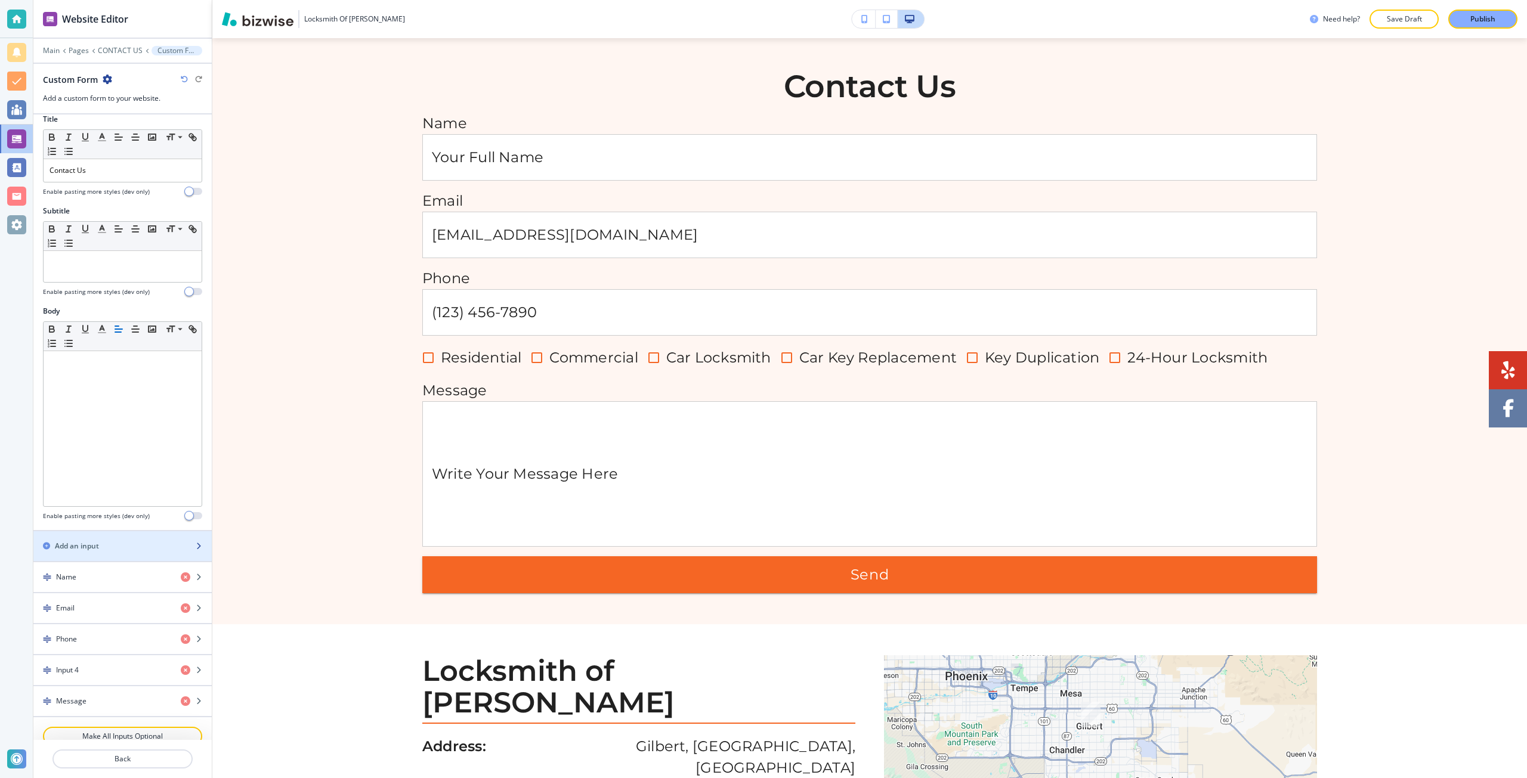
scroll to position [119, 0]
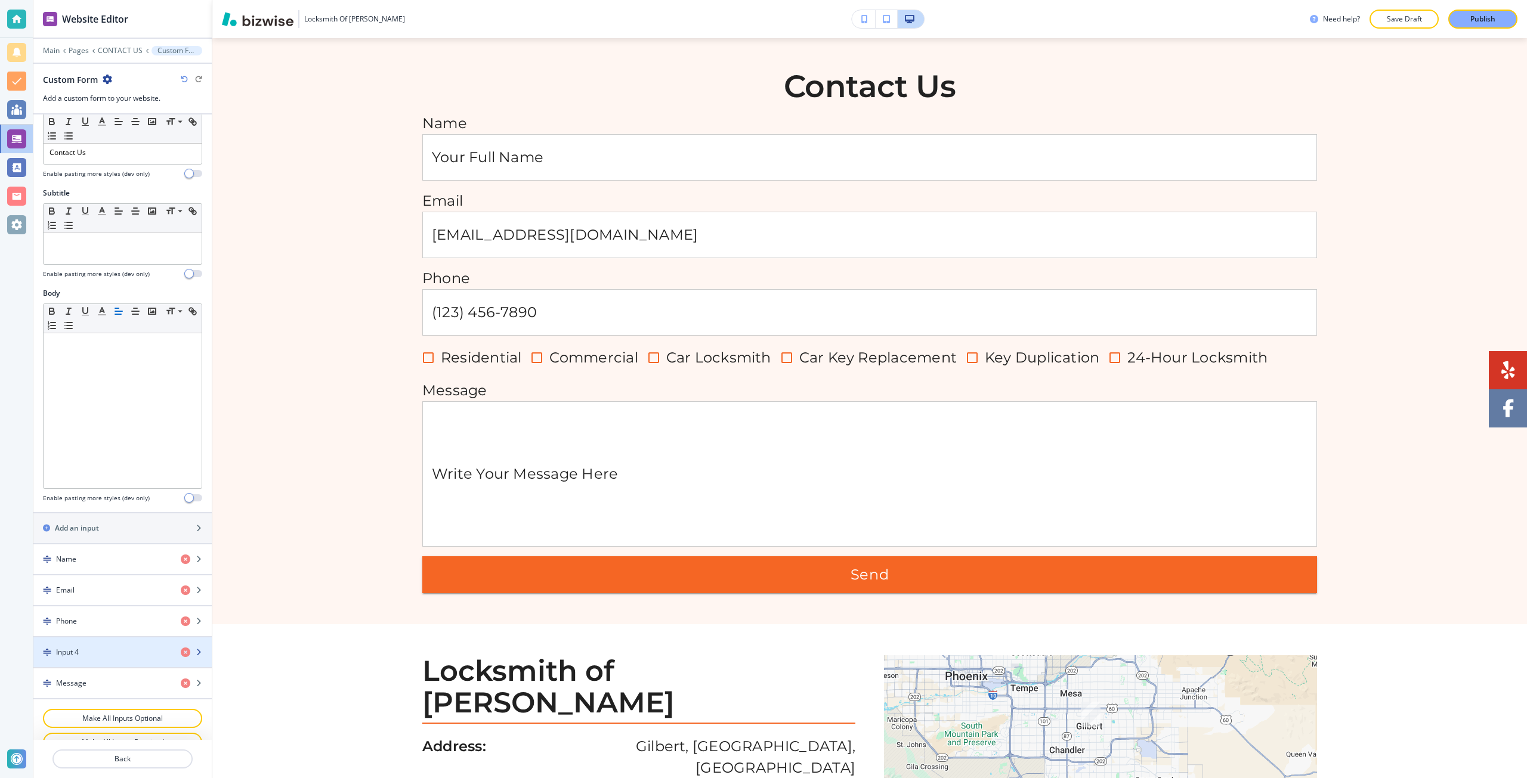
click at [91, 647] on div "Input 4" at bounding box center [102, 652] width 138 height 11
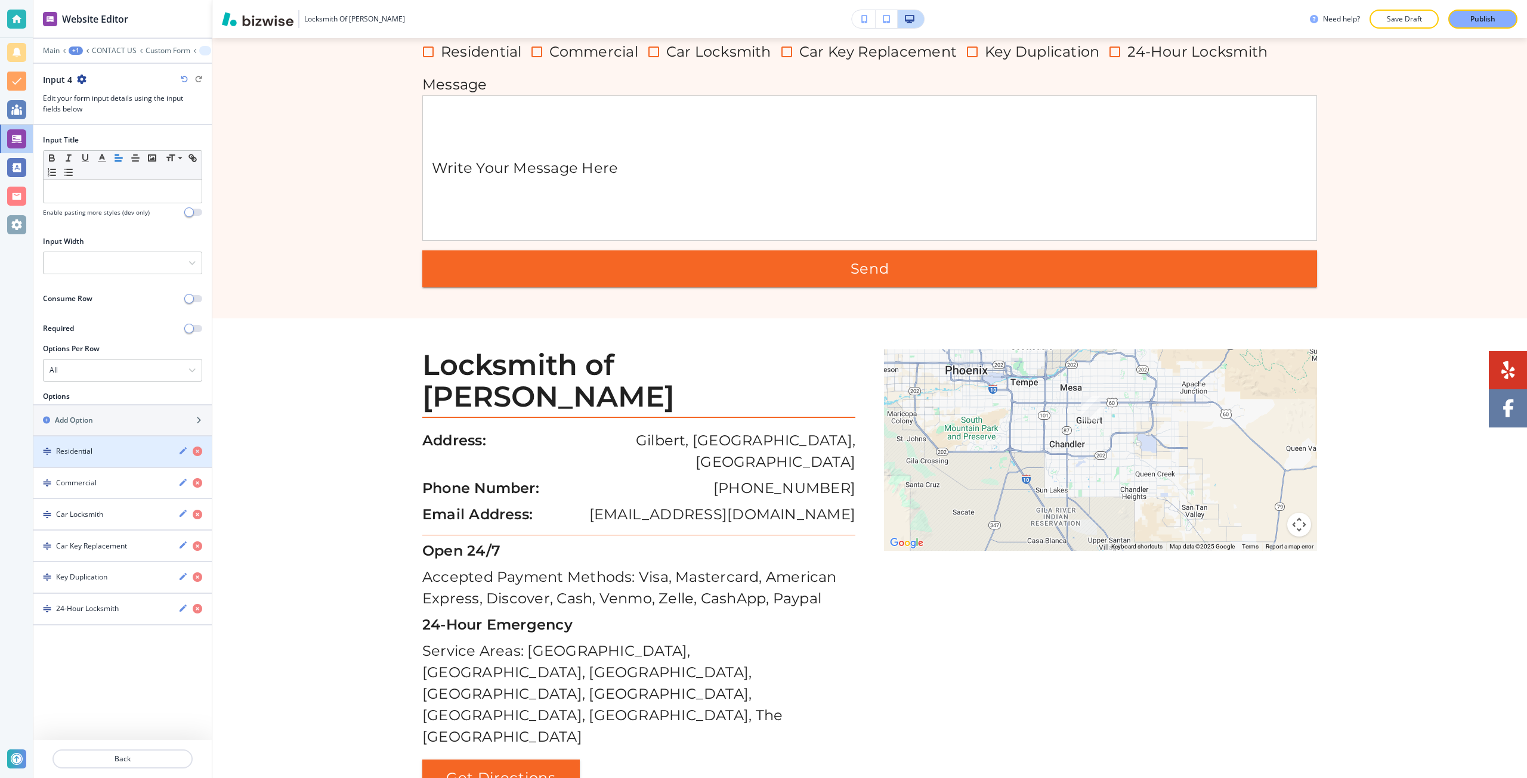
scroll to position [974, 0]
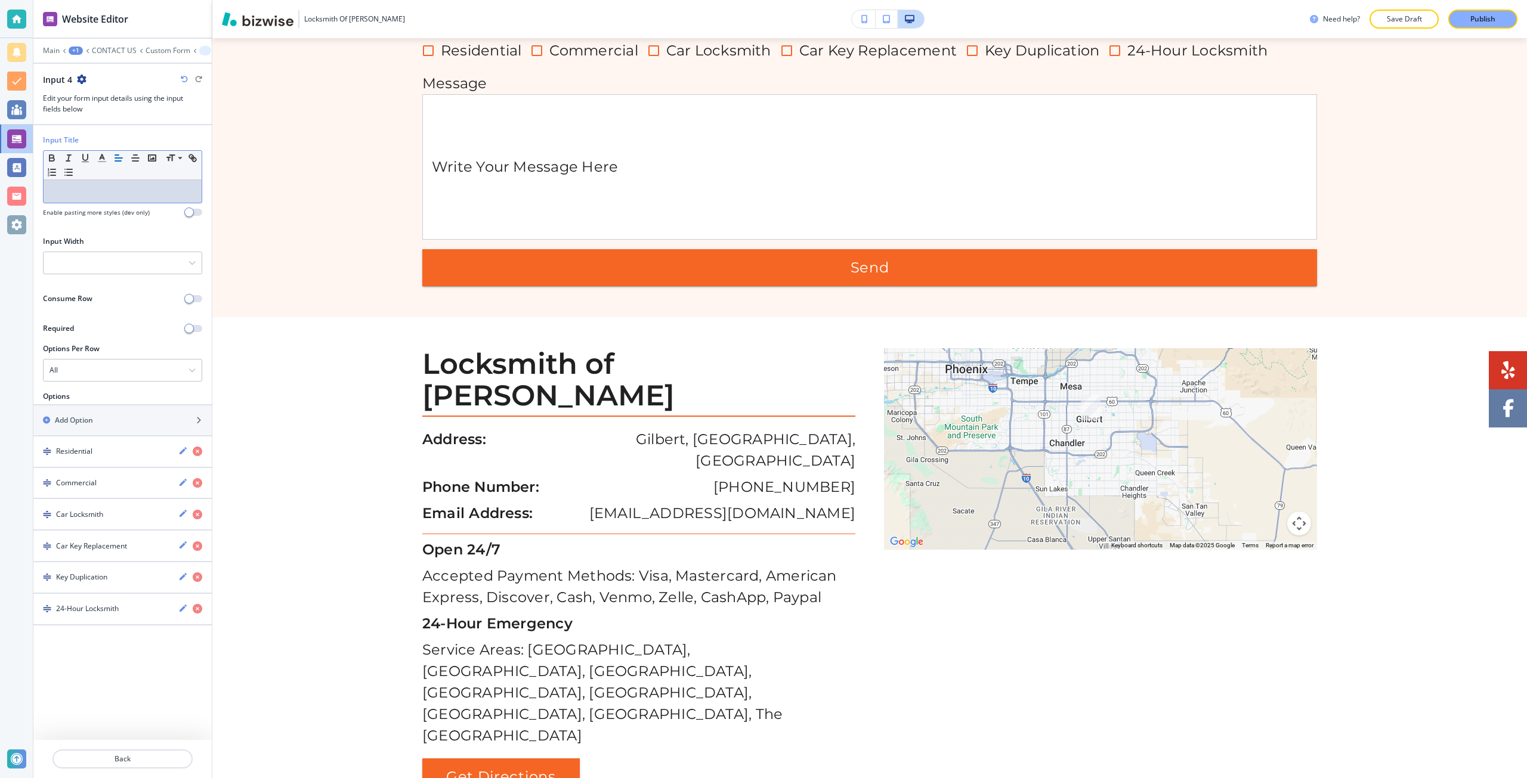
click at [77, 188] on p at bounding box center [122, 191] width 146 height 11
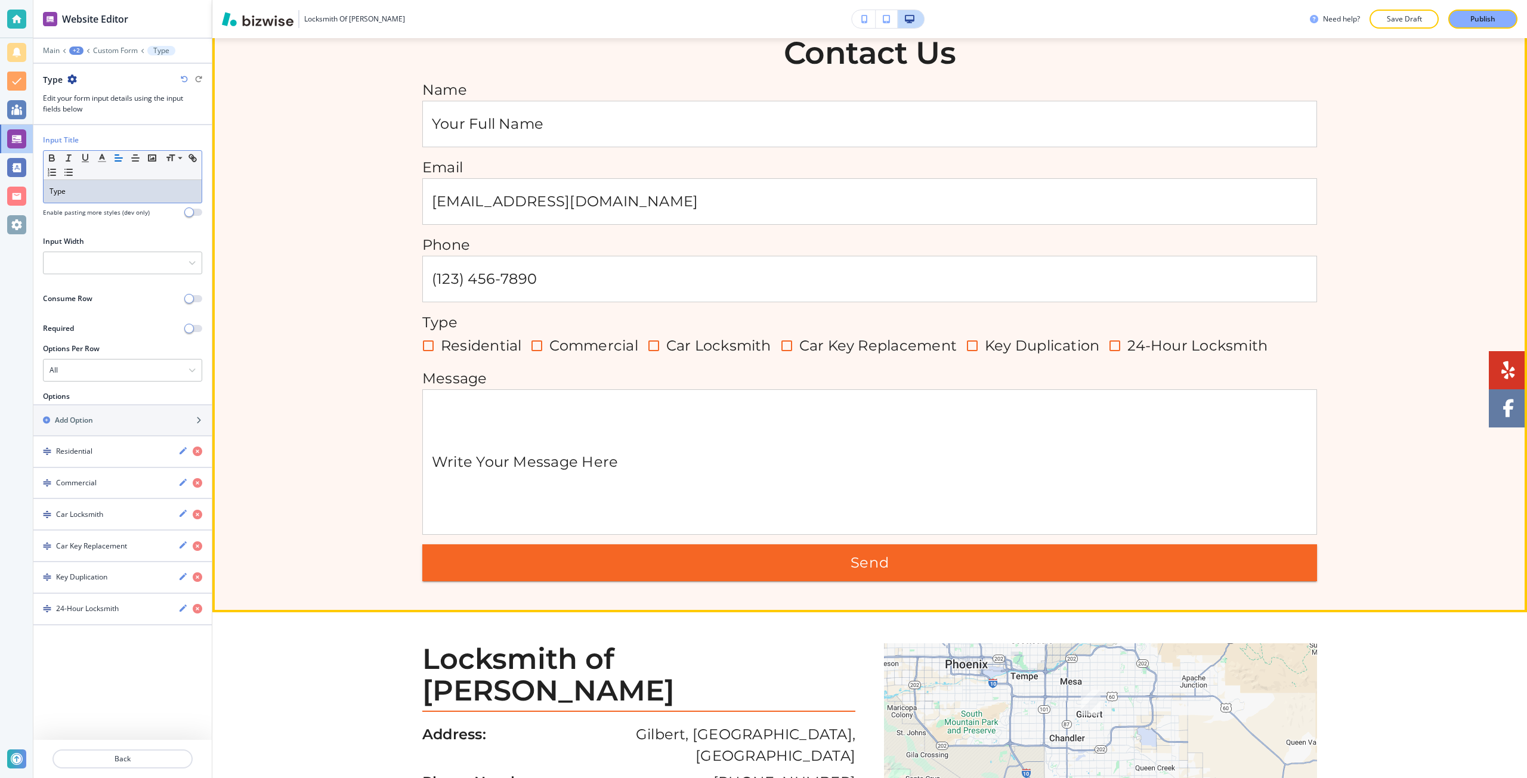
scroll to position [676, 0]
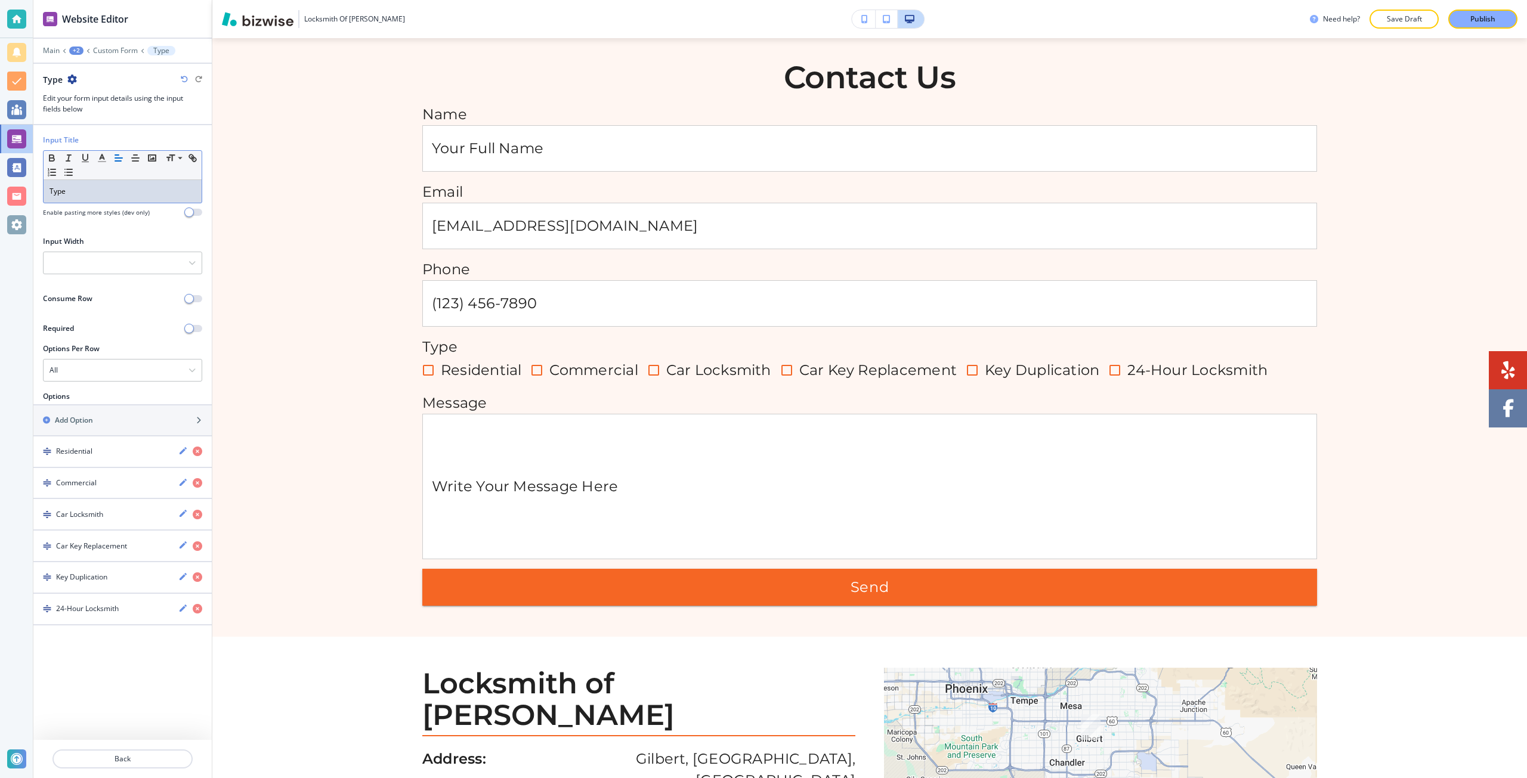
click at [57, 196] on p "Type" at bounding box center [122, 191] width 146 height 11
click at [1470, 22] on p "Publish" at bounding box center [1482, 19] width 25 height 11
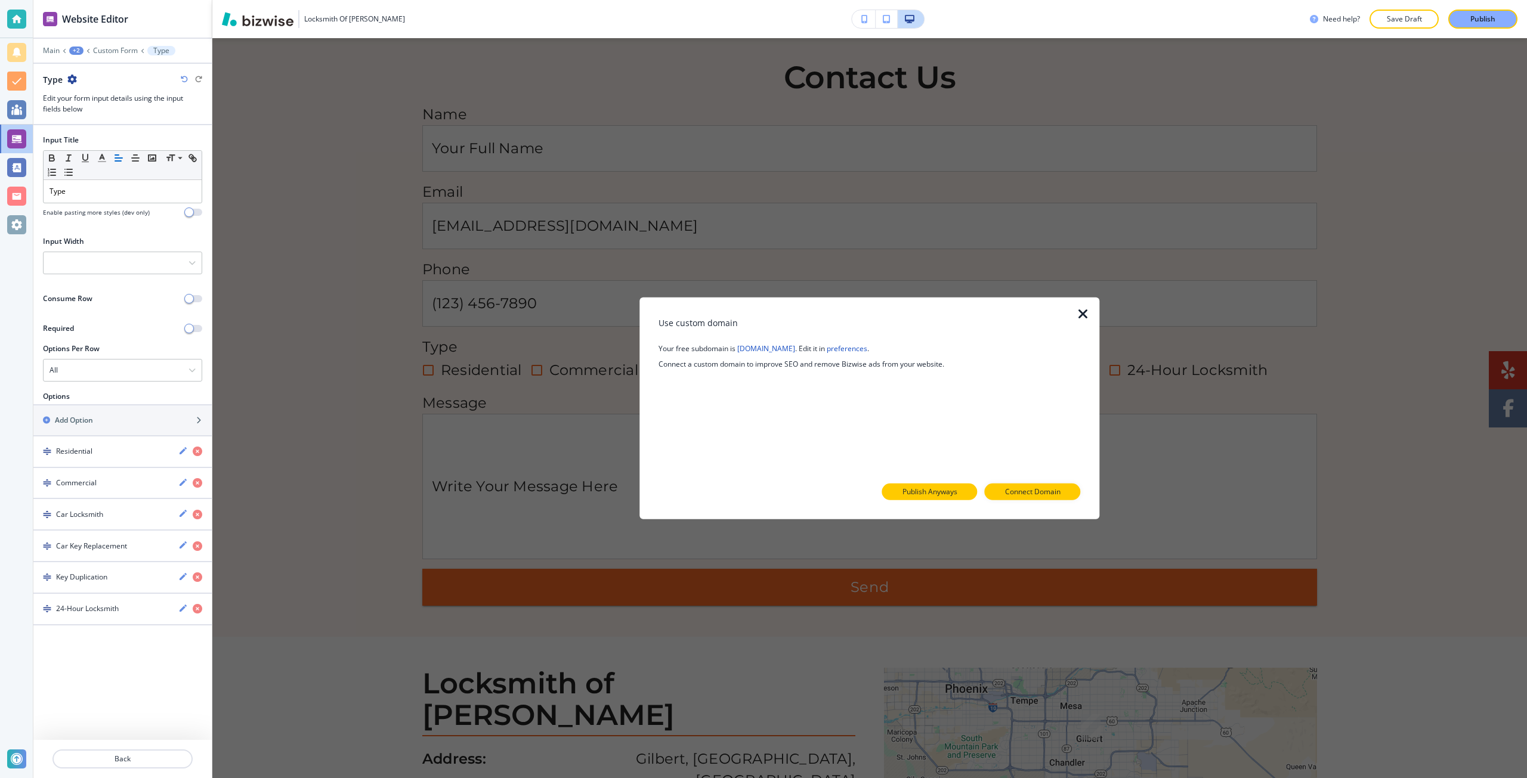
click at [937, 487] on p "Publish Anyways" at bounding box center [929, 492] width 55 height 11
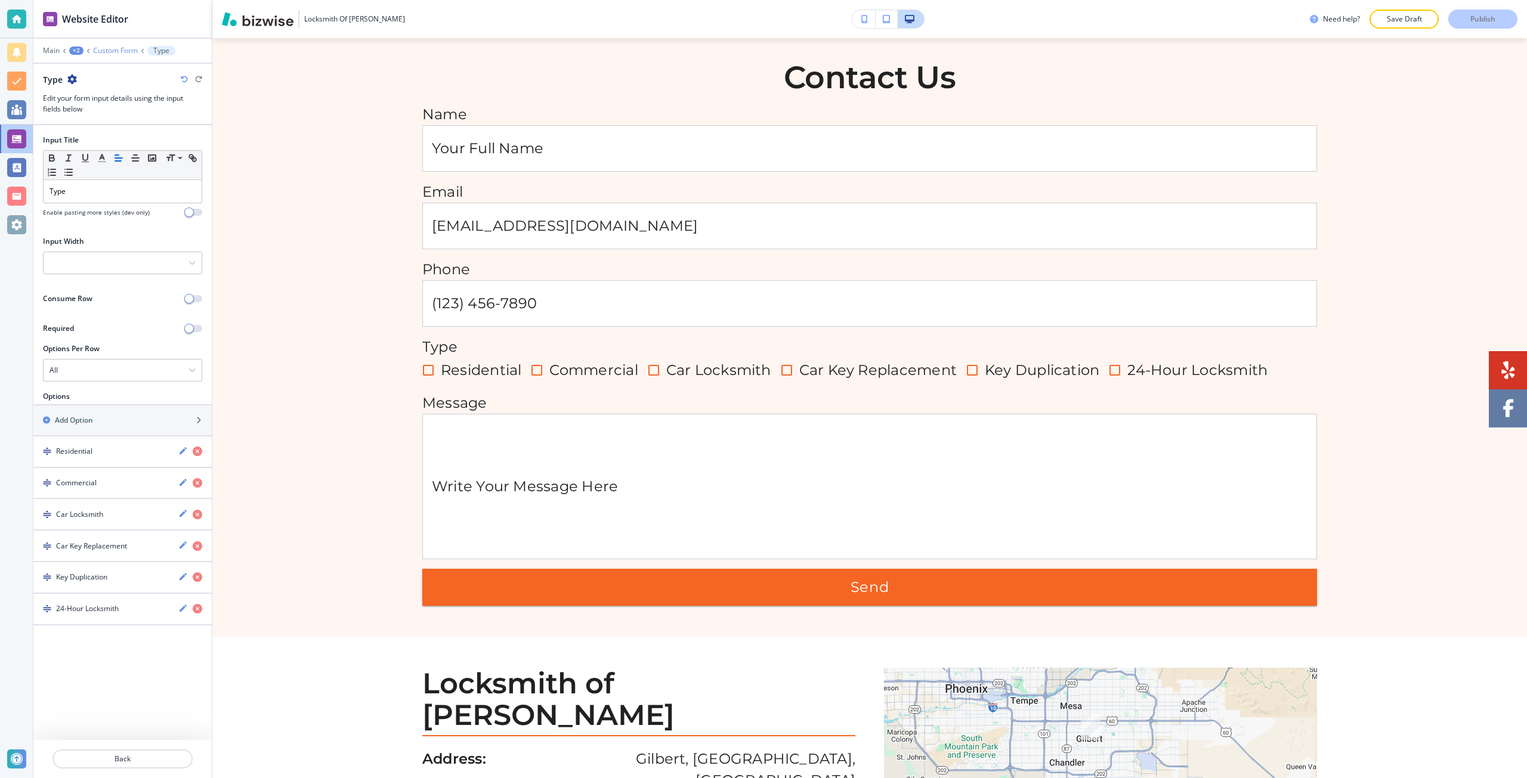
click at [117, 53] on p "Custom Form" at bounding box center [115, 51] width 45 height 8
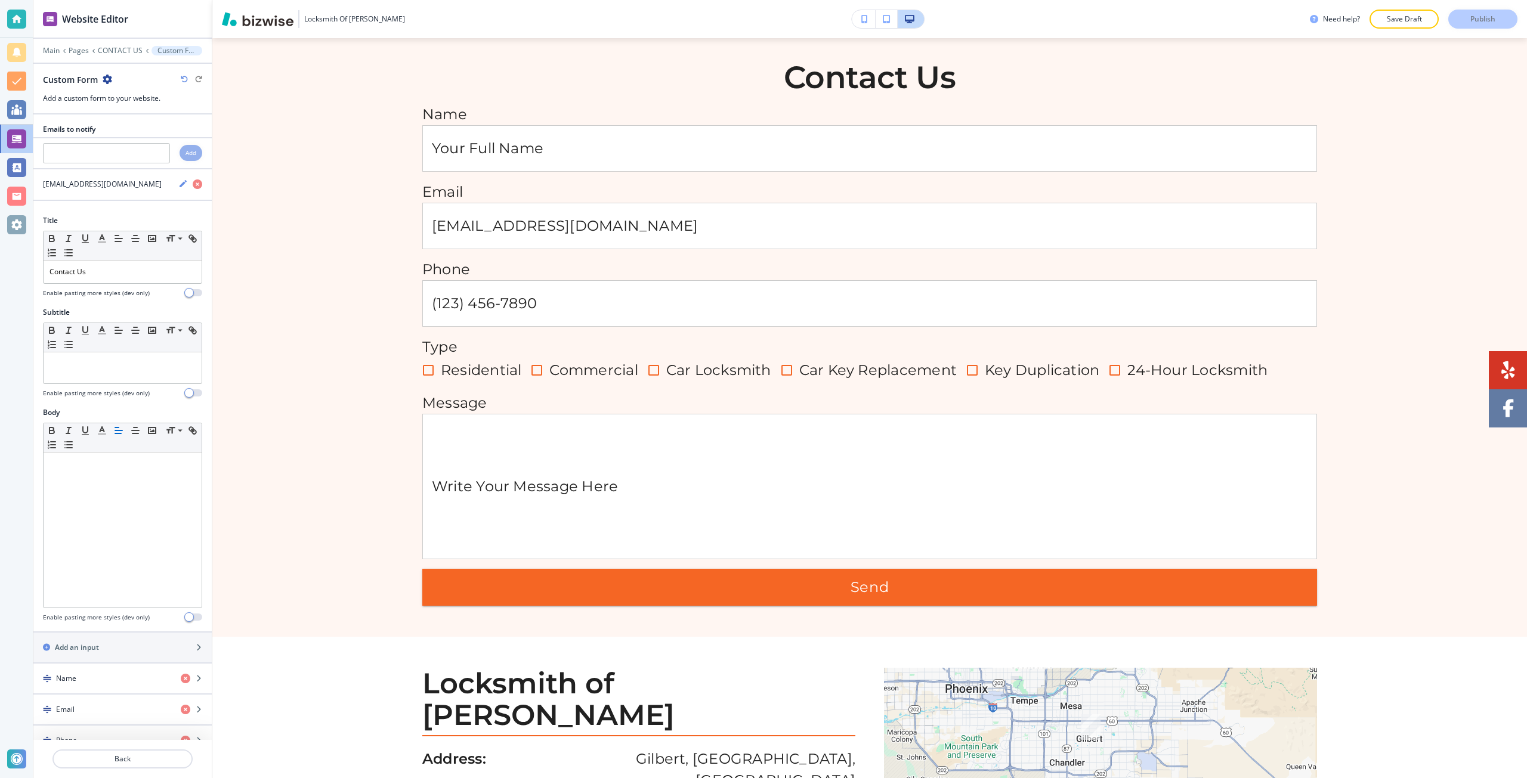
scroll to position [667, 0]
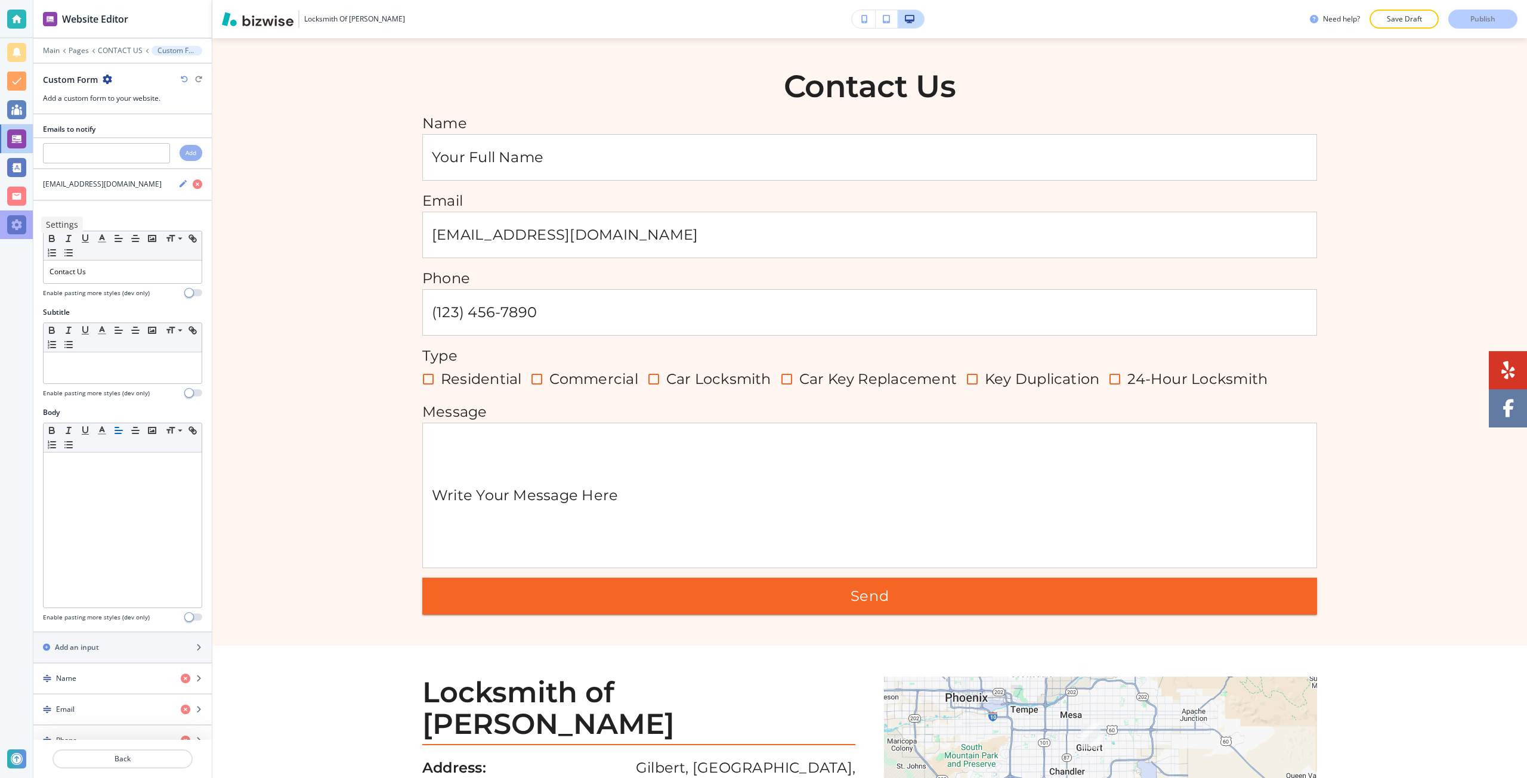
click at [20, 228] on div at bounding box center [16, 224] width 19 height 19
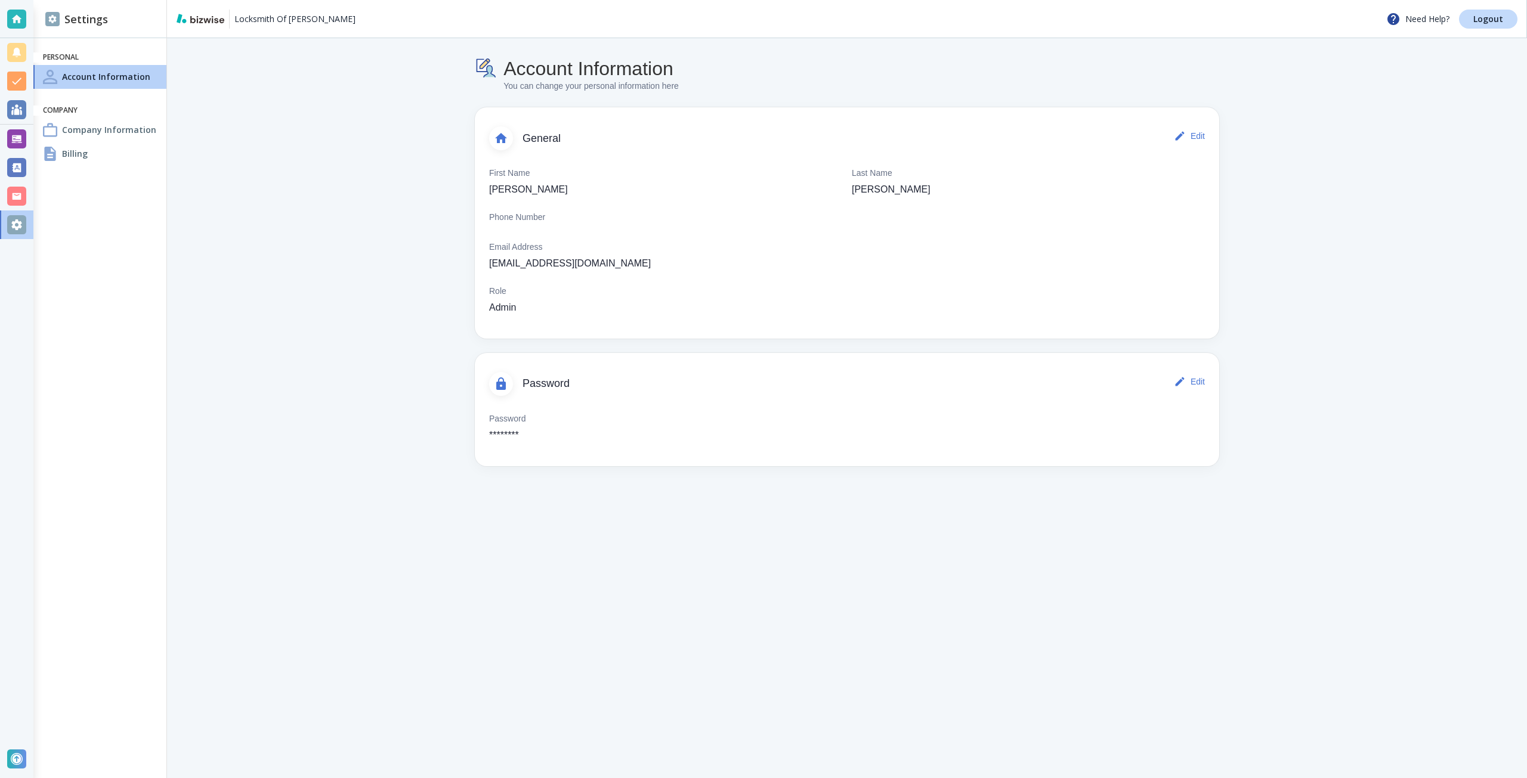
click at [84, 155] on h4 "Billing" at bounding box center [75, 153] width 26 height 13
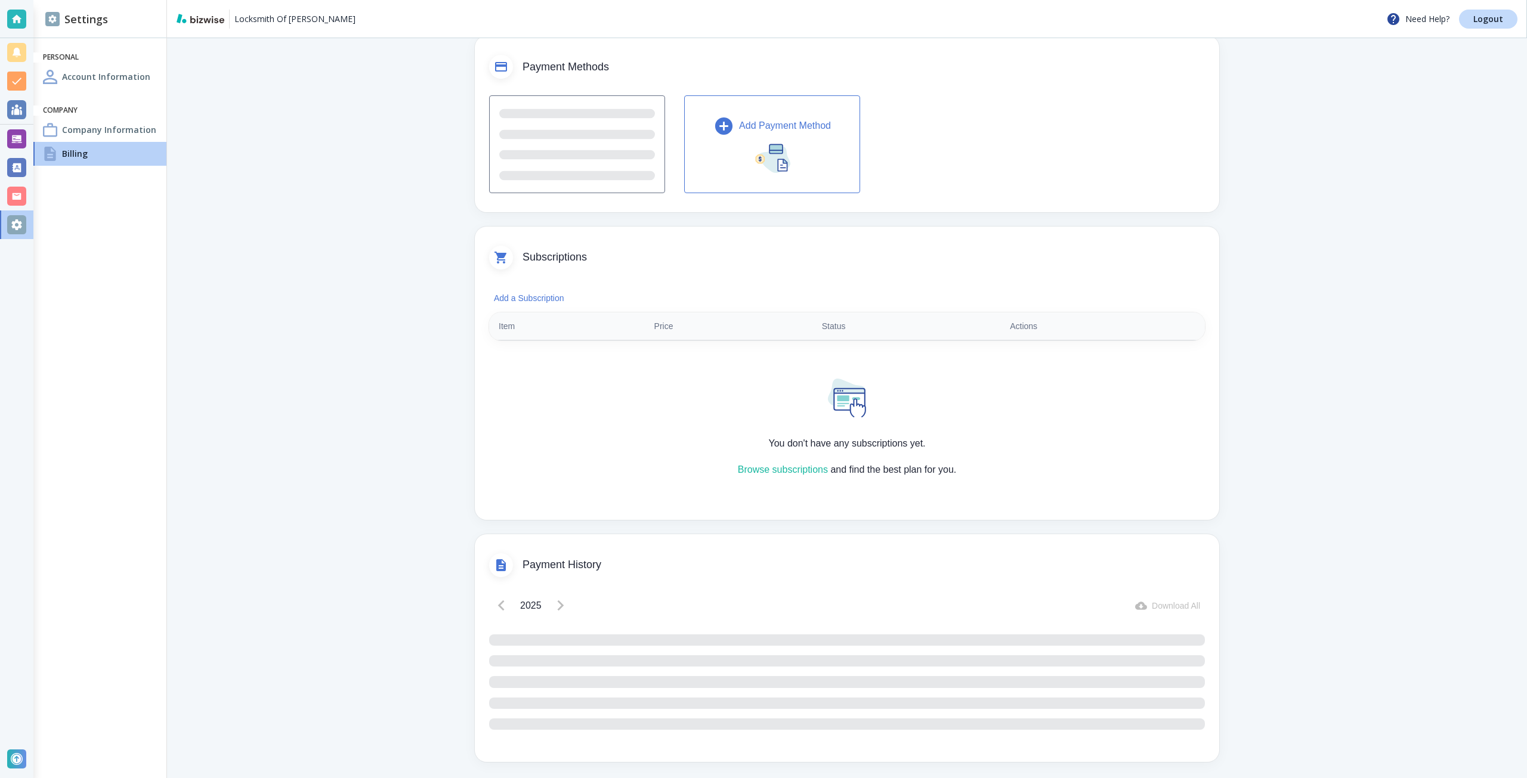
scroll to position [75, 0]
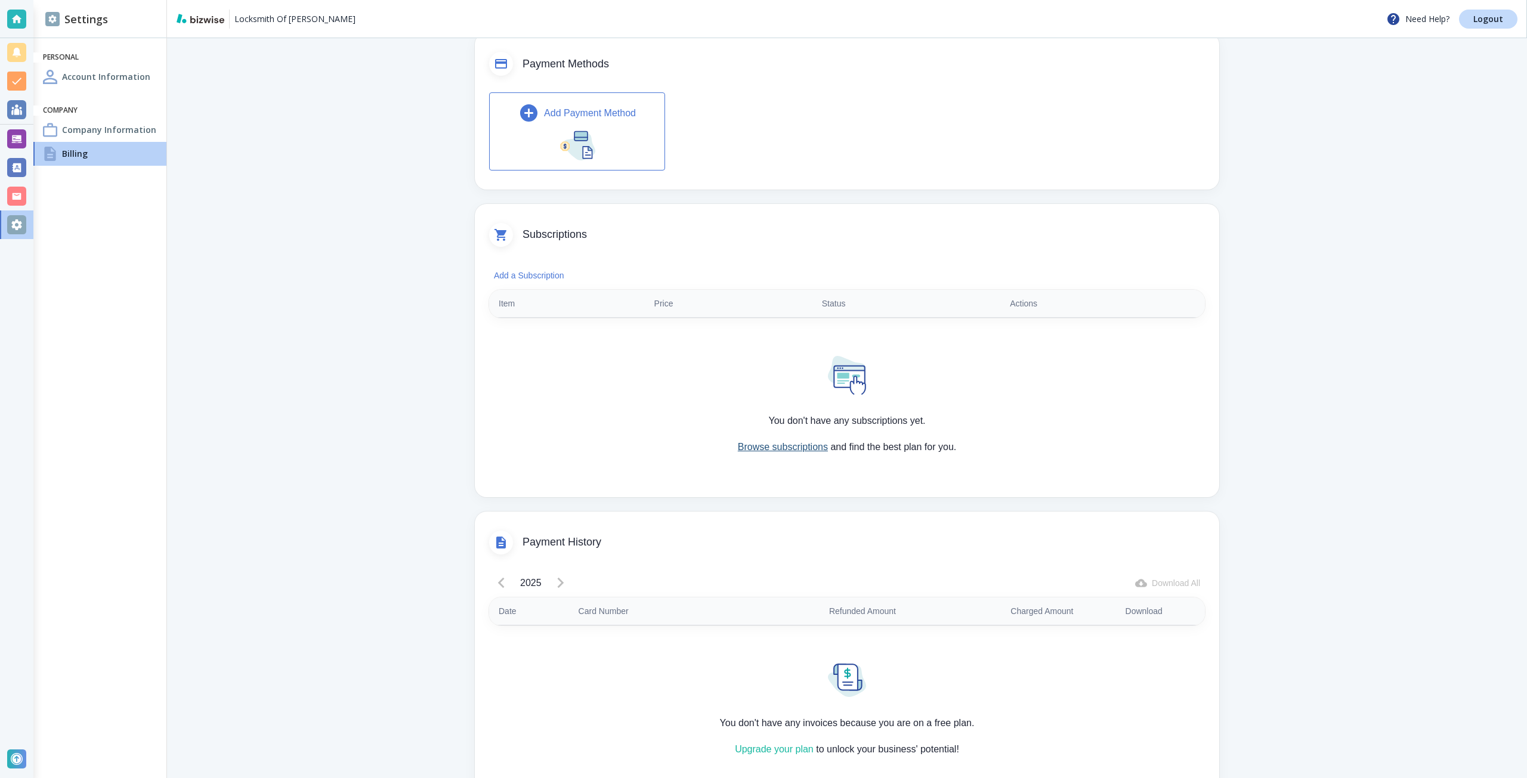
click at [778, 450] on link "Browse subscriptions" at bounding box center [783, 447] width 90 height 10
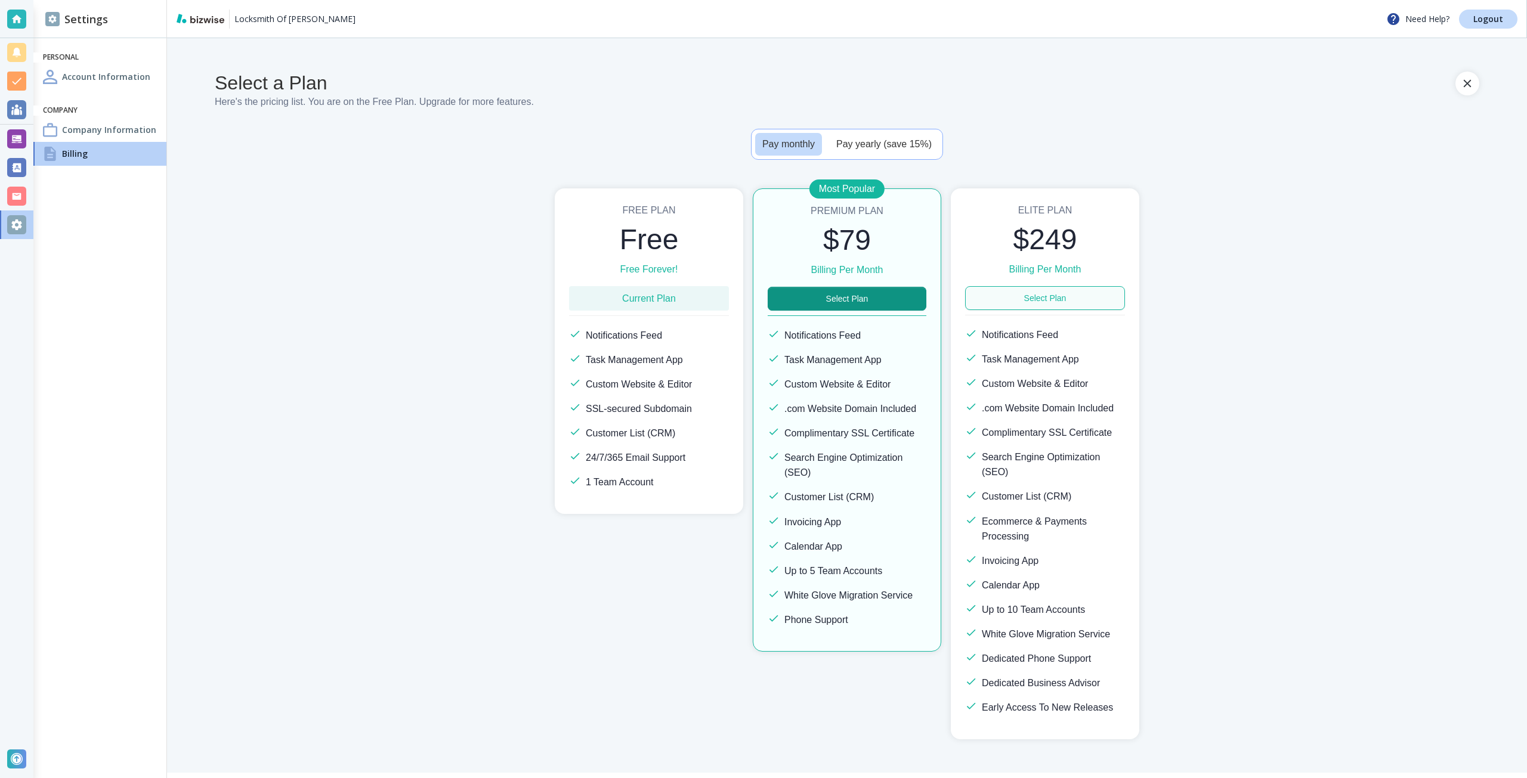
click at [877, 299] on button "Select Plan" at bounding box center [846, 299] width 159 height 24
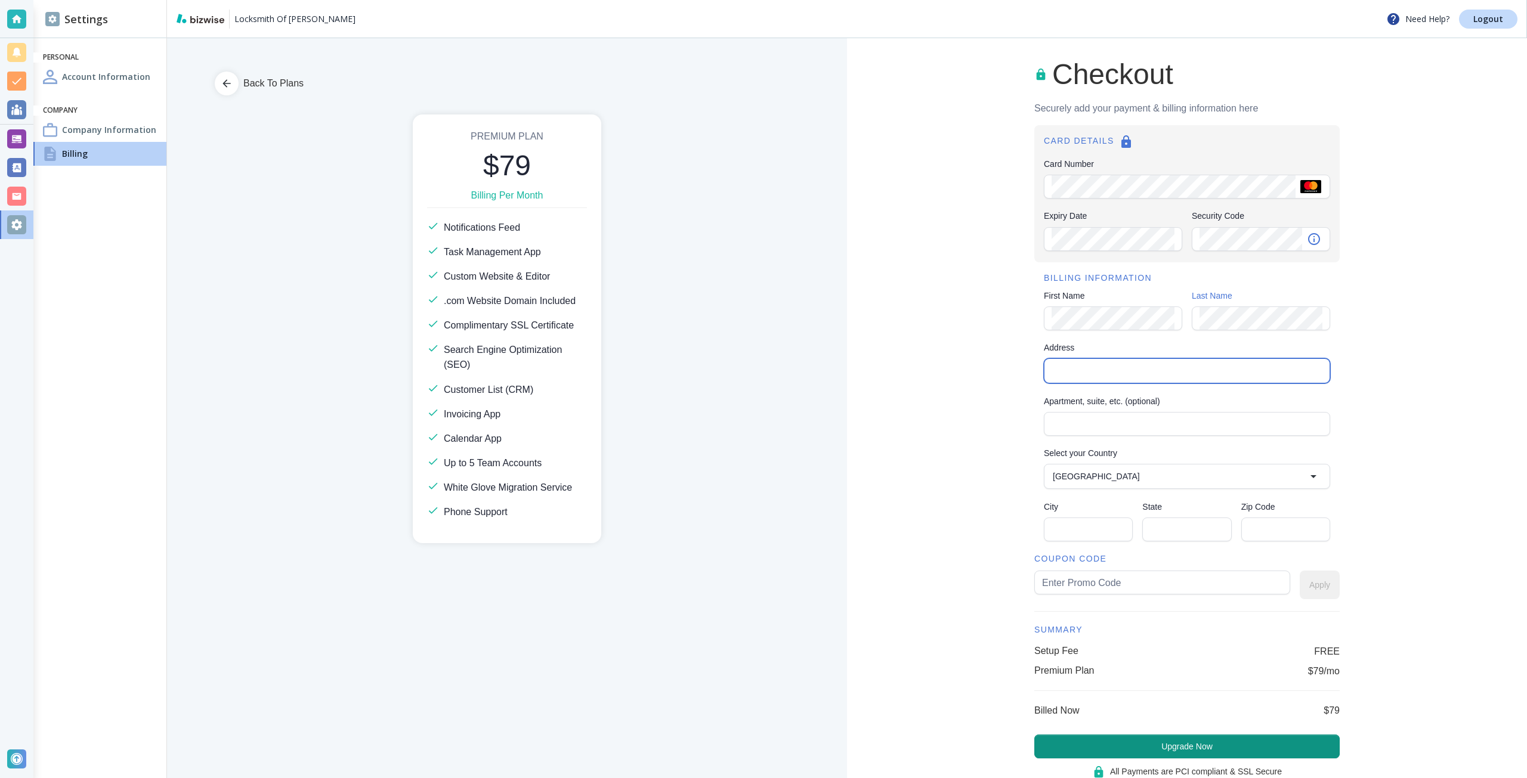
click at [1085, 374] on input "Address" at bounding box center [1186, 371] width 276 height 17
click at [1112, 423] on li "44 Tehama Street, San Francisco, CA, USA" at bounding box center [1180, 433] width 285 height 21
type input "44 Tehama Street"
type input "United States"
type input "San Francisco"
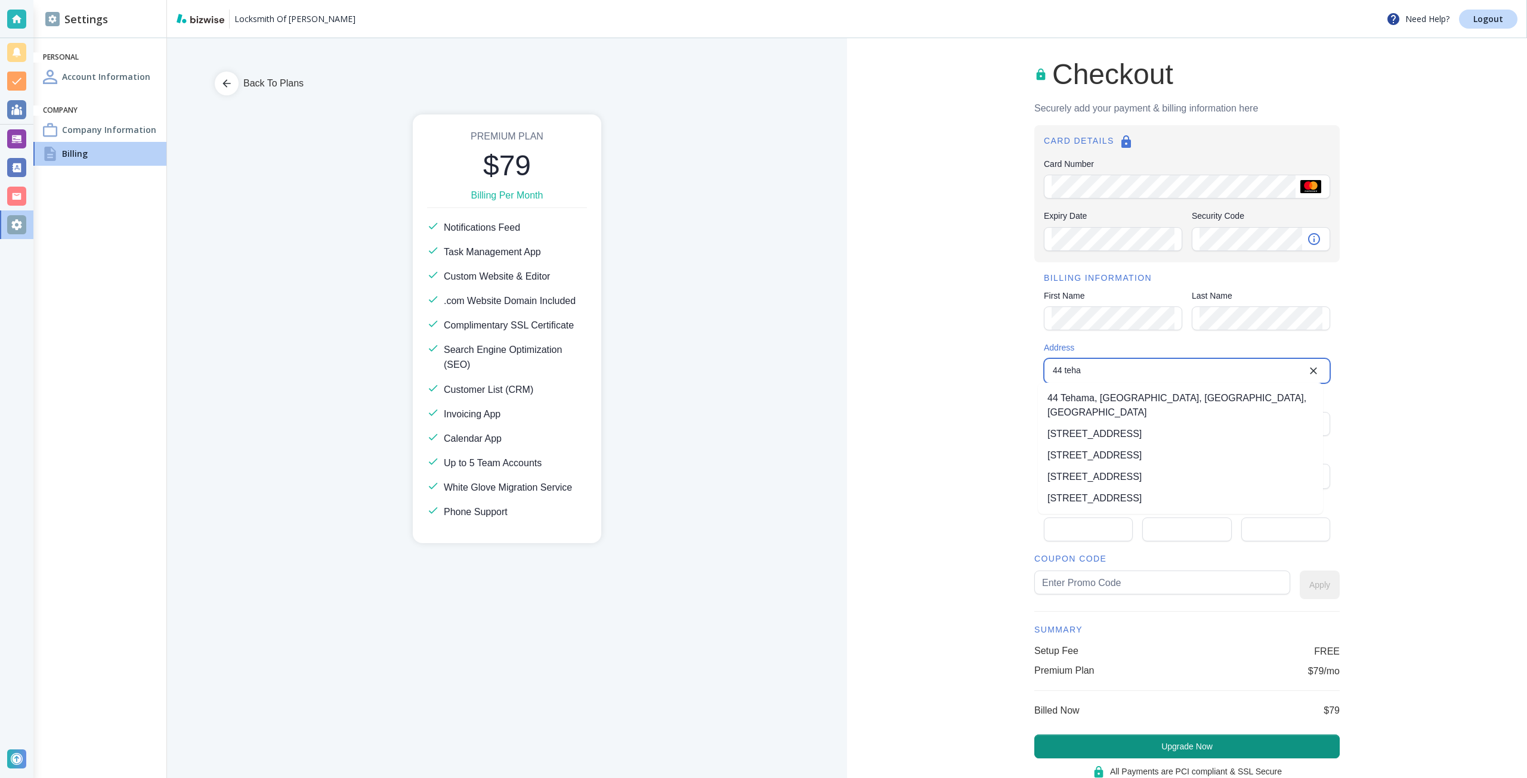
type input "CA"
type input "94105"
type input "44 Tehama Street"
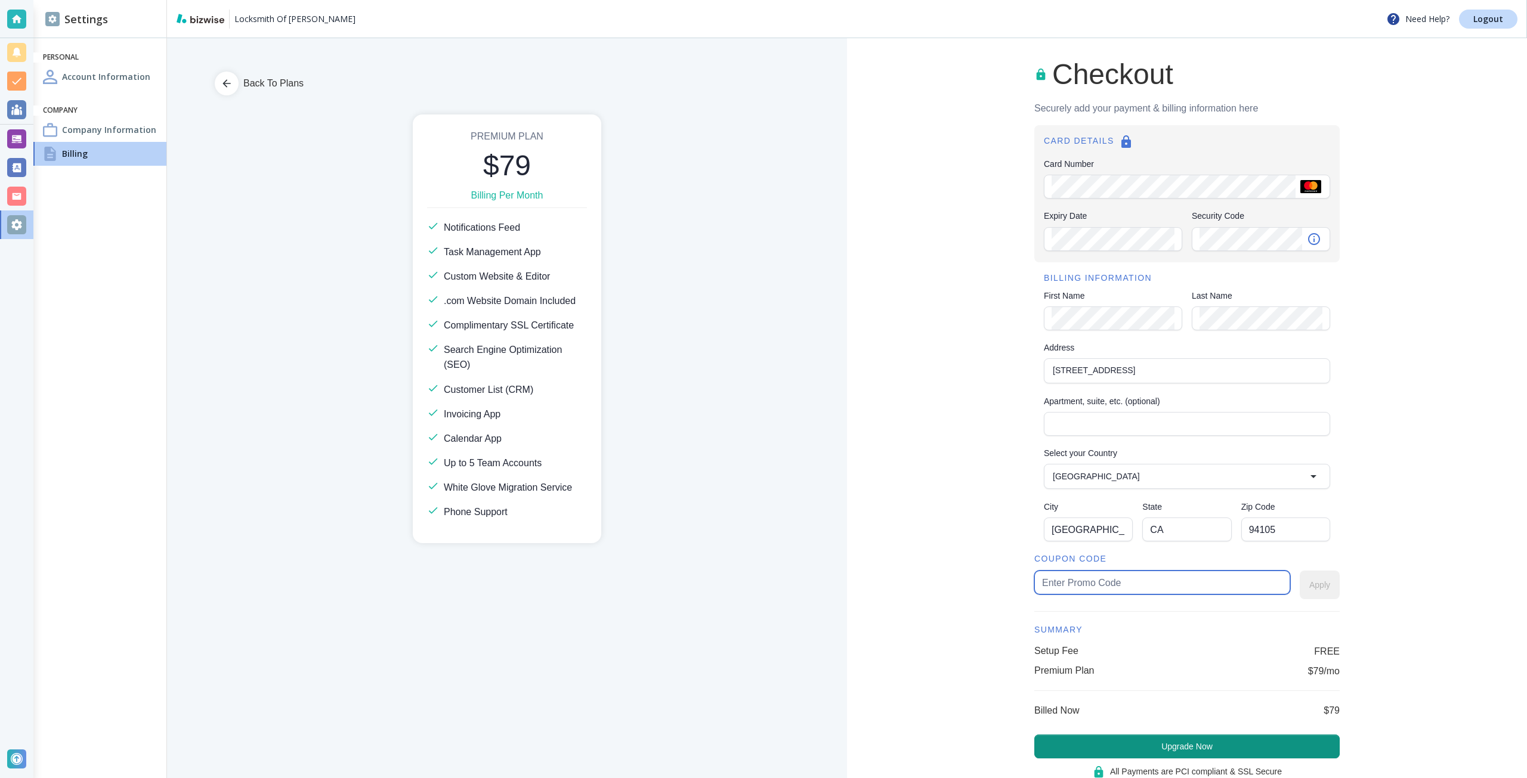
click at [1091, 578] on input "text" at bounding box center [1162, 582] width 240 height 23
type input "gilbert50"
click at [1317, 586] on button "Apply" at bounding box center [1319, 585] width 40 height 29
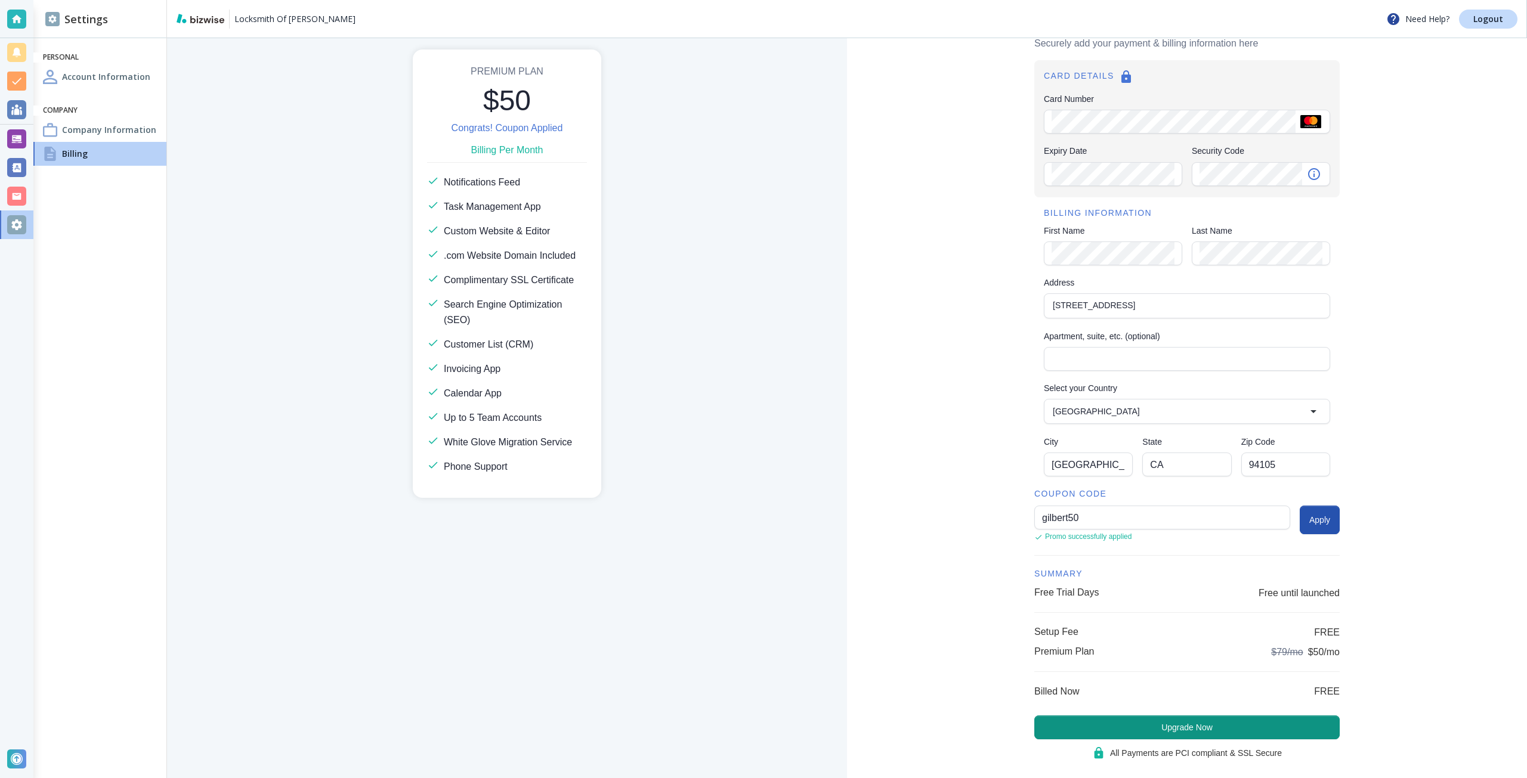
scroll to position [84, 0]
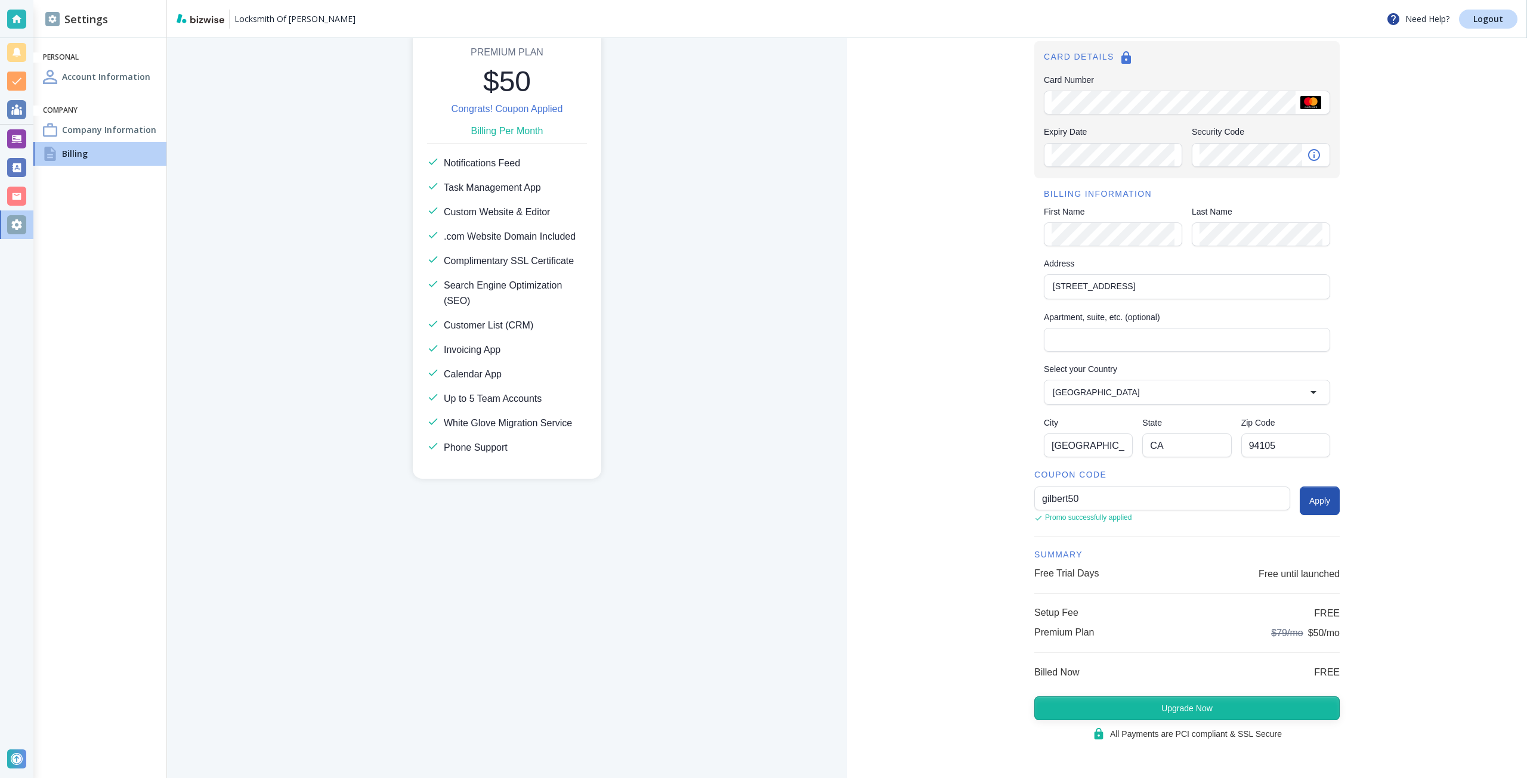
click at [1211, 719] on button "Upgrade Now" at bounding box center [1186, 709] width 305 height 24
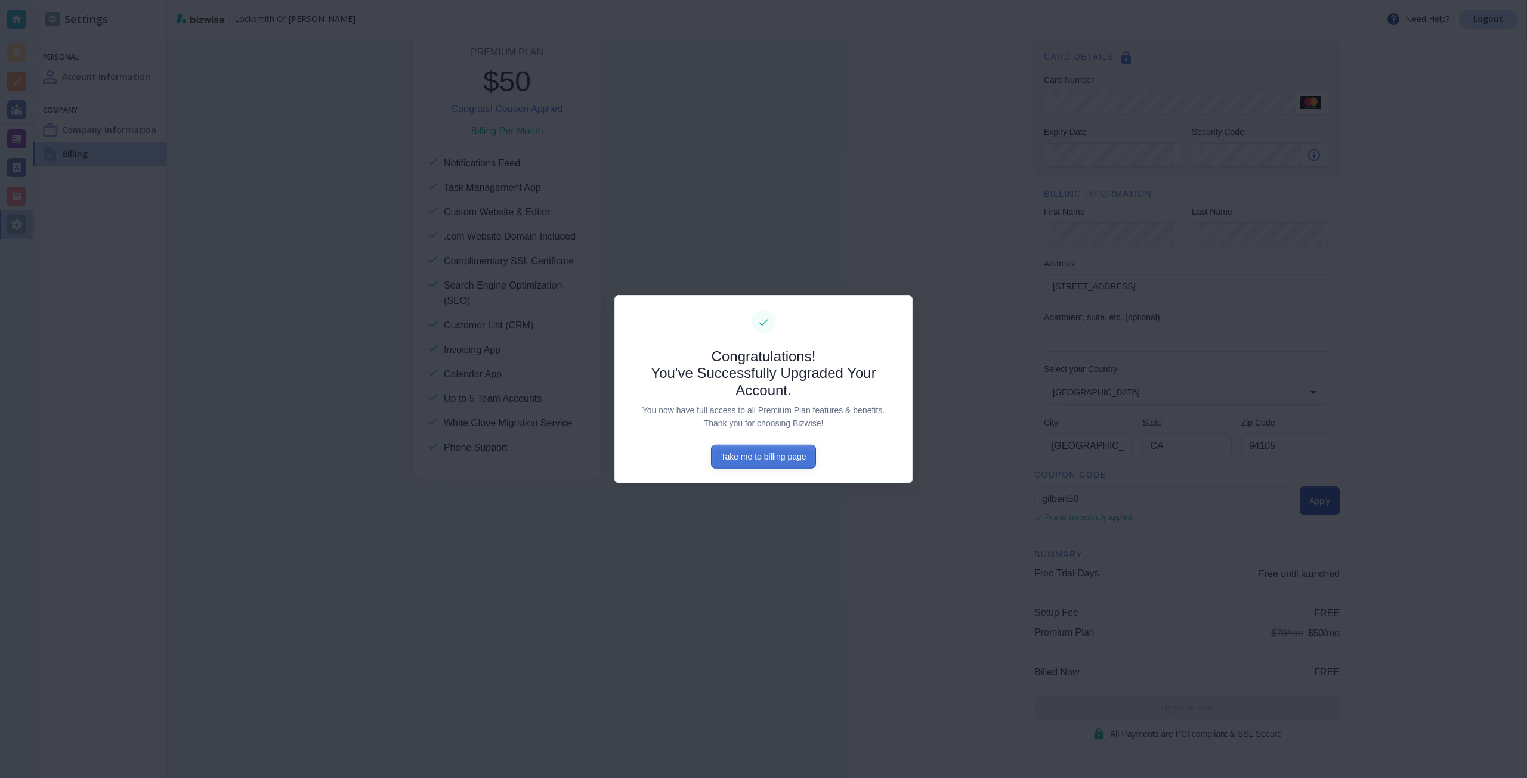
click at [773, 451] on button "Take me to billing page" at bounding box center [763, 457] width 104 height 24
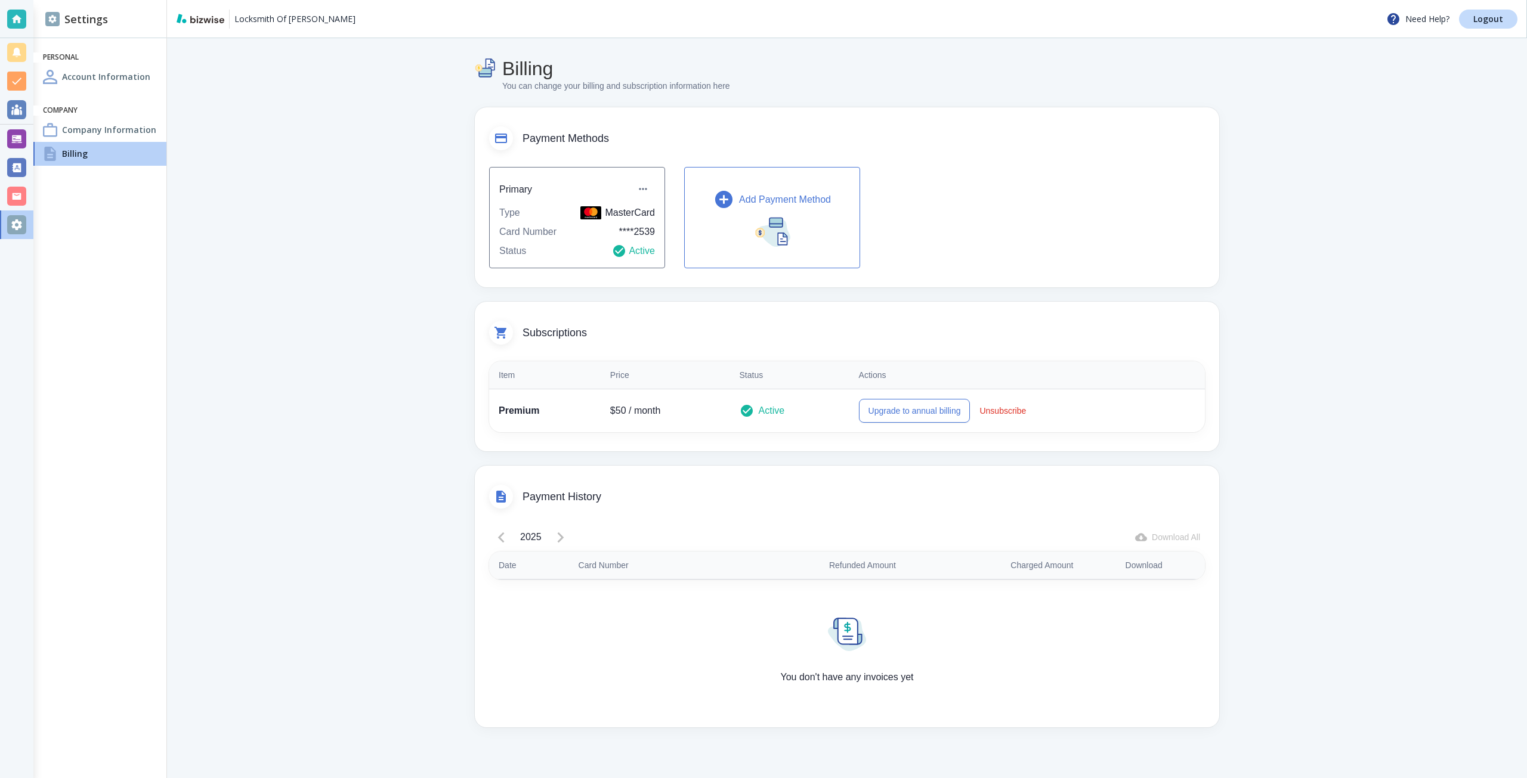
click at [85, 135] on h4 "Company Information" at bounding box center [109, 129] width 94 height 13
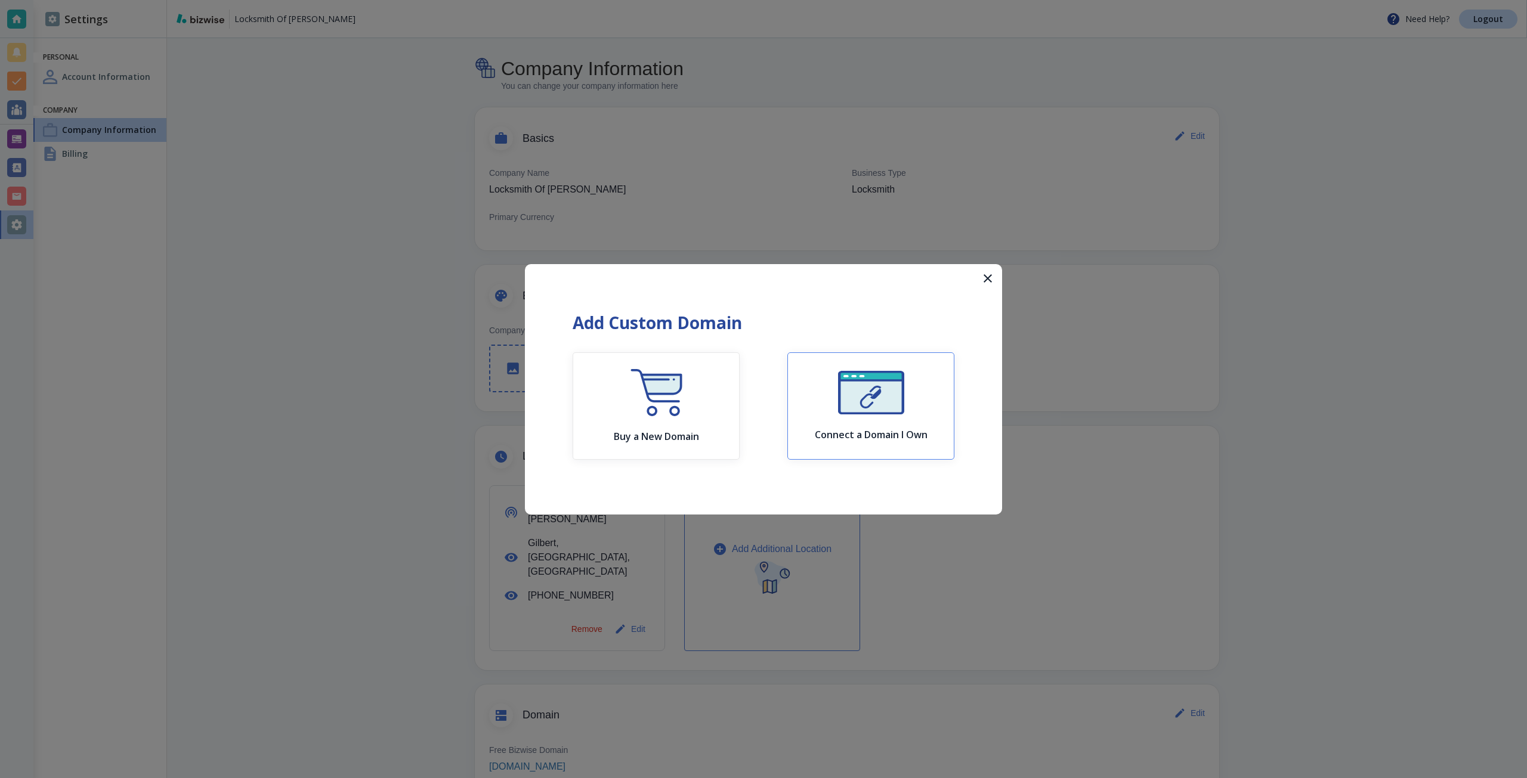
click at [871, 422] on div "Connect a Domain I Own" at bounding box center [871, 406] width 113 height 70
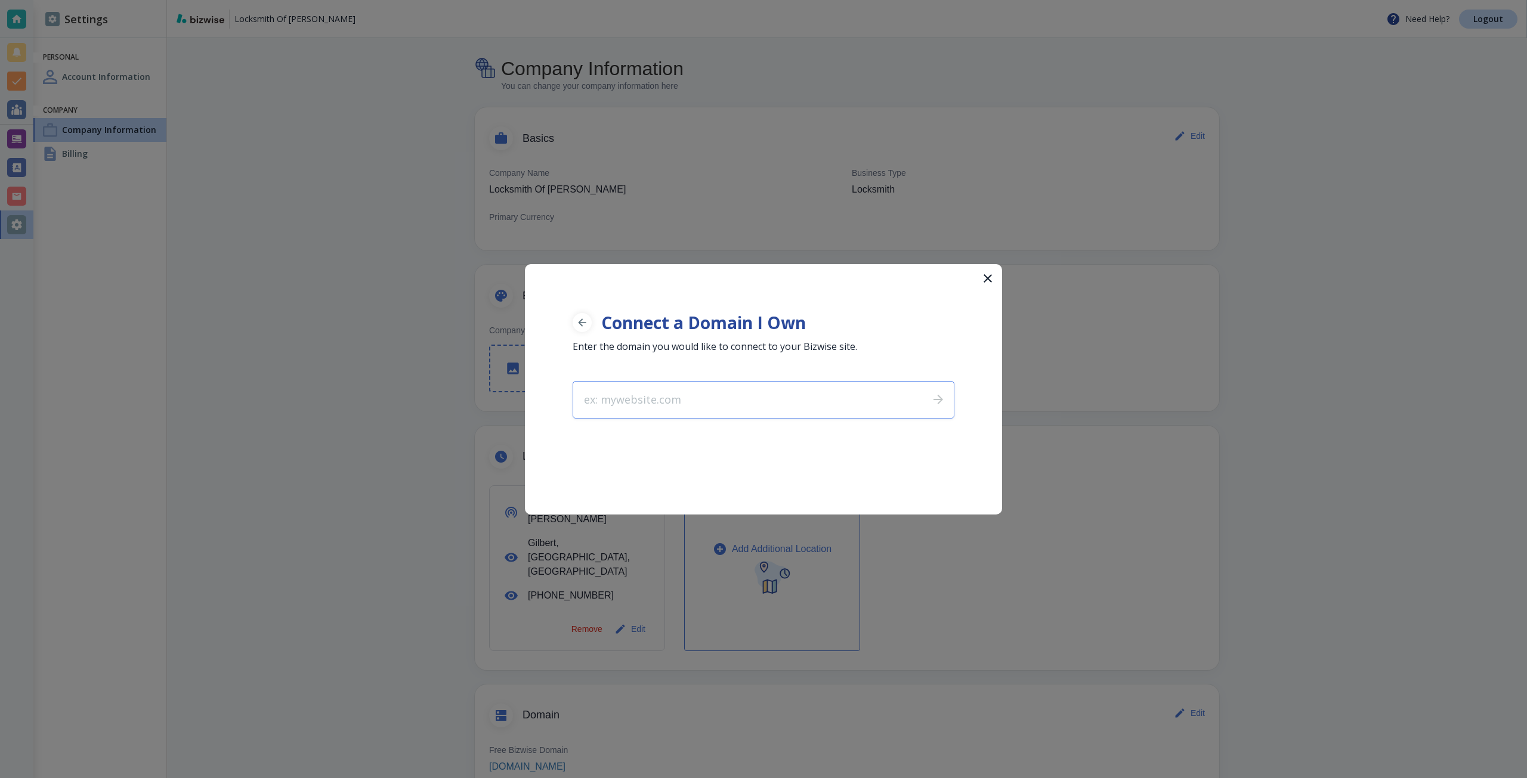
type input "locksmithofgilbertpro.com"
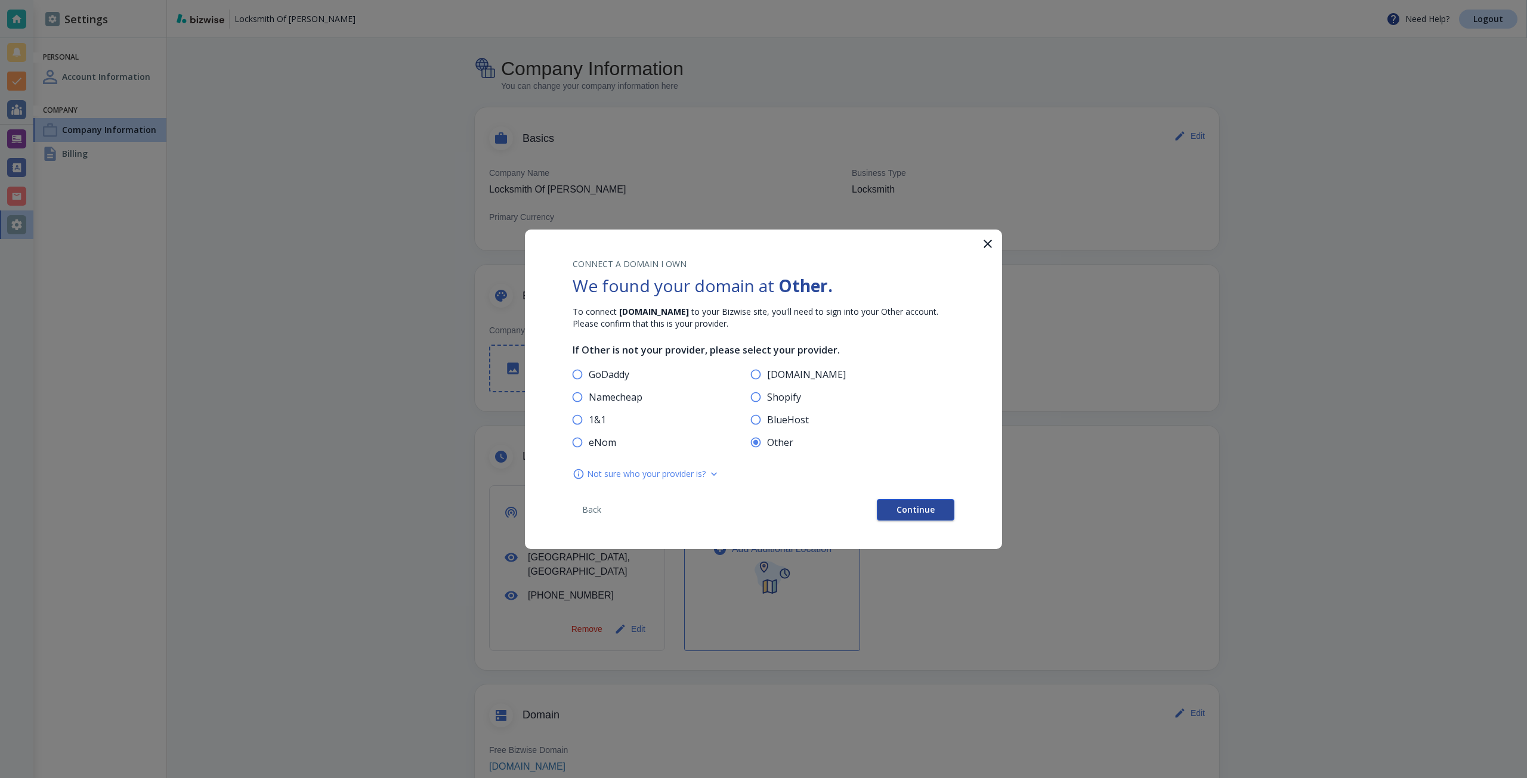
click at [900, 514] on span "Continue" at bounding box center [915, 510] width 38 height 8
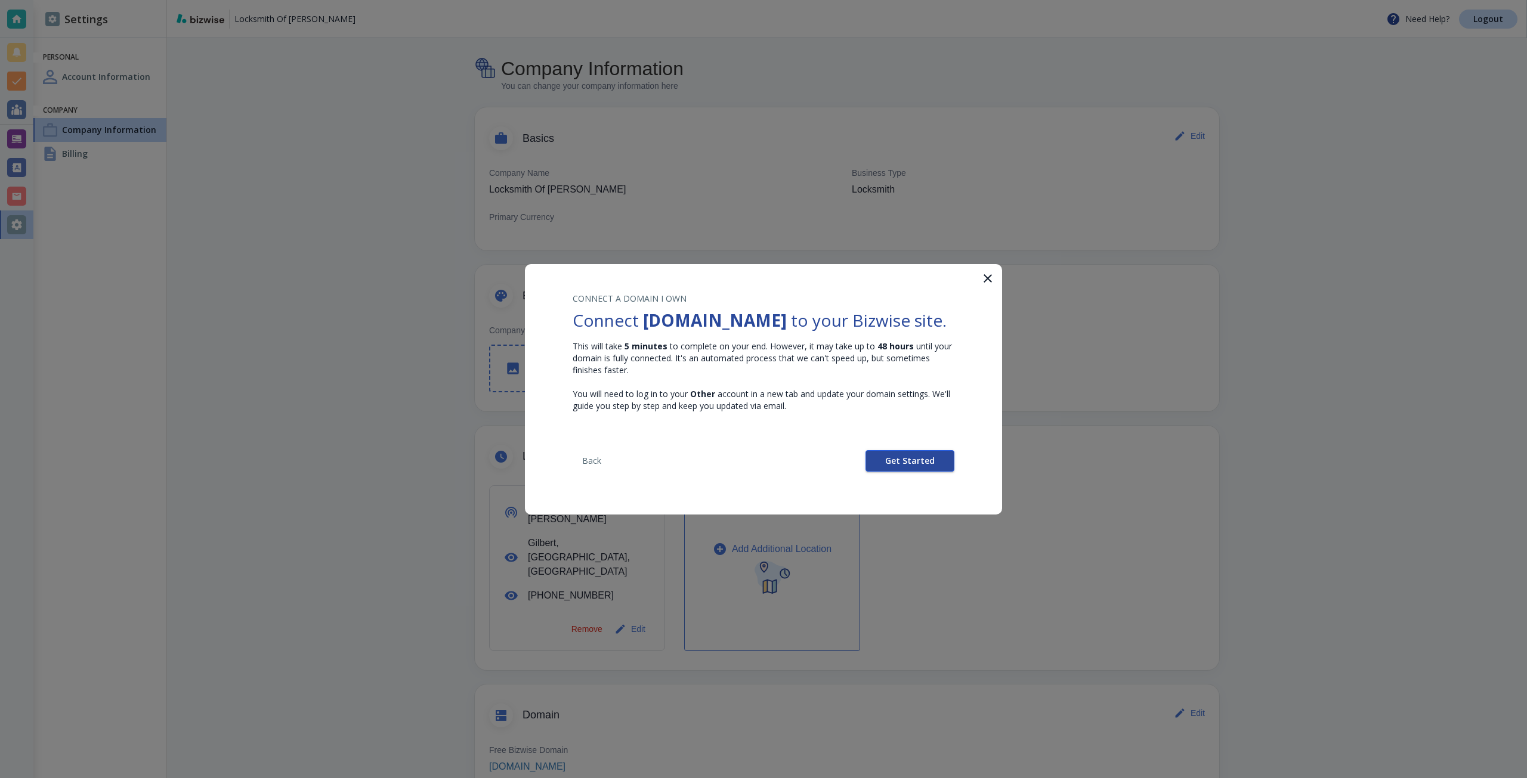
click at [887, 472] on button "Get Started" at bounding box center [909, 460] width 89 height 21
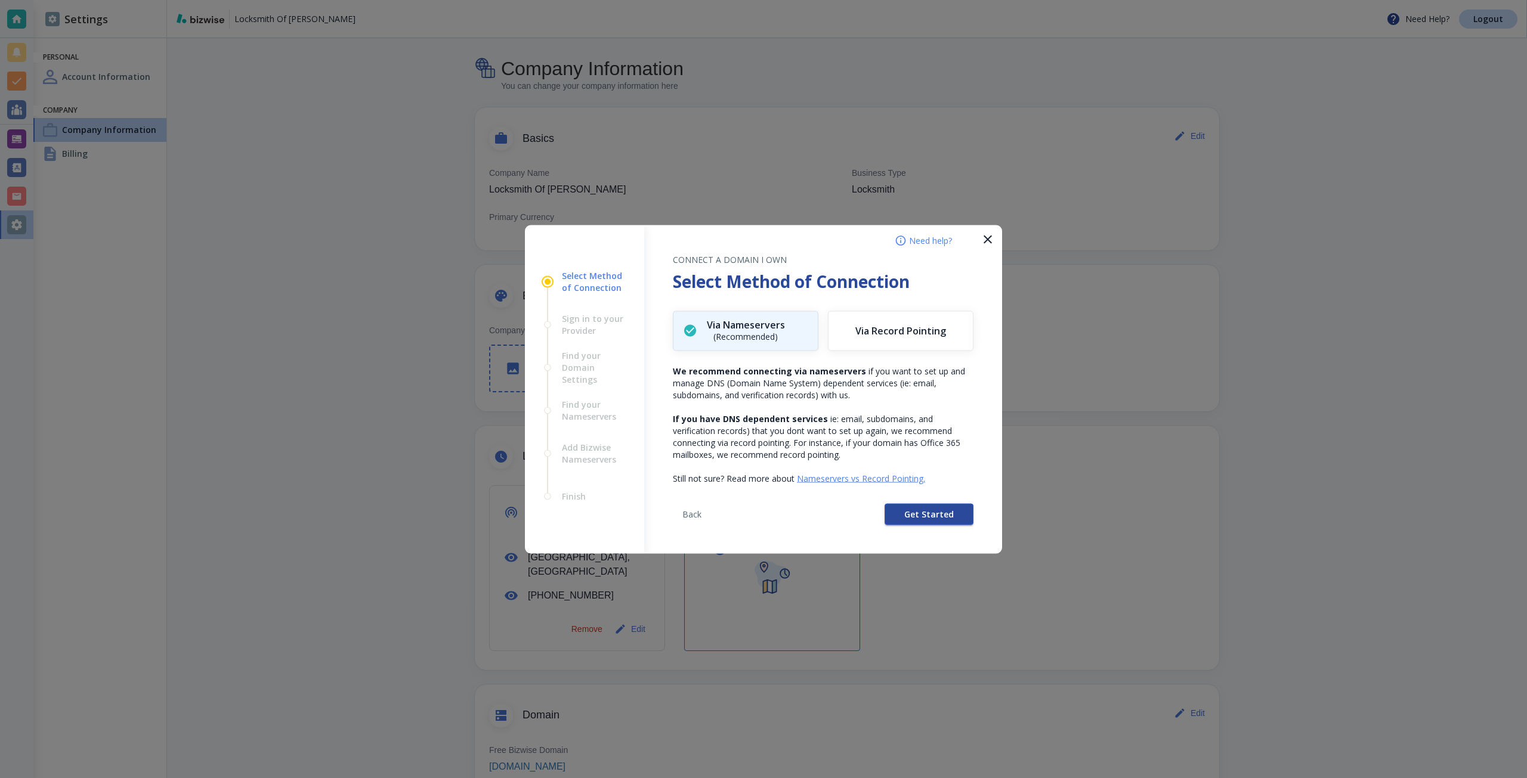
click at [896, 513] on button "Get Started" at bounding box center [928, 513] width 89 height 21
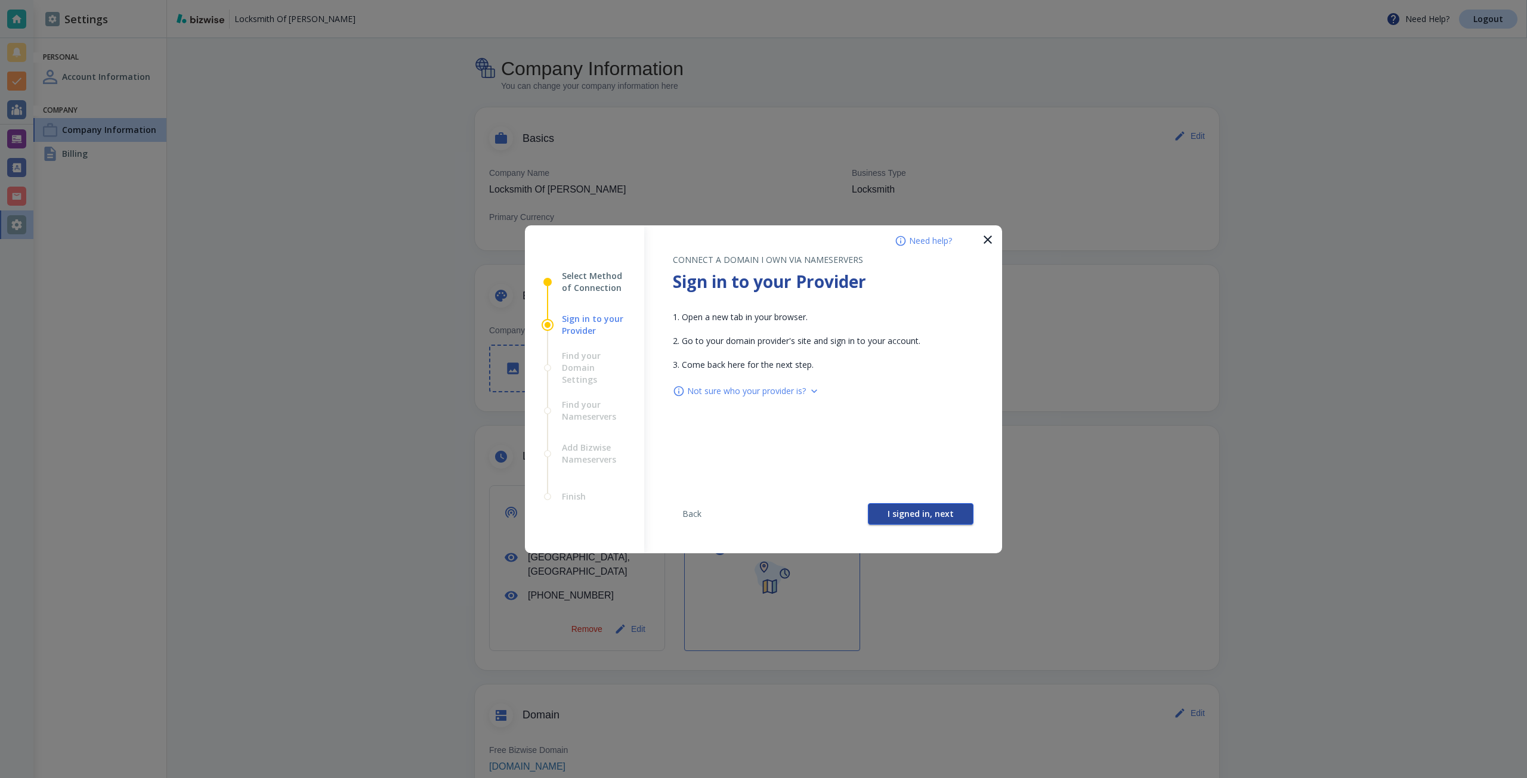
click at [891, 513] on span "I signed in, next" at bounding box center [920, 514] width 66 height 8
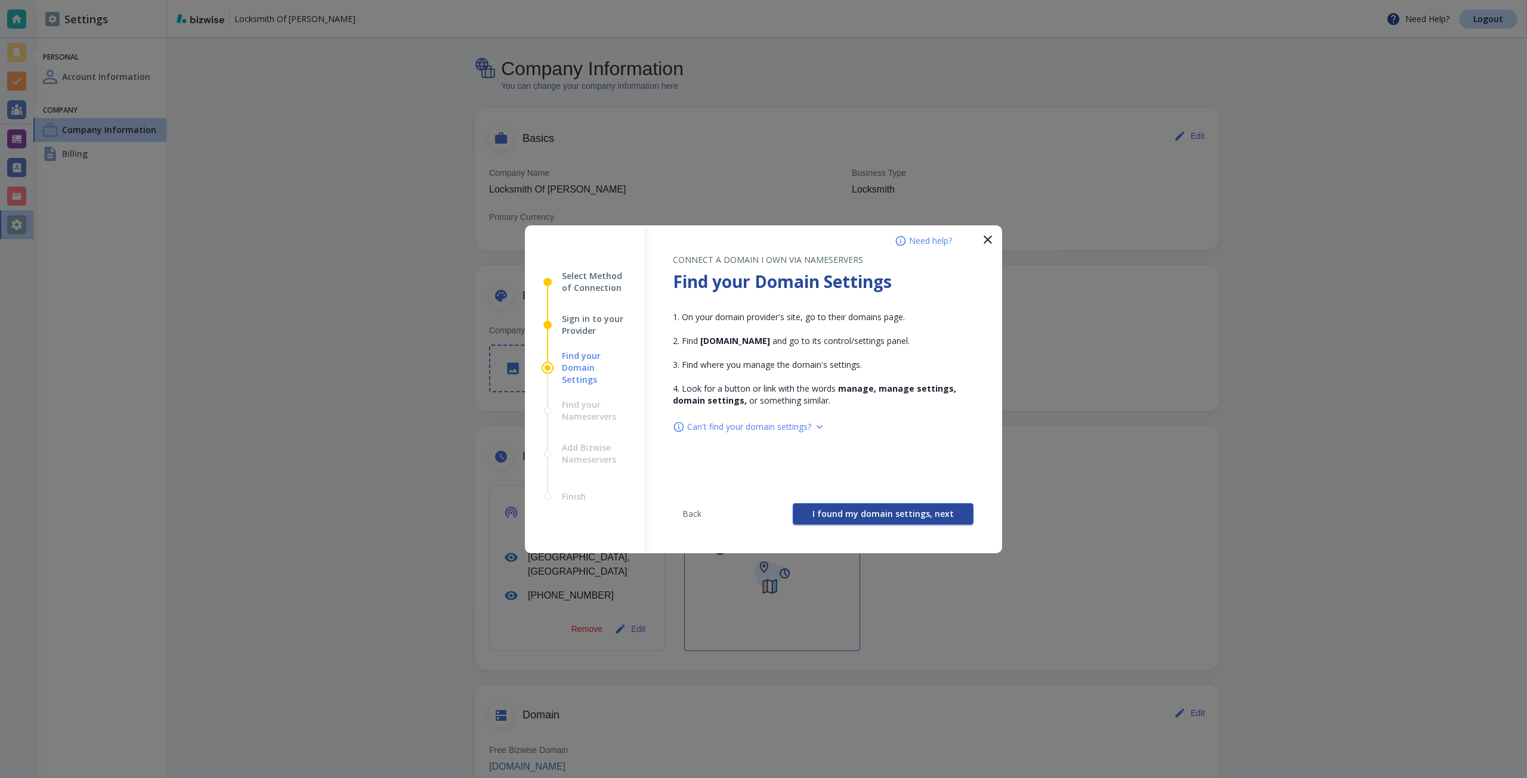
click at [883, 510] on span "I found my domain settings, next" at bounding box center [882, 514] width 141 height 8
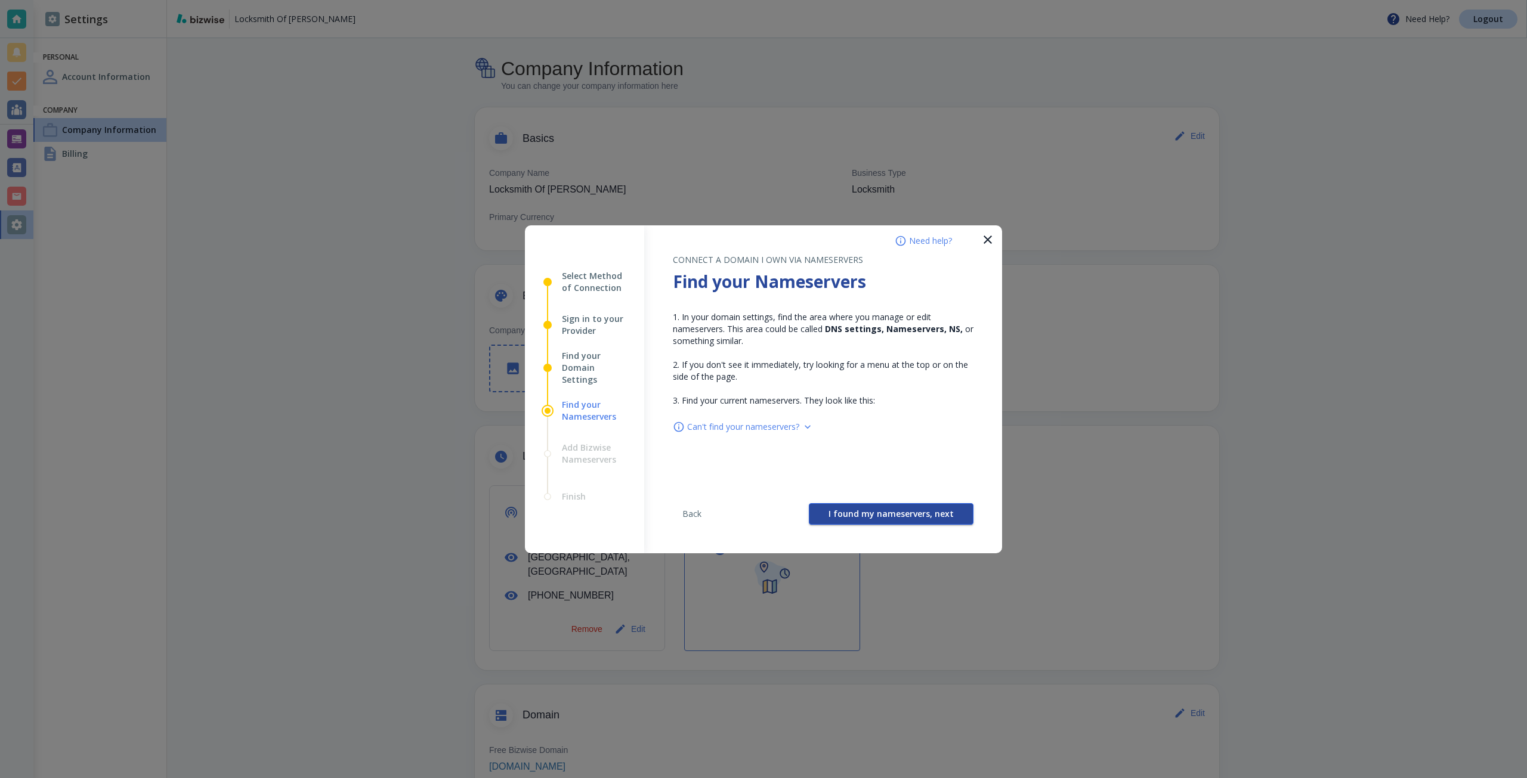
click at [878, 510] on span "I found my nameservers, next" at bounding box center [890, 514] width 125 height 8
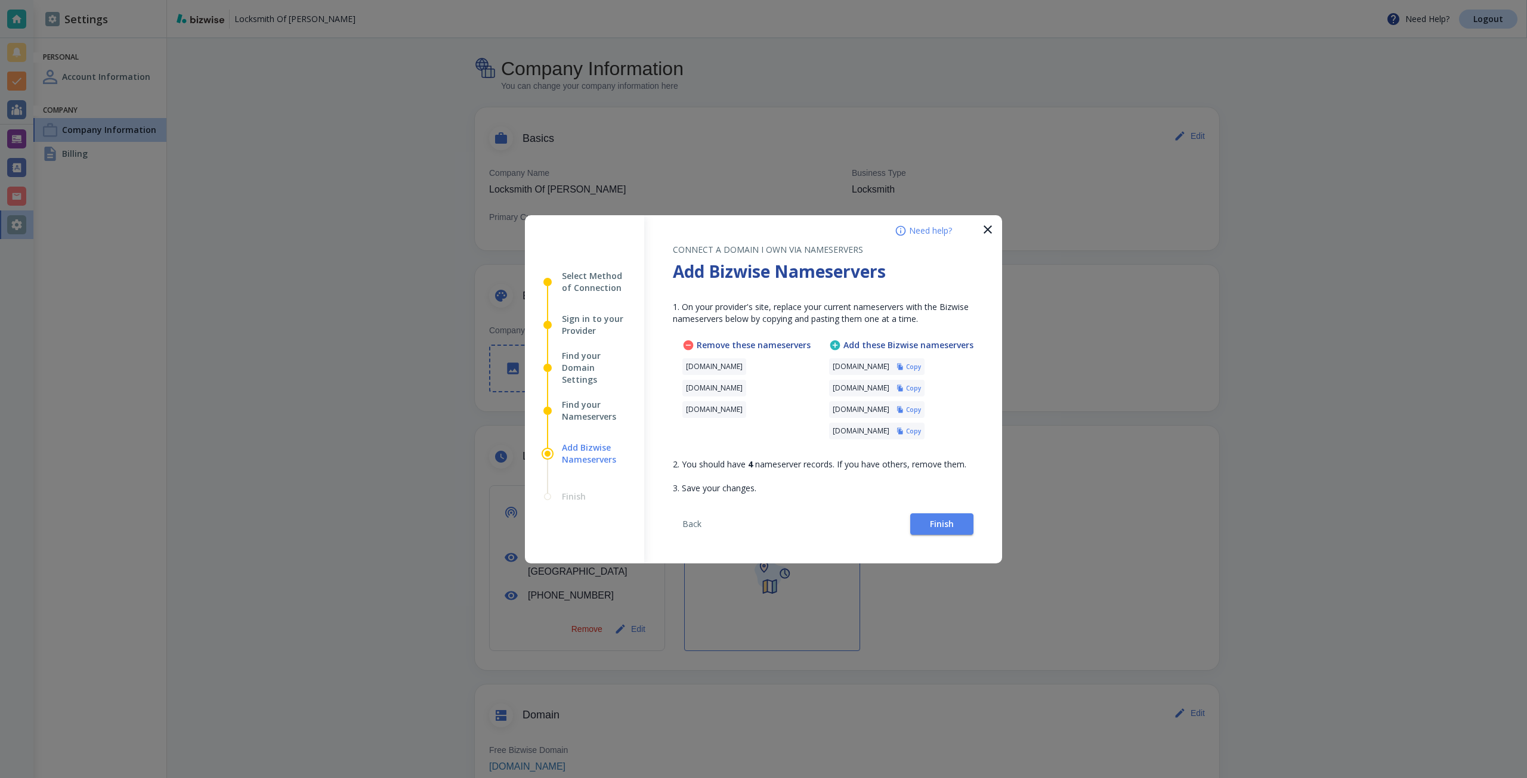
click at [921, 365] on h6 "Copy" at bounding box center [913, 367] width 15 height 8
click at [950, 514] on button "Finish" at bounding box center [941, 523] width 63 height 21
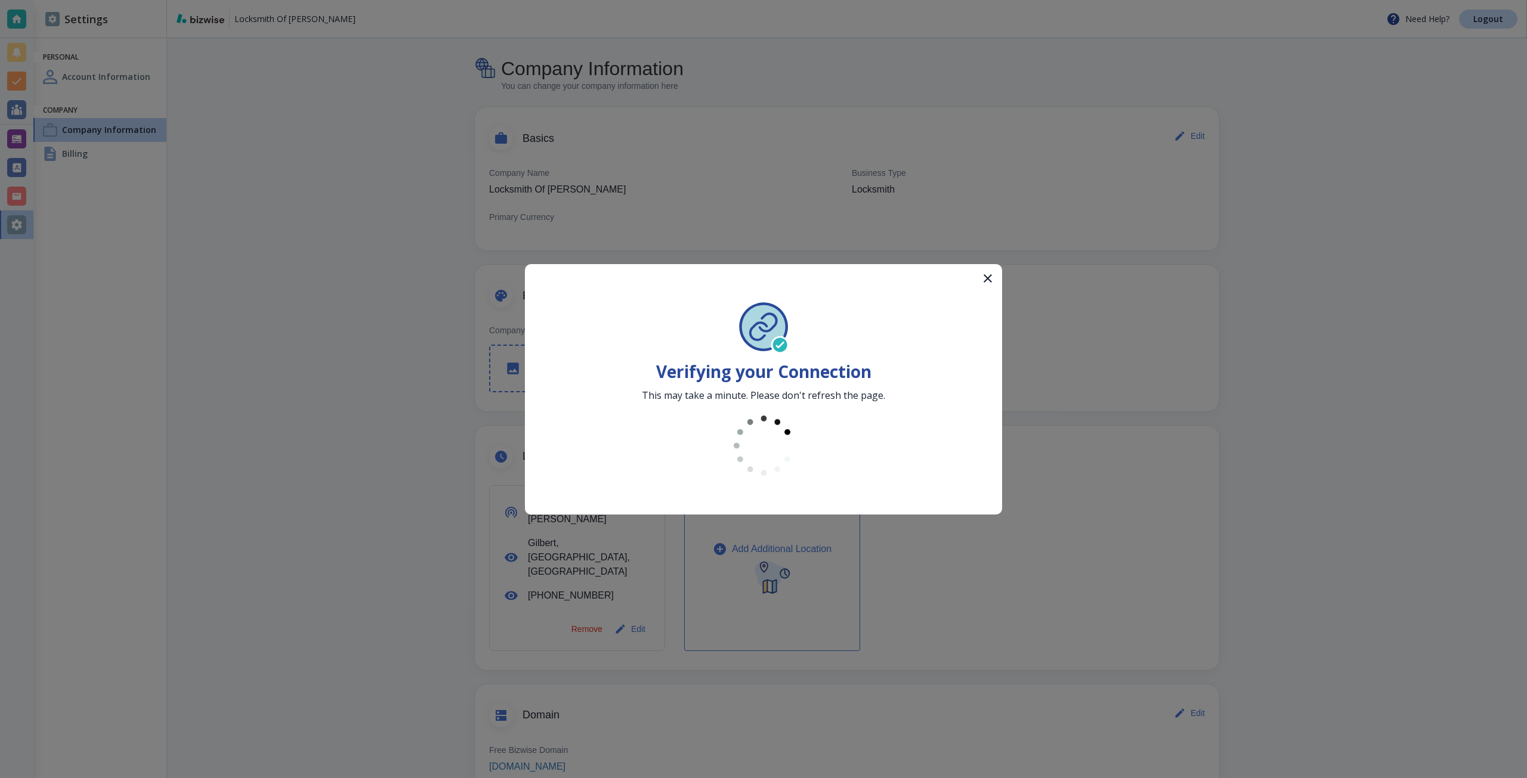
click at [772, 372] on strong "Verifying your Connection" at bounding box center [763, 371] width 215 height 23
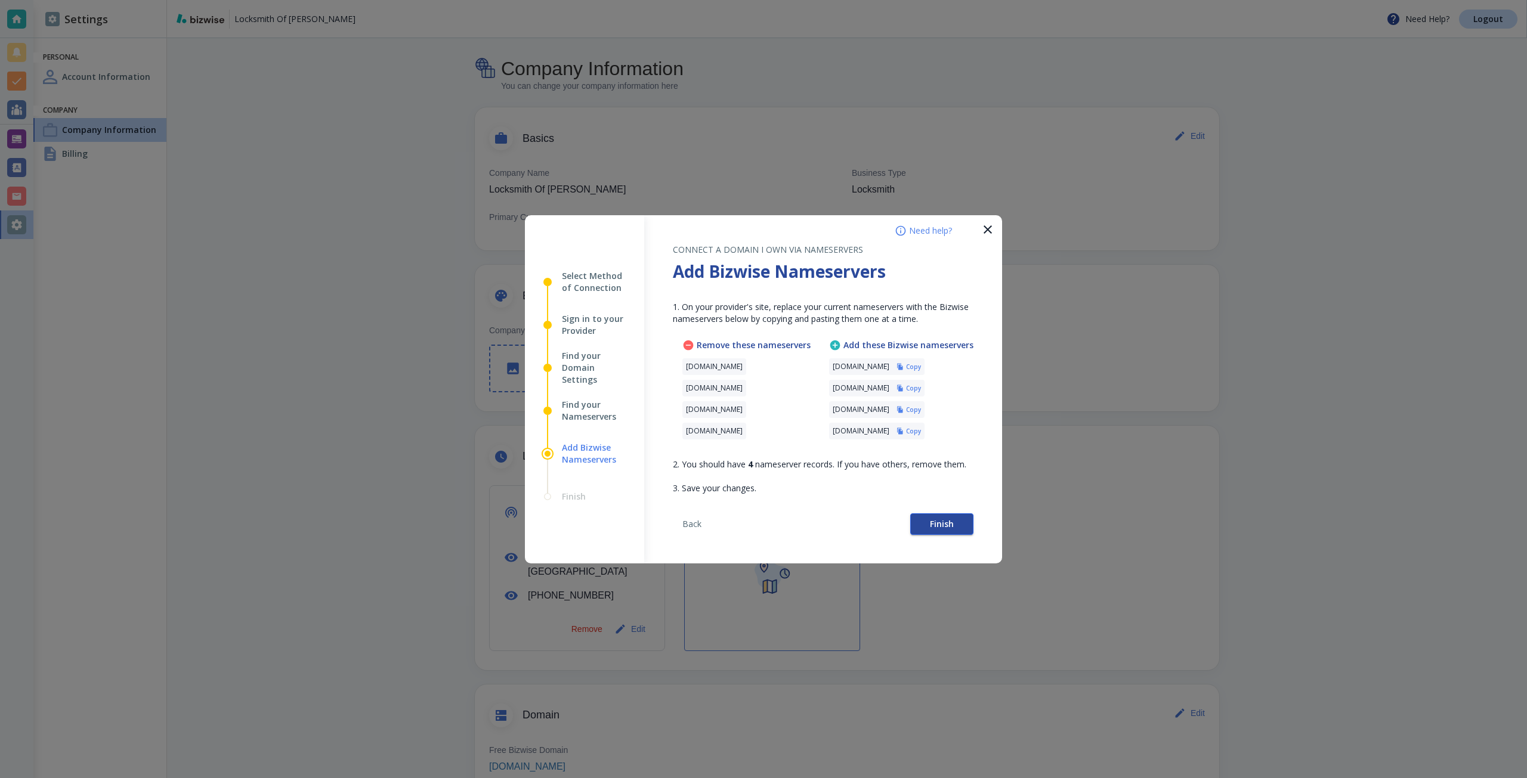
click at [936, 527] on span "Finish" at bounding box center [942, 524] width 24 height 8
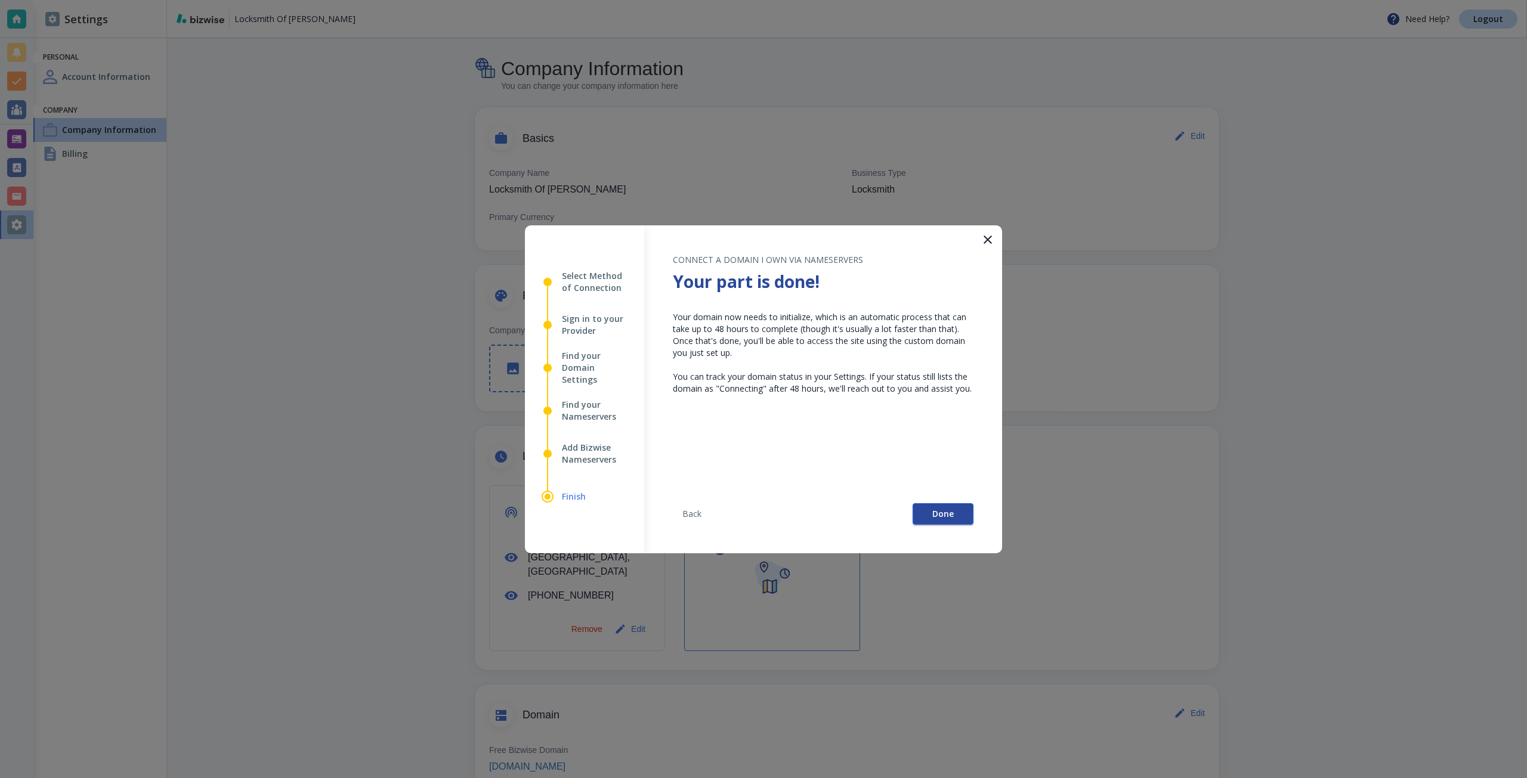
click at [957, 514] on button "Done" at bounding box center [942, 513] width 61 height 21
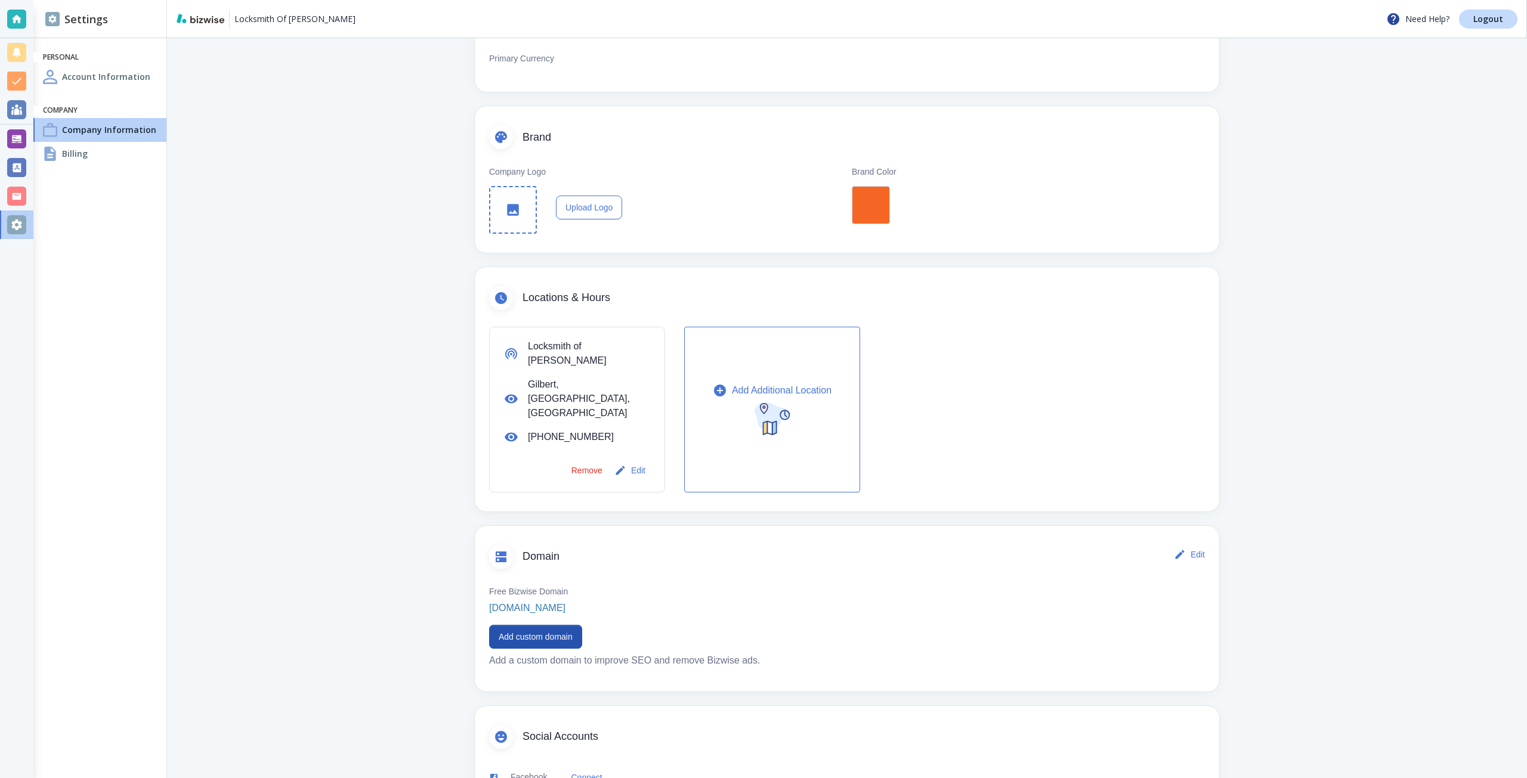
scroll to position [179, 0]
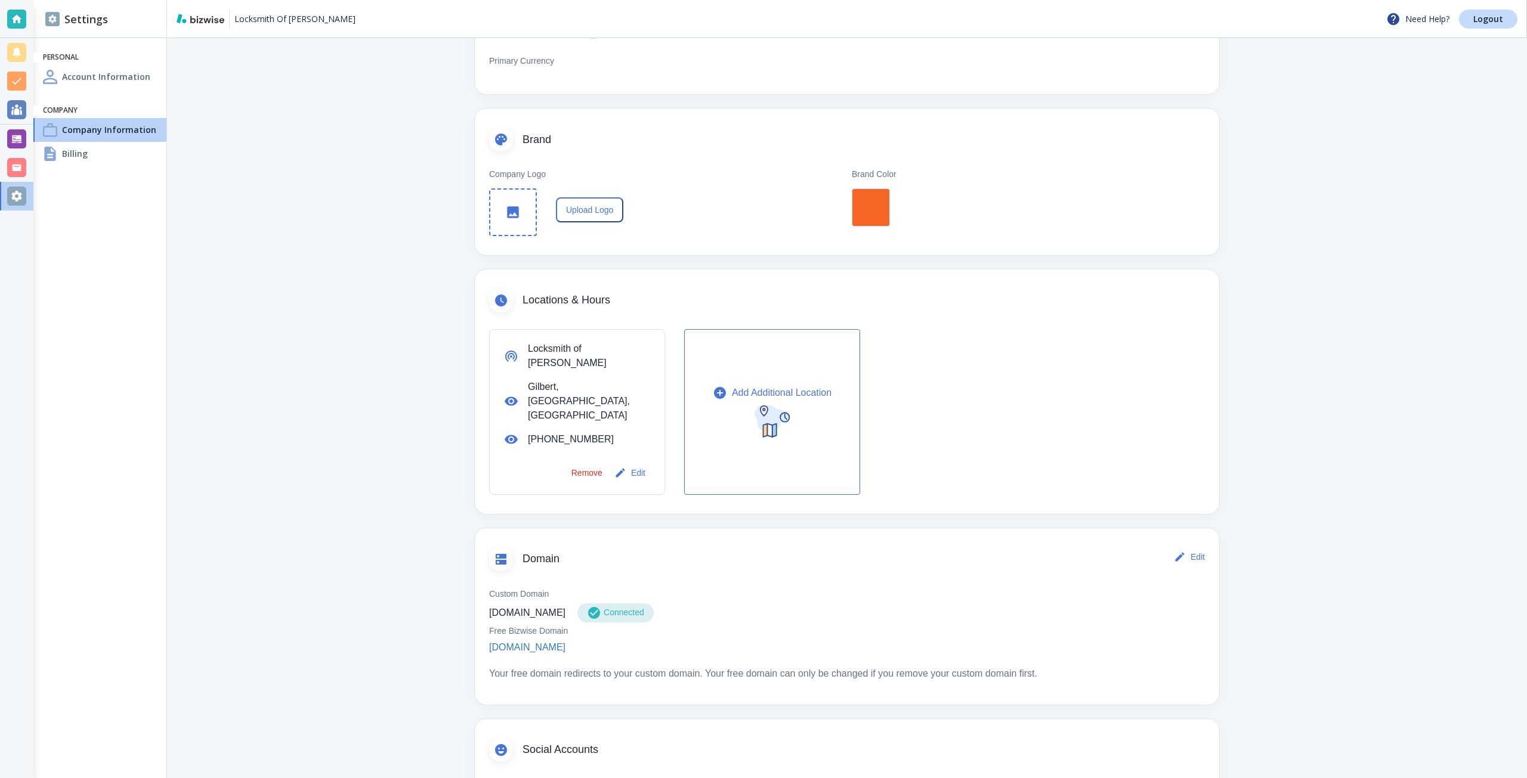
scroll to position [179, 0]
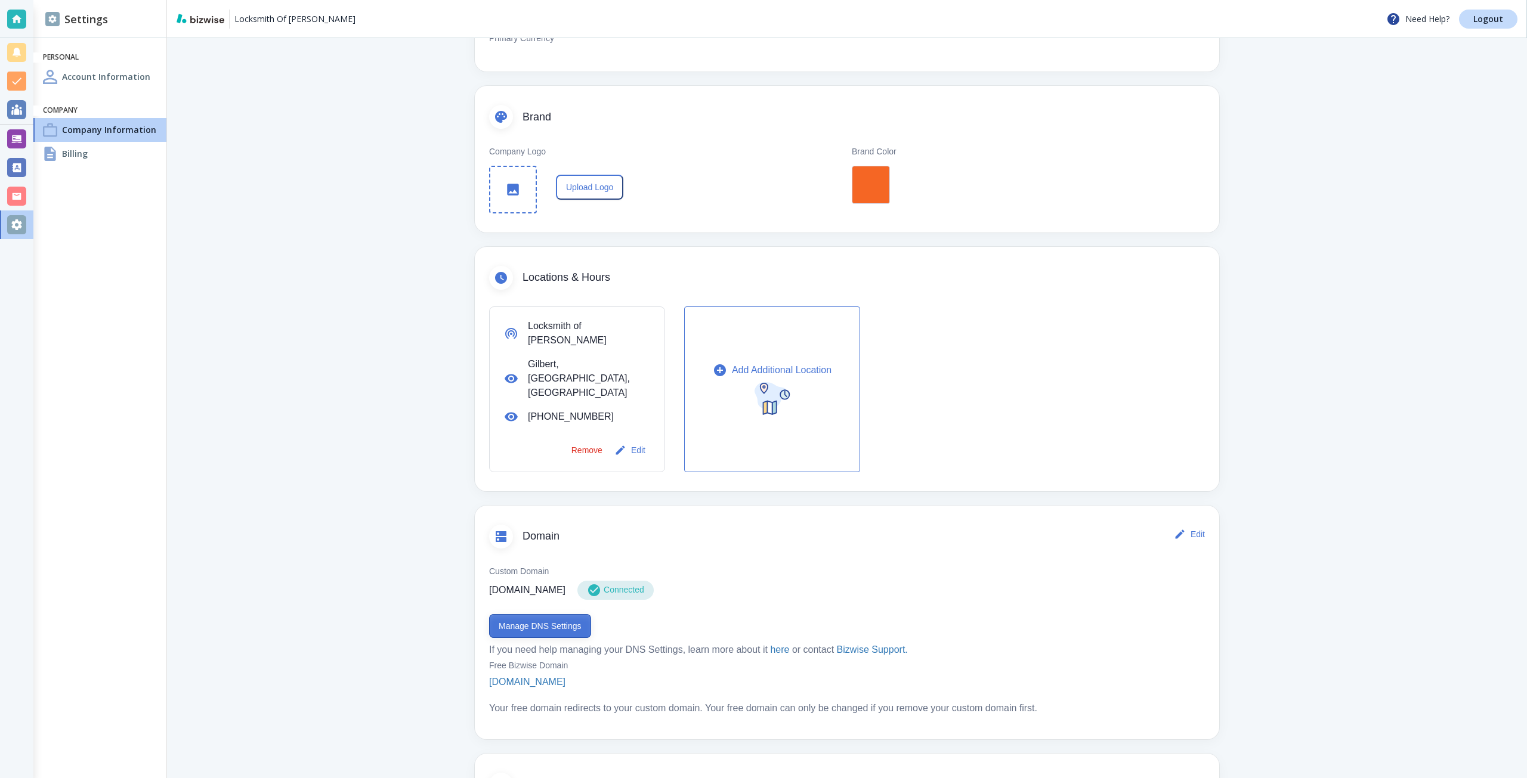
click at [544, 614] on button "Manage DNS Settings" at bounding box center [540, 626] width 102 height 24
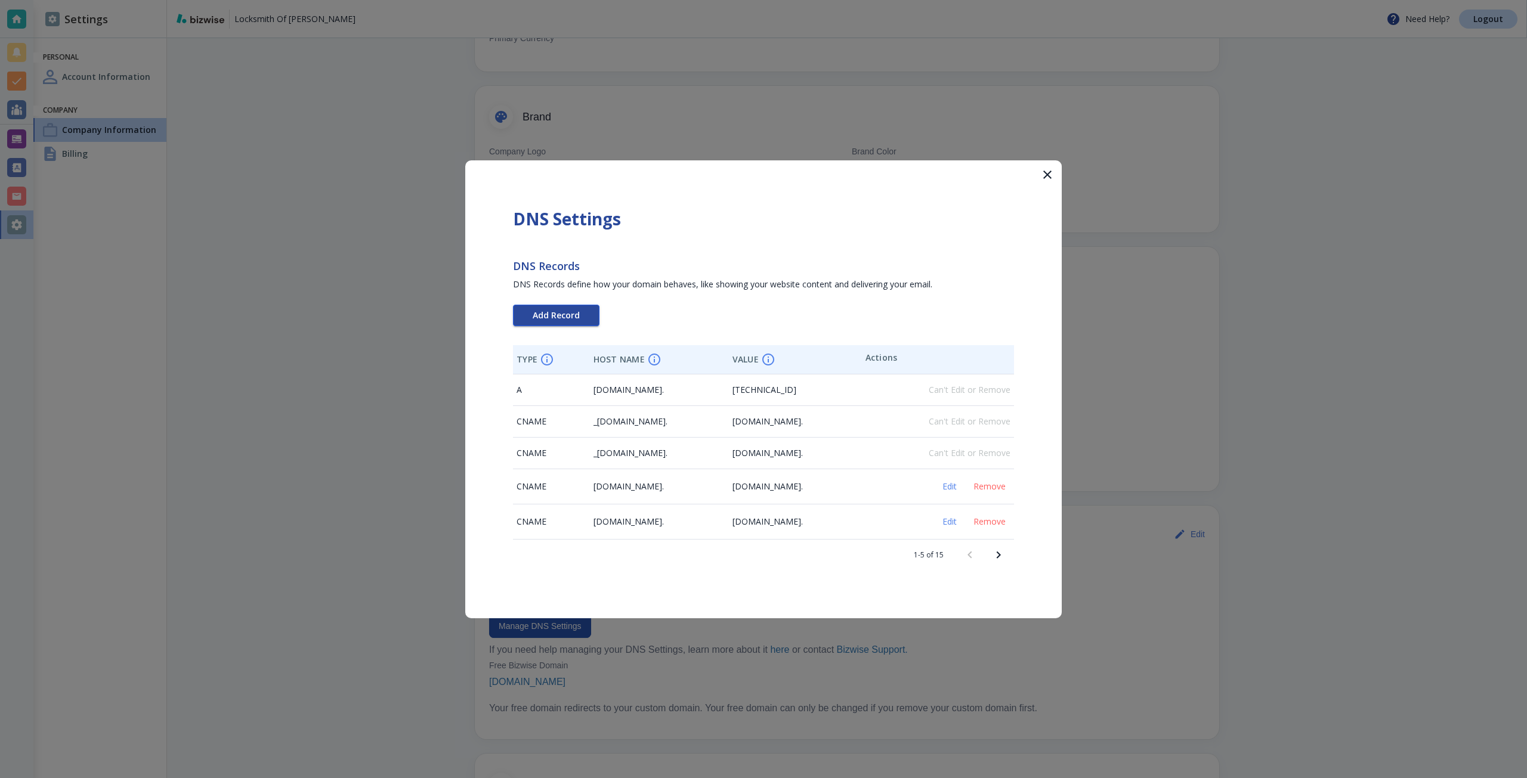
click at [557, 323] on button "Add Record" at bounding box center [556, 315] width 86 height 21
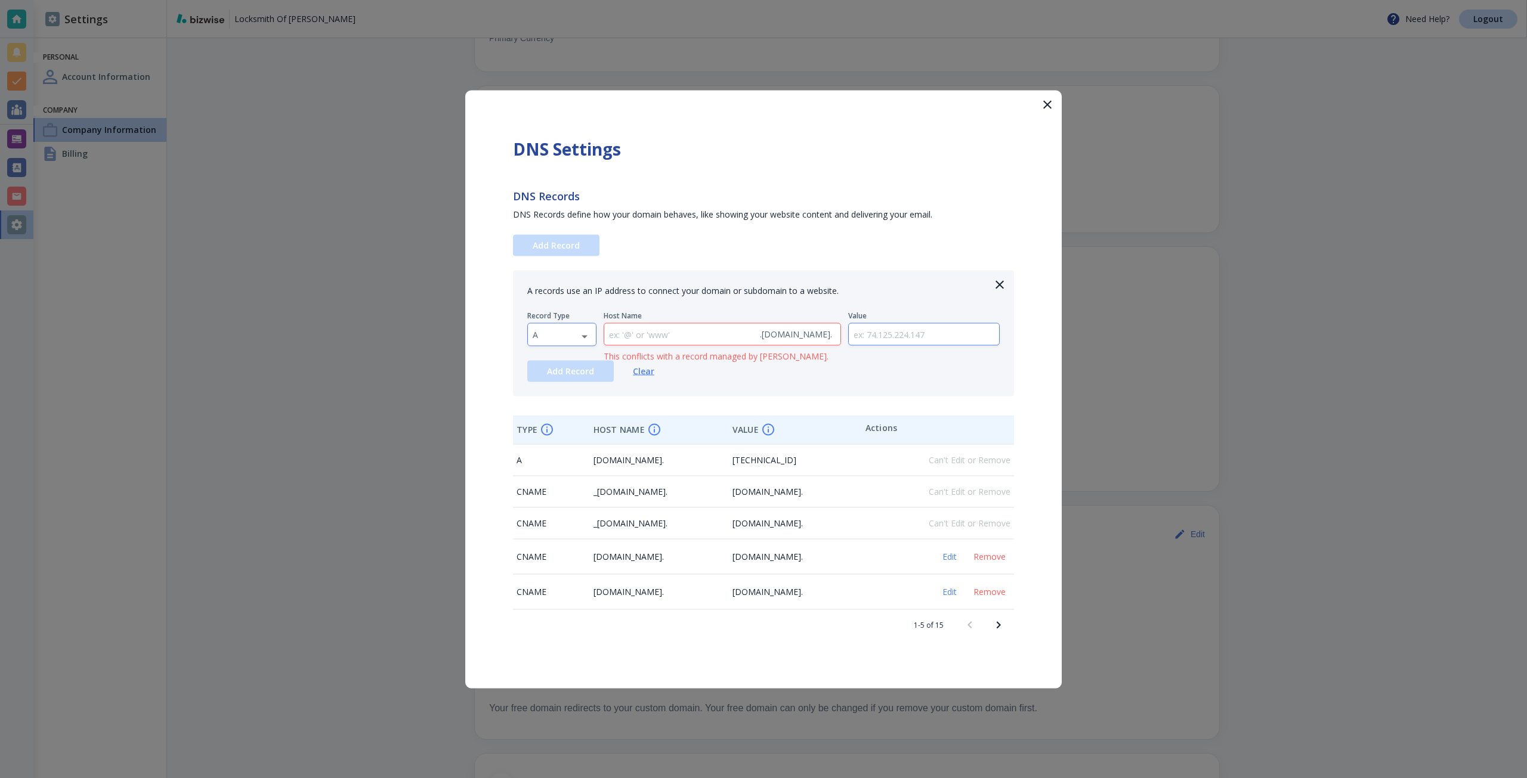
click at [561, 0] on body "Locksmith Of Gilbert Need Help? Logout Settings Personal Account Information Co…" at bounding box center [763, 0] width 1527 height 0
click at [572, 408] on li "TXT" at bounding box center [562, 410] width 68 height 19
type input "TXT"
click at [911, 341] on input "text" at bounding box center [924, 334] width 151 height 22
paste input "google-site-verification=T_zygO2X-cXTfEtrYieh-fZgCPPg_54mnfWvCwi7qe4"
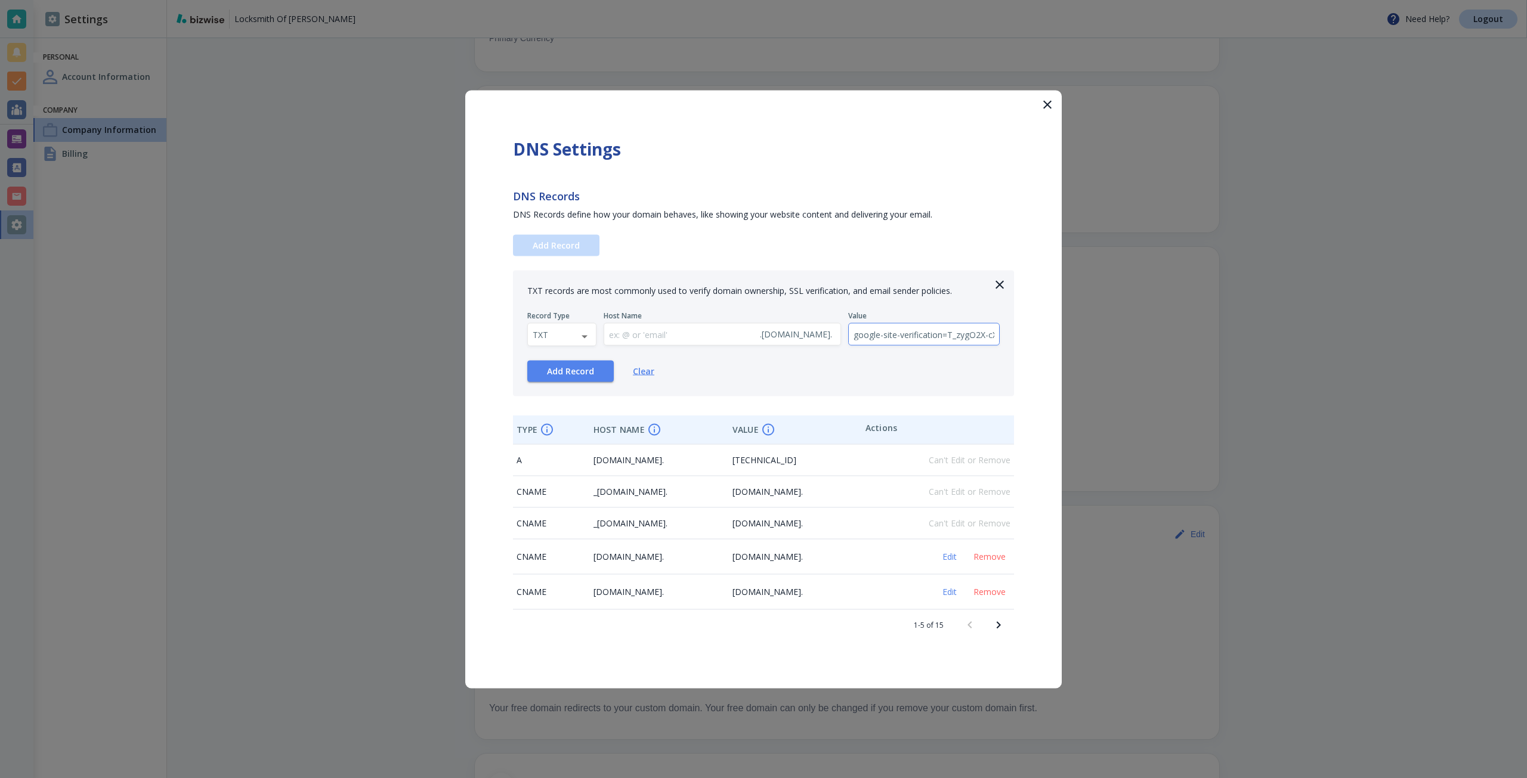
scroll to position [0, 161]
type input "google-site-verification=T_zygO2X-cXTfEtrYieh-fZgCPPg_54mnfWvCwi7qe4"
click at [590, 373] on span "Add Record" at bounding box center [570, 371] width 47 height 8
click at [995, 618] on icon "Next page" at bounding box center [998, 625] width 14 height 14
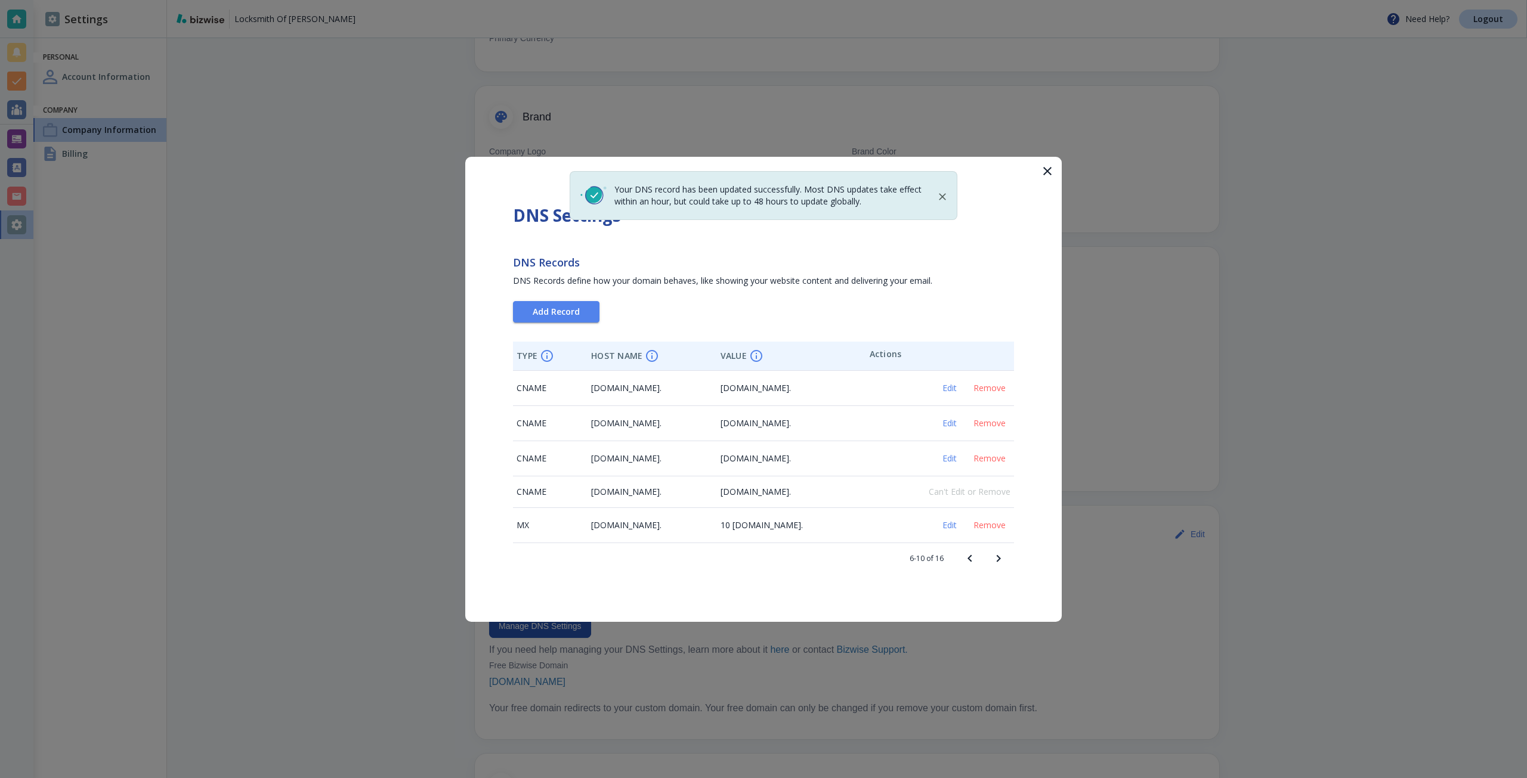
click at [991, 558] on icon "Next page" at bounding box center [998, 559] width 14 height 14
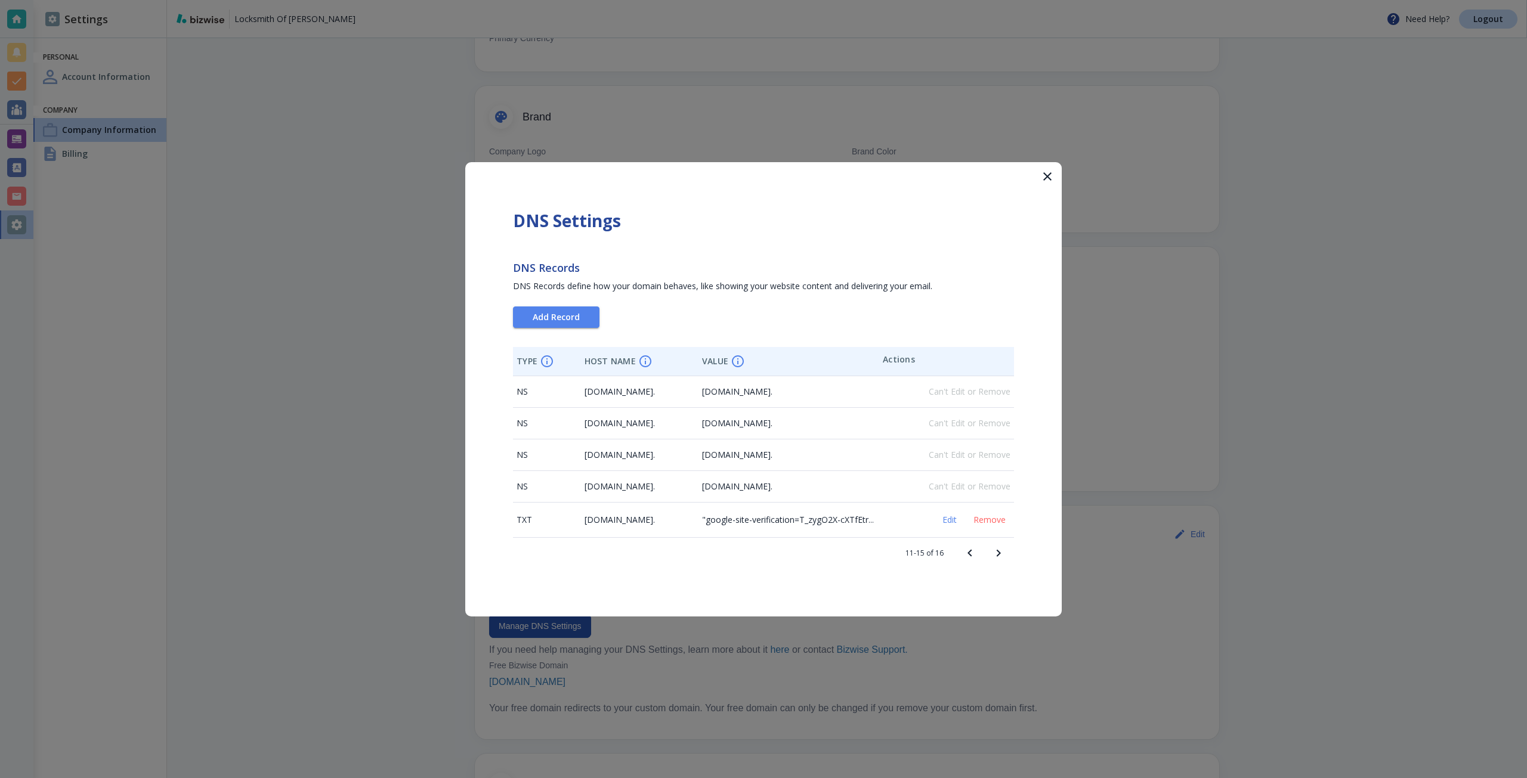
click at [967, 558] on icon "Previous page" at bounding box center [969, 553] width 14 height 14
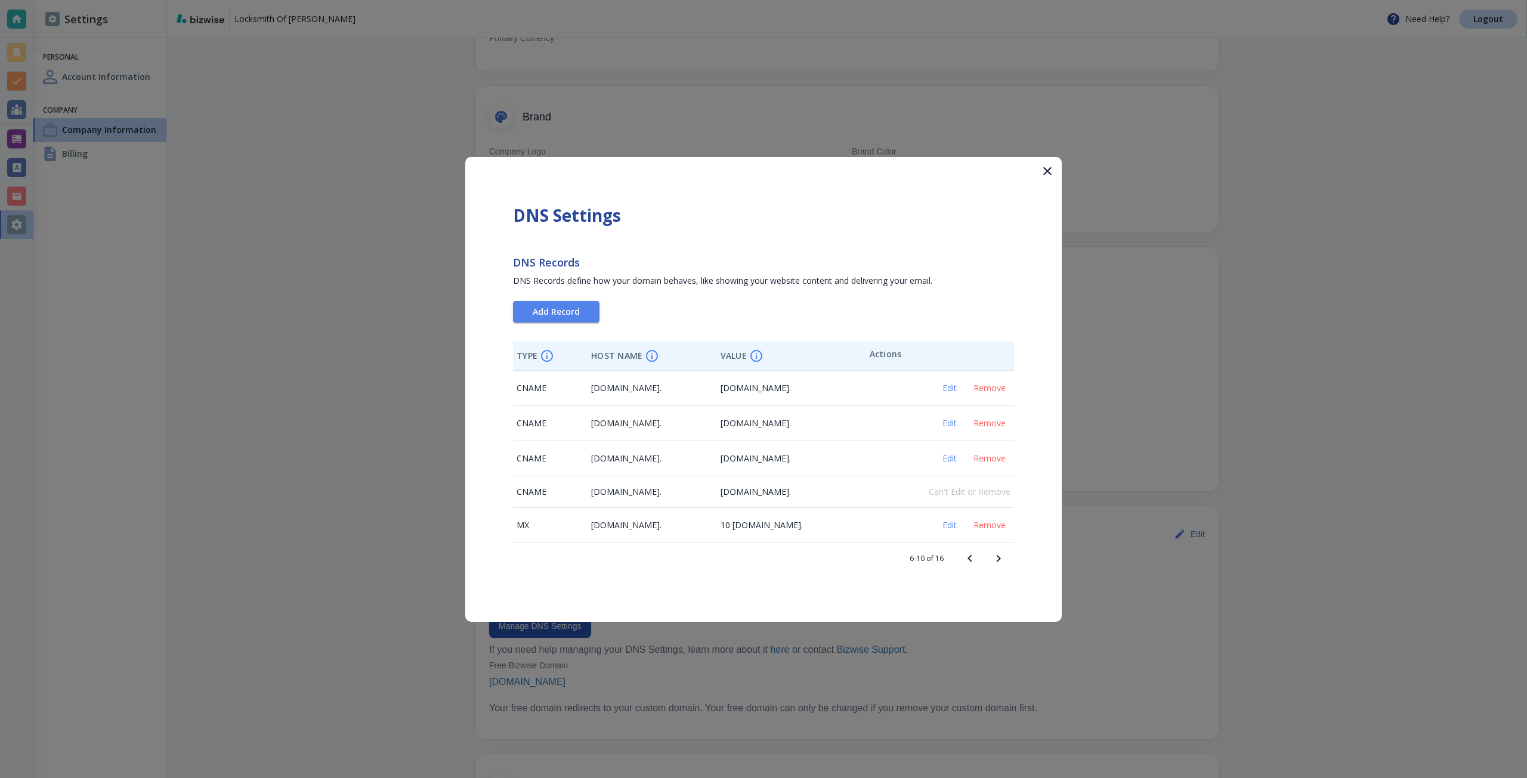
click at [1094, 459] on div at bounding box center [763, 389] width 1527 height 778
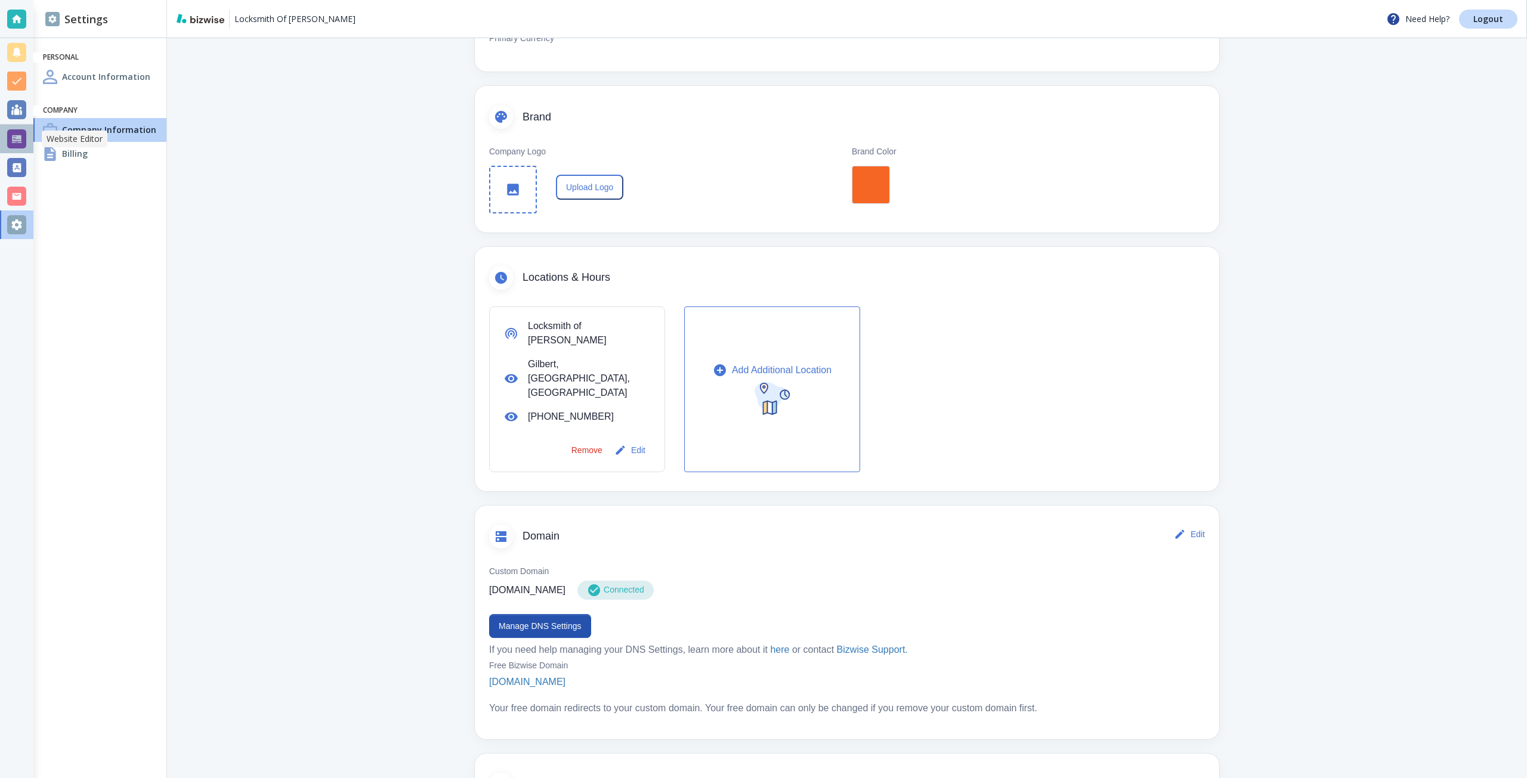
click at [21, 139] on div at bounding box center [16, 138] width 19 height 19
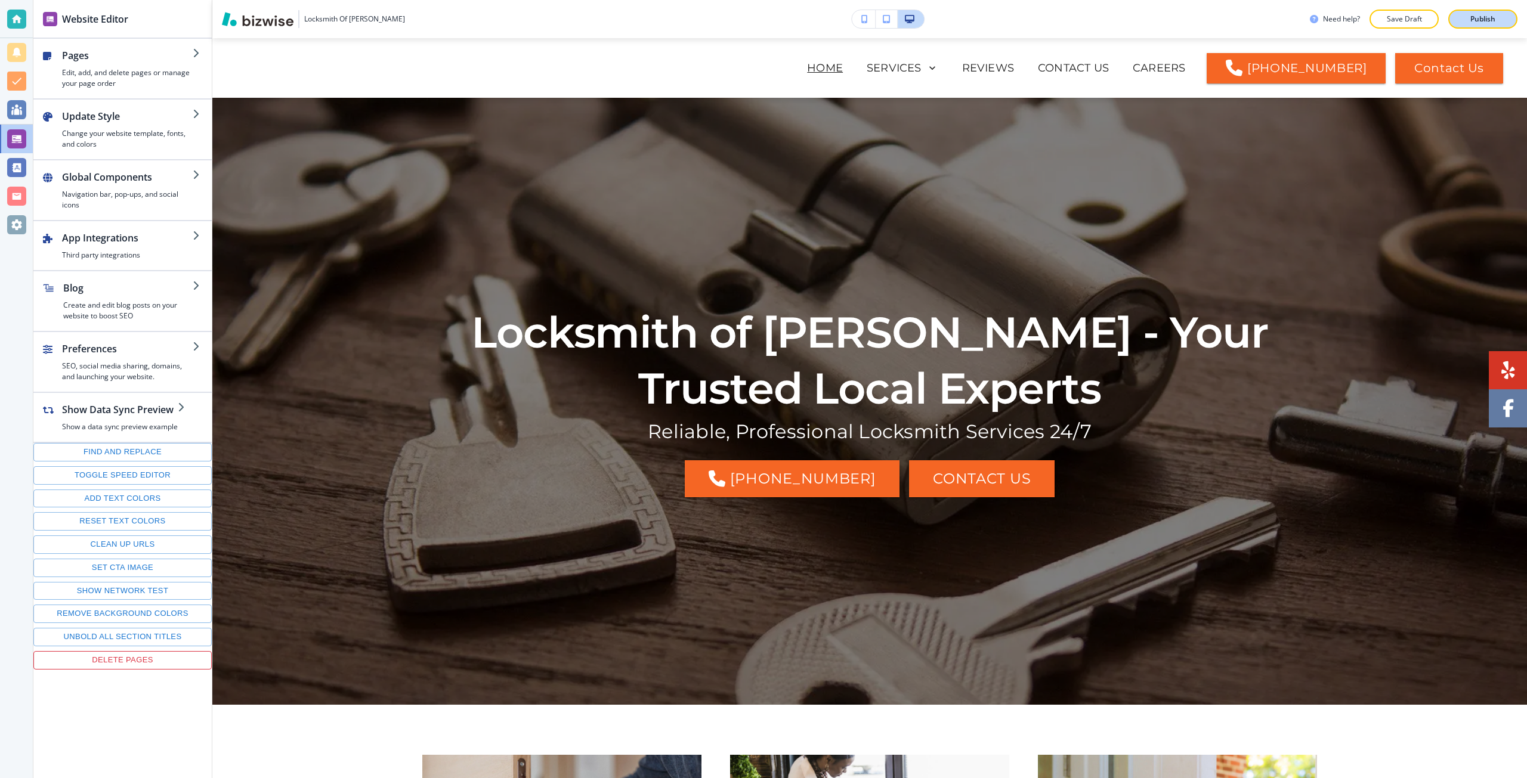
click at [1465, 20] on div "Publish" at bounding box center [1482, 19] width 38 height 11
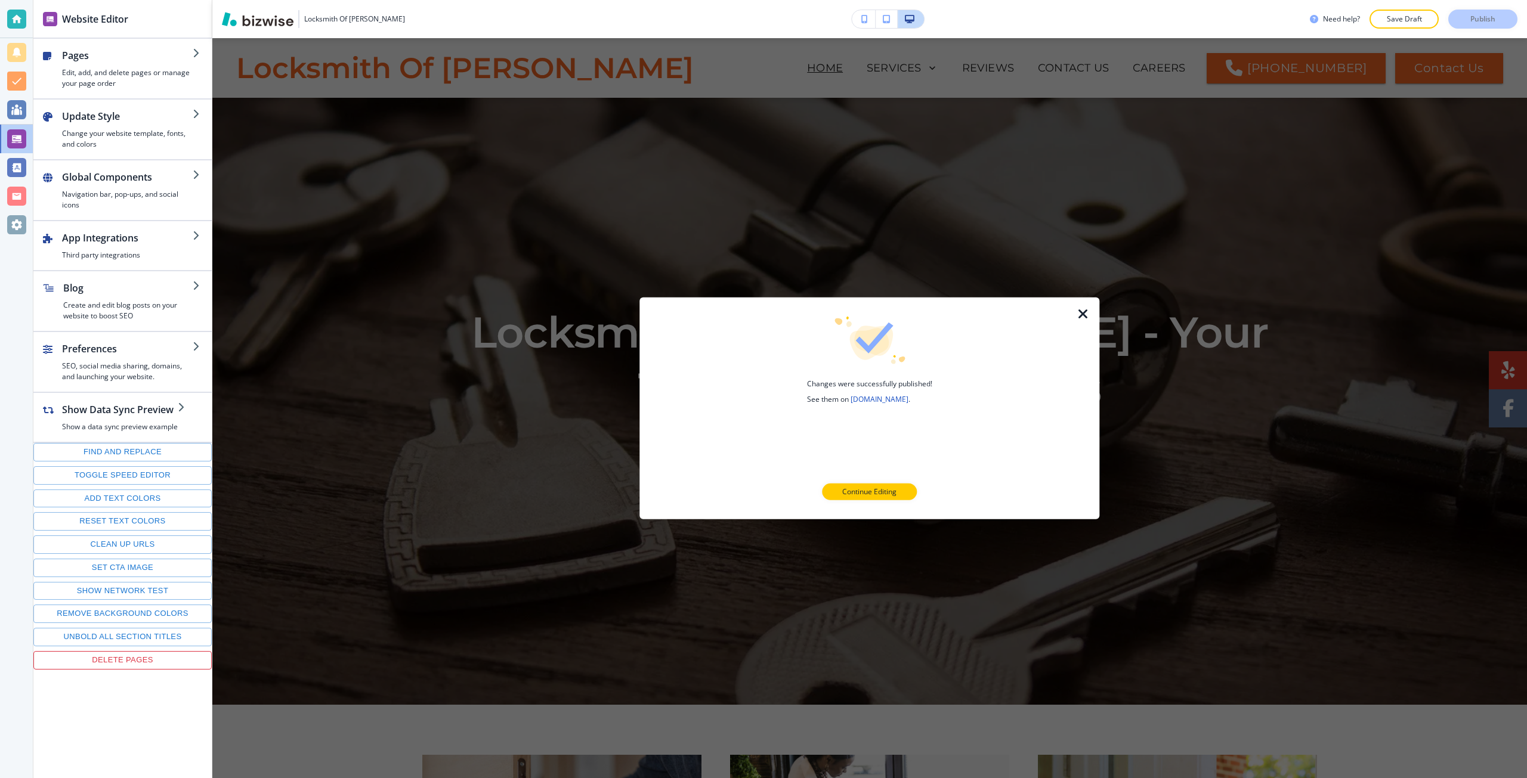
click at [878, 392] on h4 "Changes were successfully published! See them on locksmithofgilbertpro.com ." at bounding box center [869, 391] width 125 height 26
click at [858, 395] on link "locksmithofgilbertpro.com" at bounding box center [879, 399] width 58 height 10
click at [21, 222] on div at bounding box center [16, 224] width 19 height 19
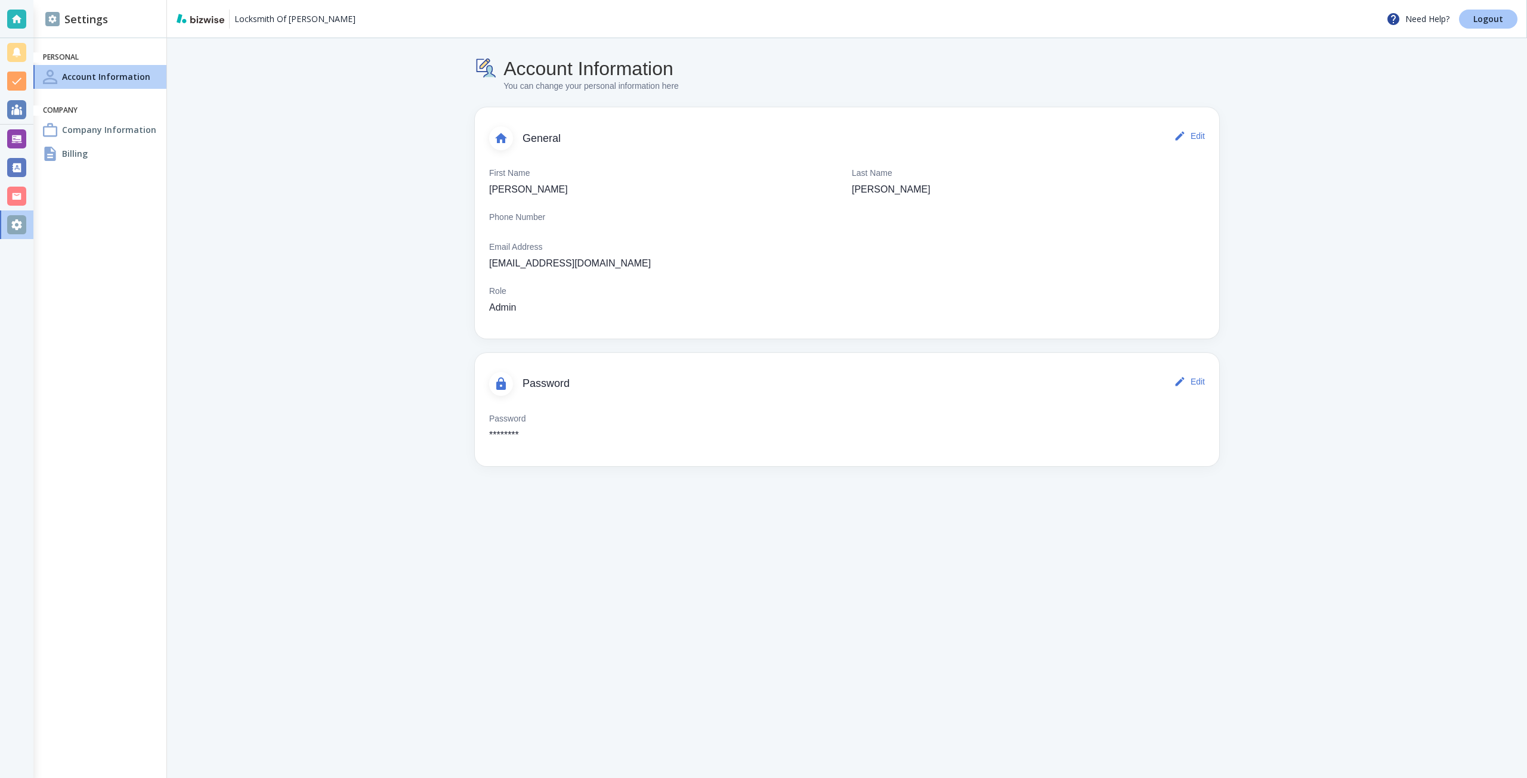
click at [1469, 13] on link "Logout" at bounding box center [1488, 19] width 58 height 19
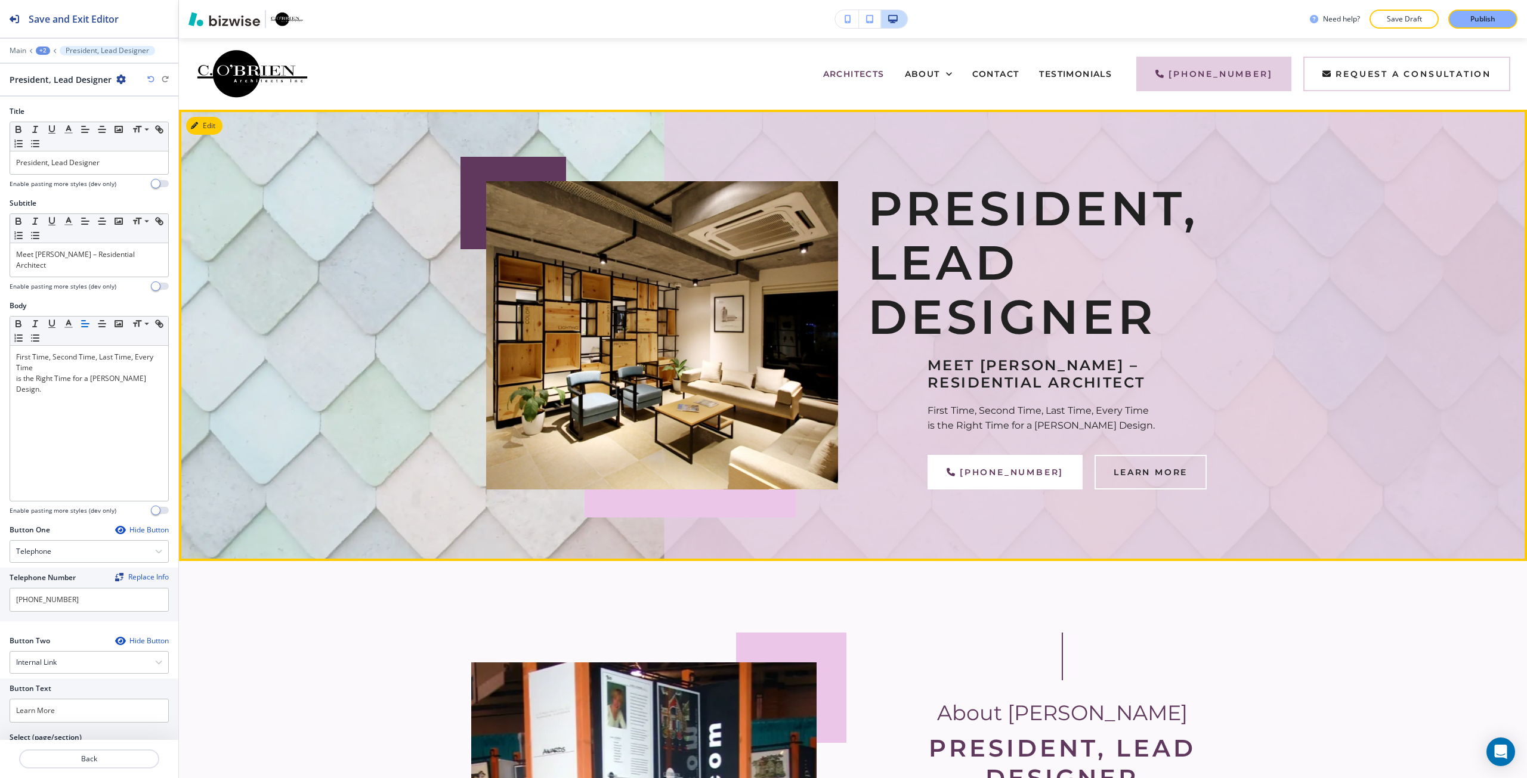
scroll to position [72, 0]
